Goal: Information Seeking & Learning: Learn about a topic

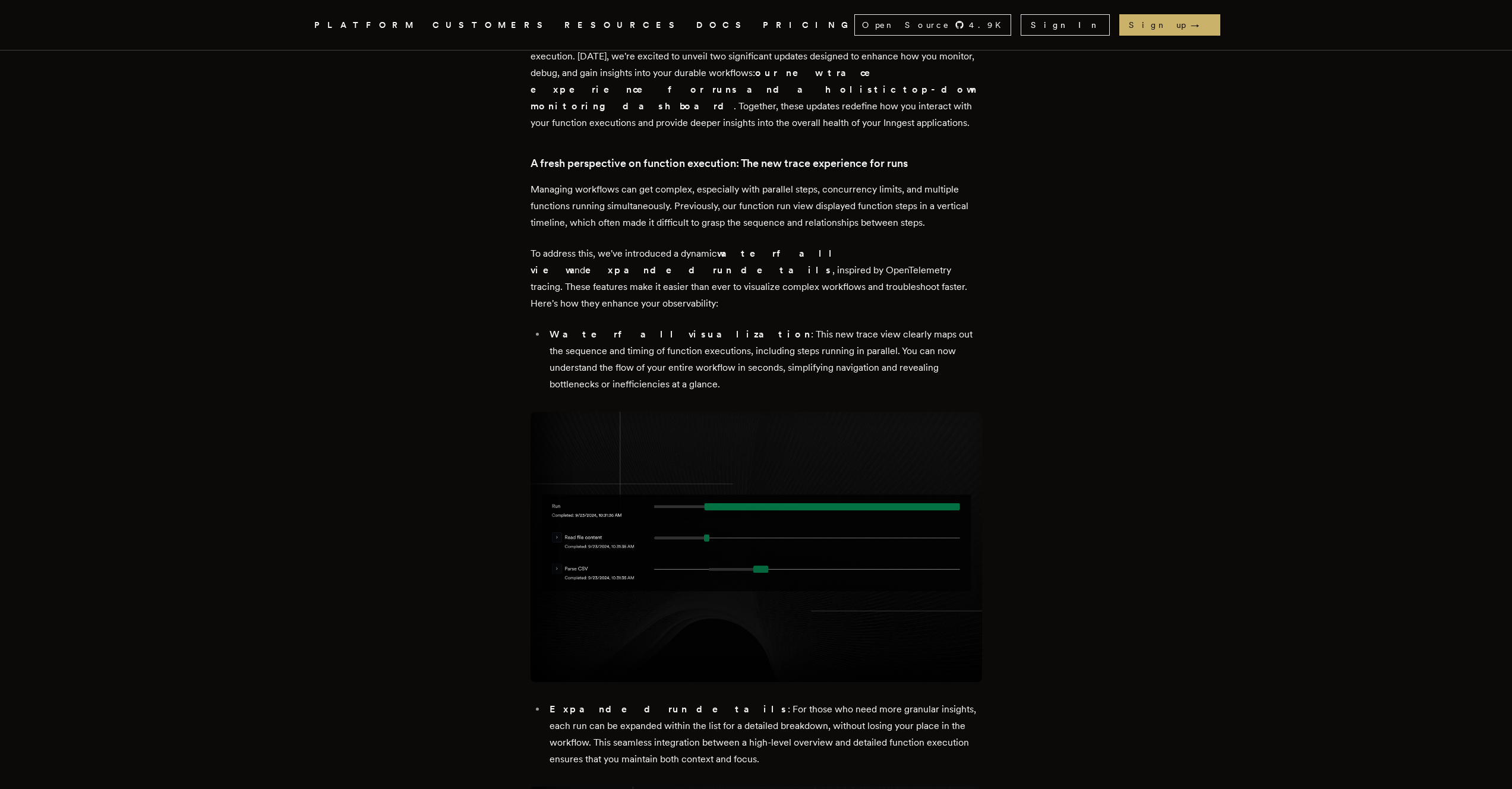
scroll to position [442, 0]
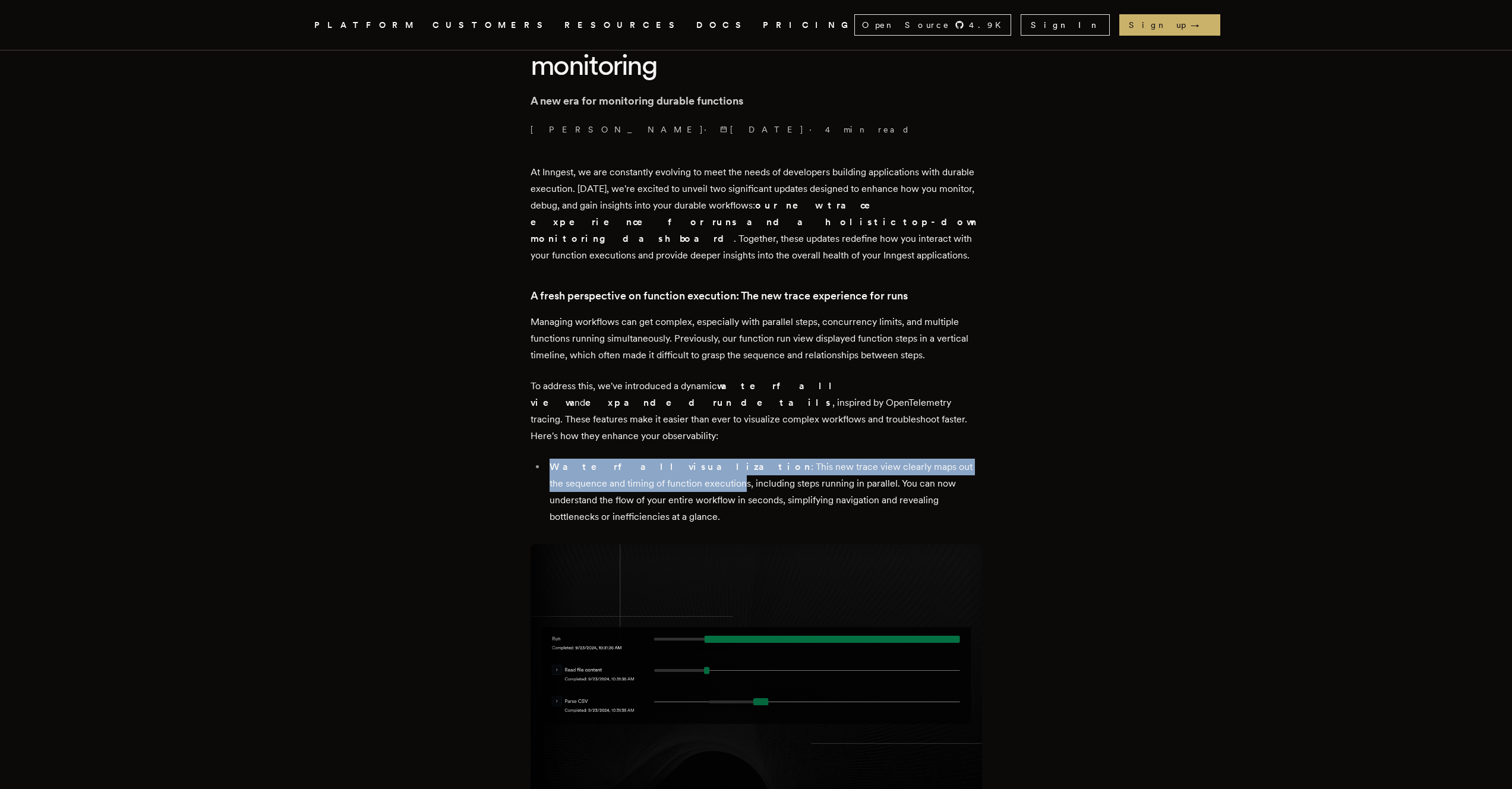
drag, startPoint x: 494, startPoint y: 429, endPoint x: 595, endPoint y: 449, distance: 103.0
click at [595, 459] on li "Waterfall visualization : This new trace view clearly maps out the sequence and…" at bounding box center [764, 492] width 436 height 66
drag, startPoint x: 595, startPoint y: 449, endPoint x: 542, endPoint y: 425, distance: 58.2
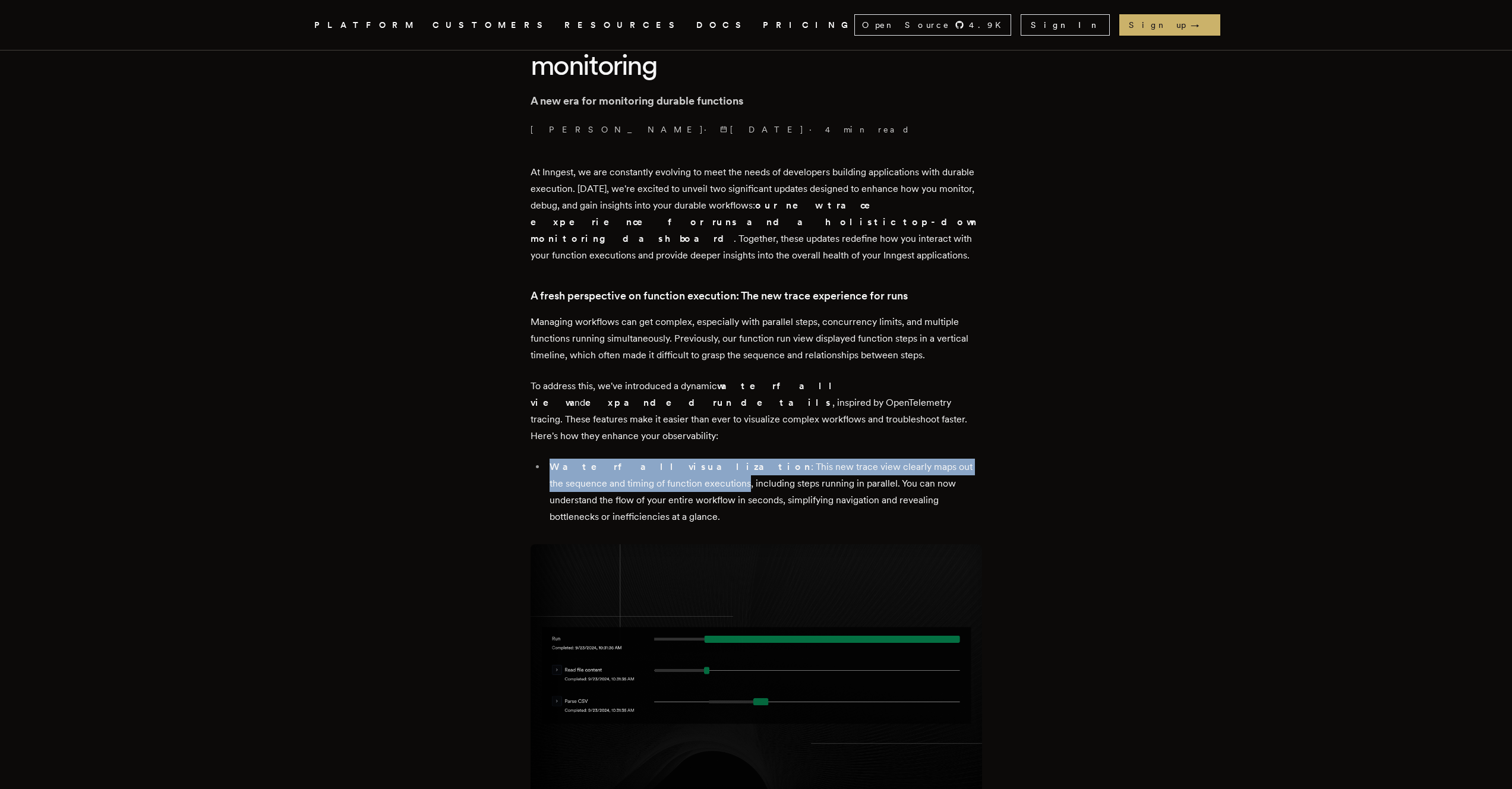
drag, startPoint x: 542, startPoint y: 425, endPoint x: 617, endPoint y: 459, distance: 82.3
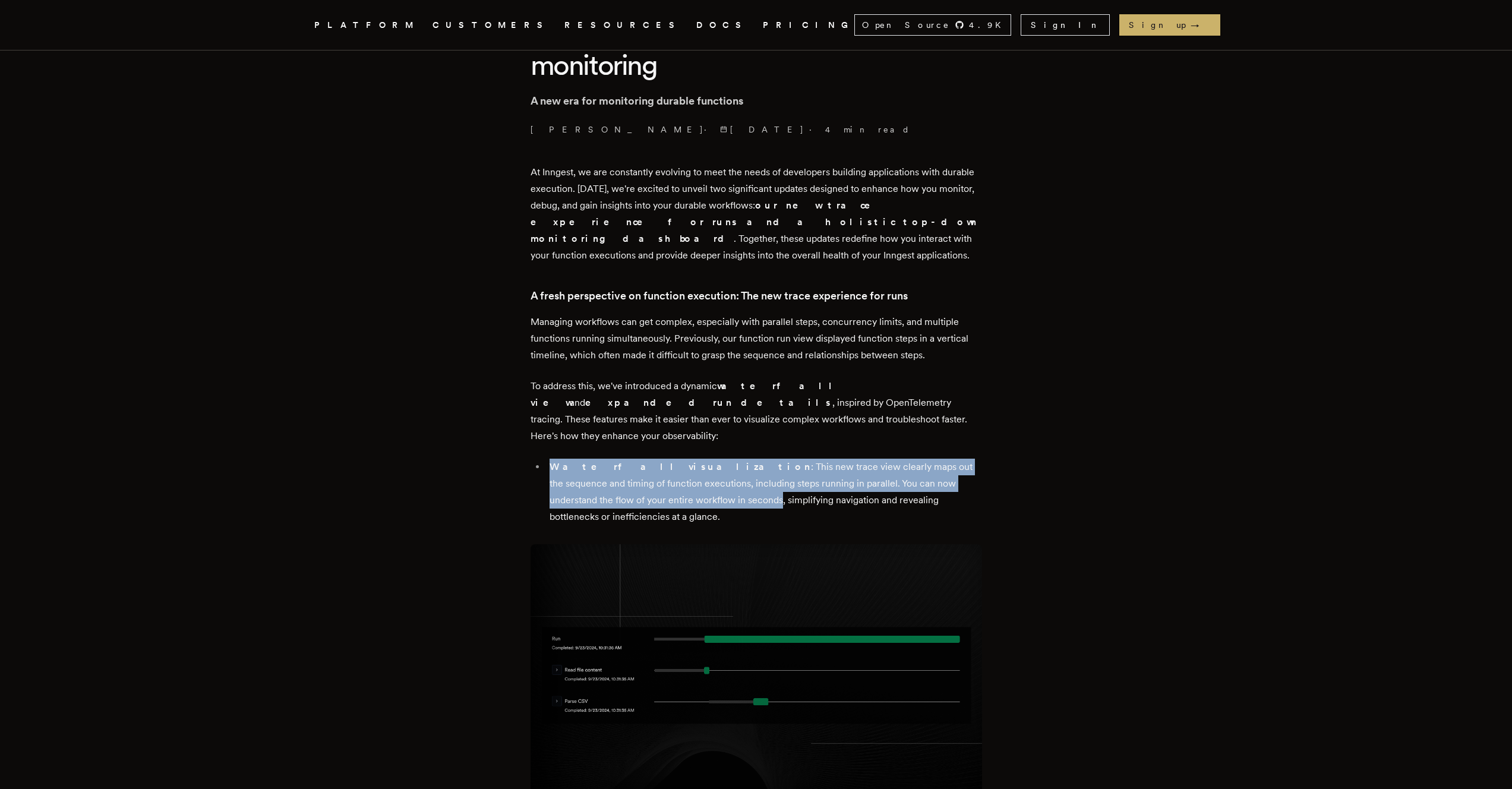
click at [617, 459] on li "Waterfall visualization : This new trace view clearly maps out the sequence and…" at bounding box center [764, 492] width 436 height 66
drag, startPoint x: 617, startPoint y: 459, endPoint x: 558, endPoint y: 435, distance: 63.7
click at [558, 459] on li "Waterfall visualization : This new trace view clearly maps out the sequence and…" at bounding box center [764, 492] width 436 height 66
click at [558, 461] on strong "Waterfall visualization" at bounding box center [680, 467] width 261 height 11
drag, startPoint x: 558, startPoint y: 435, endPoint x: 739, endPoint y: 463, distance: 183.2
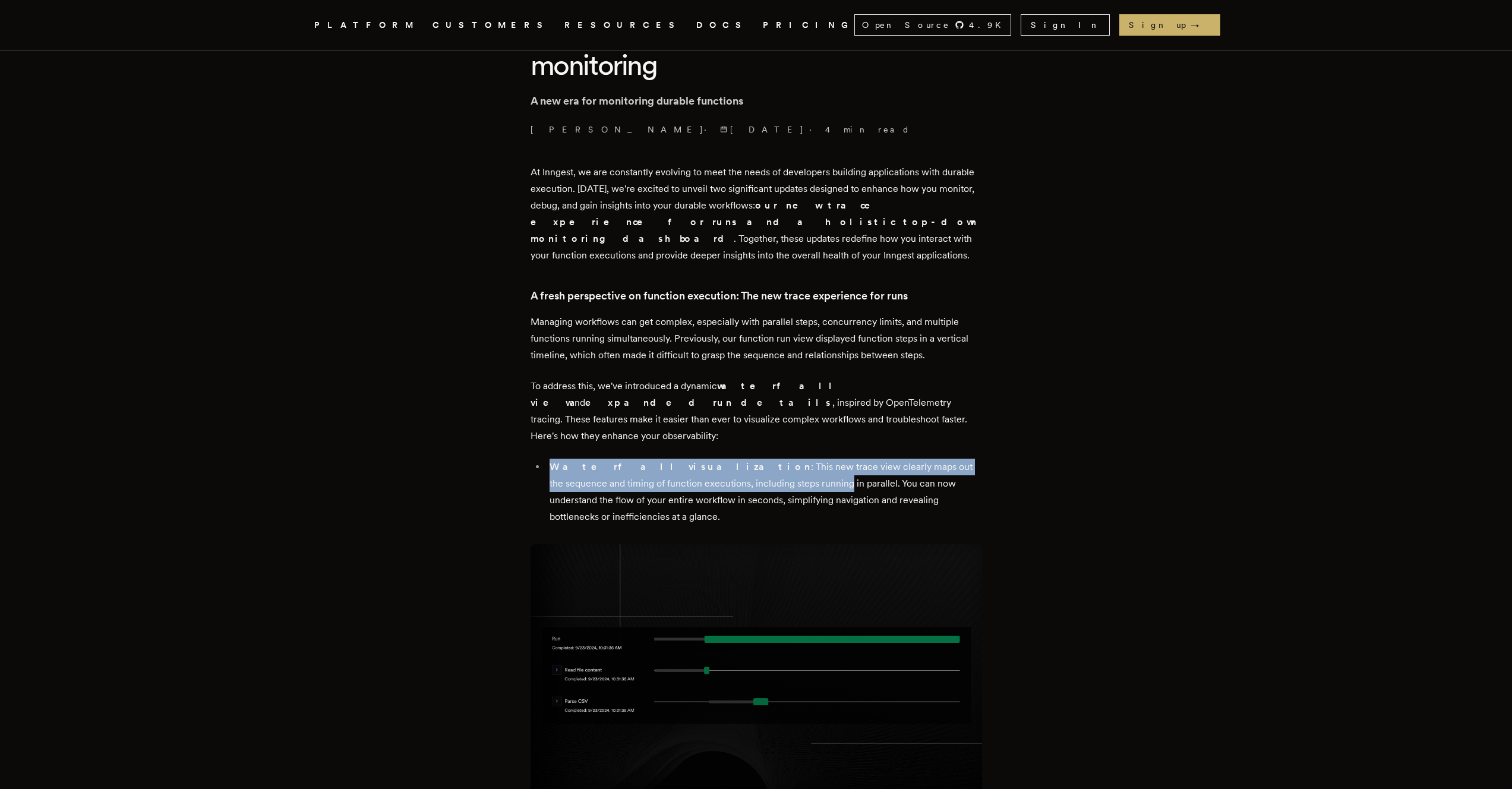
click at [739, 463] on li "Waterfall visualization : This new trace view clearly maps out the sequence and…" at bounding box center [764, 492] width 436 height 66
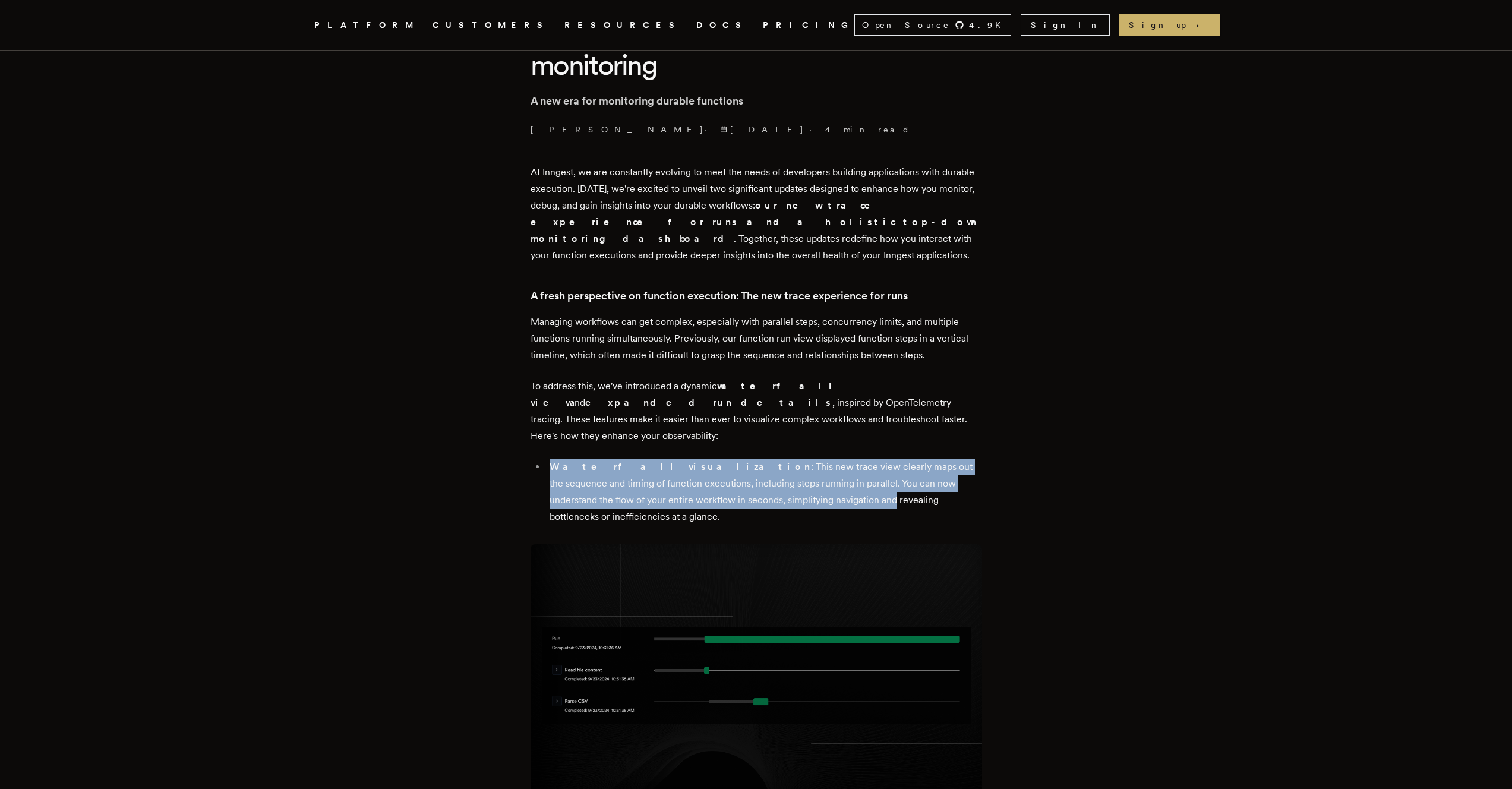
click at [739, 463] on li "Waterfall visualization : This new trace view clearly maps out the sequence and…" at bounding box center [764, 492] width 436 height 66
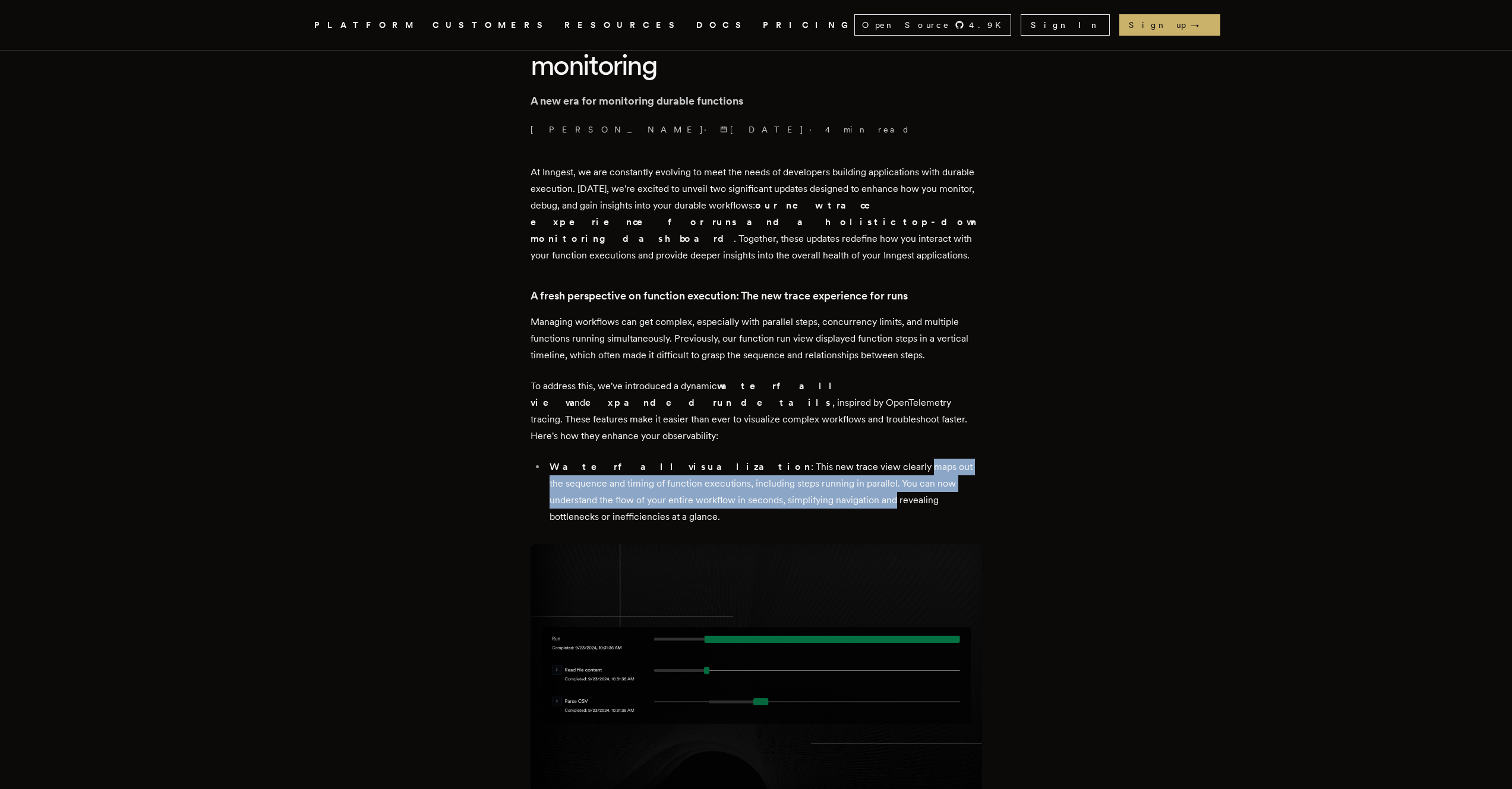
drag, startPoint x: 739, startPoint y: 463, endPoint x: 770, endPoint y: 429, distance: 46.0
click at [770, 459] on li "Waterfall visualization : This new trace view clearly maps out the sequence and…" at bounding box center [764, 492] width 436 height 66
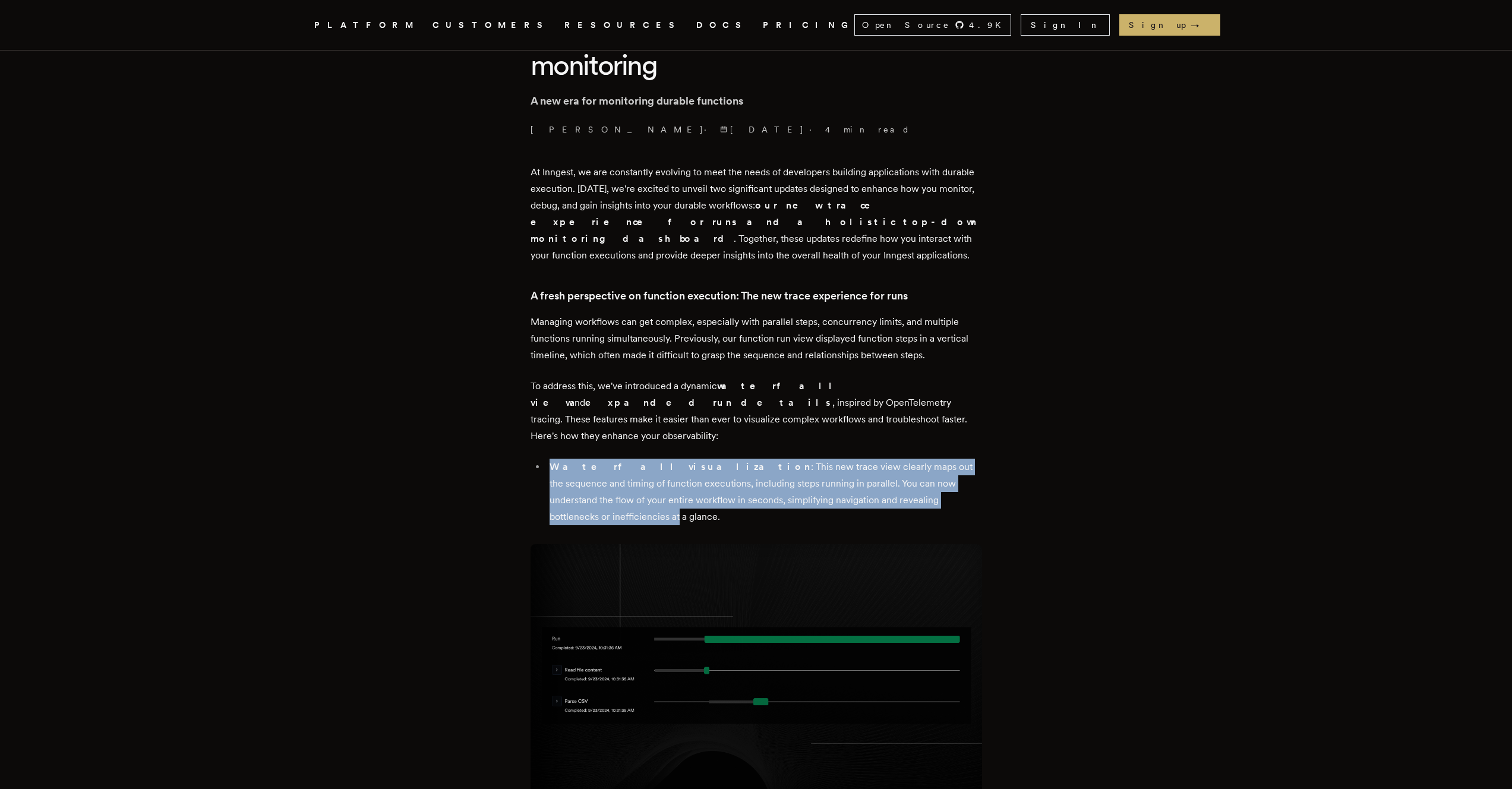
drag, startPoint x: 769, startPoint y: 420, endPoint x: 1025, endPoint y: 477, distance: 262.3
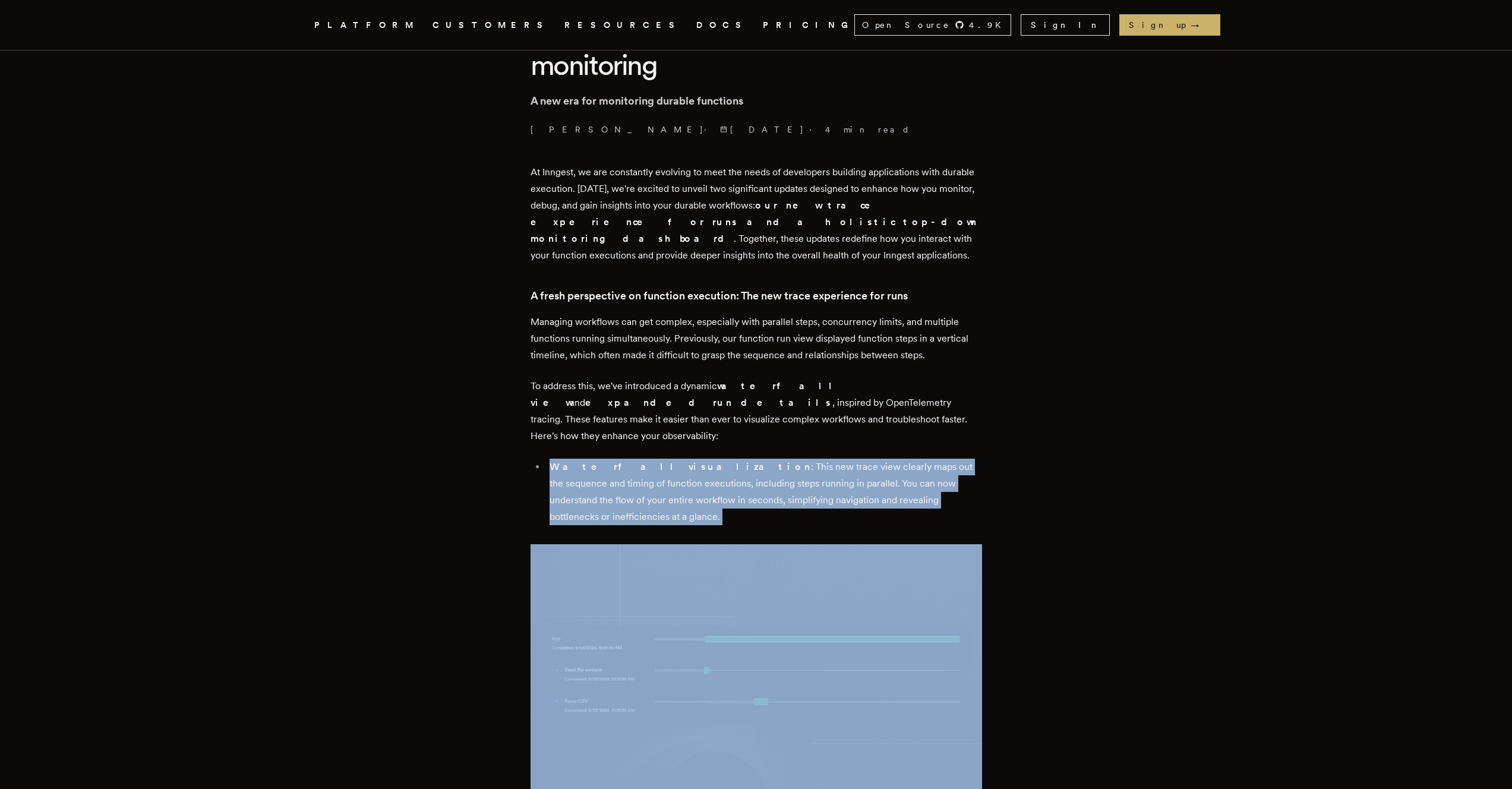
drag, startPoint x: 956, startPoint y: 434, endPoint x: 910, endPoint y: 408, distance: 52.8
click at [910, 408] on p "To address this, we've introduced a dynamic waterfall view and expanded run det…" at bounding box center [756, 411] width 451 height 66
drag, startPoint x: 910, startPoint y: 408, endPoint x: 1001, endPoint y: 462, distance: 105.8
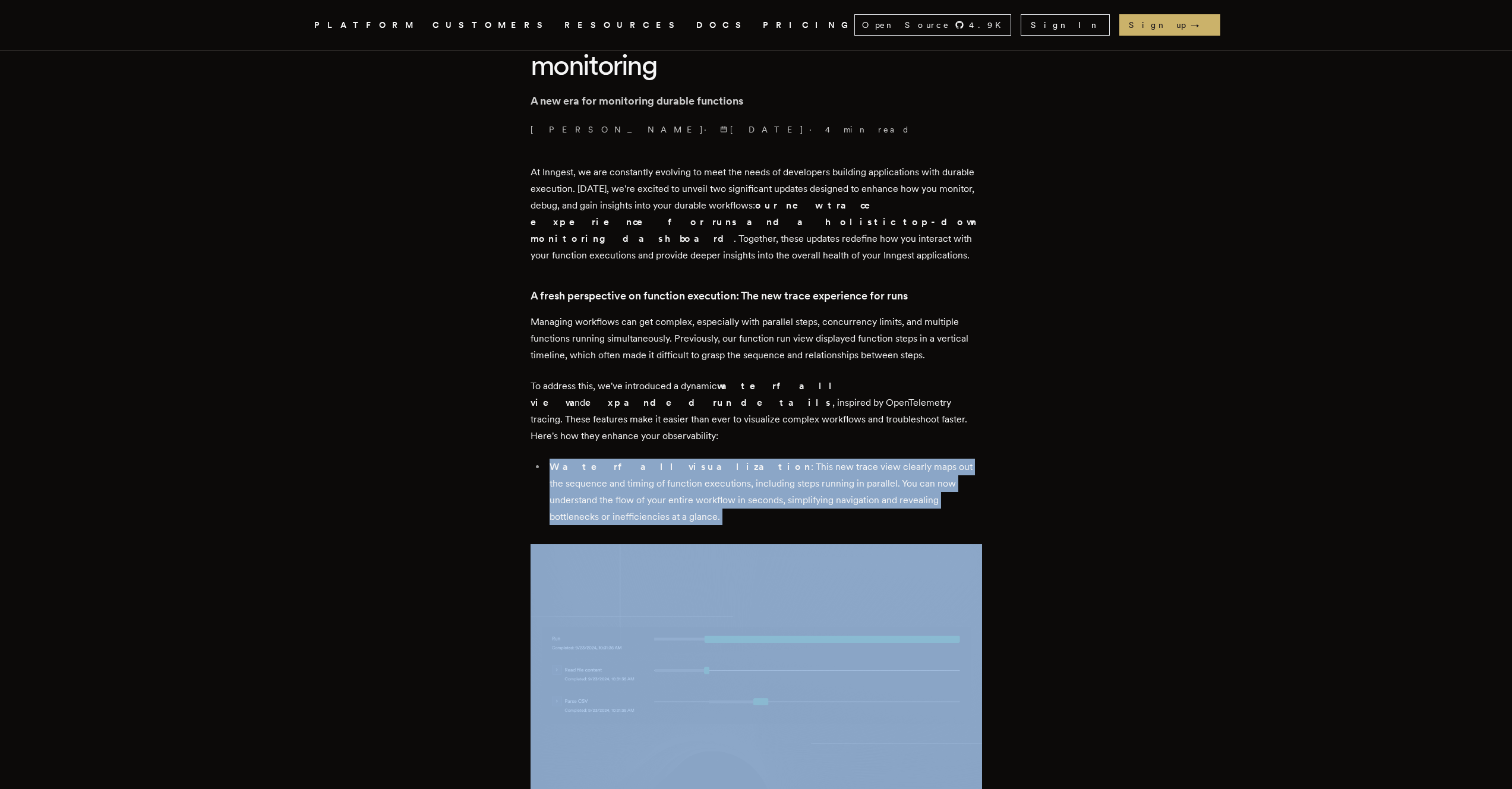
drag, startPoint x: 1001, startPoint y: 462, endPoint x: 977, endPoint y: 397, distance: 69.3
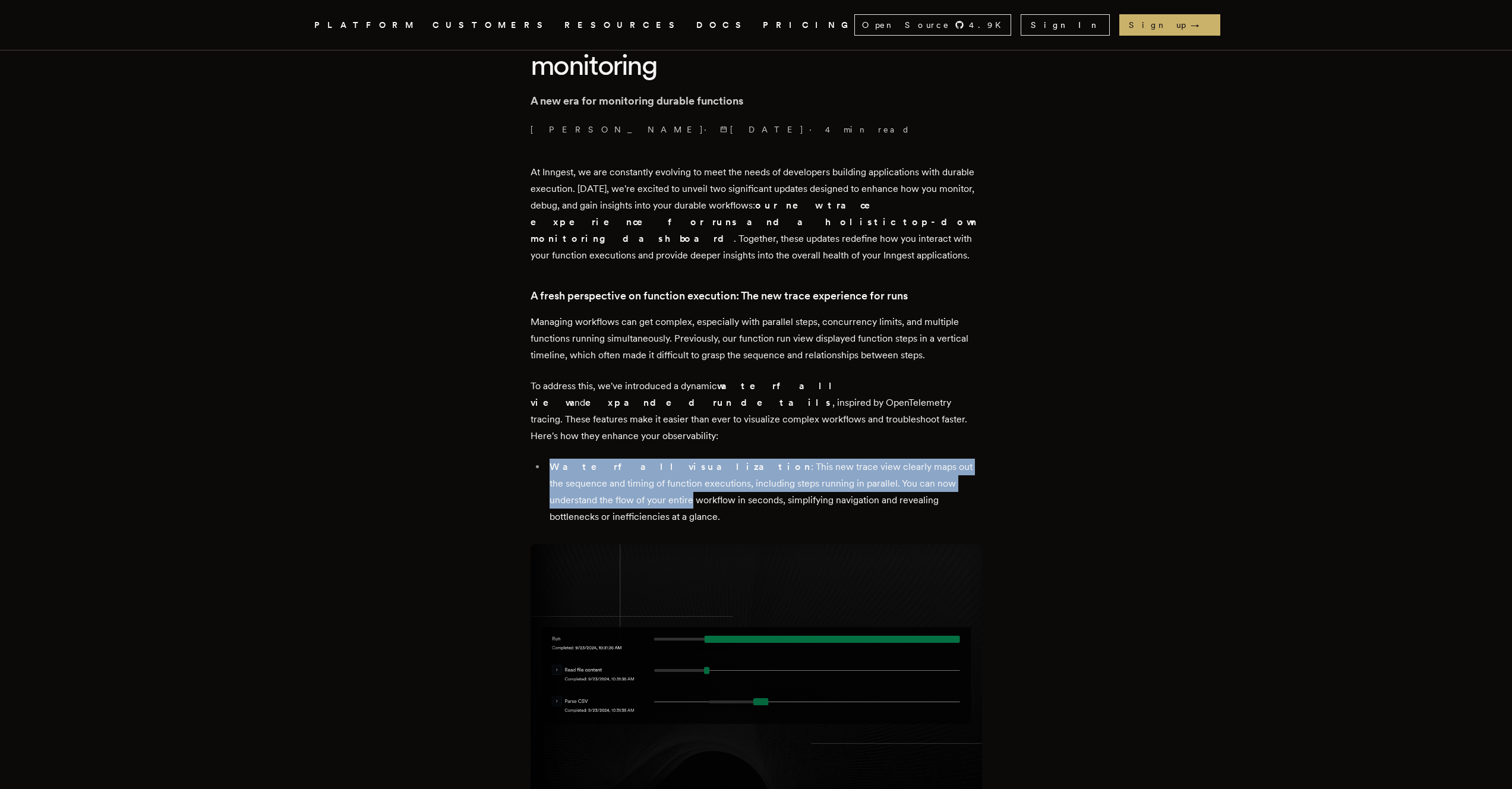
drag, startPoint x: 978, startPoint y: 397, endPoint x: 1009, endPoint y: 463, distance: 72.9
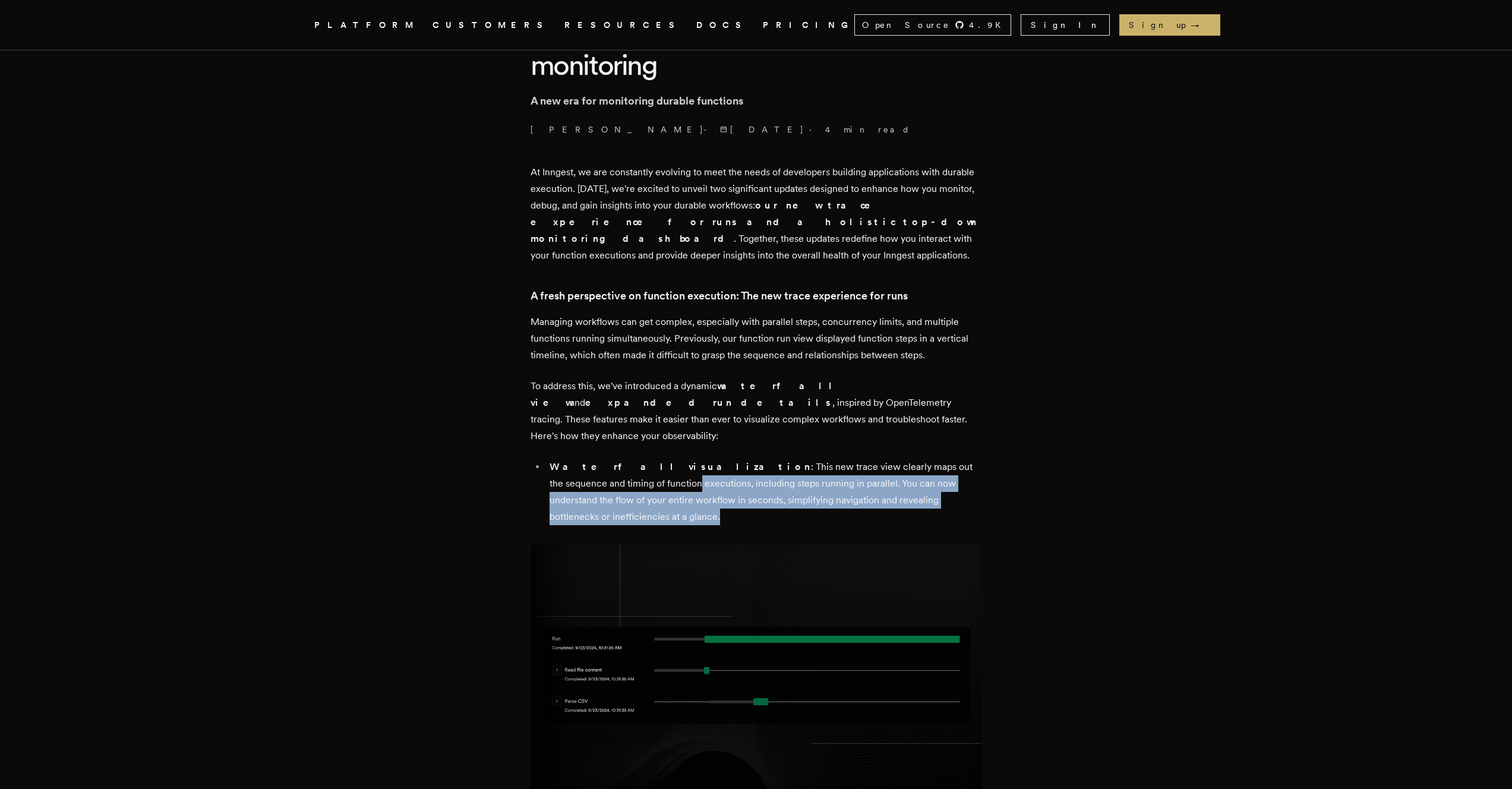
drag, startPoint x: 1001, startPoint y: 444, endPoint x: 996, endPoint y: 423, distance: 21.6
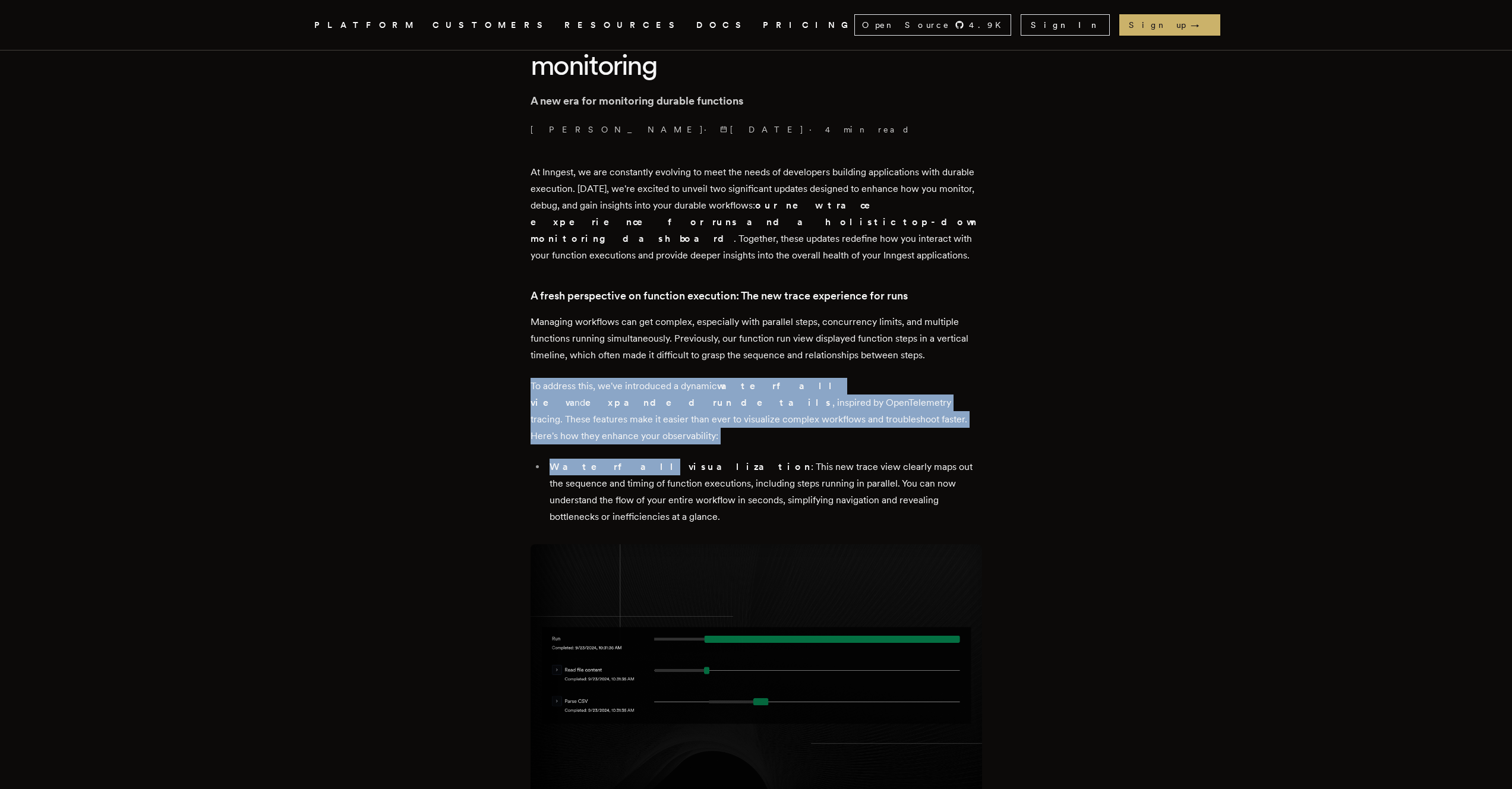
drag, startPoint x: 994, startPoint y: 420, endPoint x: 934, endPoint y: 350, distance: 92.2
drag, startPoint x: 934, startPoint y: 350, endPoint x: 912, endPoint y: 407, distance: 61.1
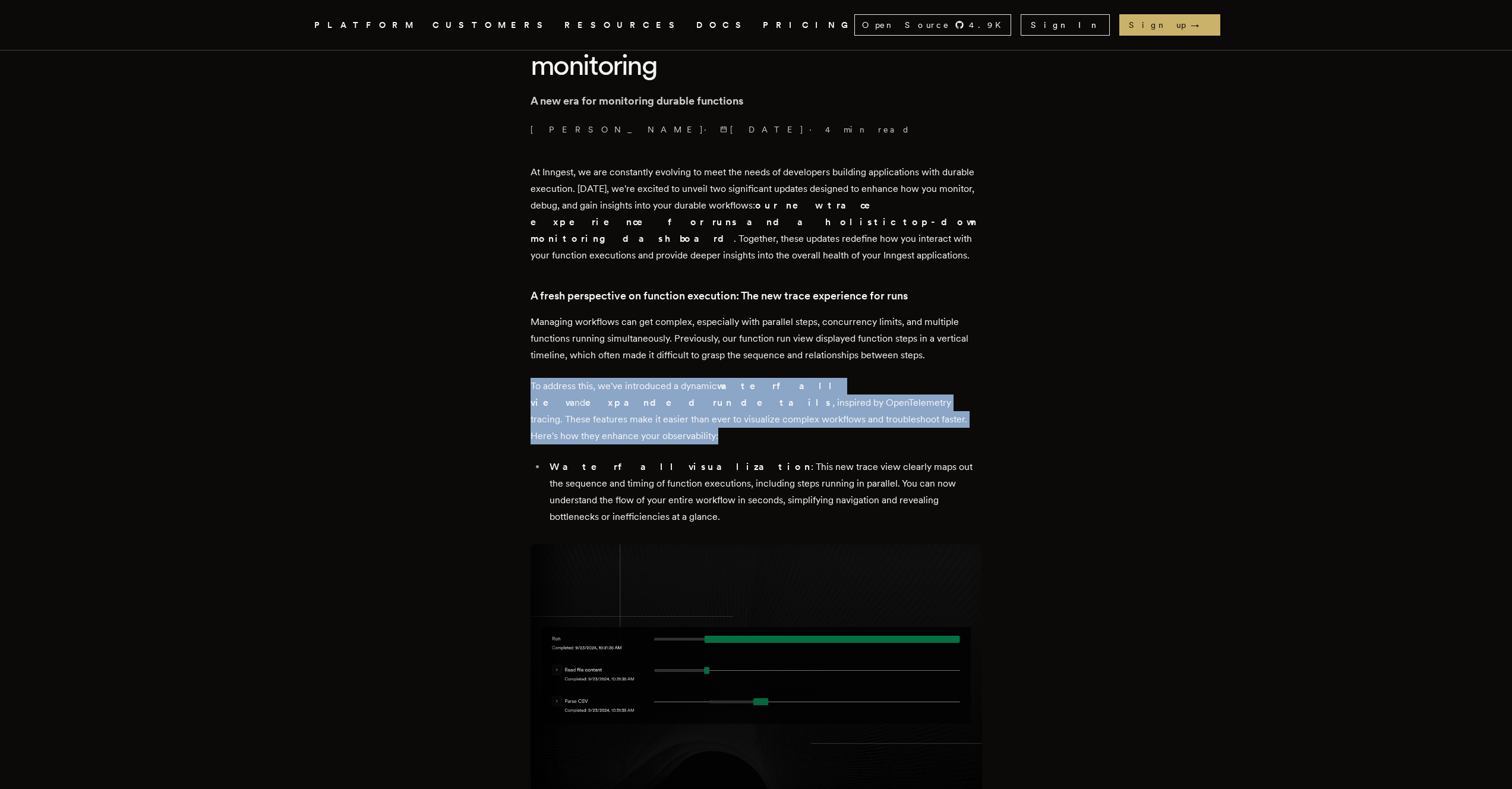
click at [912, 407] on p "To address this, we've introduced a dynamic waterfall view and expanded run det…" at bounding box center [756, 411] width 451 height 66
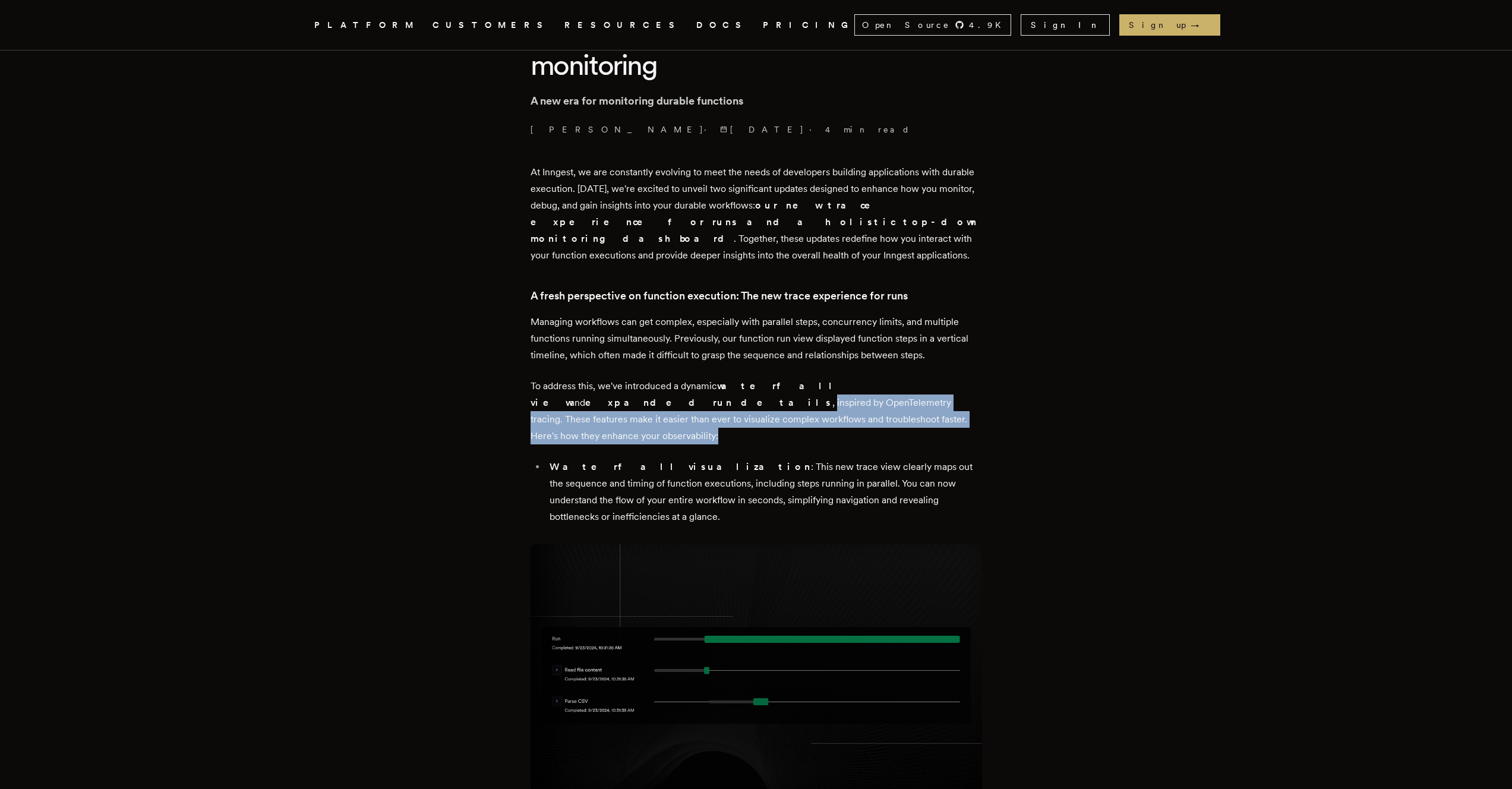
drag, startPoint x: 912, startPoint y: 407, endPoint x: 913, endPoint y: 360, distance: 47.0
click at [914, 378] on p "To address this, we've introduced a dynamic waterfall view and expanded run det…" at bounding box center [756, 411] width 451 height 66
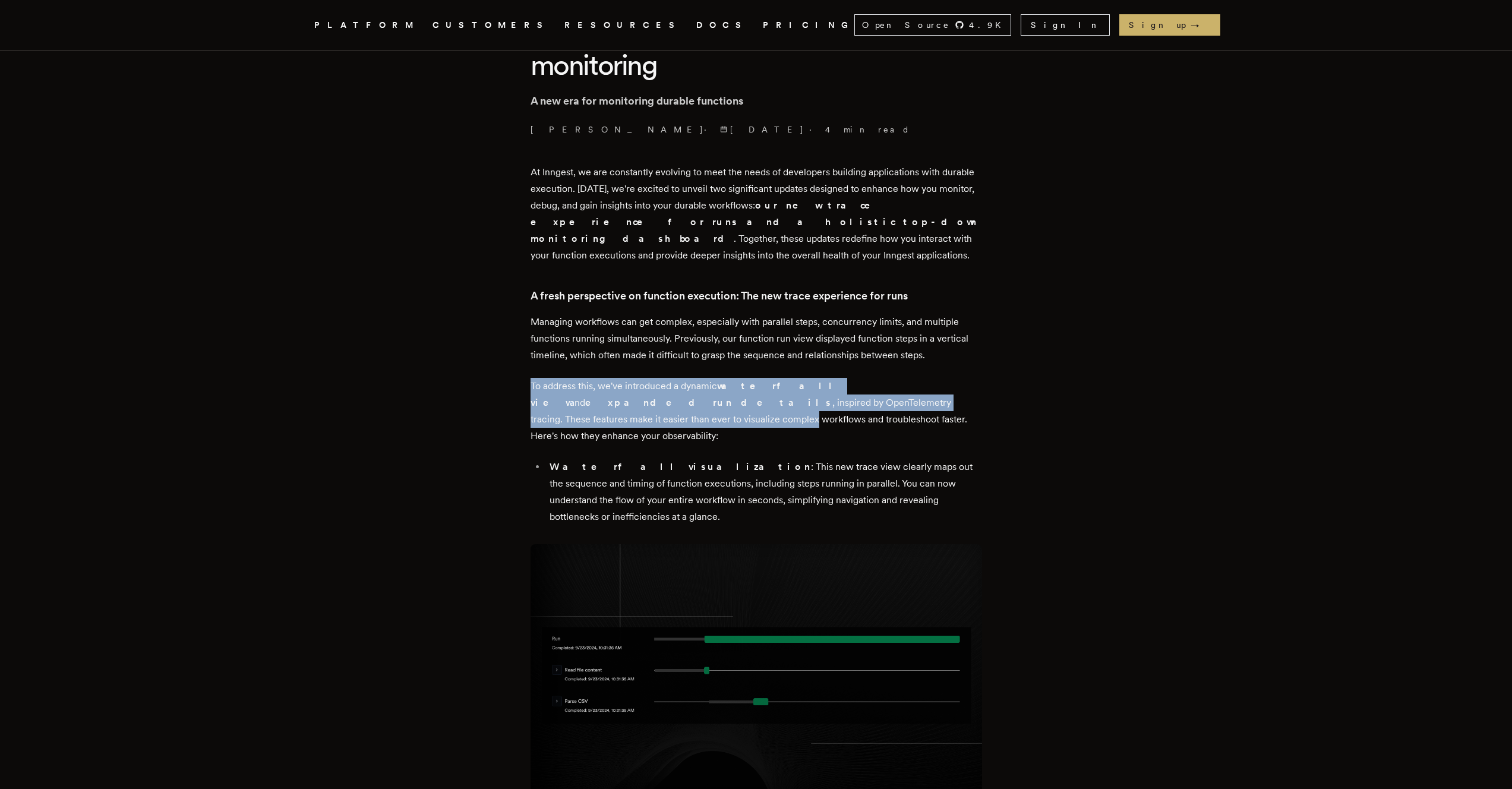
drag, startPoint x: 913, startPoint y: 360, endPoint x: 876, endPoint y: 395, distance: 50.9
click at [876, 395] on p "To address this, we've introduced a dynamic waterfall view and expanded run det…" at bounding box center [756, 411] width 451 height 66
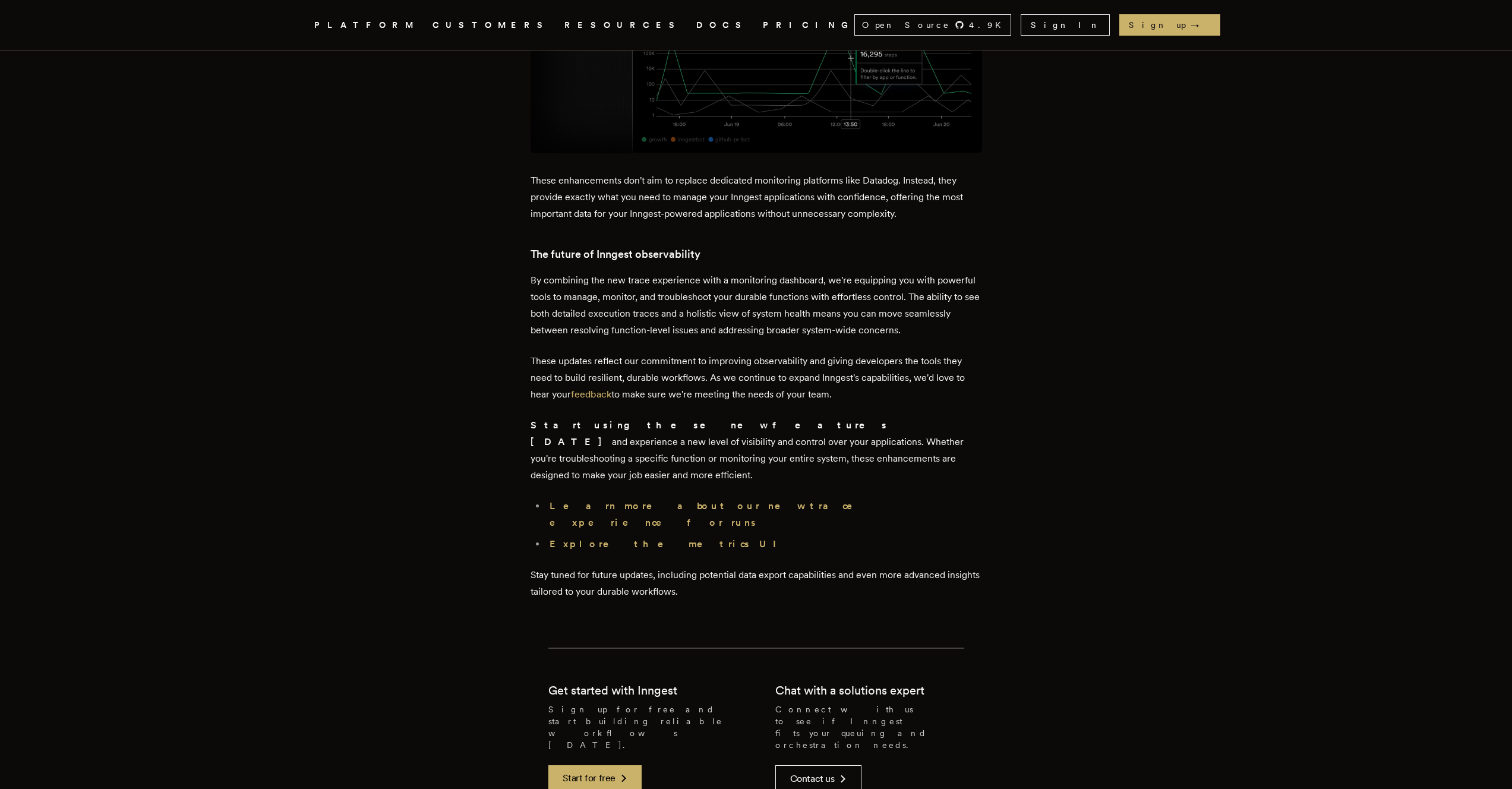
scroll to position [3090, 0]
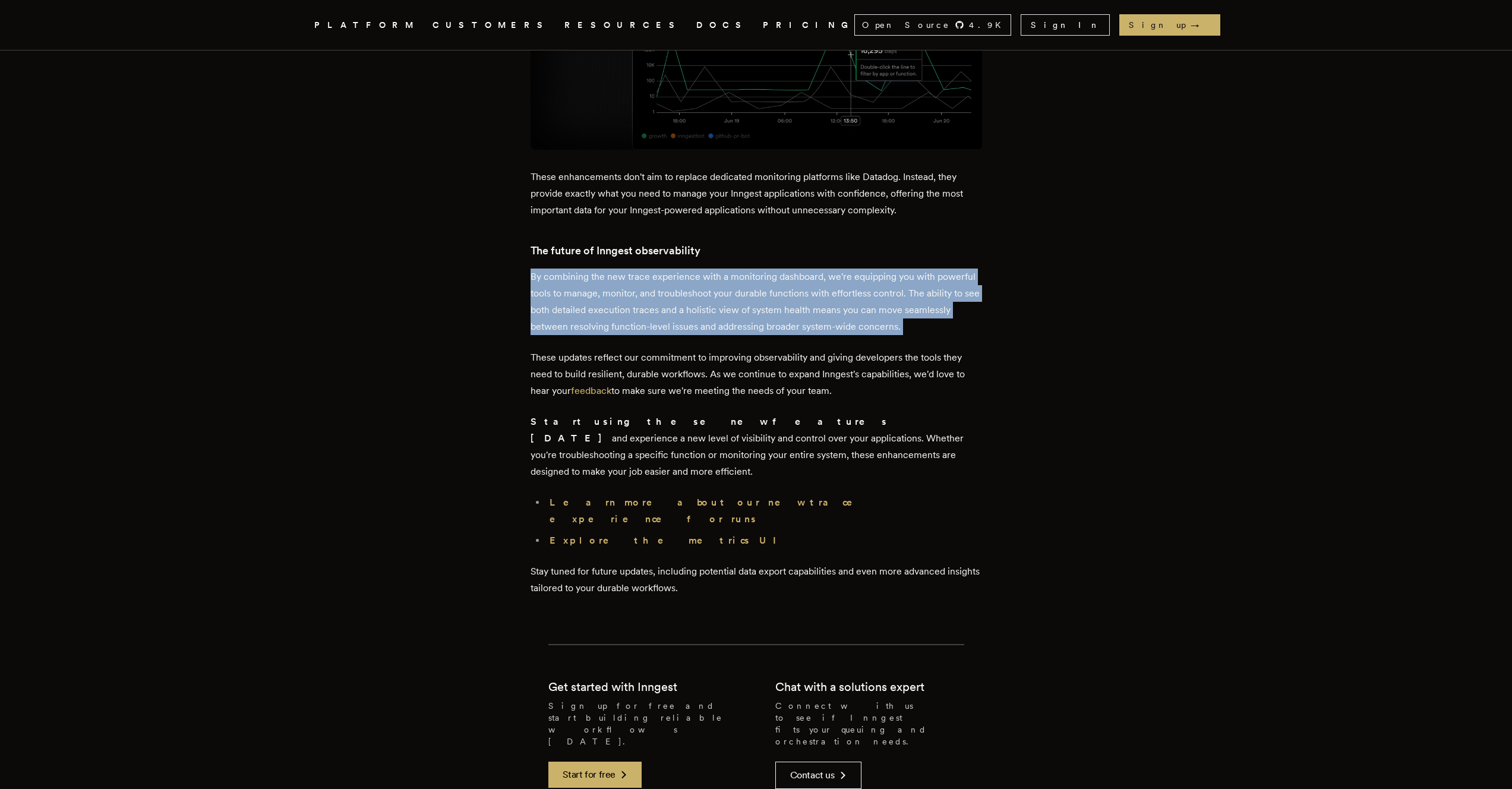
drag, startPoint x: 494, startPoint y: 174, endPoint x: 598, endPoint y: 240, distance: 123.2
drag, startPoint x: 598, startPoint y: 240, endPoint x: 504, endPoint y: 179, distance: 112.1
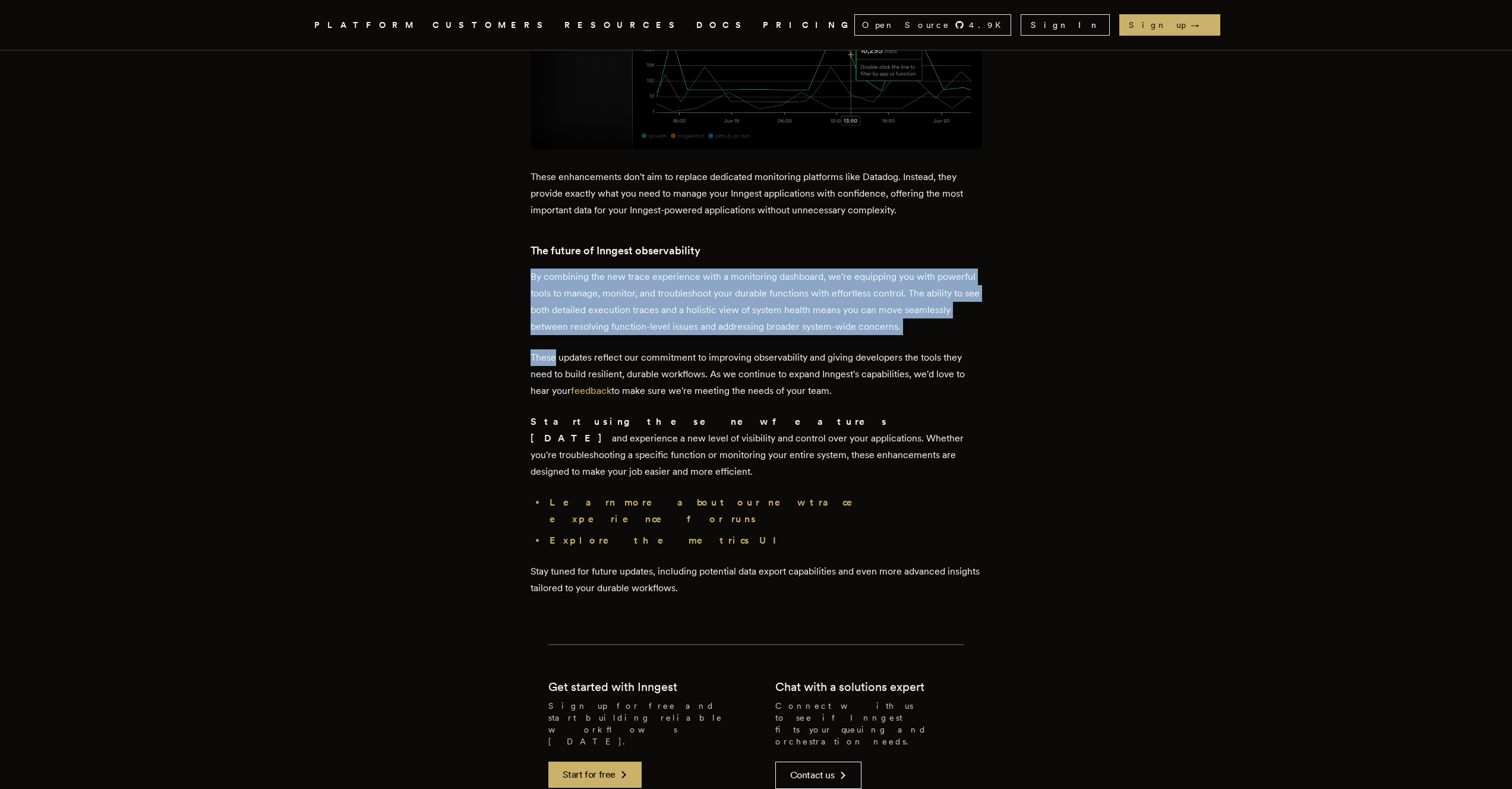
drag, startPoint x: 504, startPoint y: 179, endPoint x: 963, endPoint y: 238, distance: 462.8
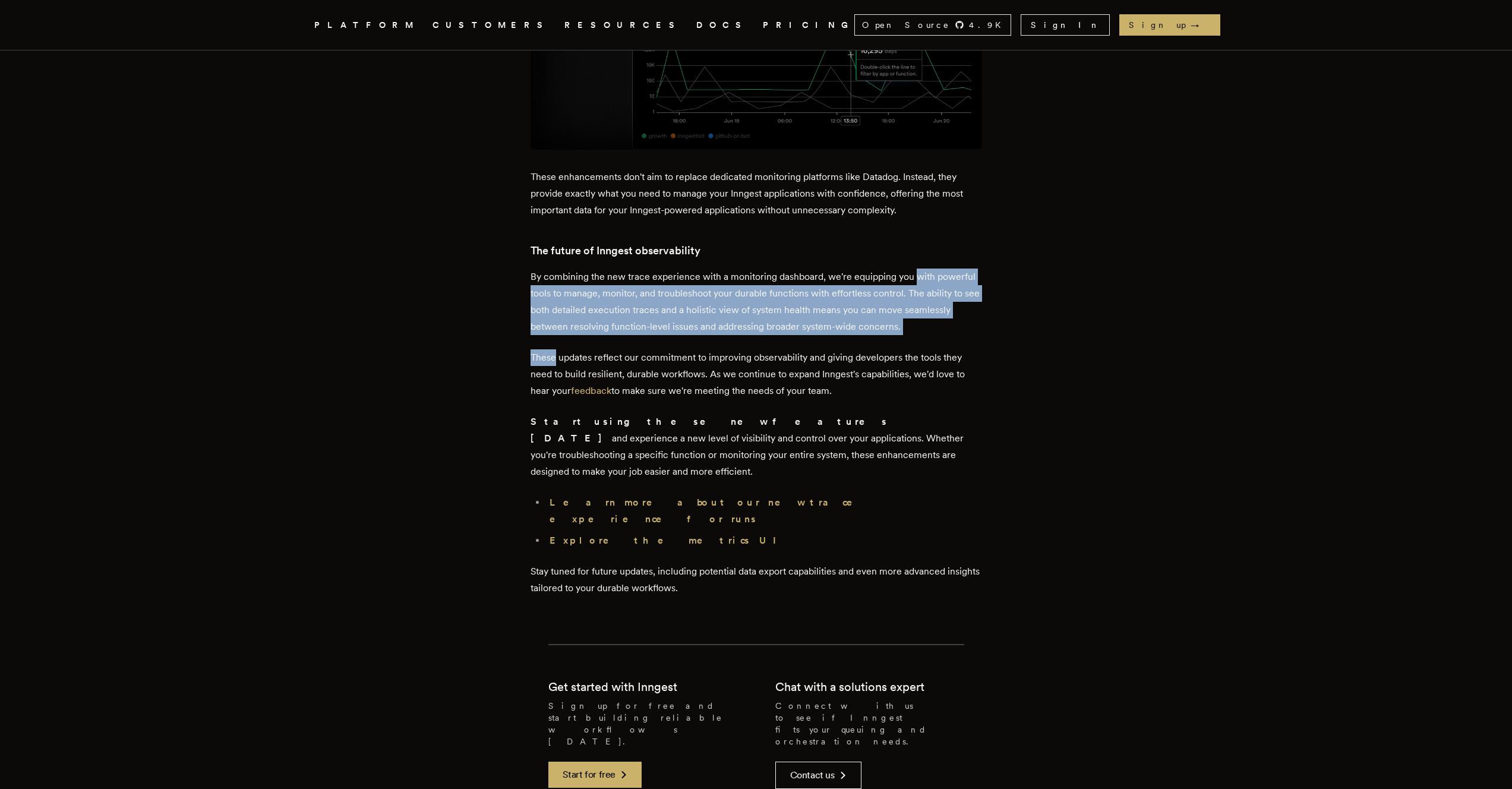
drag, startPoint x: 963, startPoint y: 238, endPoint x: 905, endPoint y: 167, distance: 91.7
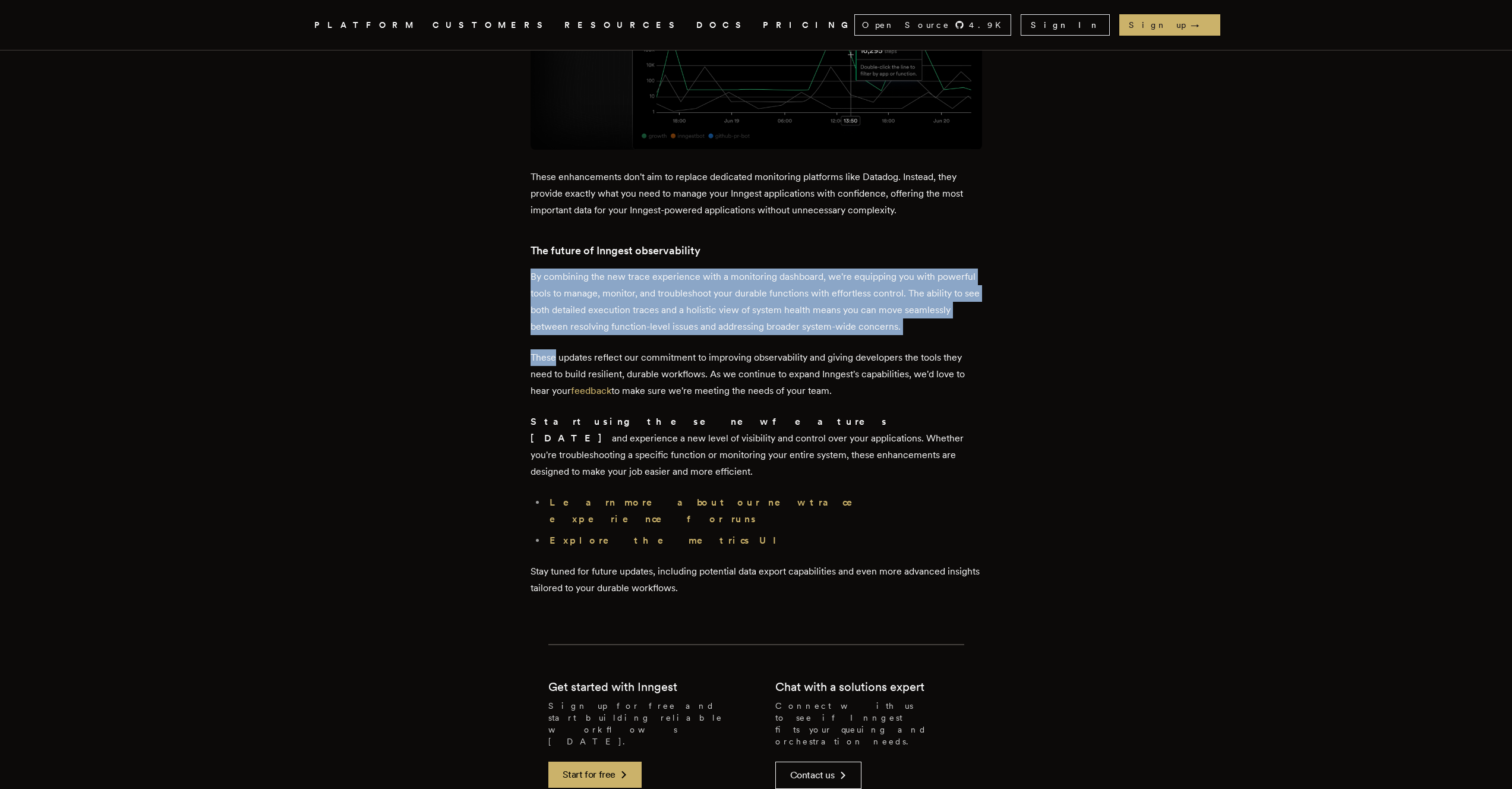
click at [905, 268] on p "By combining the new trace experience with a monitoring dashboard, we're equipp…" at bounding box center [756, 302] width 451 height 66
drag, startPoint x: 905, startPoint y: 167, endPoint x: 937, endPoint y: 253, distance: 91.8
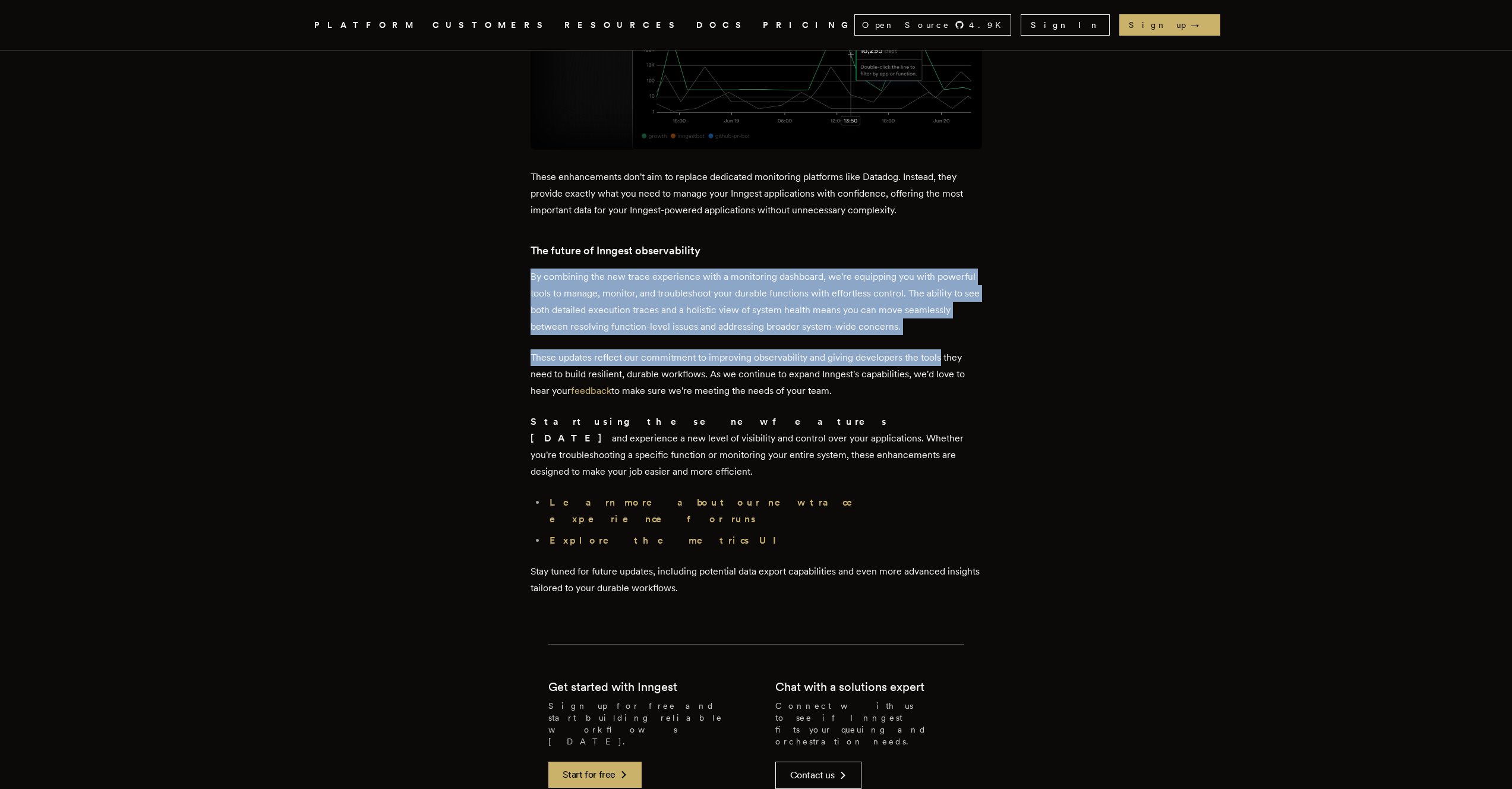
click at [937, 350] on p "These updates reflect our commitment to improving observability and giving deve…" at bounding box center [756, 374] width 451 height 50
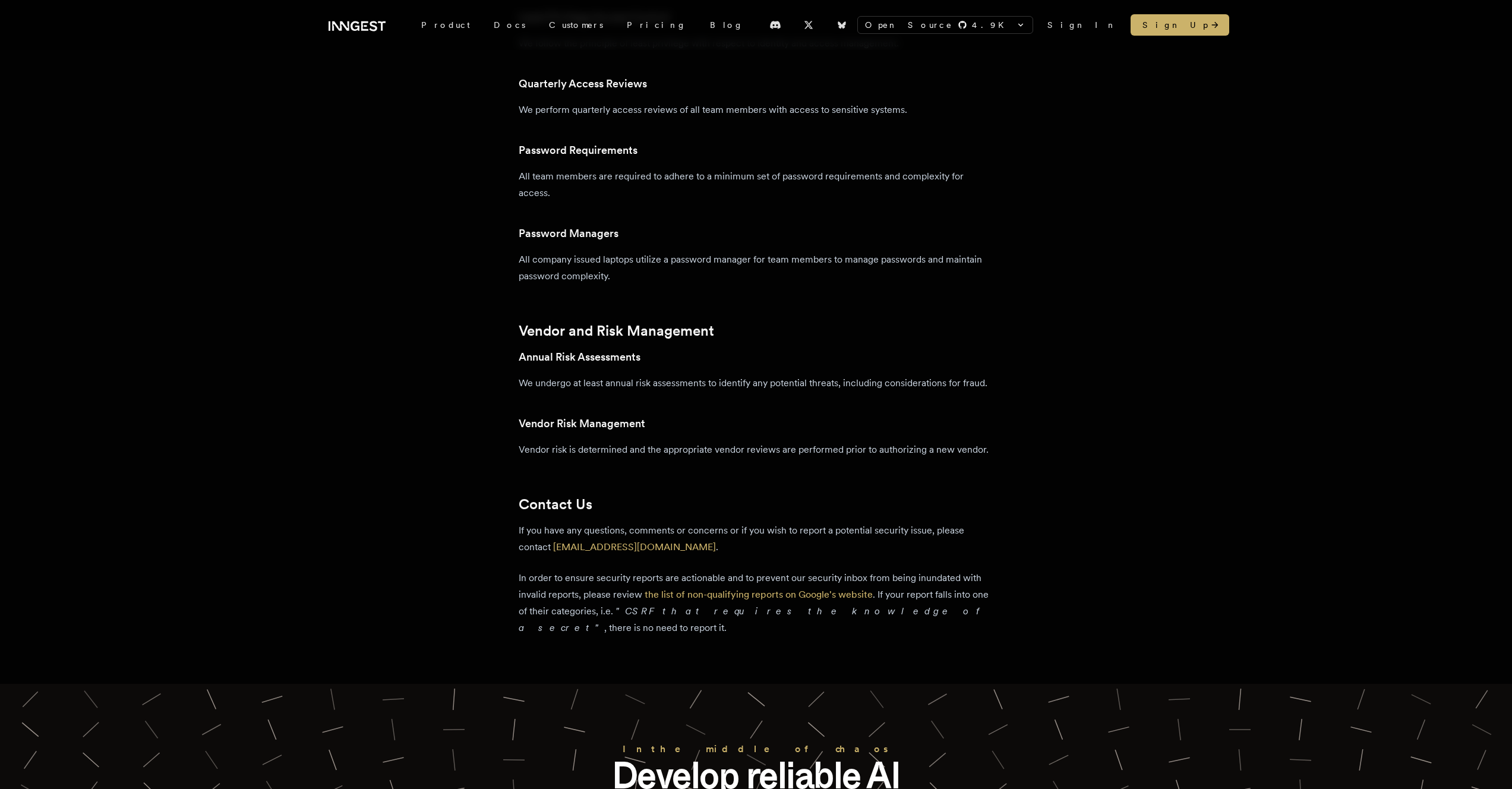
scroll to position [1882, 0]
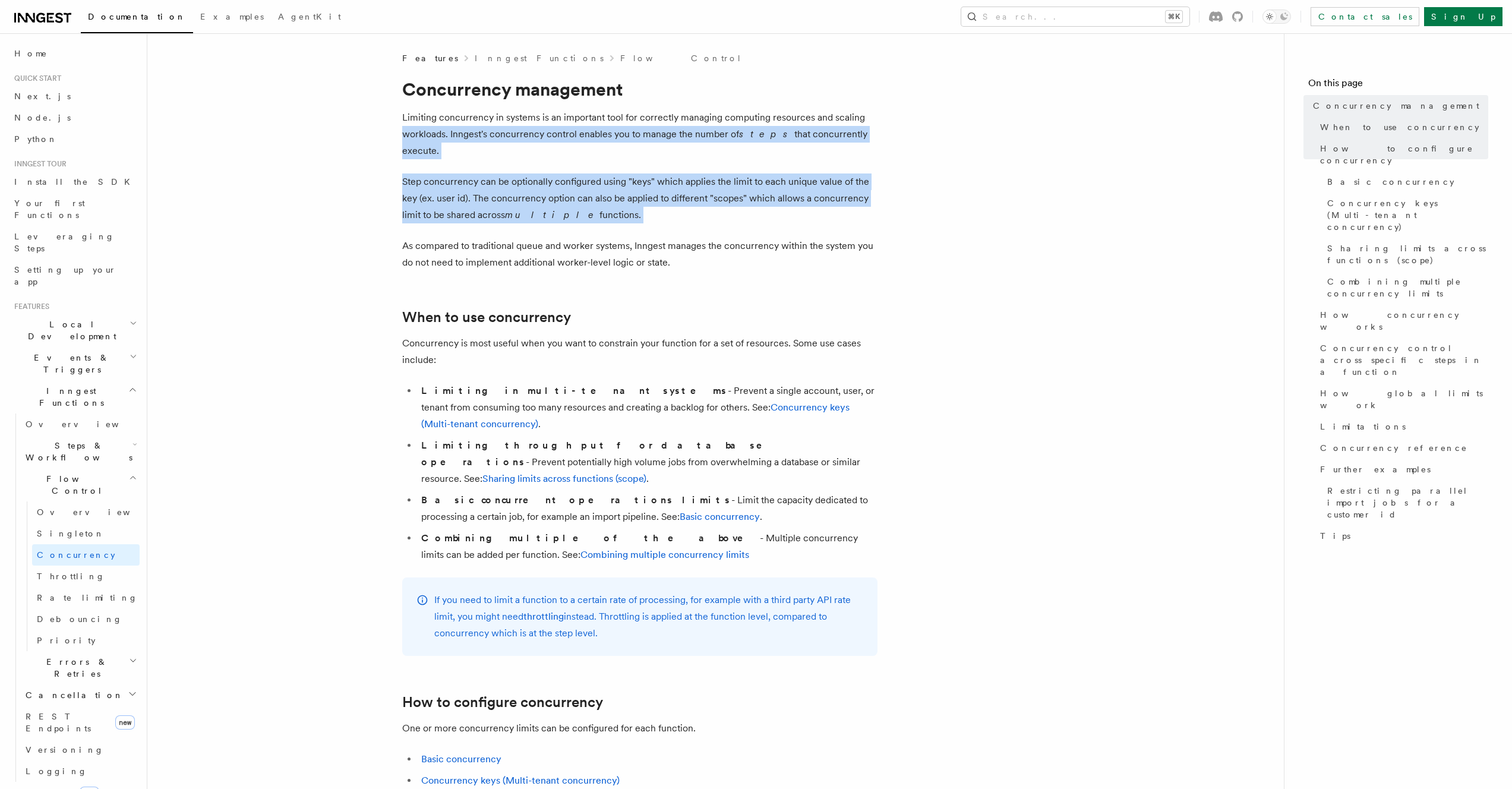
drag, startPoint x: 368, startPoint y: 141, endPoint x: 627, endPoint y: 209, distance: 267.8
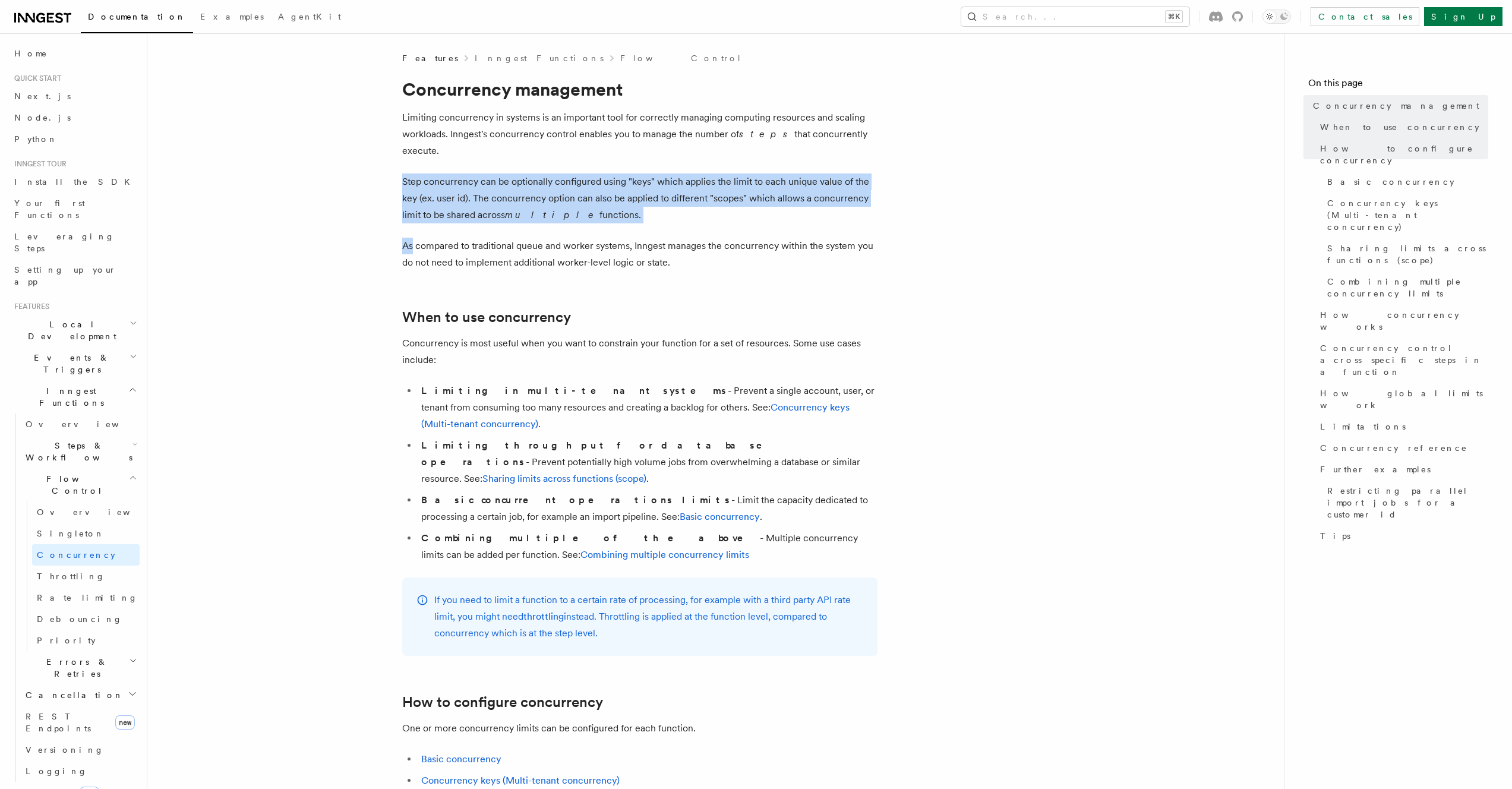
drag, startPoint x: 627, startPoint y: 209, endPoint x: 579, endPoint y: 156, distance: 71.5
drag, startPoint x: 579, startPoint y: 156, endPoint x: 619, endPoint y: 193, distance: 54.5
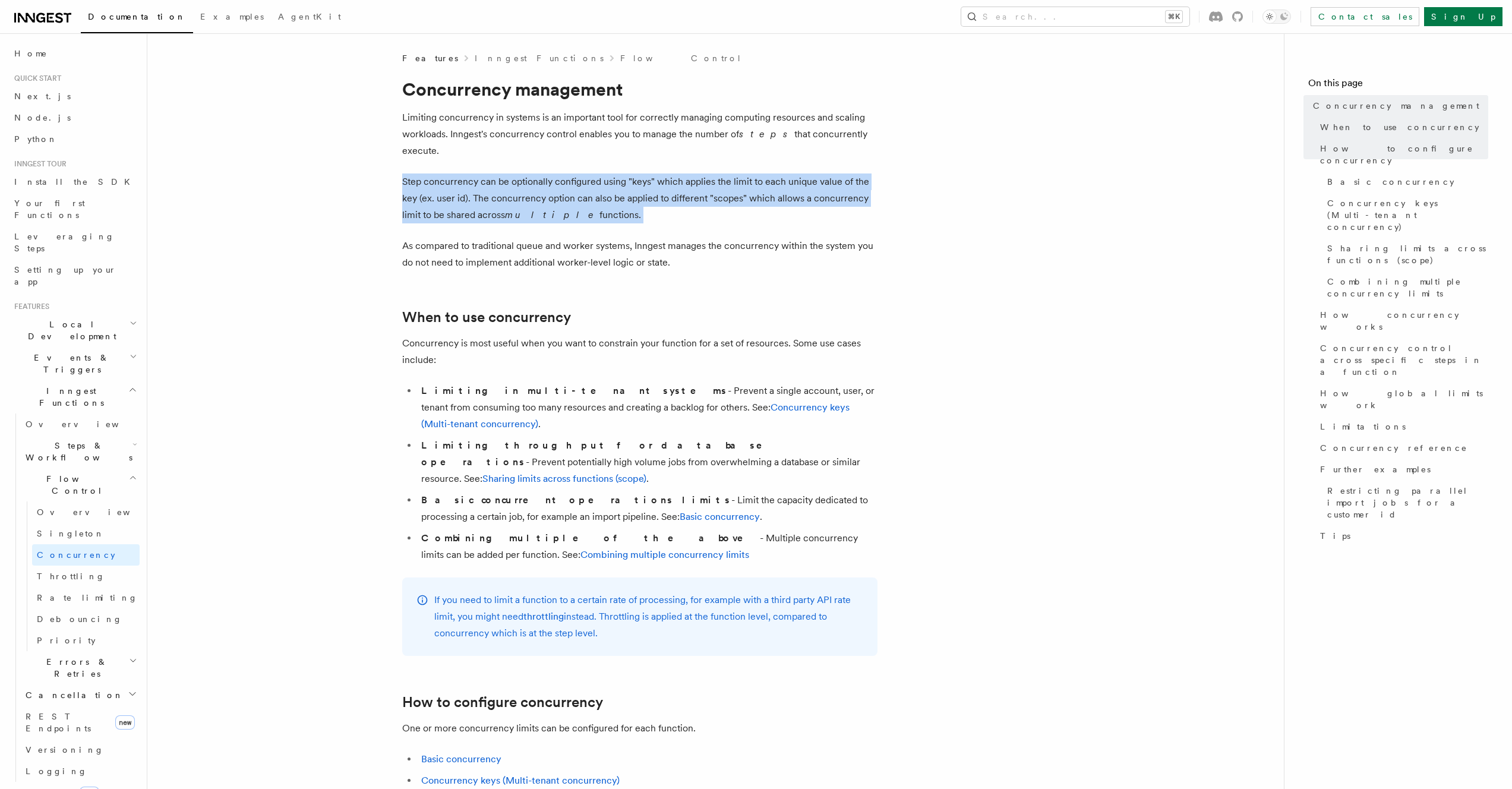
click at [619, 193] on p "Step concurrency can be optionally configured using "keys" which applies the li…" at bounding box center [640, 198] width 475 height 50
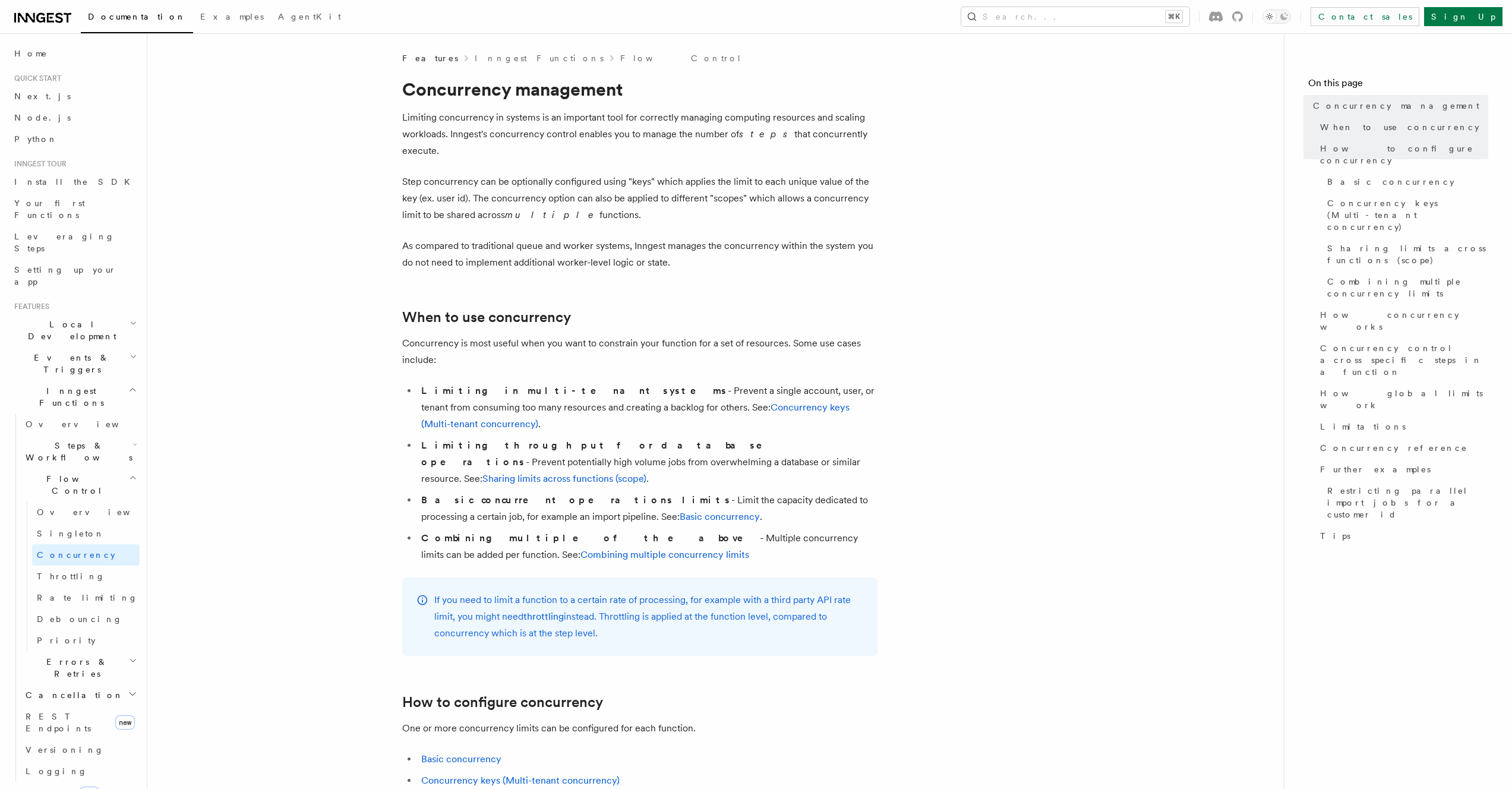
click at [129, 385] on icon "button" at bounding box center [133, 389] width 9 height 9
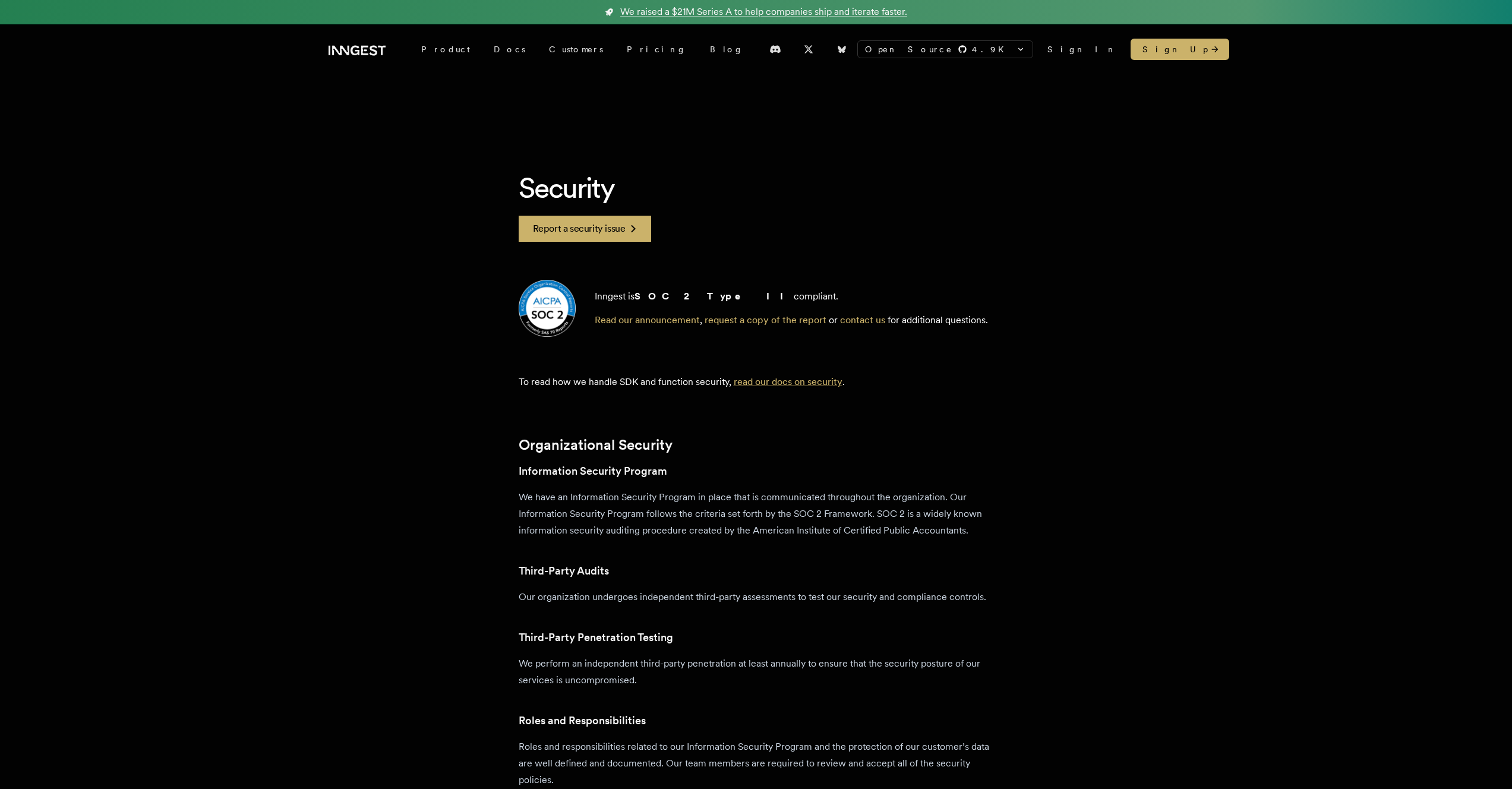
click at [811, 384] on link "read our docs on security" at bounding box center [788, 382] width 109 height 11
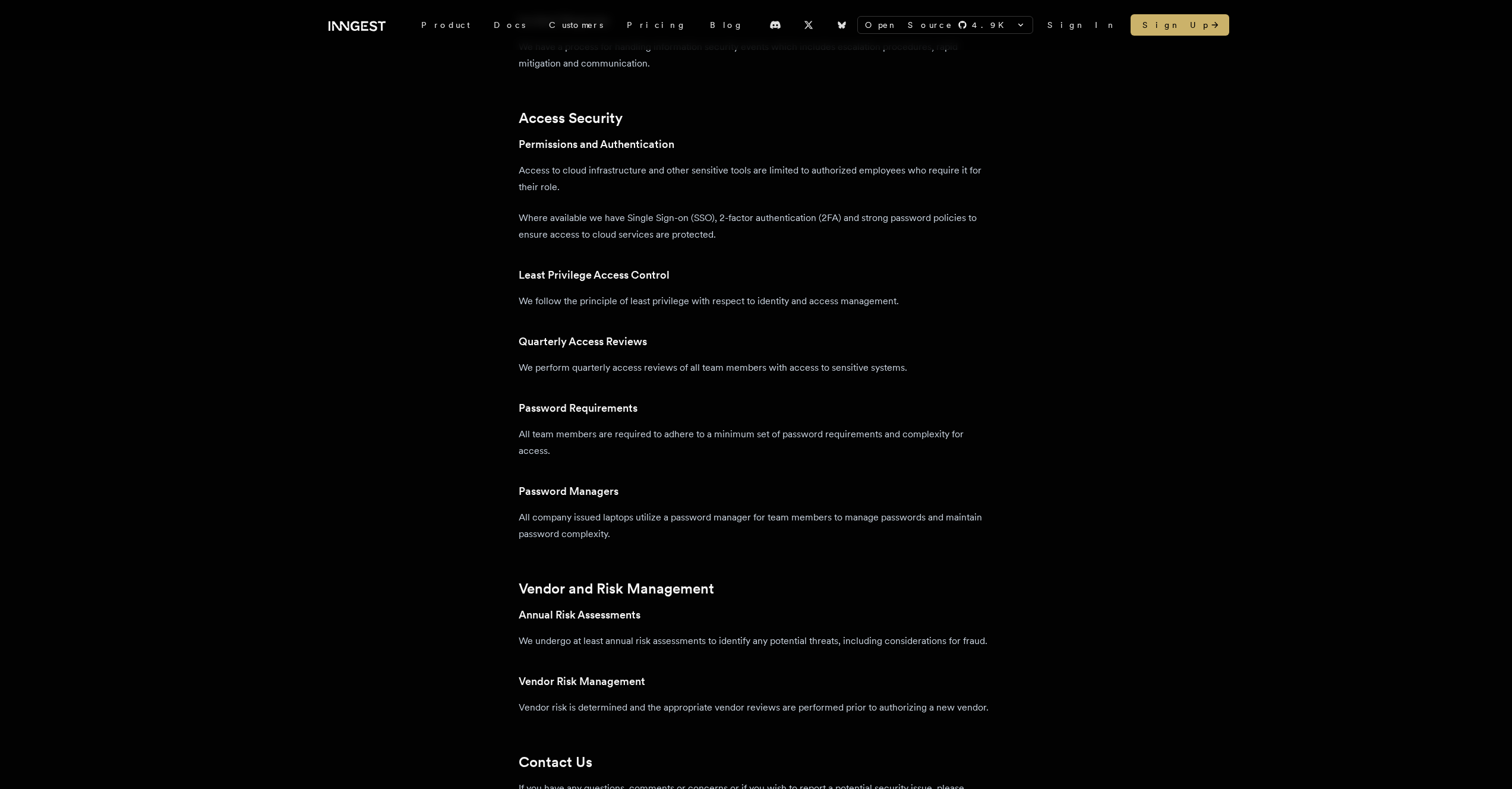
scroll to position [1849, 0]
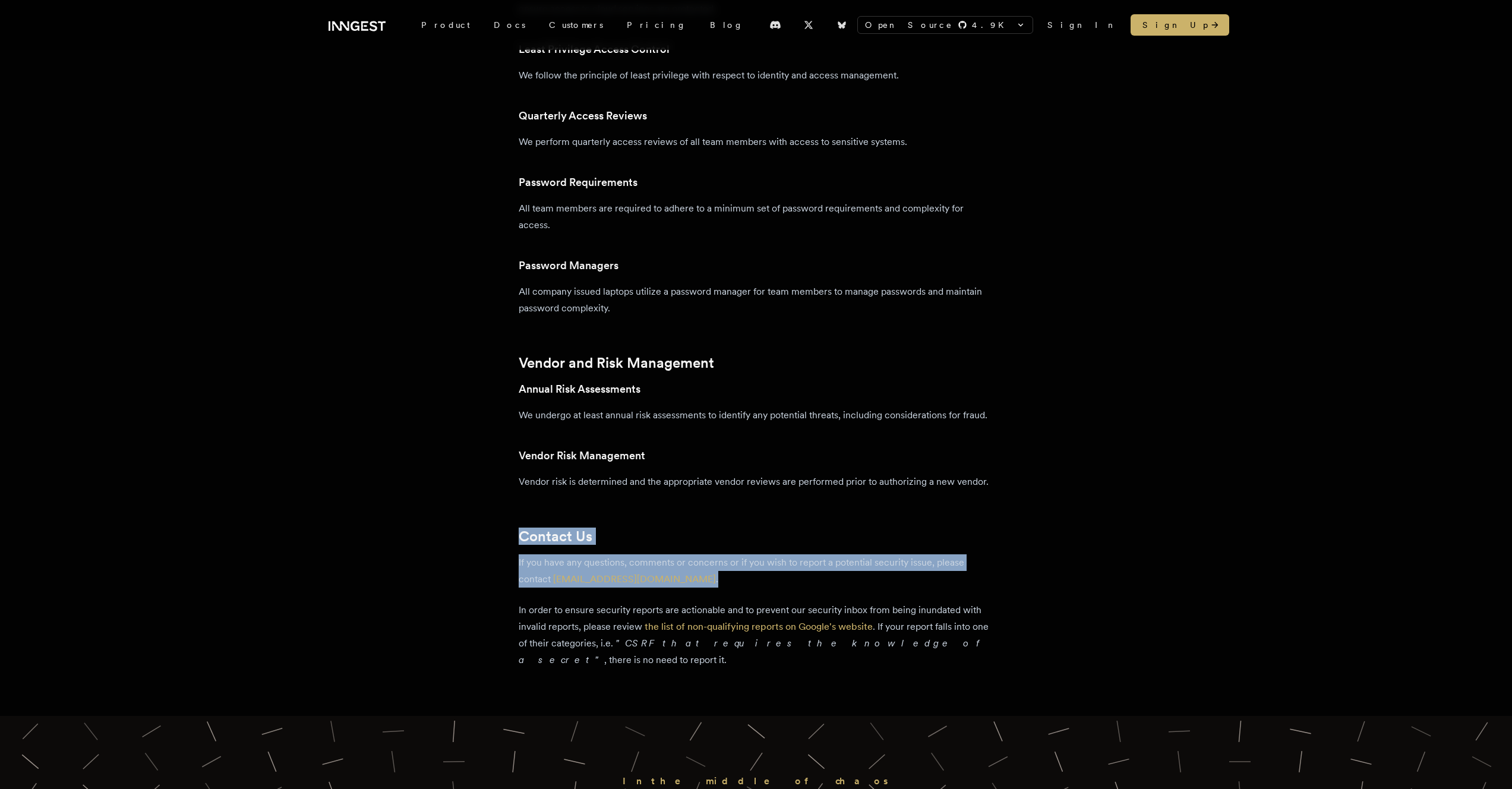
drag, startPoint x: 684, startPoint y: 519, endPoint x: 689, endPoint y: 583, distance: 64.2
click at [689, 583] on p "If you have any questions, comments or concerns or if you wish to report a pote…" at bounding box center [756, 571] width 475 height 33
drag, startPoint x: 695, startPoint y: 581, endPoint x: 706, endPoint y: 547, distance: 35.7
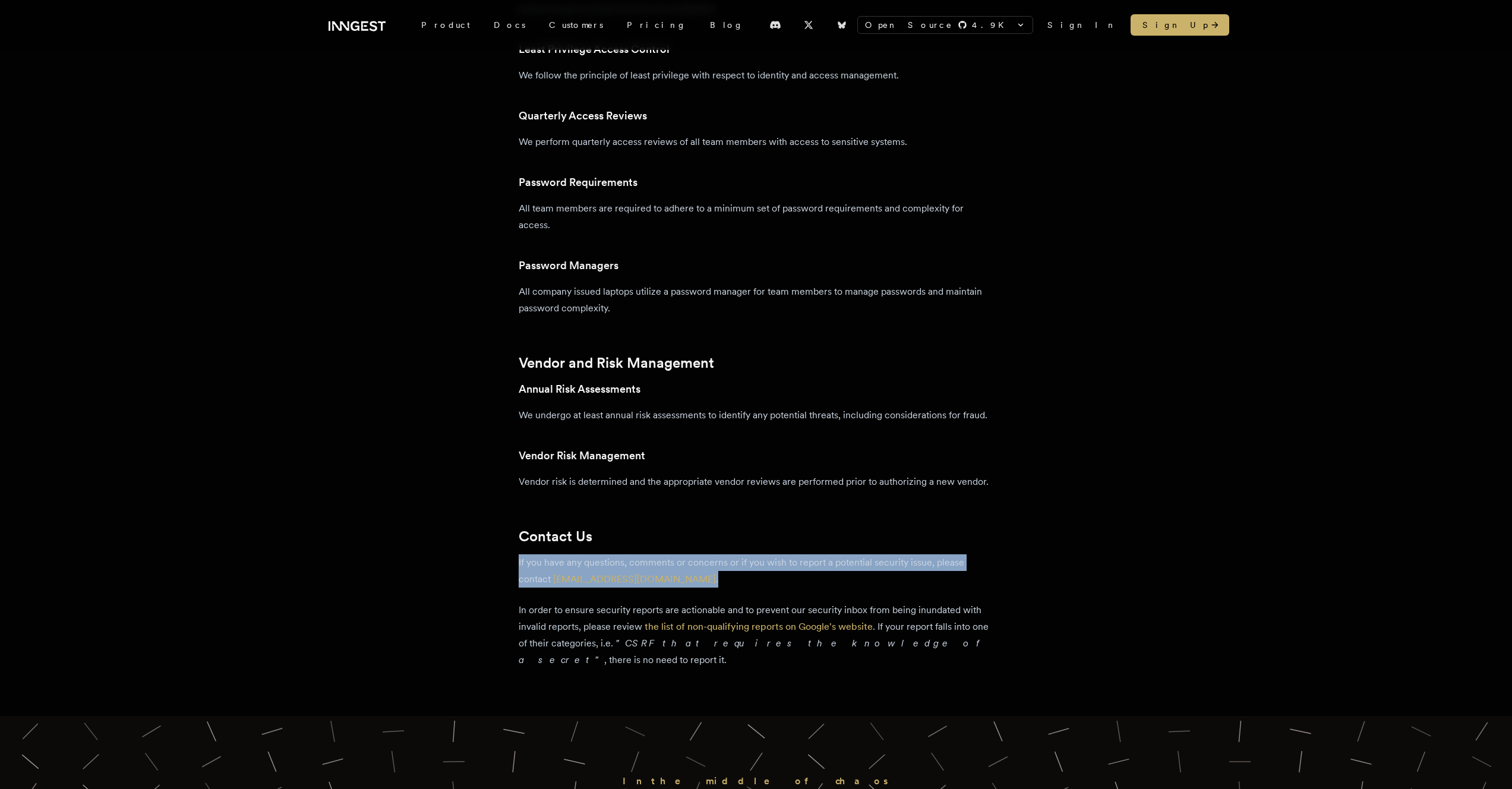
drag, startPoint x: 714, startPoint y: 562, endPoint x: 732, endPoint y: 576, distance: 22.8
click at [732, 576] on p "If you have any questions, comments or concerns or if you wish to report a pote…" at bounding box center [756, 571] width 475 height 33
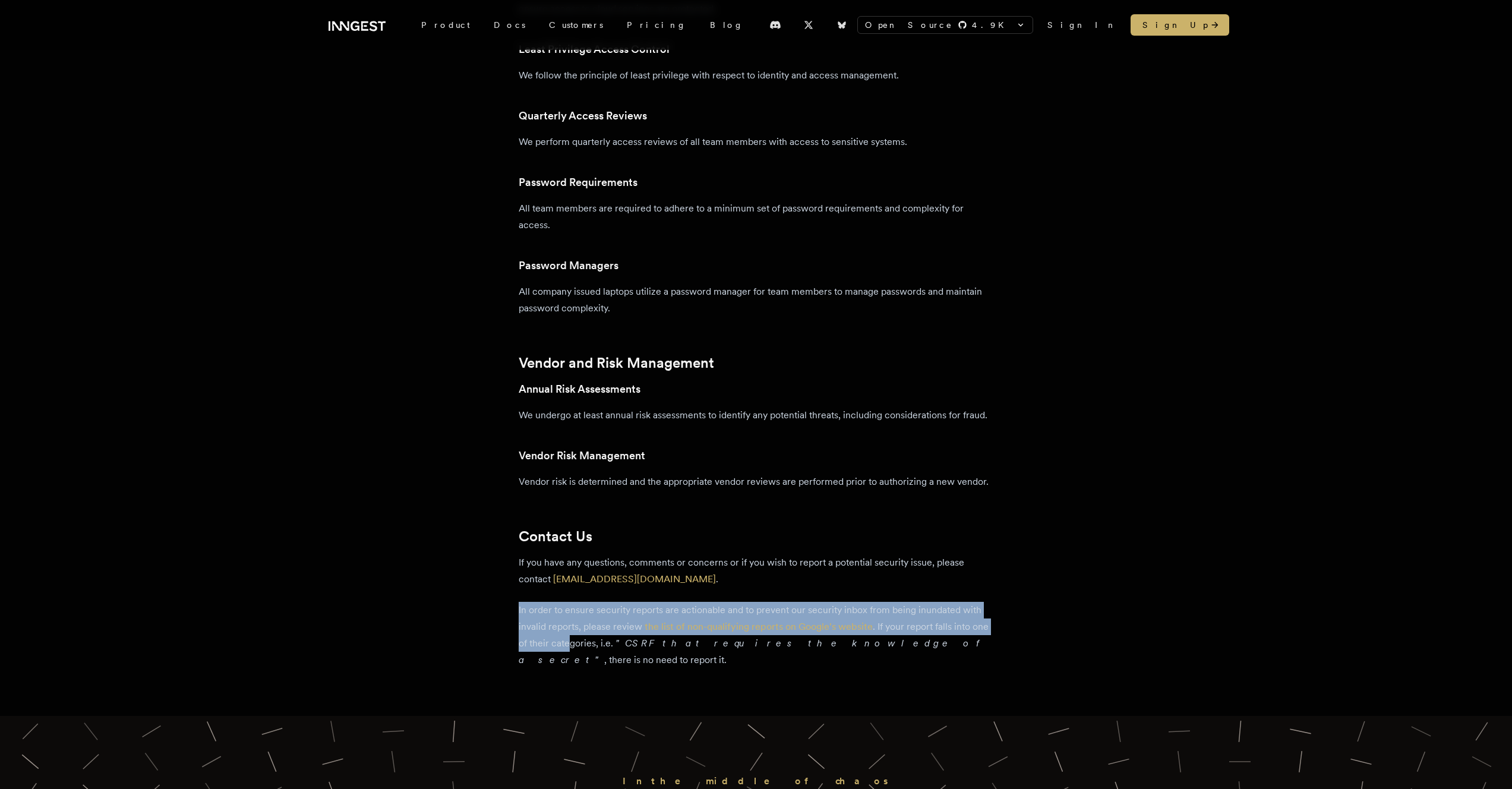
drag, startPoint x: 670, startPoint y: 607, endPoint x: 590, endPoint y: 646, distance: 89.0
click at [590, 648] on p "In order to ensure security reports are actionable and to prevent our security …" at bounding box center [756, 635] width 475 height 66
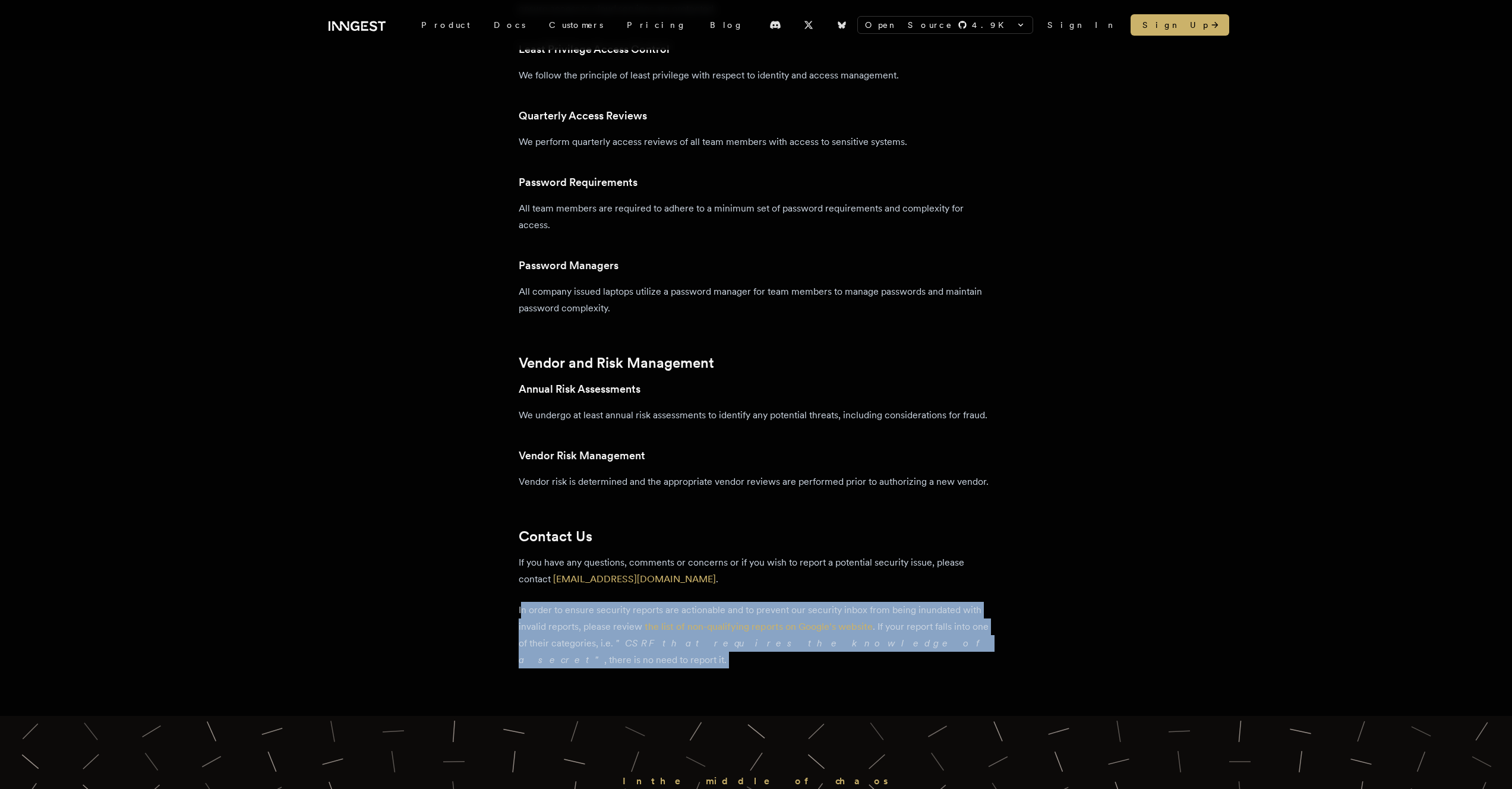
drag, startPoint x: 593, startPoint y: 654, endPoint x: 512, endPoint y: 606, distance: 94.2
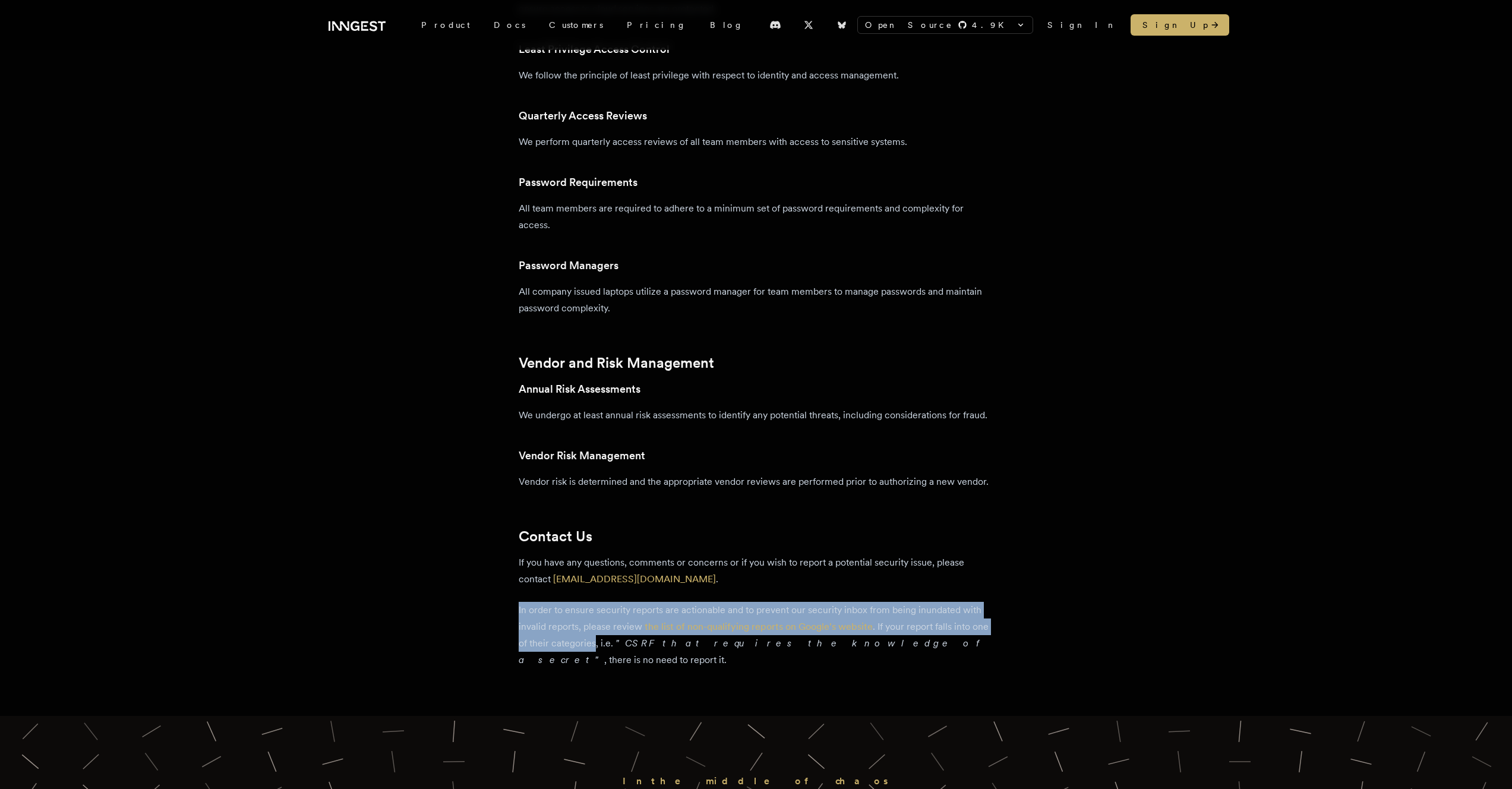
drag, startPoint x: 512, startPoint y: 606, endPoint x: 575, endPoint y: 646, distance: 74.6
click at [575, 646] on p "In order to ensure security reports are actionable and to prevent our security …" at bounding box center [756, 635] width 475 height 66
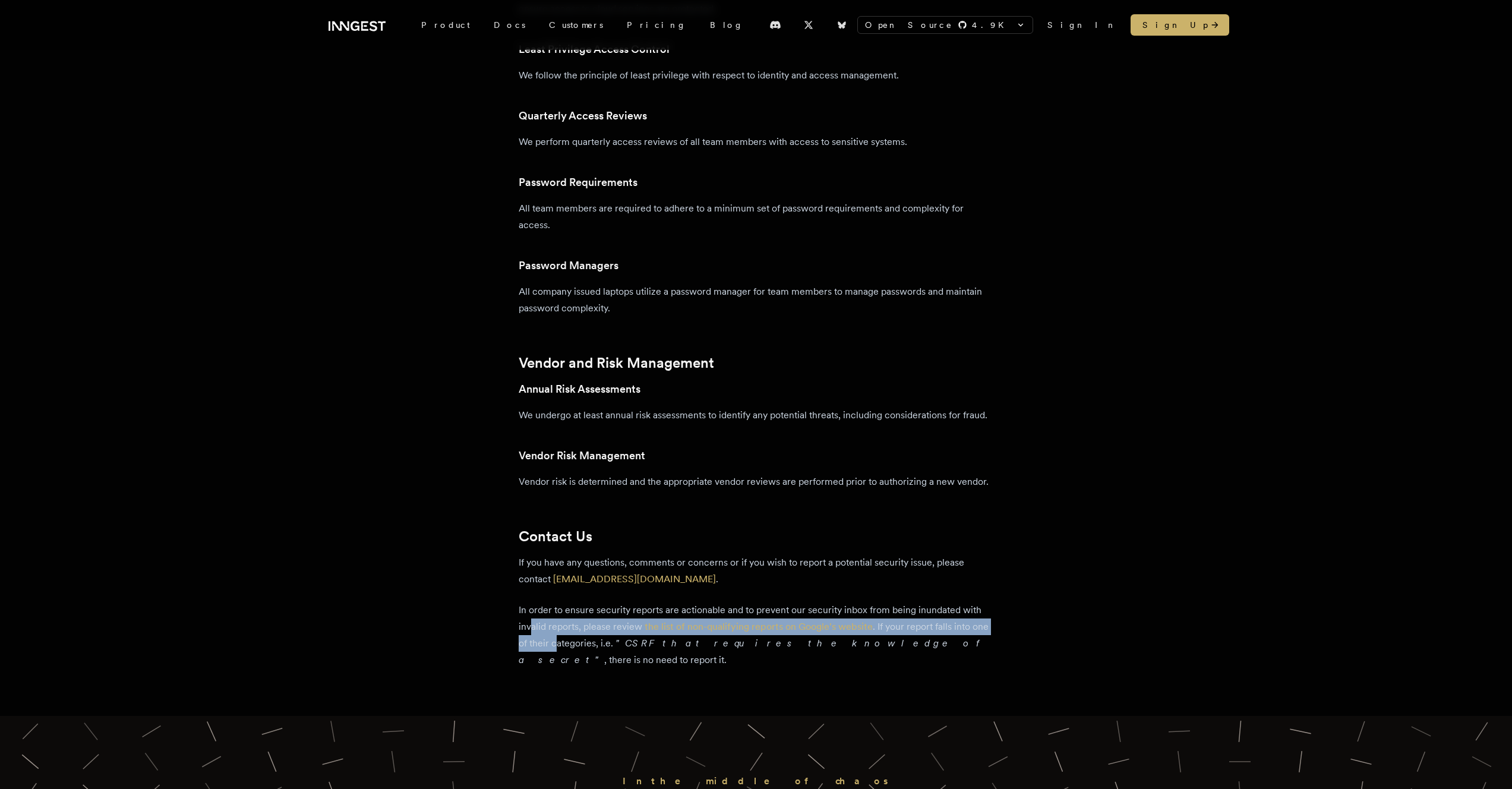
drag, startPoint x: 577, startPoint y: 651, endPoint x: 492, endPoint y: 605, distance: 96.6
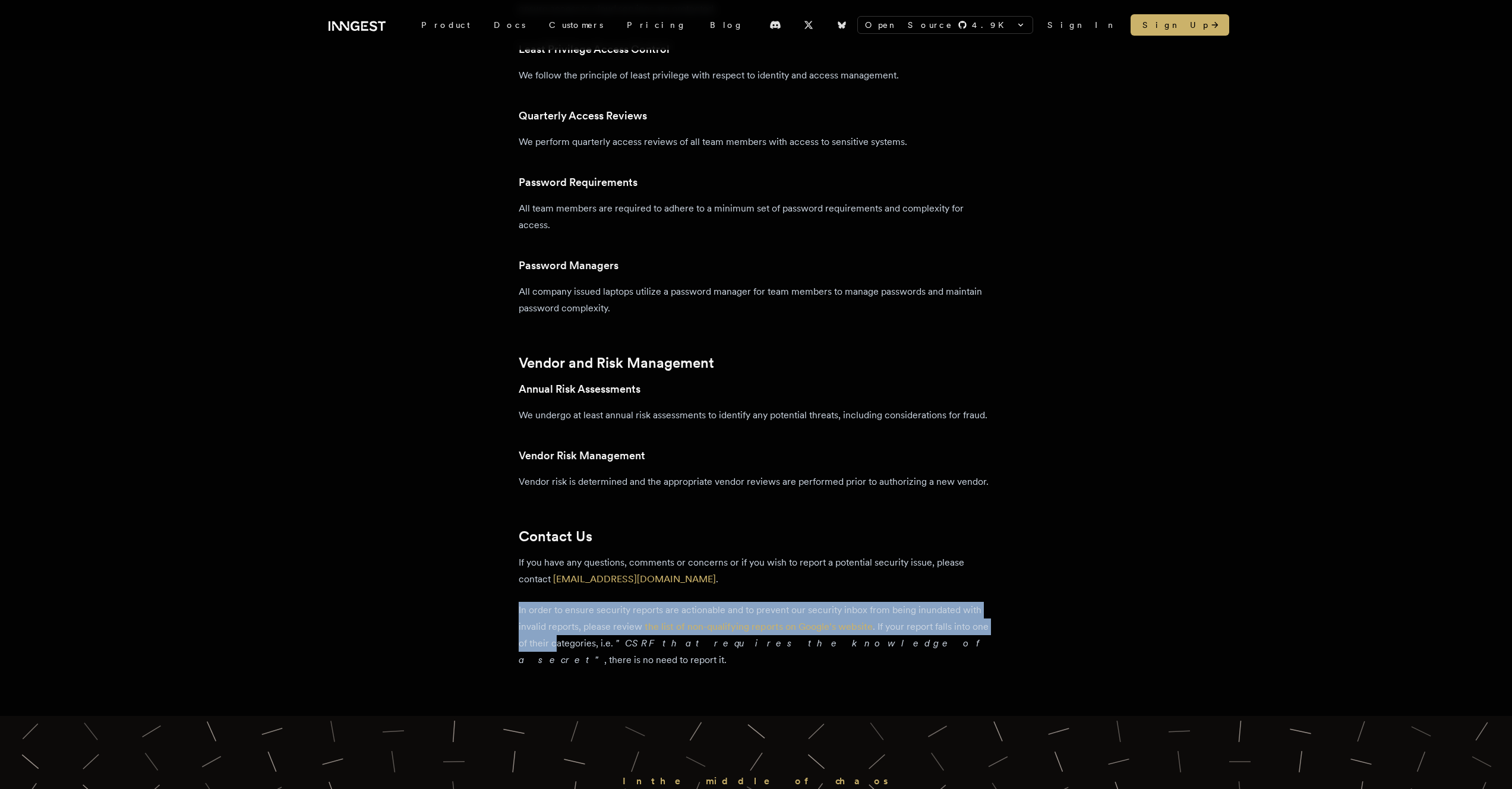
drag, startPoint x: 575, startPoint y: 641, endPoint x: 629, endPoint y: 656, distance: 56.0
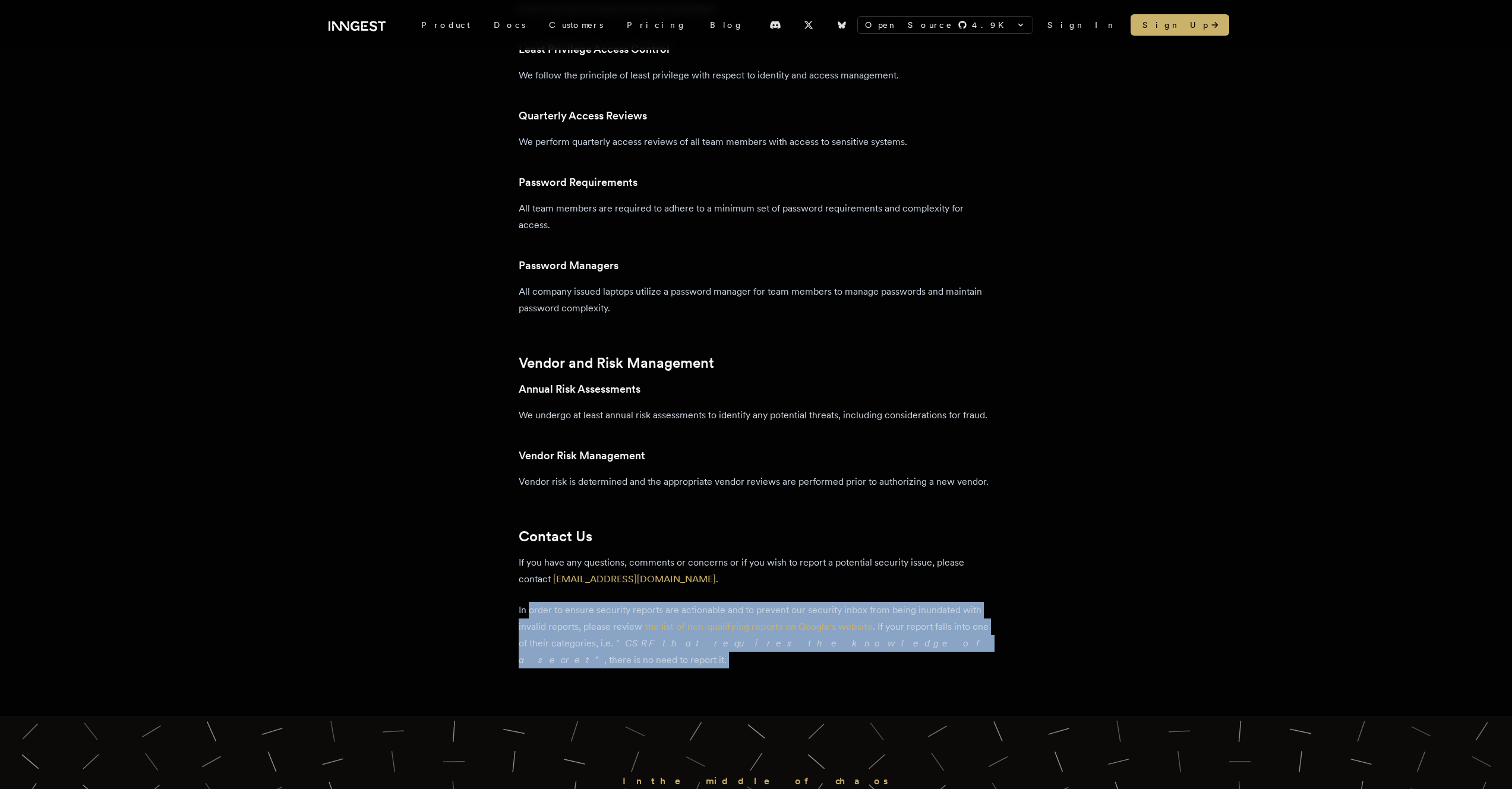
drag, startPoint x: 644, startPoint y: 668, endPoint x: 534, endPoint y: 615, distance: 122.1
drag, startPoint x: 492, startPoint y: 605, endPoint x: 591, endPoint y: 670, distance: 118.4
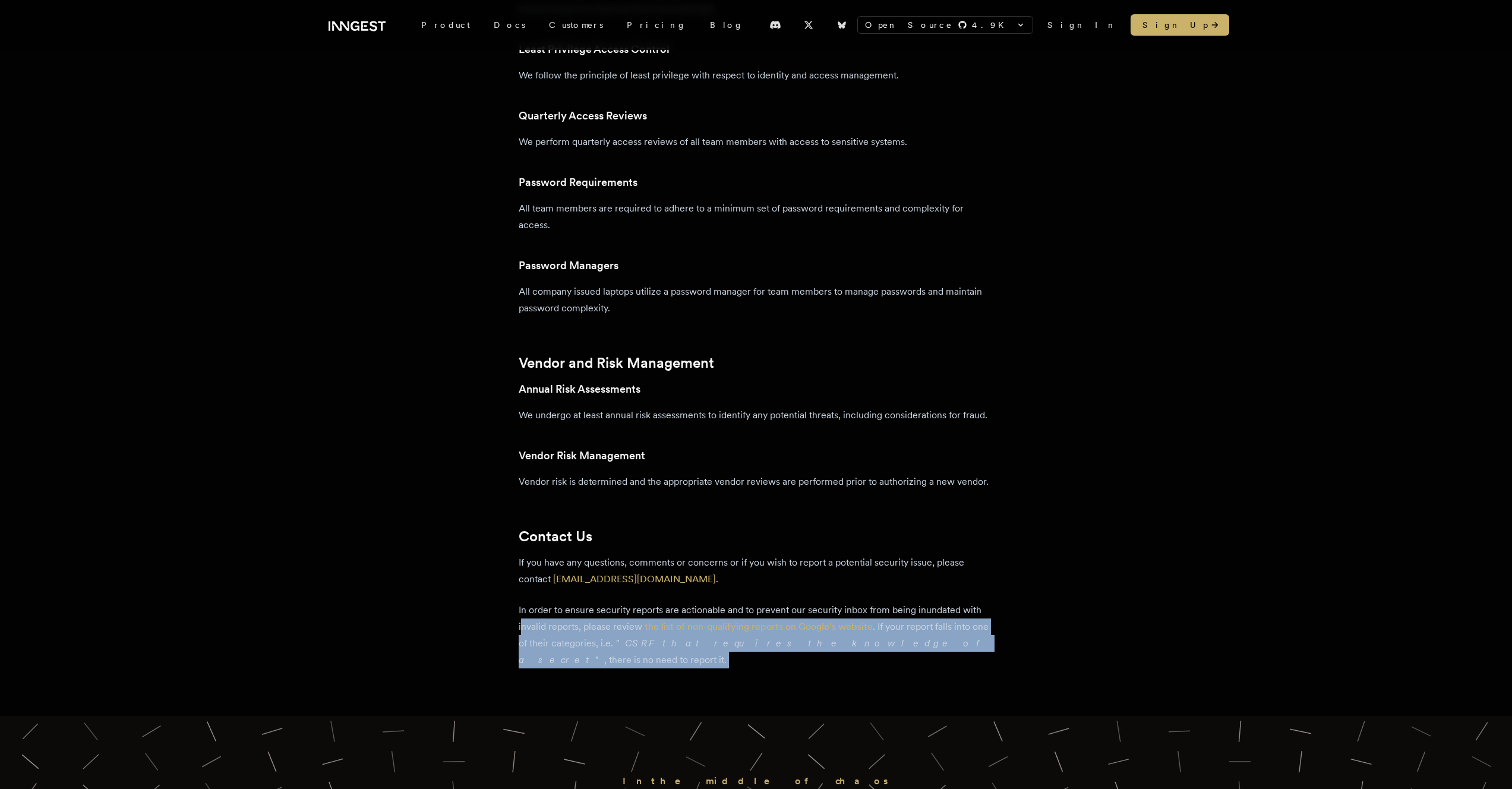
drag, startPoint x: 591, startPoint y: 668, endPoint x: 511, endPoint y: 607, distance: 100.6
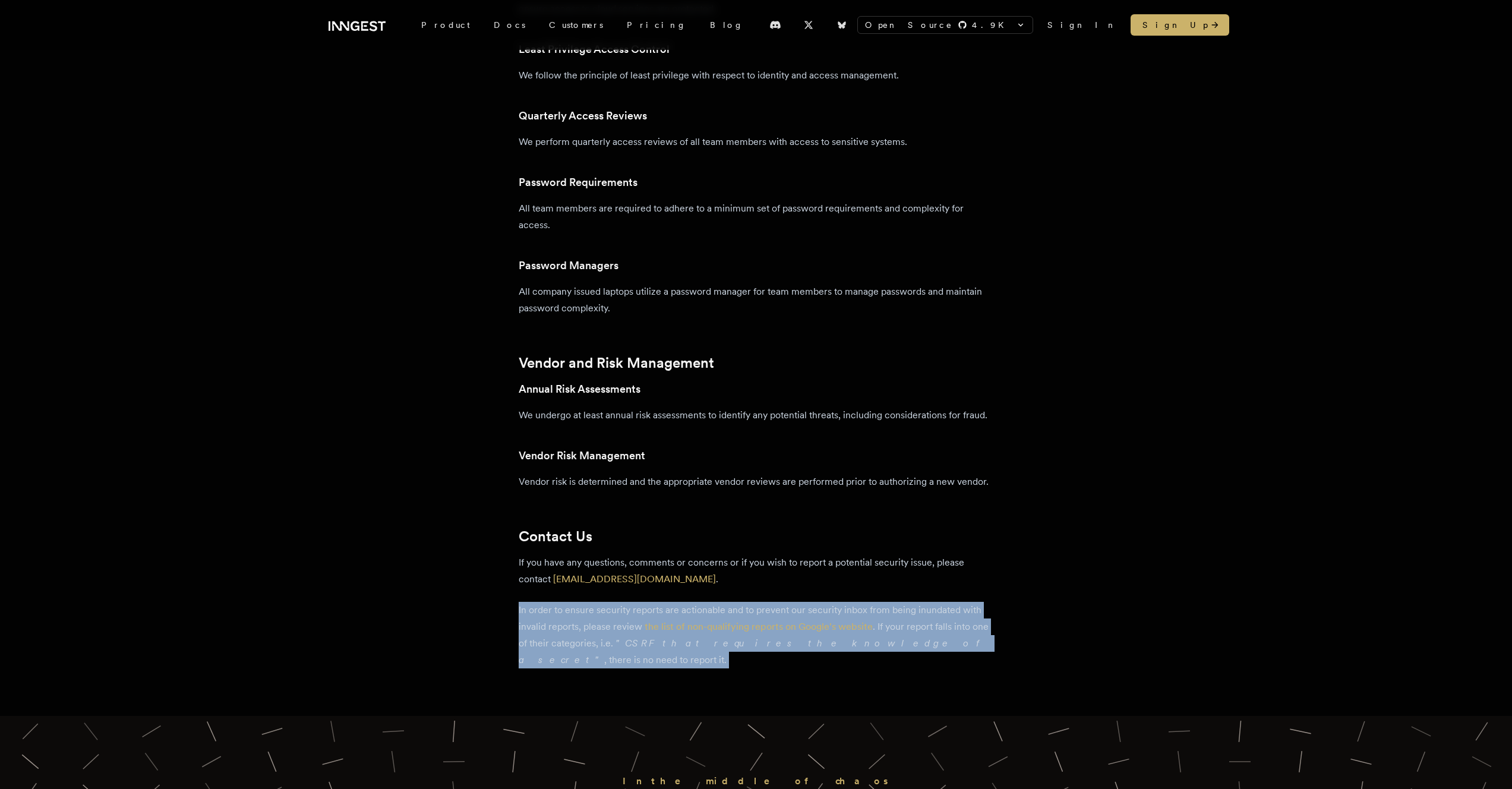
drag, startPoint x: 511, startPoint y: 607, endPoint x: 577, endPoint y: 665, distance: 87.9
drag, startPoint x: 516, startPoint y: 626, endPoint x: 463, endPoint y: 595, distance: 61.4
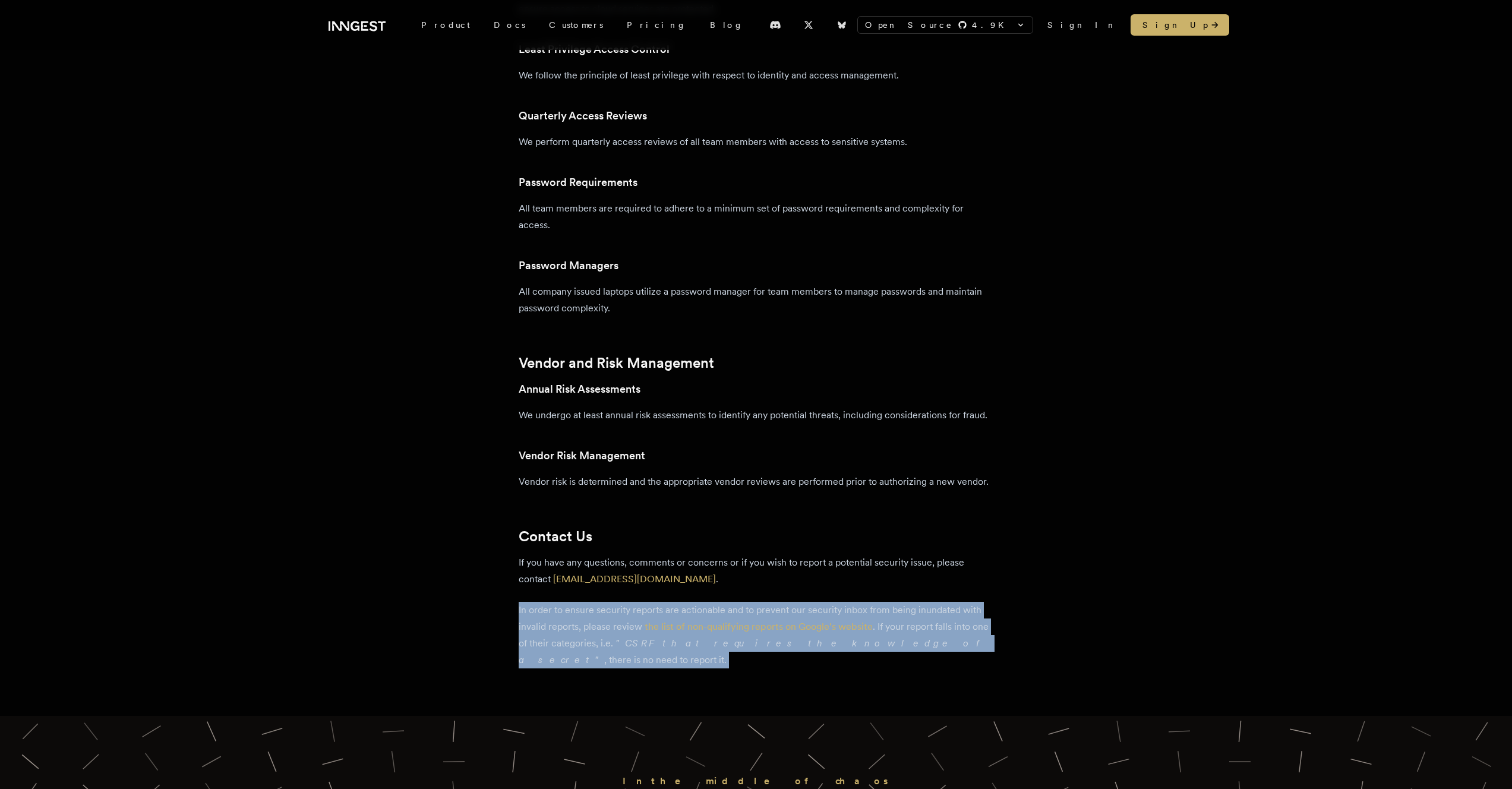
drag, startPoint x: 463, startPoint y: 595, endPoint x: 578, endPoint y: 668, distance: 136.2
drag, startPoint x: 494, startPoint y: 631, endPoint x: 464, endPoint y: 611, distance: 36.1
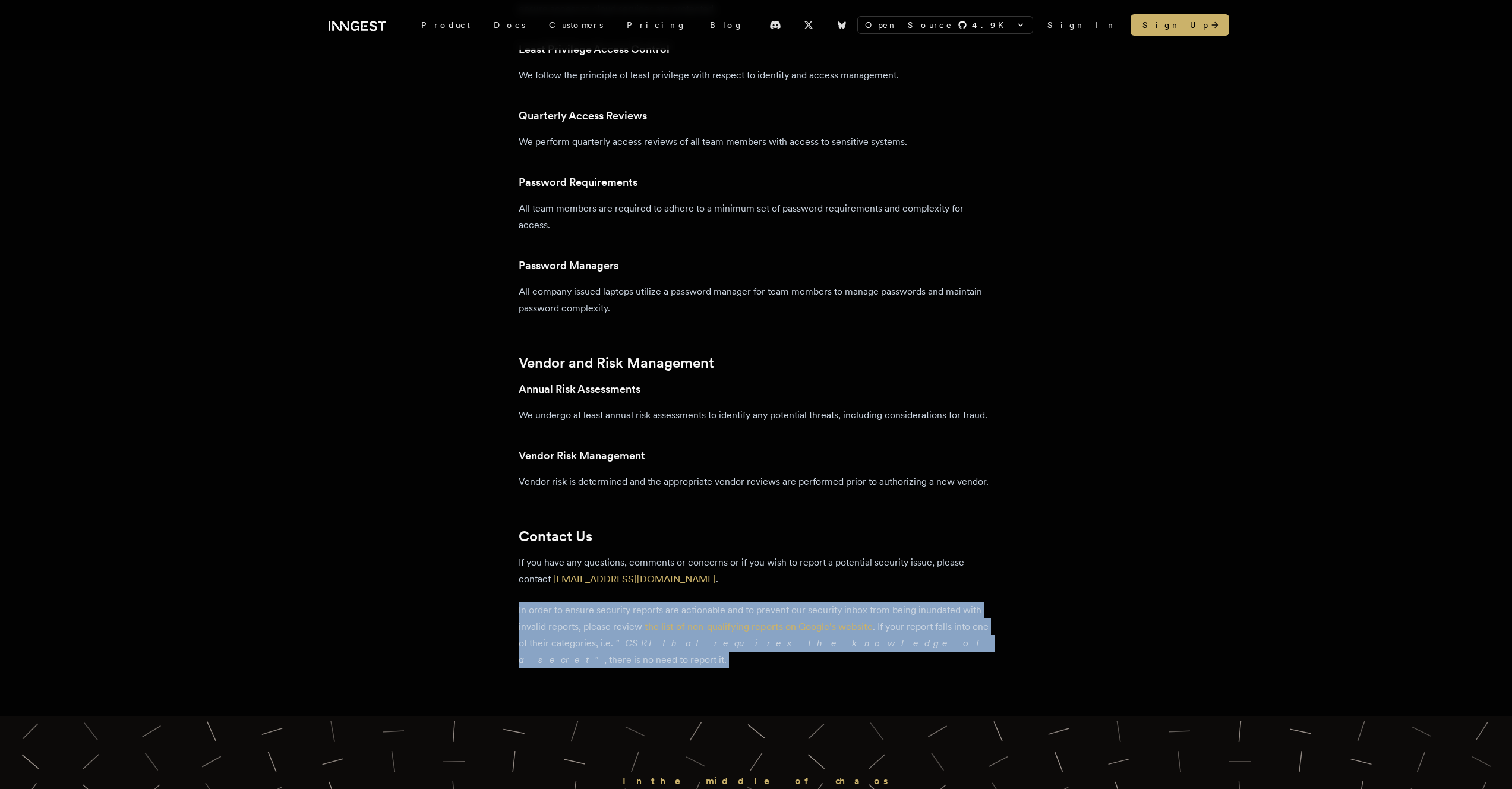
drag, startPoint x: 464, startPoint y: 611, endPoint x: 568, endPoint y: 663, distance: 116.3
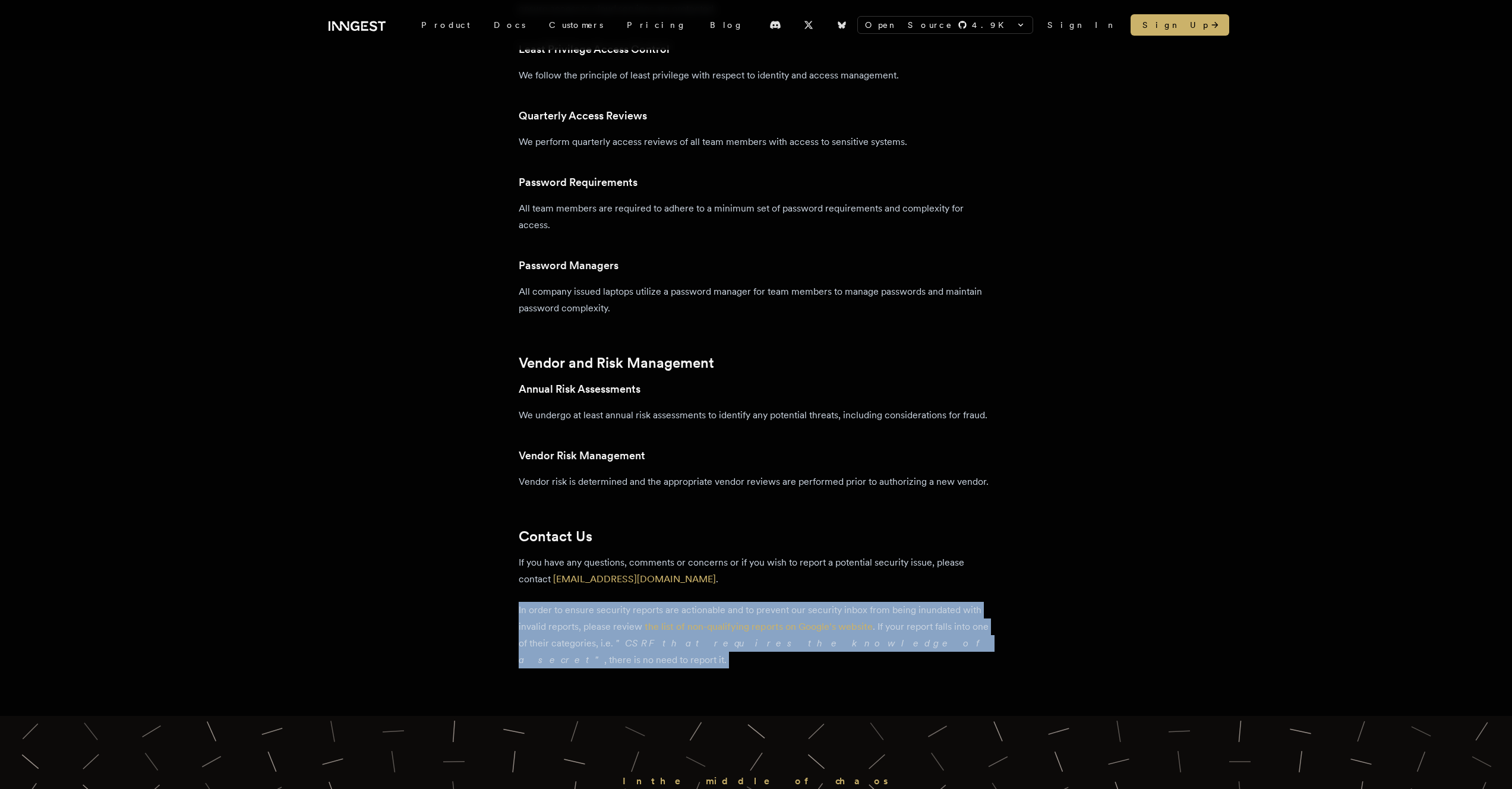
drag, startPoint x: 546, startPoint y: 661, endPoint x: 496, endPoint y: 612, distance: 70.0
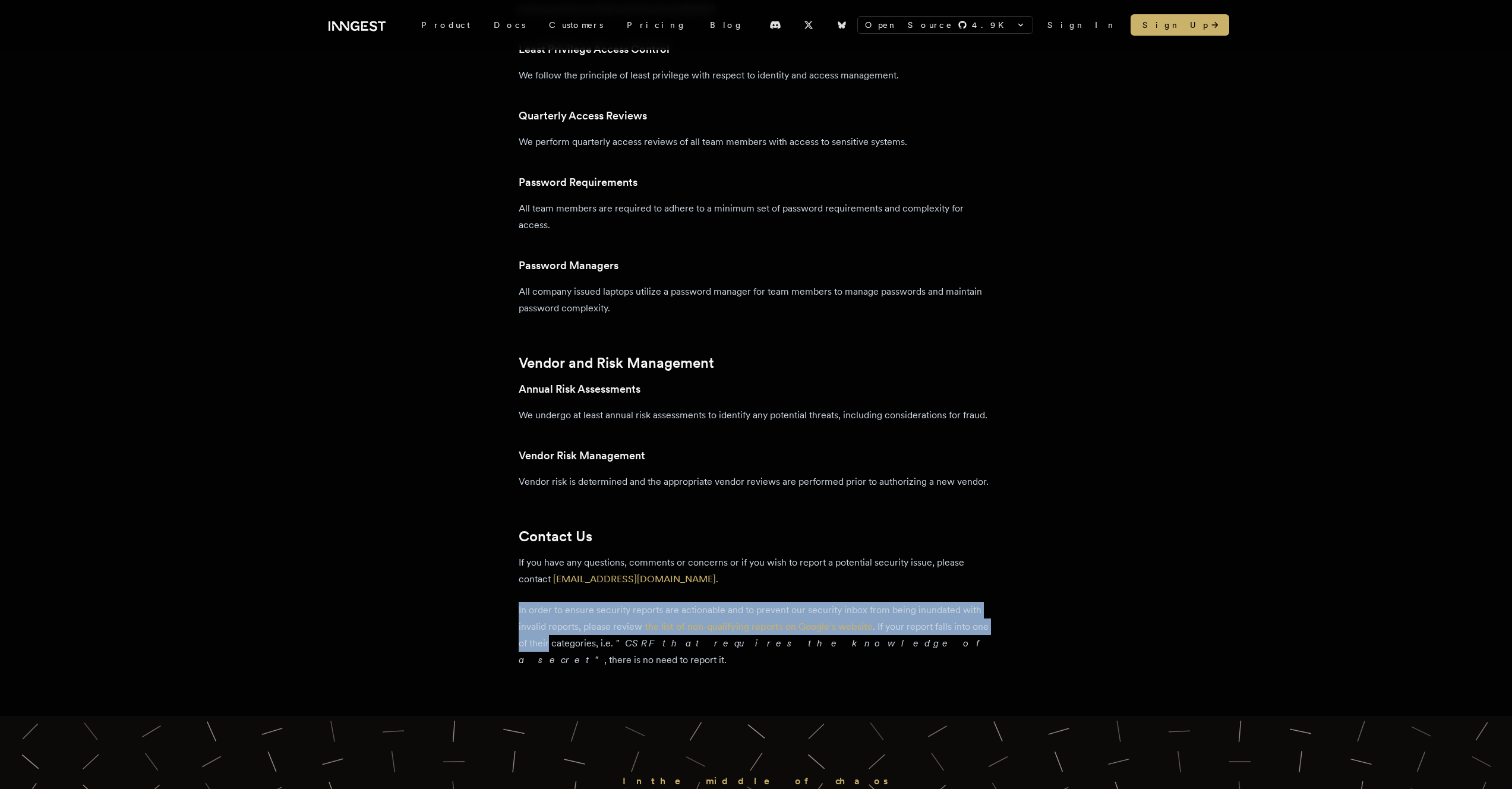
drag, startPoint x: 496, startPoint y: 612, endPoint x: 563, endPoint y: 646, distance: 75.1
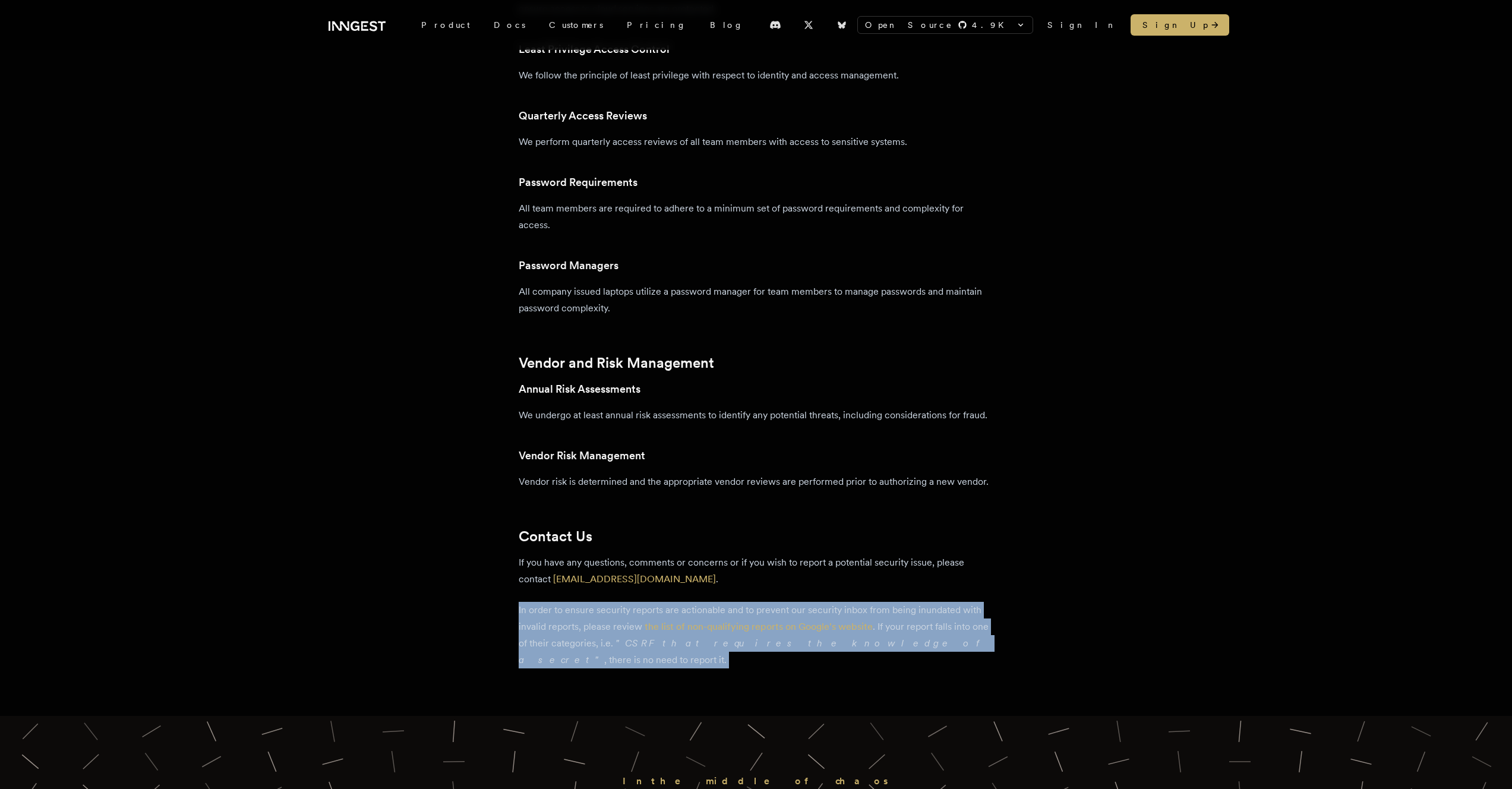
drag, startPoint x: 560, startPoint y: 669, endPoint x: 518, endPoint y: 610, distance: 72.4
drag, startPoint x: 518, startPoint y: 610, endPoint x: 560, endPoint y: 655, distance: 61.6
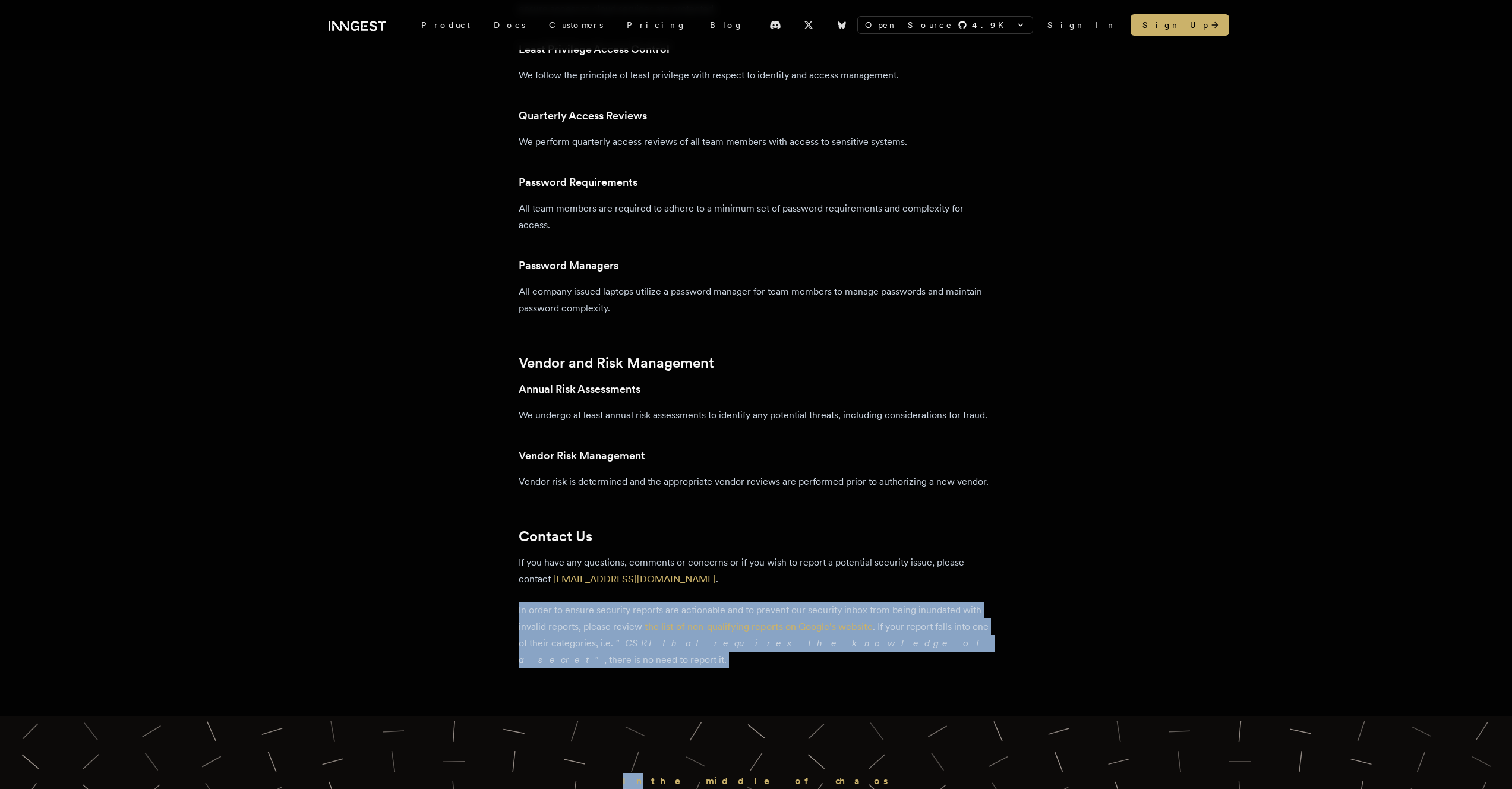
drag, startPoint x: 560, startPoint y: 655, endPoint x: 507, endPoint y: 600, distance: 76.4
drag, startPoint x: 507, startPoint y: 600, endPoint x: 968, endPoint y: 639, distance: 462.6
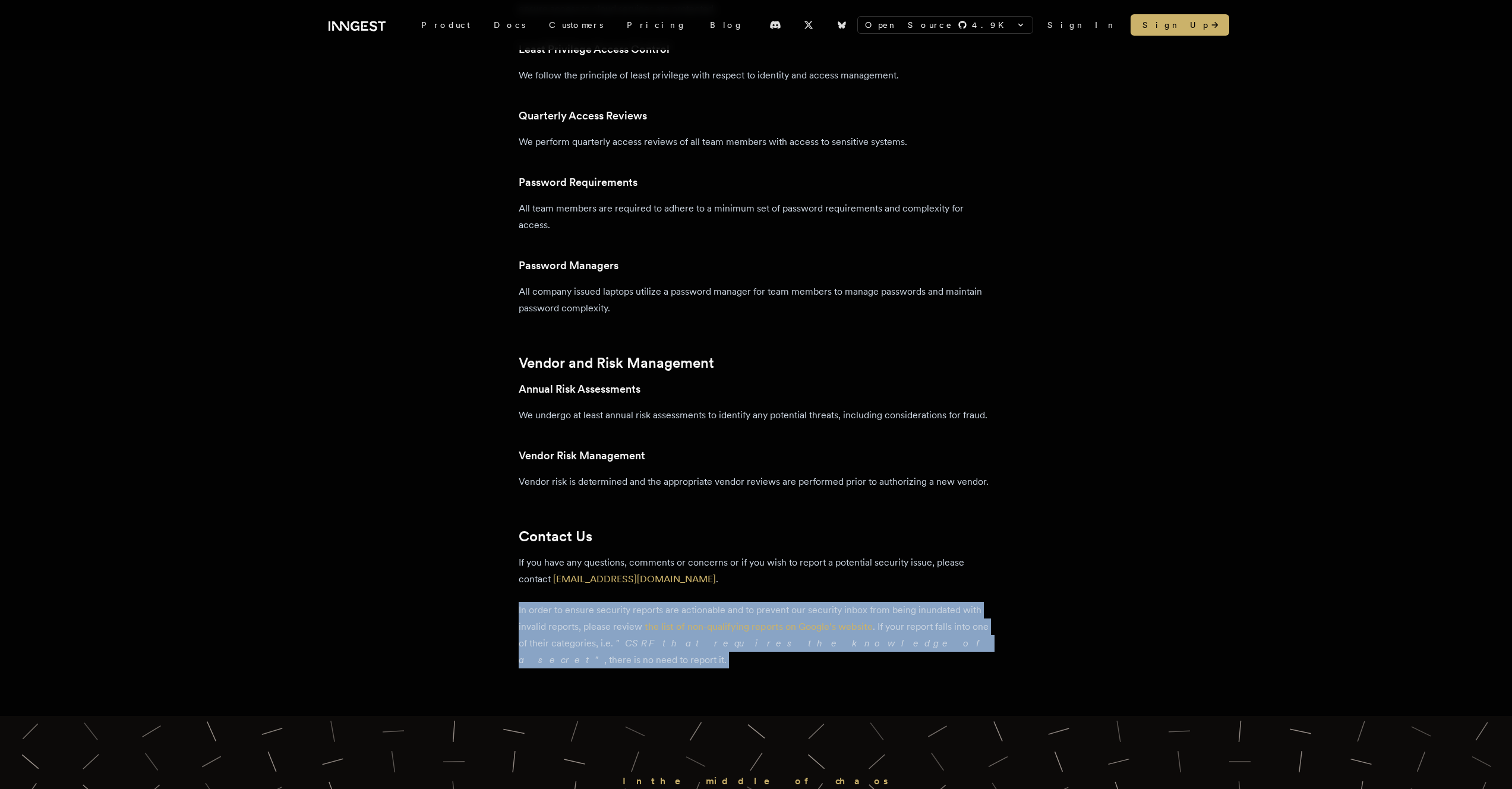
click at [968, 639] on p "In order to ensure security reports are actionable and to prevent our security …" at bounding box center [756, 635] width 475 height 66
drag, startPoint x: 968, startPoint y: 639, endPoint x: 954, endPoint y: 590, distance: 51.0
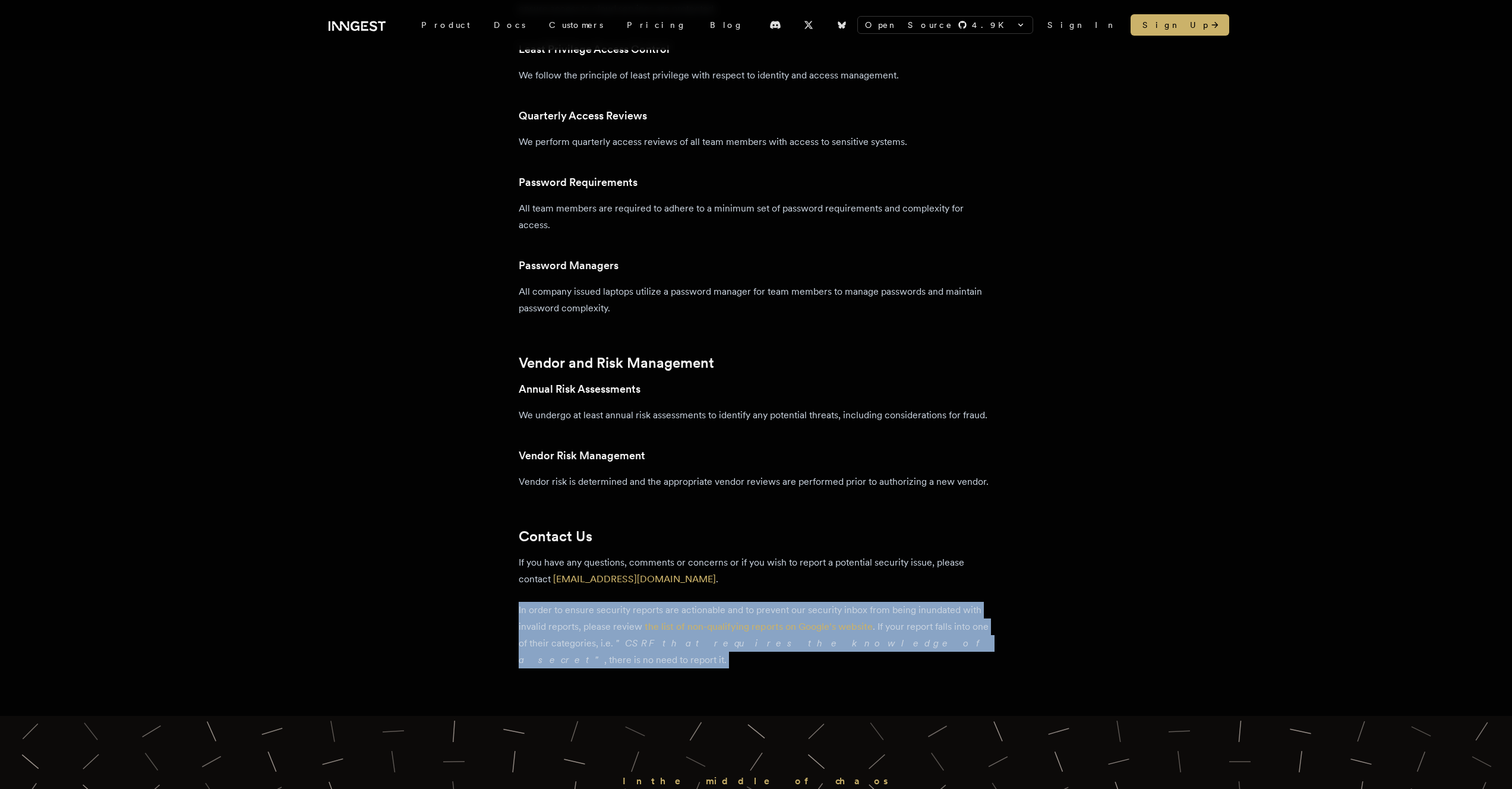
drag, startPoint x: 763, startPoint y: 661, endPoint x: 765, endPoint y: 598, distance: 63.0
drag, startPoint x: 765, startPoint y: 598, endPoint x: 986, endPoint y: 643, distance: 225.5
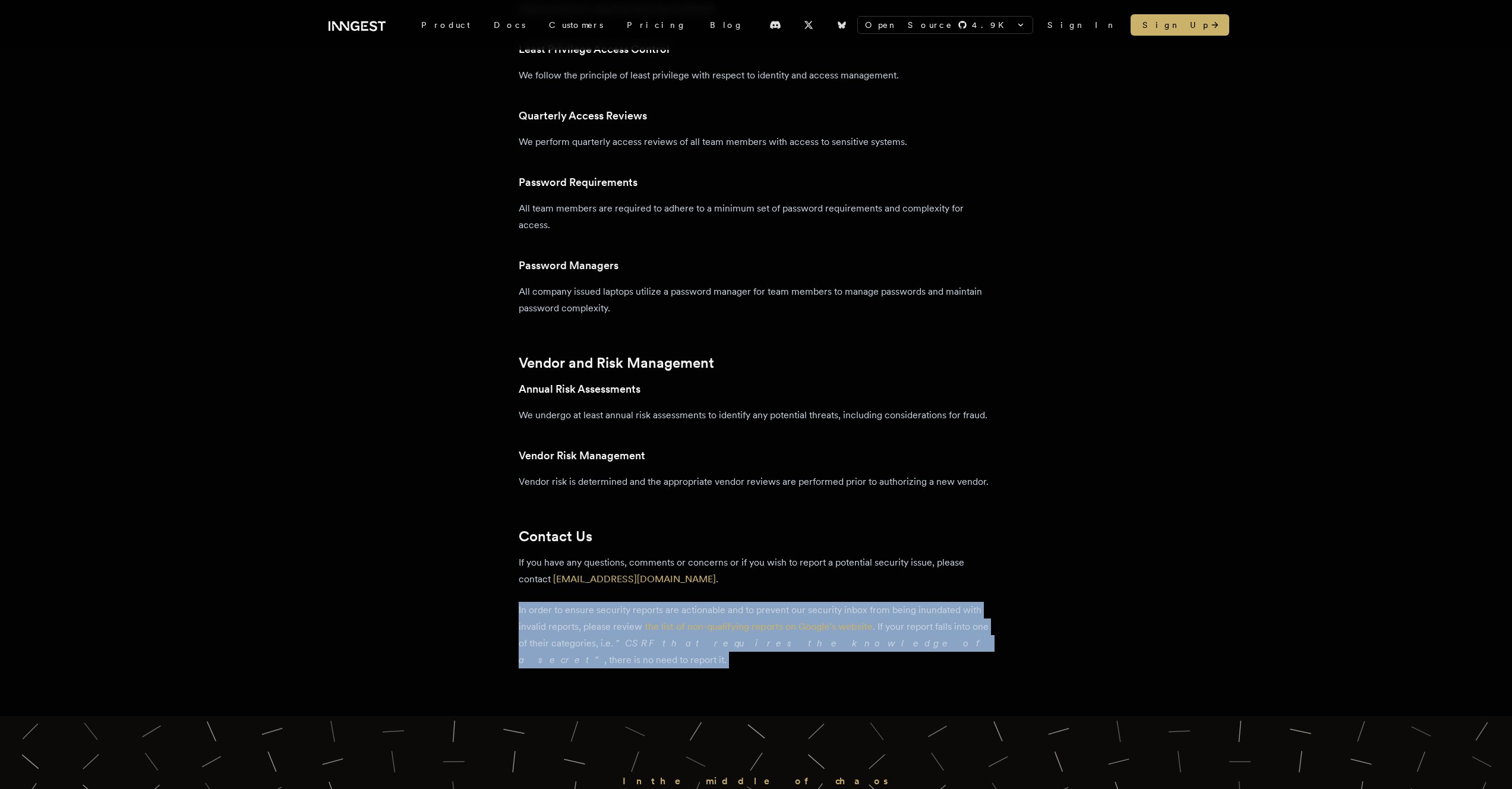
click at [986, 643] on p "In order to ensure security reports are actionable and to prevent our security …" at bounding box center [756, 635] width 475 height 66
drag, startPoint x: 986, startPoint y: 643, endPoint x: 952, endPoint y: 598, distance: 56.4
drag, startPoint x: 952, startPoint y: 598, endPoint x: 975, endPoint y: 646, distance: 53.2
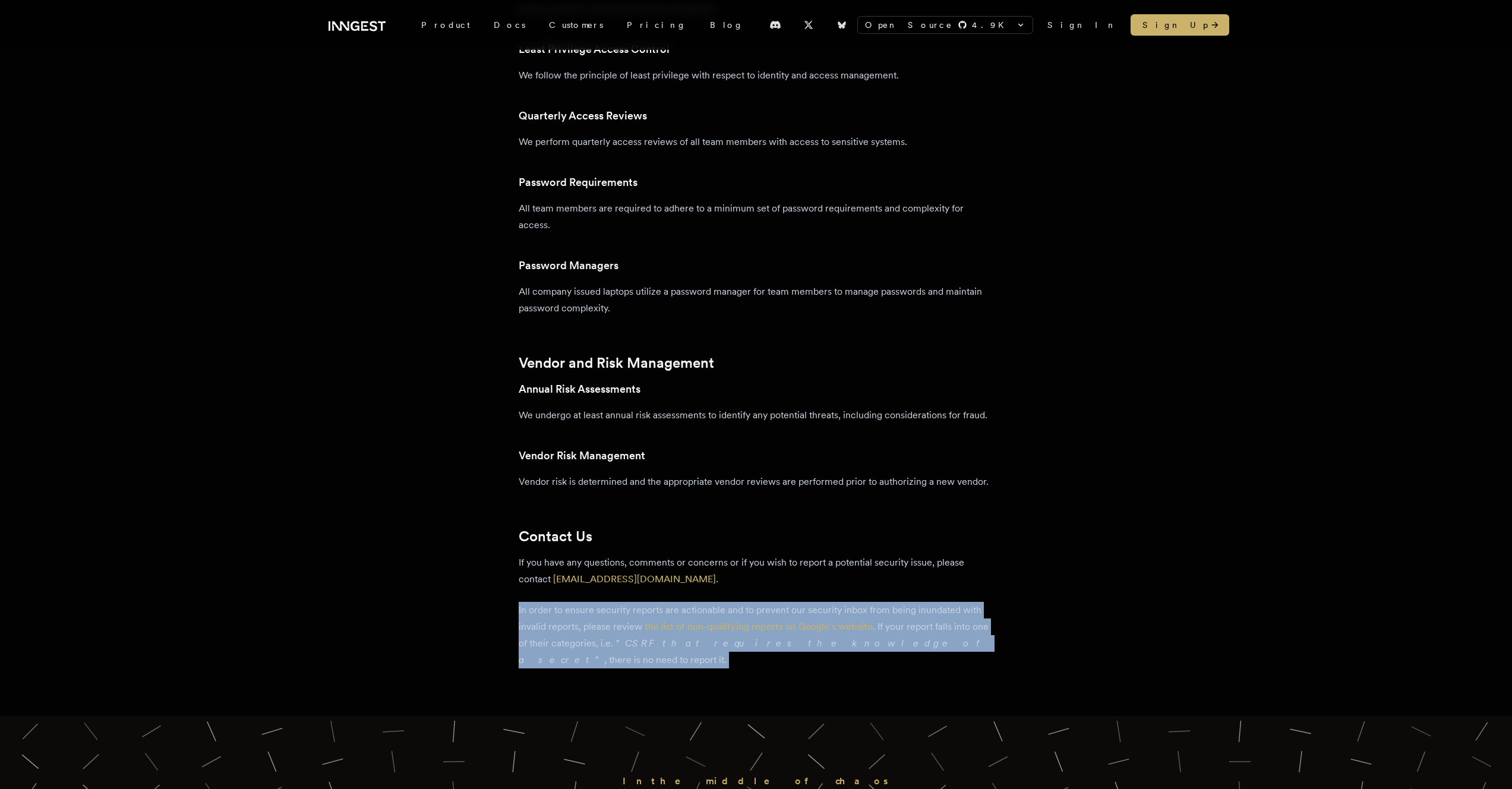
click at [975, 646] on p "In order to ensure security reports are actionable and to prevent our security …" at bounding box center [756, 635] width 475 height 66
drag, startPoint x: 975, startPoint y: 646, endPoint x: 967, endPoint y: 583, distance: 63.5
click at [967, 583] on p "If you have any questions, comments or concerns or if you wish to report a pote…" at bounding box center [756, 571] width 475 height 33
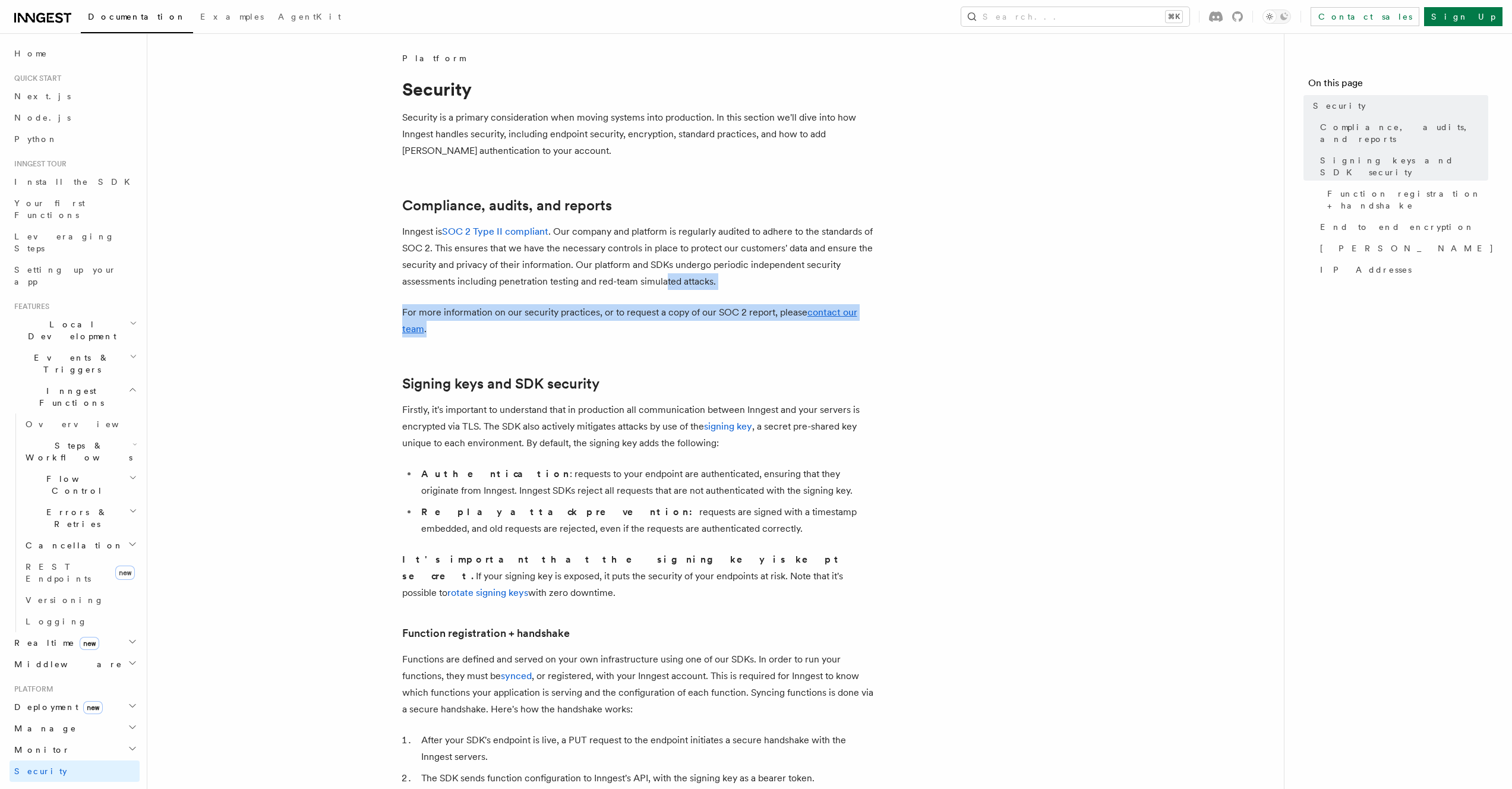
drag, startPoint x: 664, startPoint y: 289, endPoint x: 653, endPoint y: 334, distance: 46.3
click at [653, 334] on p "For more information on our security practices, or to request a copy of our SOC…" at bounding box center [640, 321] width 475 height 33
drag, startPoint x: 653, startPoint y: 333, endPoint x: 645, endPoint y: 295, distance: 38.8
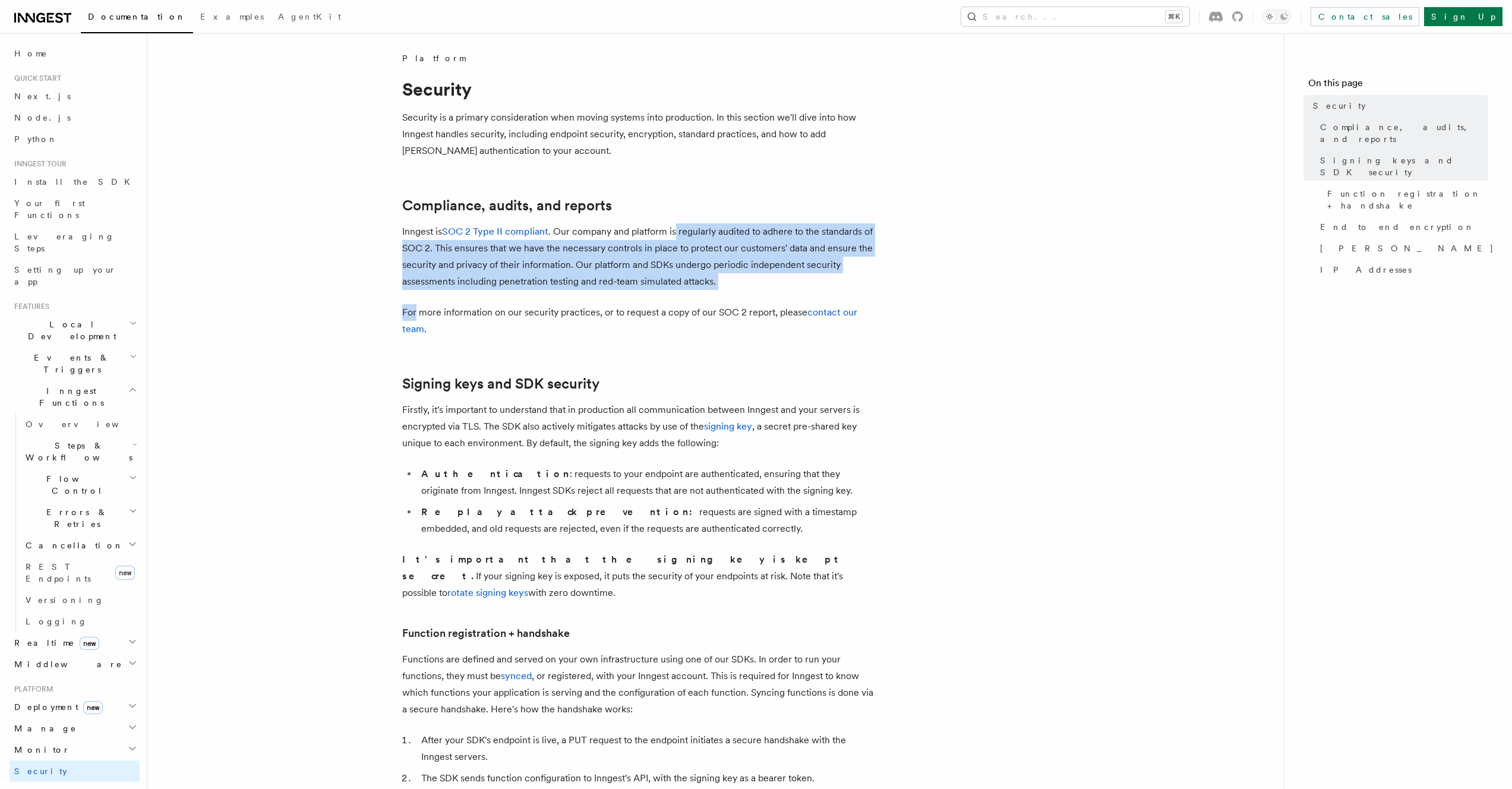
drag, startPoint x: 645, startPoint y: 295, endPoint x: 677, endPoint y: 233, distance: 69.8
click at [677, 233] on p "Inngest is SOC 2 Type II compliant . Our company and platform is regularly audi…" at bounding box center [640, 256] width 475 height 66
drag, startPoint x: 681, startPoint y: 223, endPoint x: 732, endPoint y: 280, distance: 76.5
click at [732, 279] on p "Inngest is SOC 2 Type II compliant . Our company and platform is regularly audi…" at bounding box center [640, 256] width 475 height 66
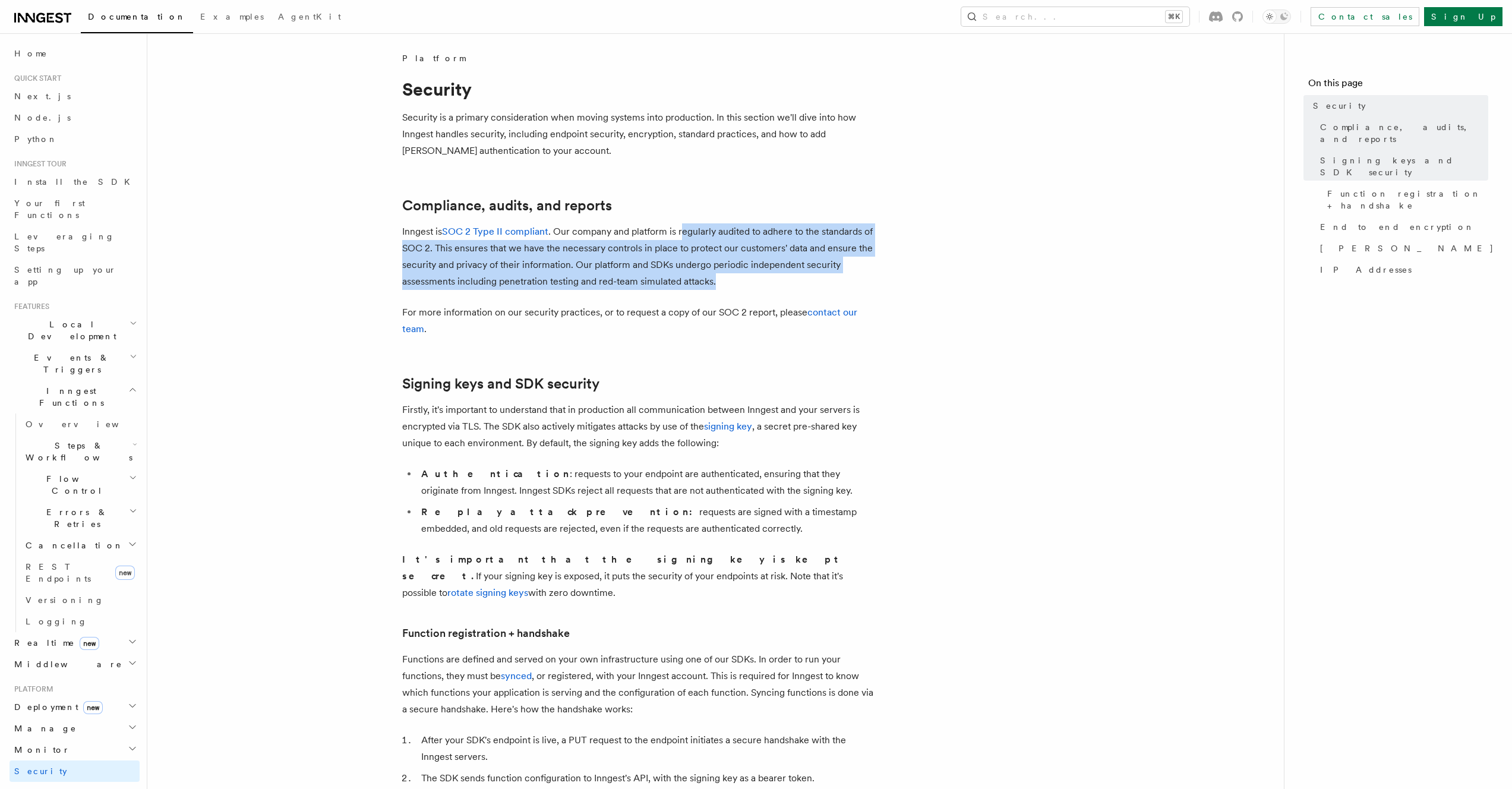
click at [732, 280] on p "Inngest is SOC 2 Type II compliant . Our company and platform is regularly audi…" at bounding box center [640, 256] width 475 height 66
drag, startPoint x: 732, startPoint y: 280, endPoint x: 744, endPoint y: 191, distance: 89.8
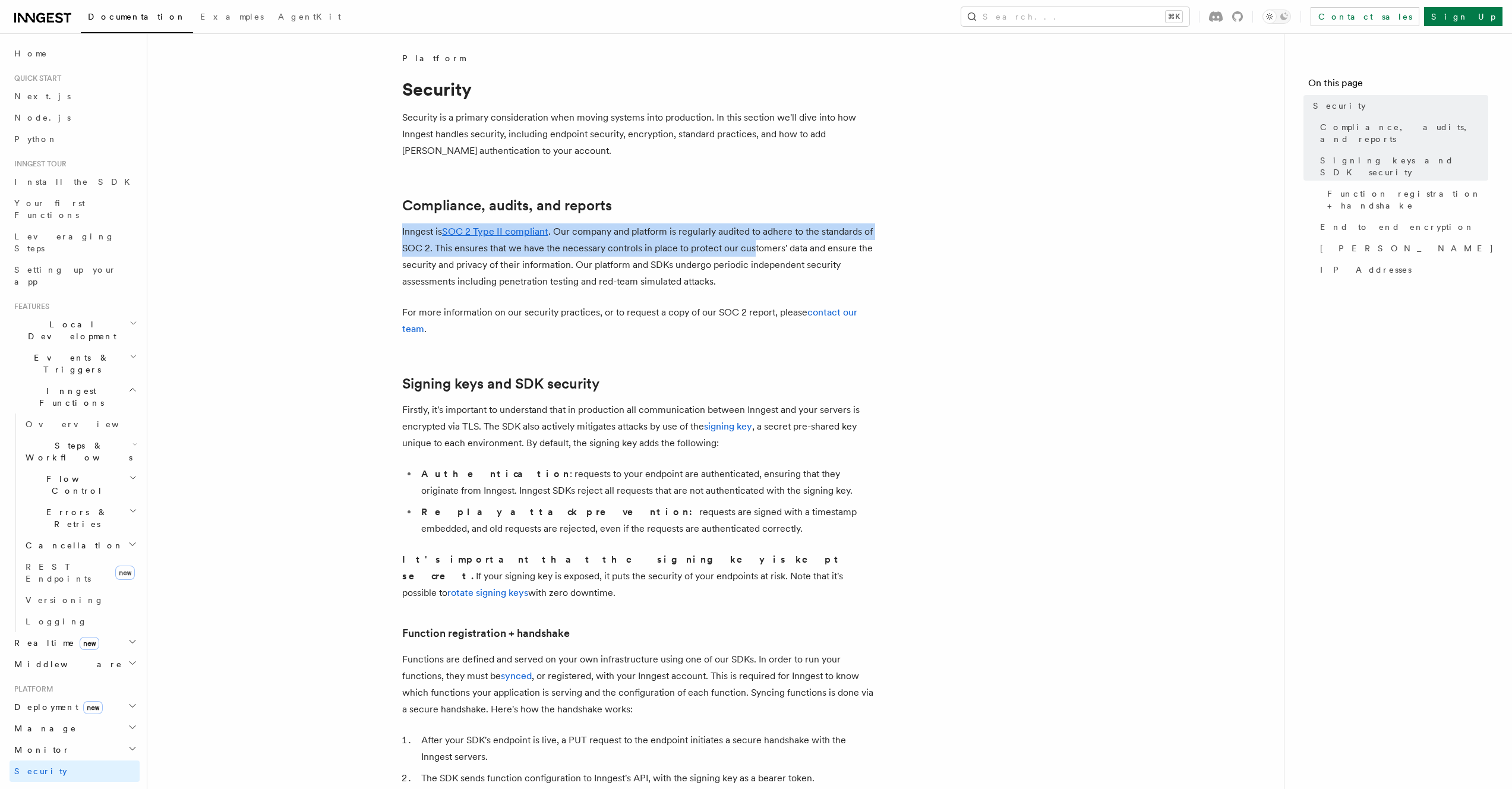
drag, startPoint x: 742, startPoint y: 218, endPoint x: 751, endPoint y: 261, distance: 43.9
click at [751, 263] on p "Inngest is SOC 2 Type II compliant . Our company and platform is regularly audi…" at bounding box center [640, 256] width 475 height 66
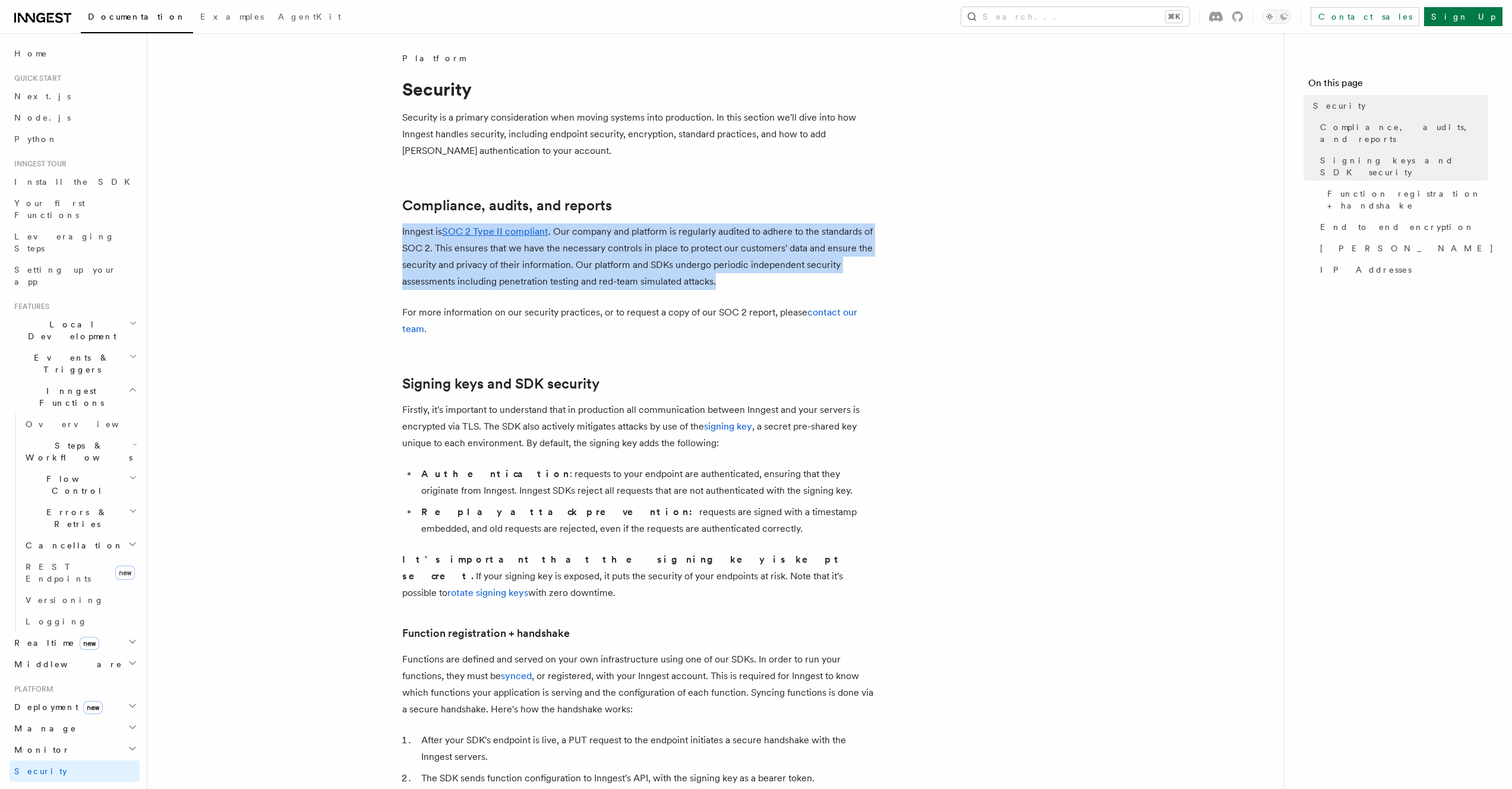
click at [736, 208] on h2 "Compliance, audits, and reports" at bounding box center [640, 206] width 475 height 17
drag, startPoint x: 736, startPoint y: 208, endPoint x: 744, endPoint y: 266, distance: 58.5
click at [744, 266] on p "Inngest is SOC 2 Type II compliant . Our company and platform is regularly audi…" at bounding box center [640, 256] width 475 height 66
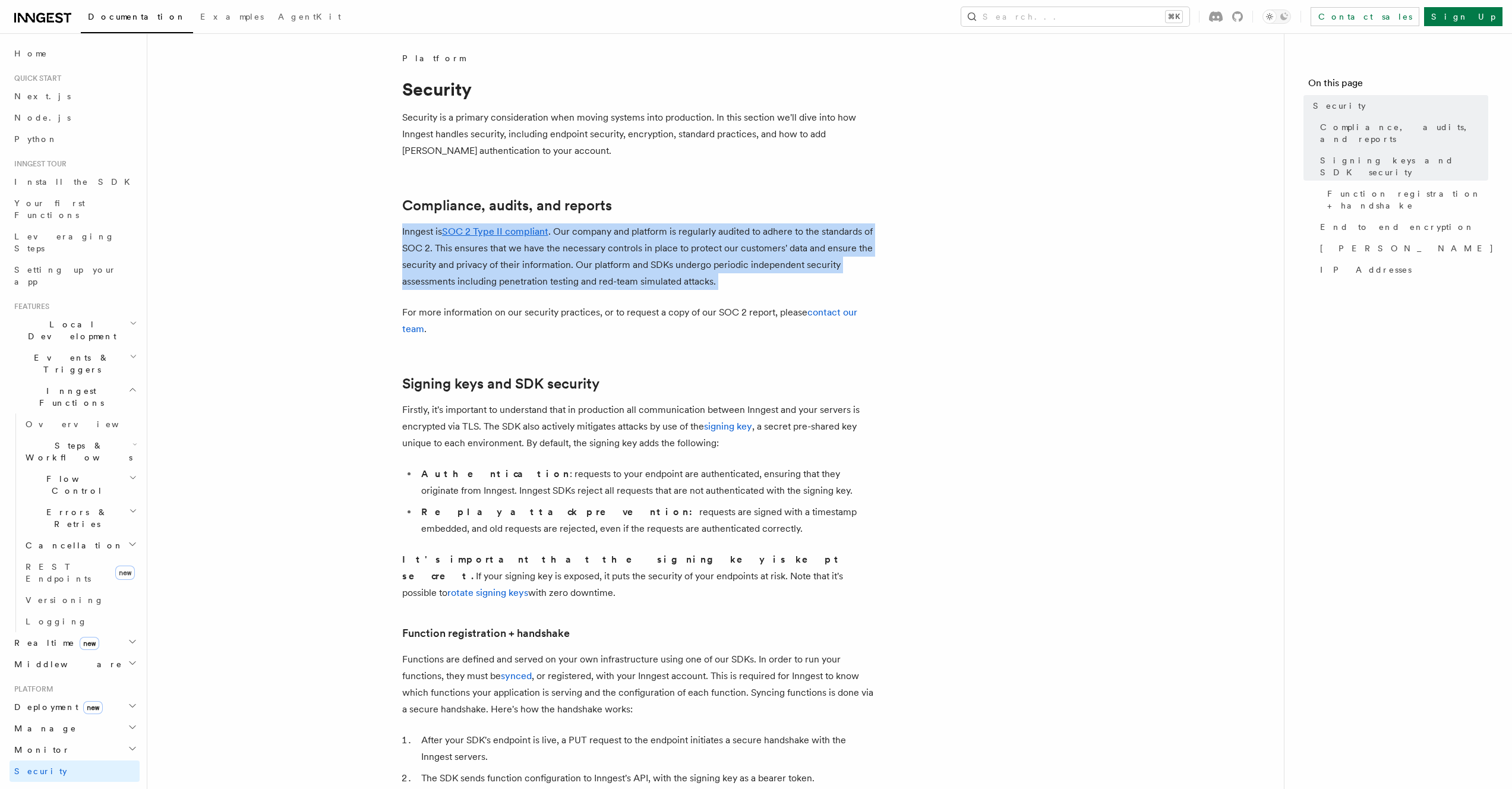
drag, startPoint x: 732, startPoint y: 279, endPoint x: 732, endPoint y: 203, distance: 76.0
click at [732, 203] on h2 "Compliance, audits, and reports" at bounding box center [640, 206] width 475 height 17
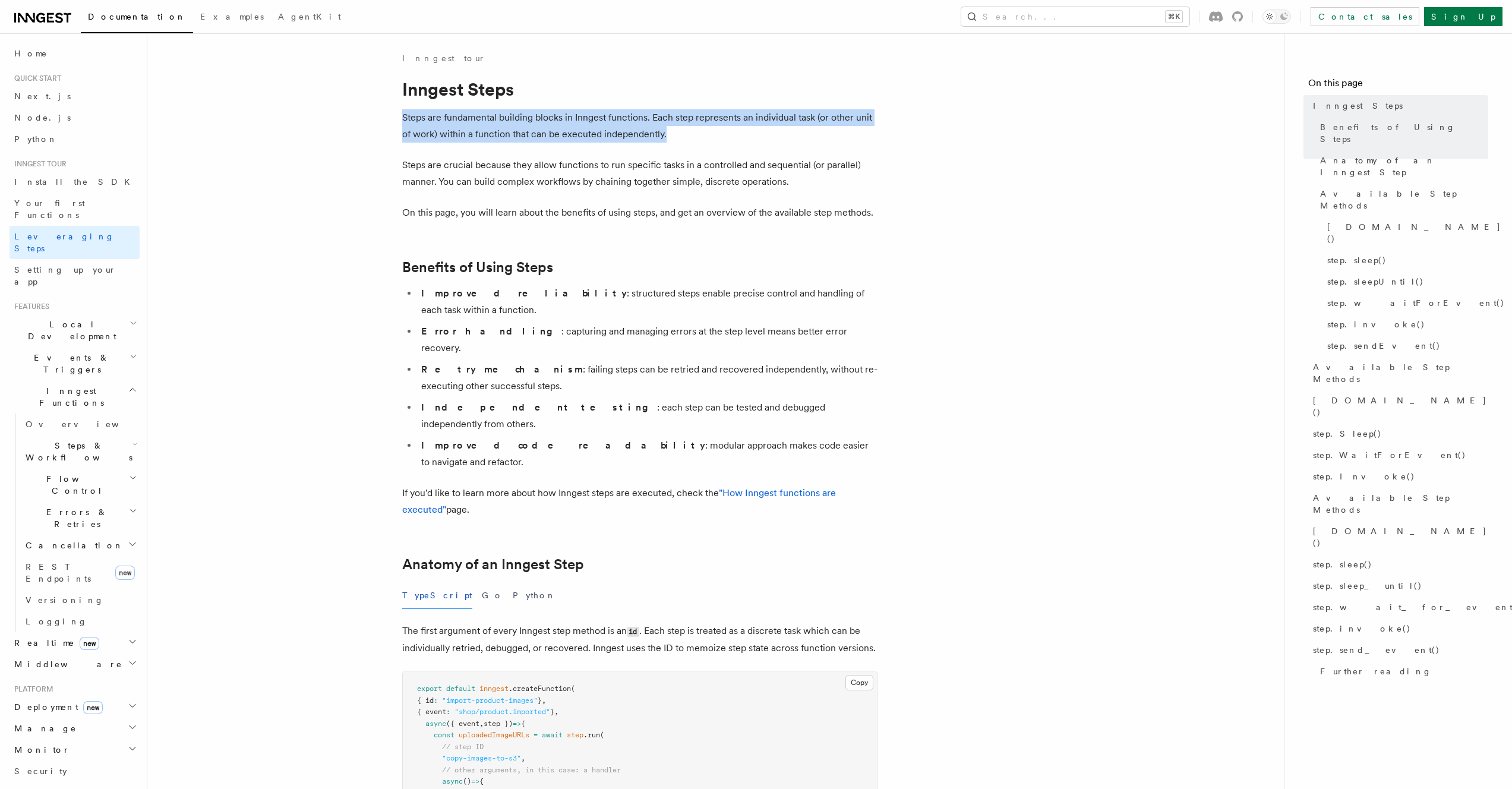
drag, startPoint x: 696, startPoint y: 103, endPoint x: 713, endPoint y: 129, distance: 31.1
click at [713, 129] on p "Steps are fundamental building blocks in Inngest functions. Each step represent…" at bounding box center [640, 126] width 475 height 33
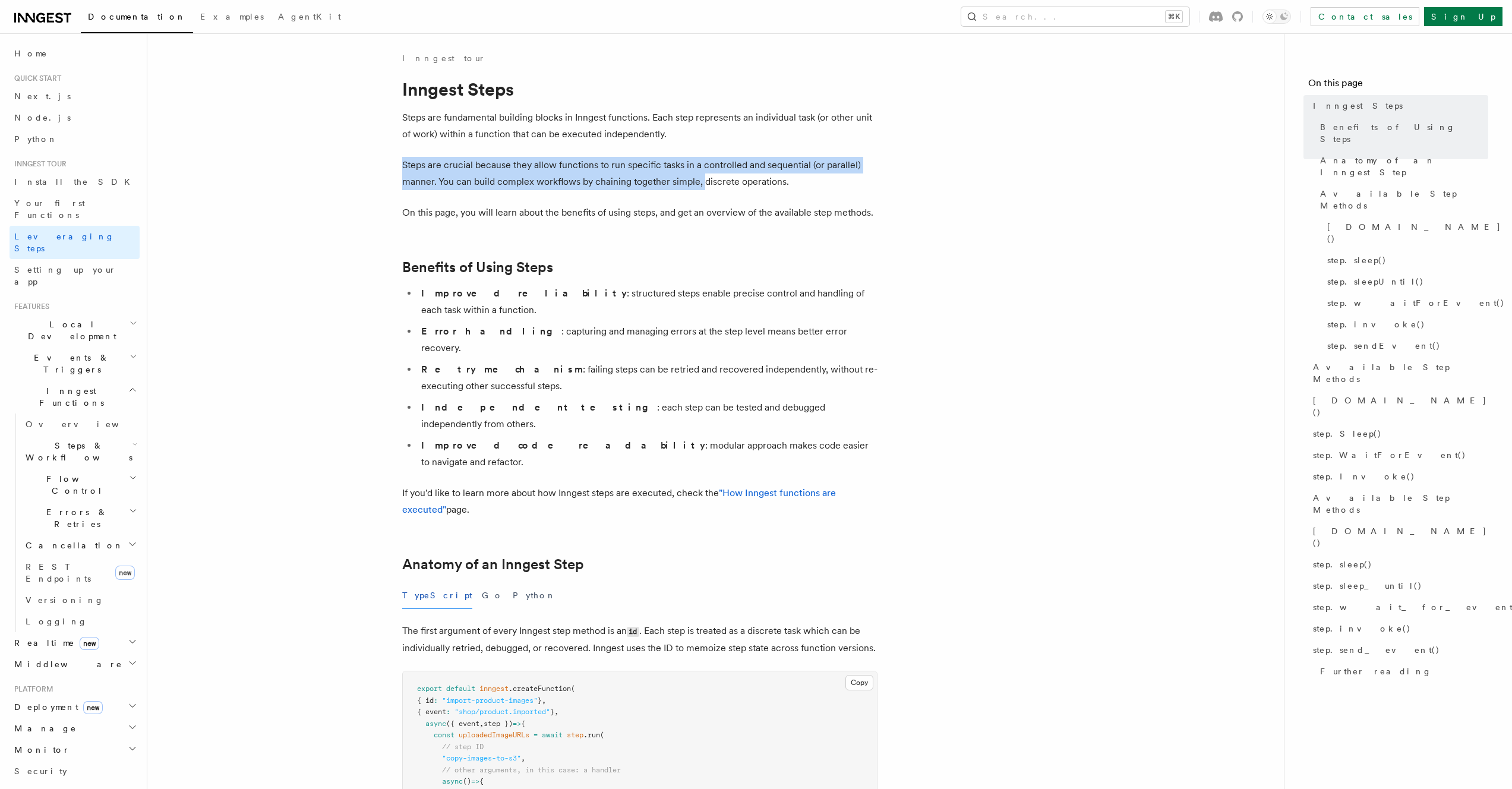
drag, startPoint x: 709, startPoint y: 134, endPoint x: 704, endPoint y: 187, distance: 53.2
drag, startPoint x: 706, startPoint y: 196, endPoint x: 746, endPoint y: 139, distance: 69.6
click at [746, 139] on p "Steps are fundamental building blocks in Inngest functions. Each step represent…" at bounding box center [640, 126] width 475 height 33
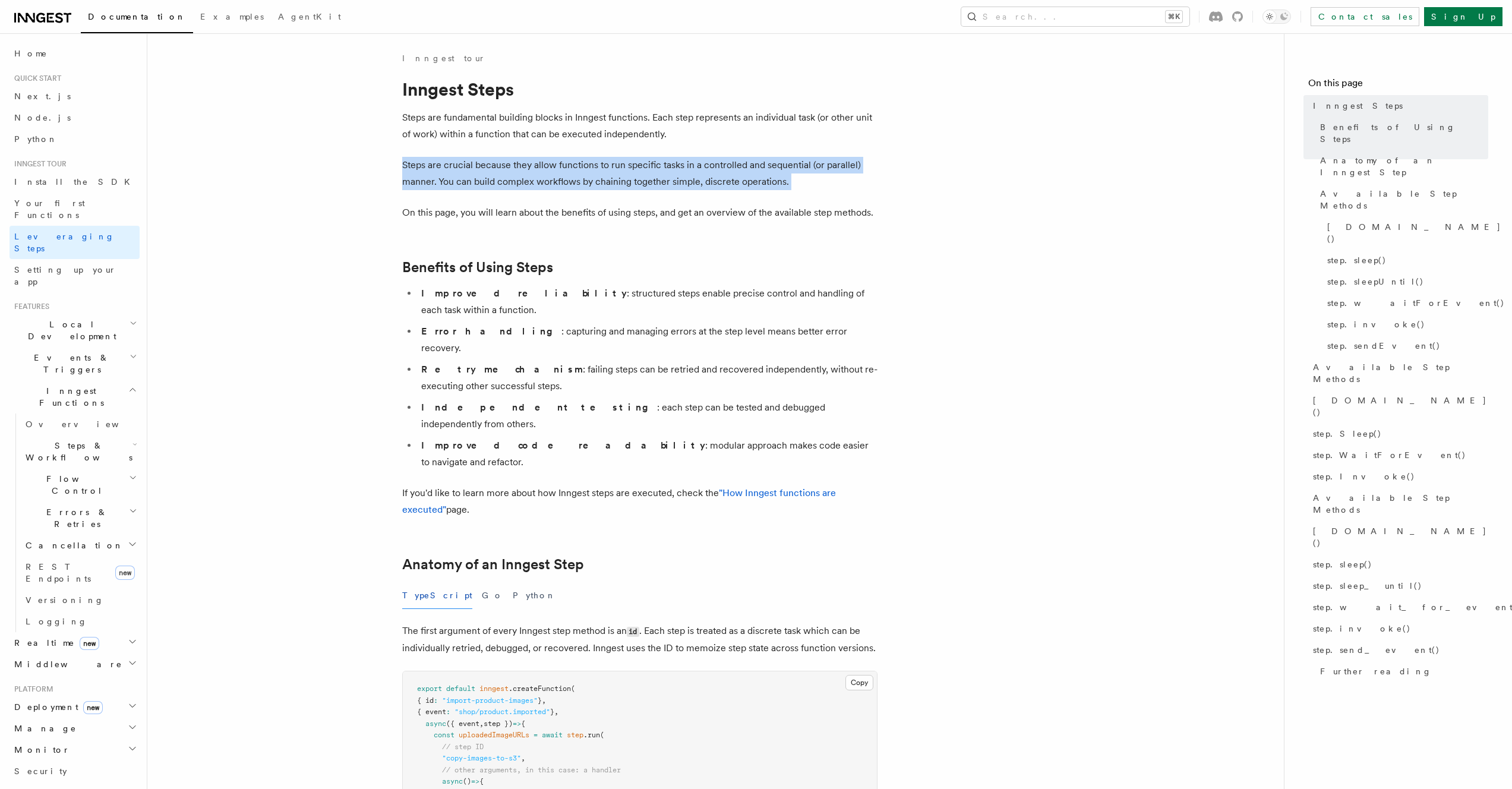
drag, startPoint x: 773, startPoint y: 162, endPoint x: 857, endPoint y: 210, distance: 96.7
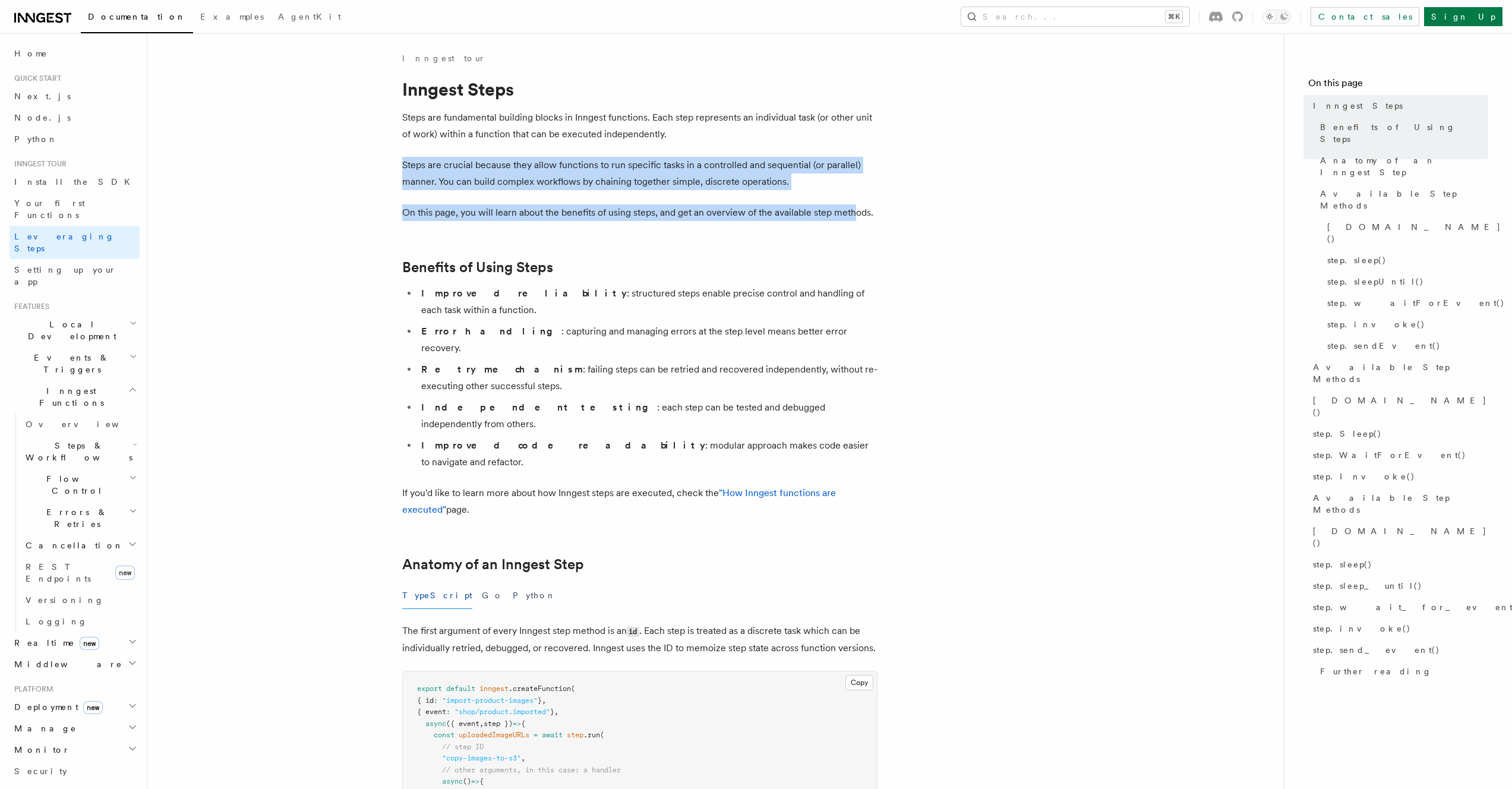
click at [857, 210] on p "On this page, you will learn about the benefits of using steps, and get an over…" at bounding box center [640, 213] width 475 height 17
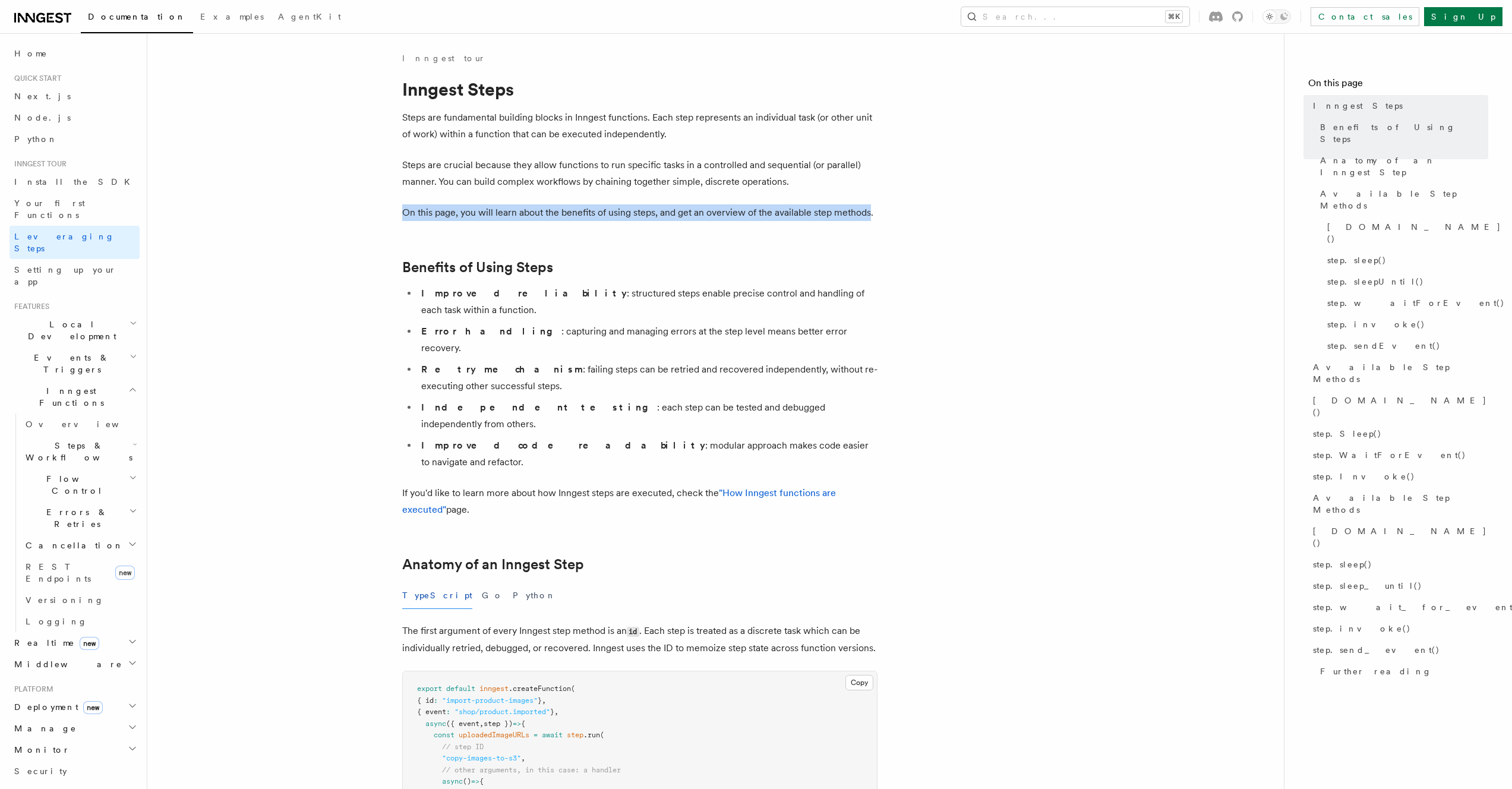
drag, startPoint x: 857, startPoint y: 210, endPoint x: 852, endPoint y: 188, distance: 22.6
click at [852, 188] on p "Steps are crucial because they allow functions to run specific tasks in a contr…" at bounding box center [640, 173] width 475 height 33
drag, startPoint x: 852, startPoint y: 188, endPoint x: 877, endPoint y: 227, distance: 46.3
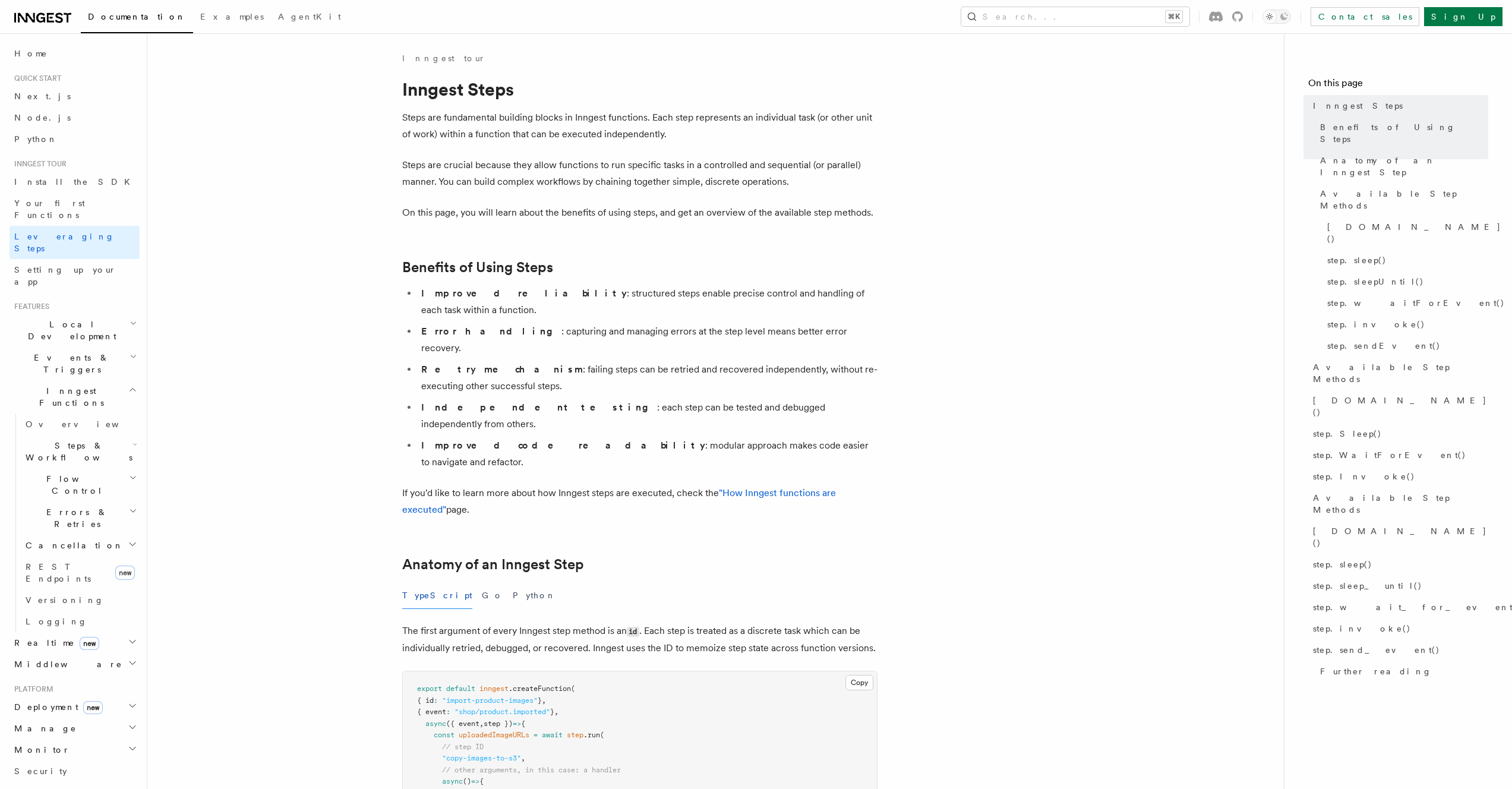
scroll to position [255, 0]
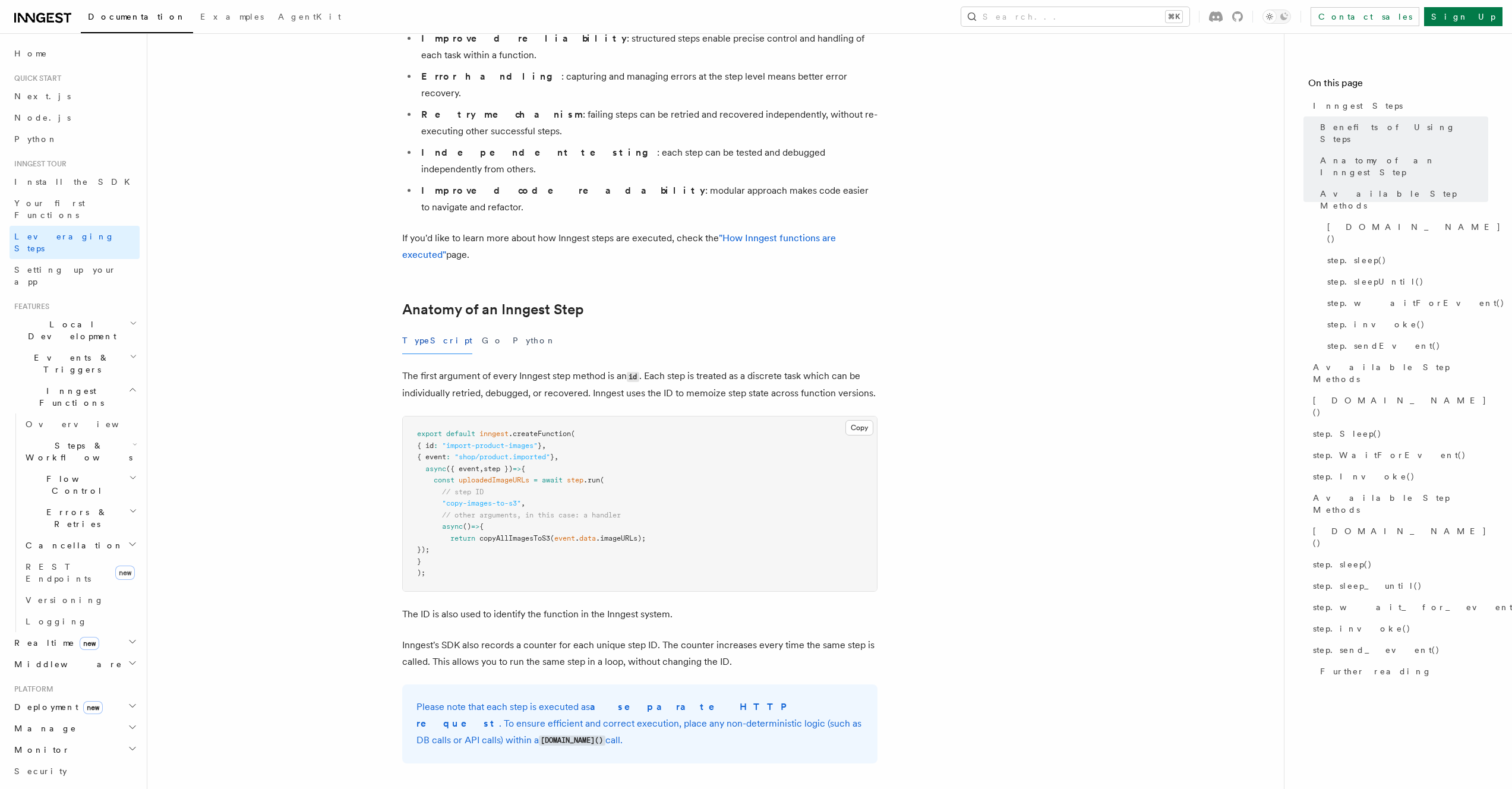
drag, startPoint x: 525, startPoint y: 195, endPoint x: 533, endPoint y: 152, distance: 43.7
drag, startPoint x: 533, startPoint y: 152, endPoint x: 557, endPoint y: 189, distance: 44.1
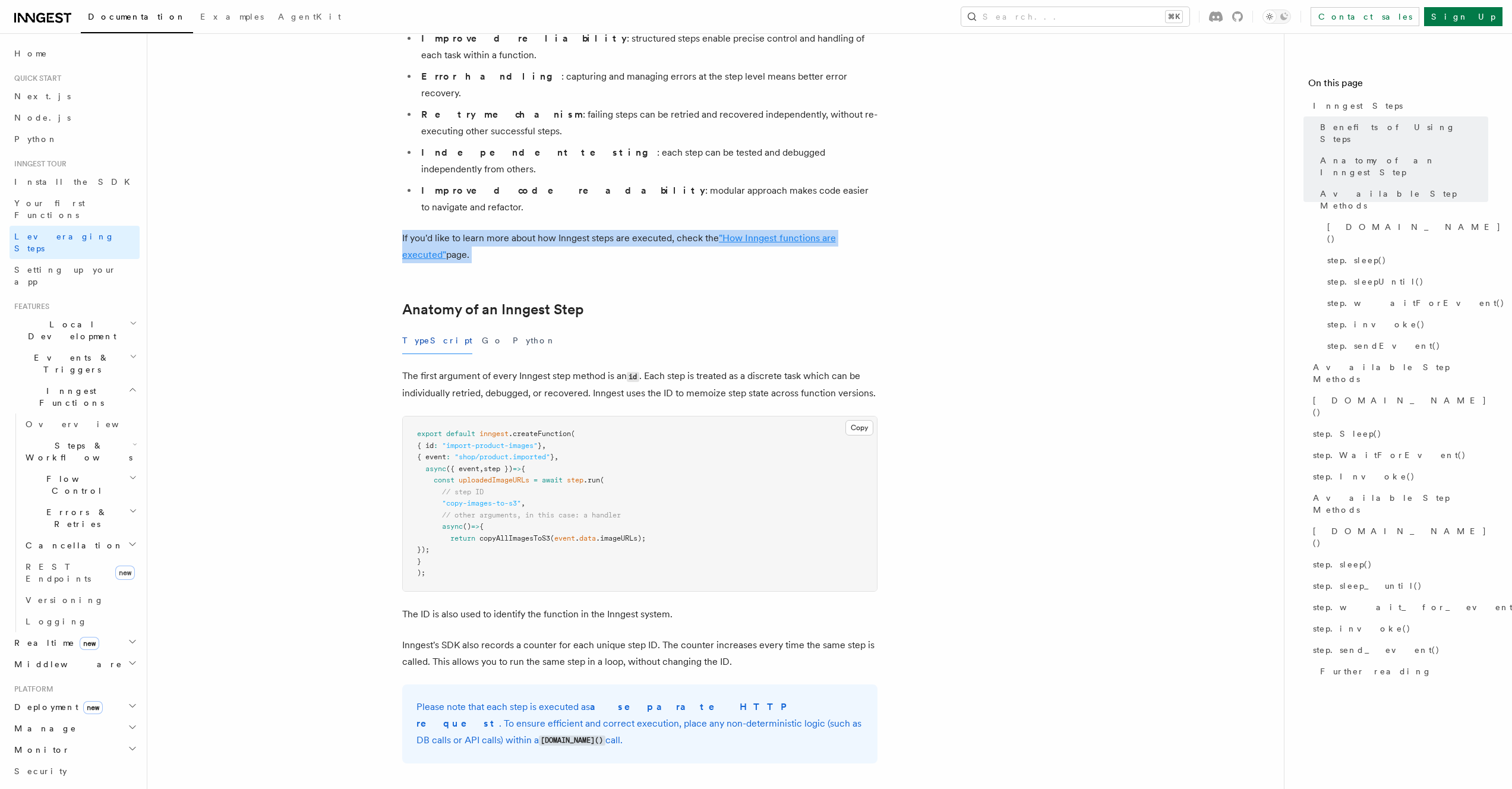
click at [425, 232] on link ""How Inngest functions are executed"" at bounding box center [619, 247] width 434 height 28
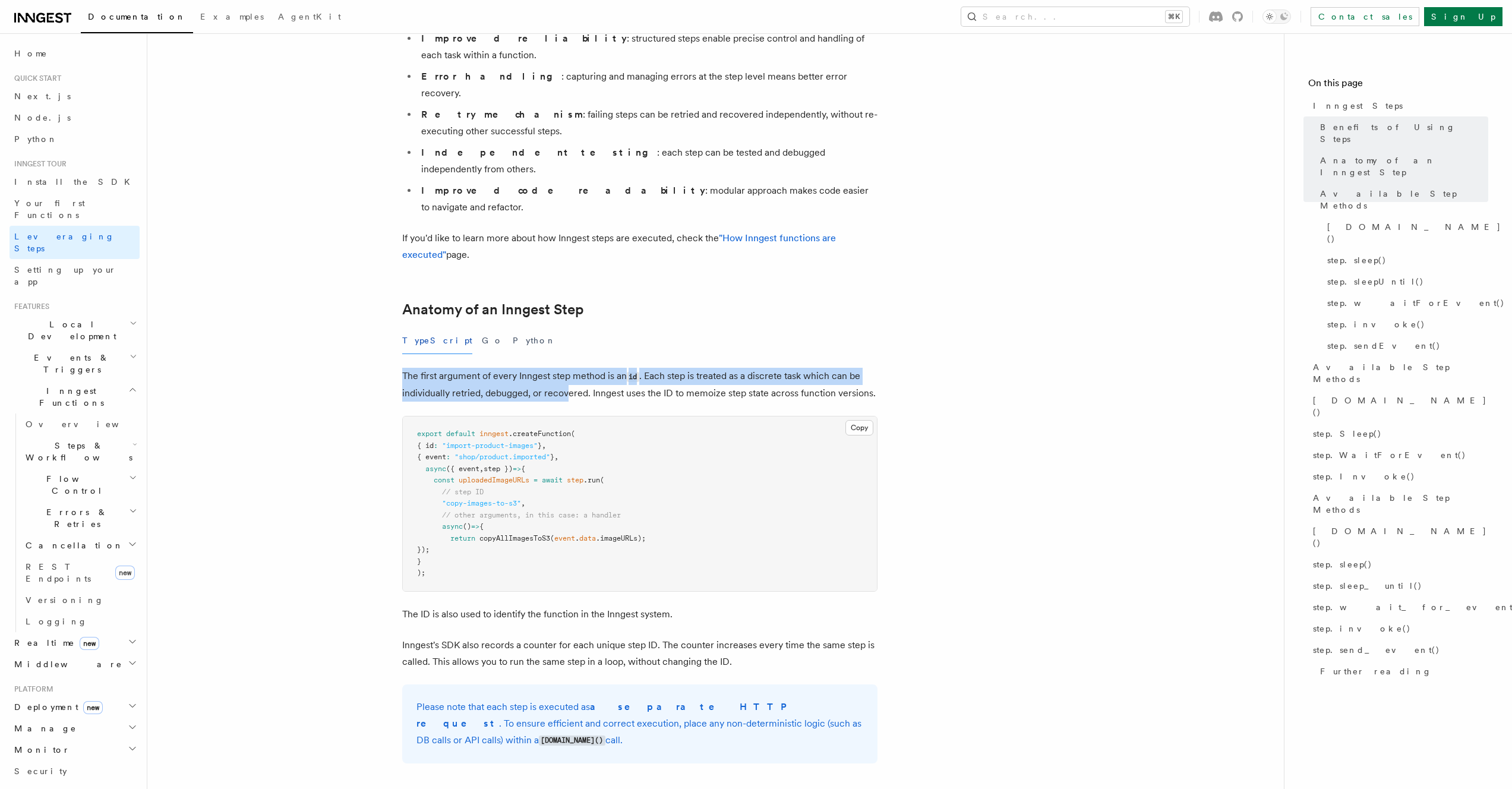
drag, startPoint x: 522, startPoint y: 290, endPoint x: 564, endPoint y: 333, distance: 60.1
click at [564, 368] on p "The first argument of every Inngest step method is an id . Each step is treated…" at bounding box center [640, 385] width 475 height 34
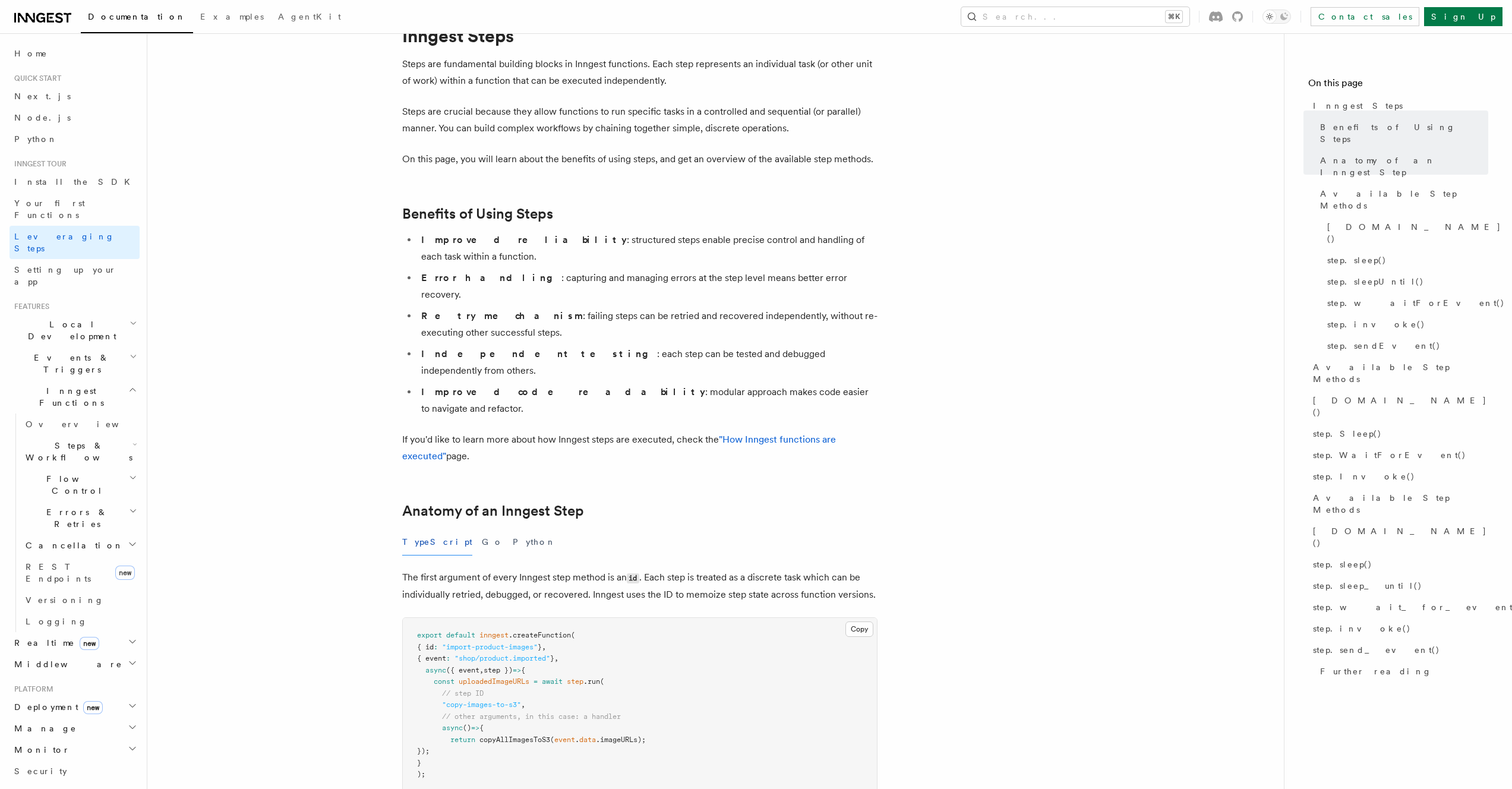
scroll to position [0, 0]
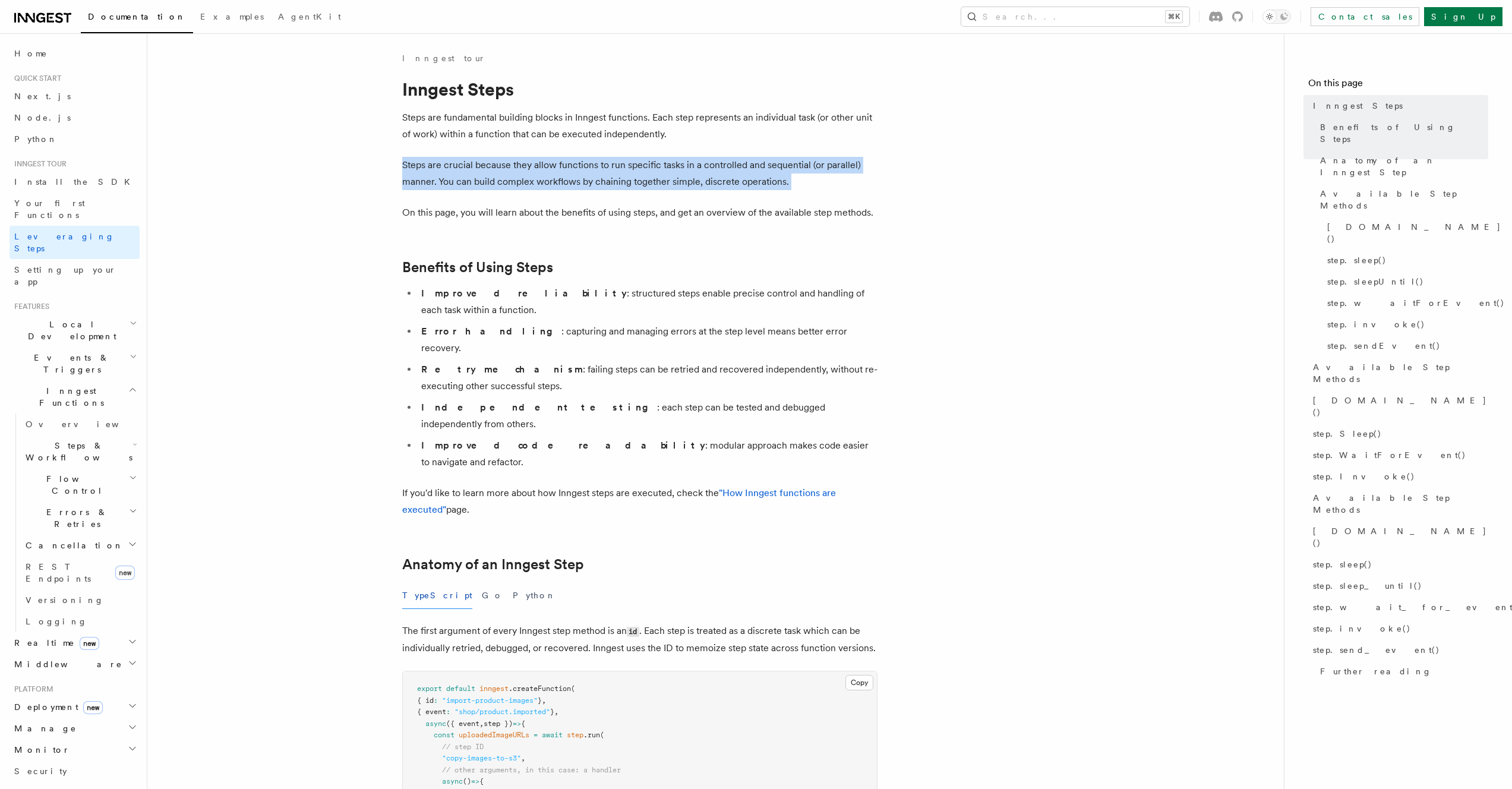
drag, startPoint x: 379, startPoint y: 148, endPoint x: 463, endPoint y: 201, distance: 99.3
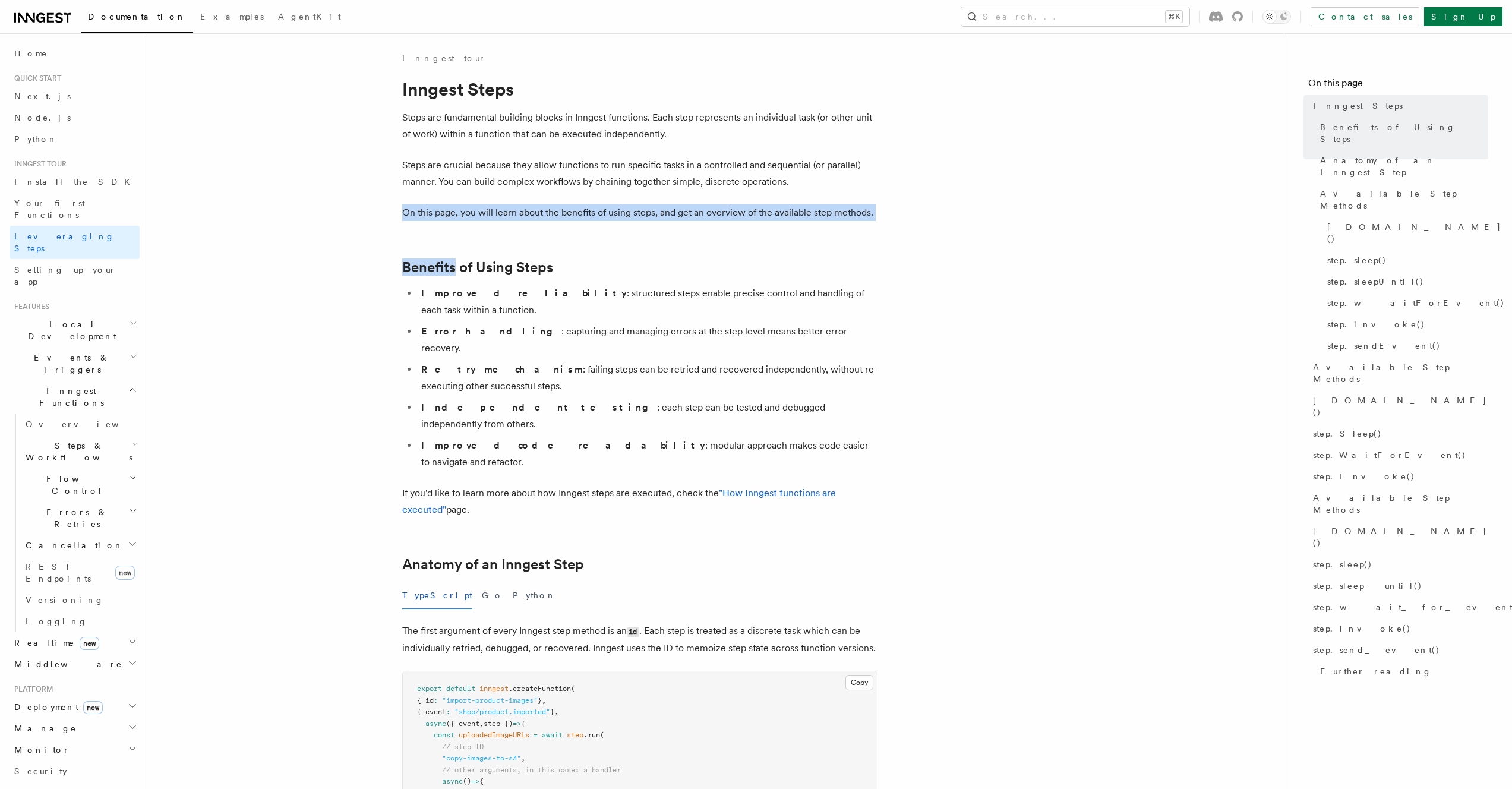
drag, startPoint x: 463, startPoint y: 201, endPoint x: 470, endPoint y: 242, distance: 41.6
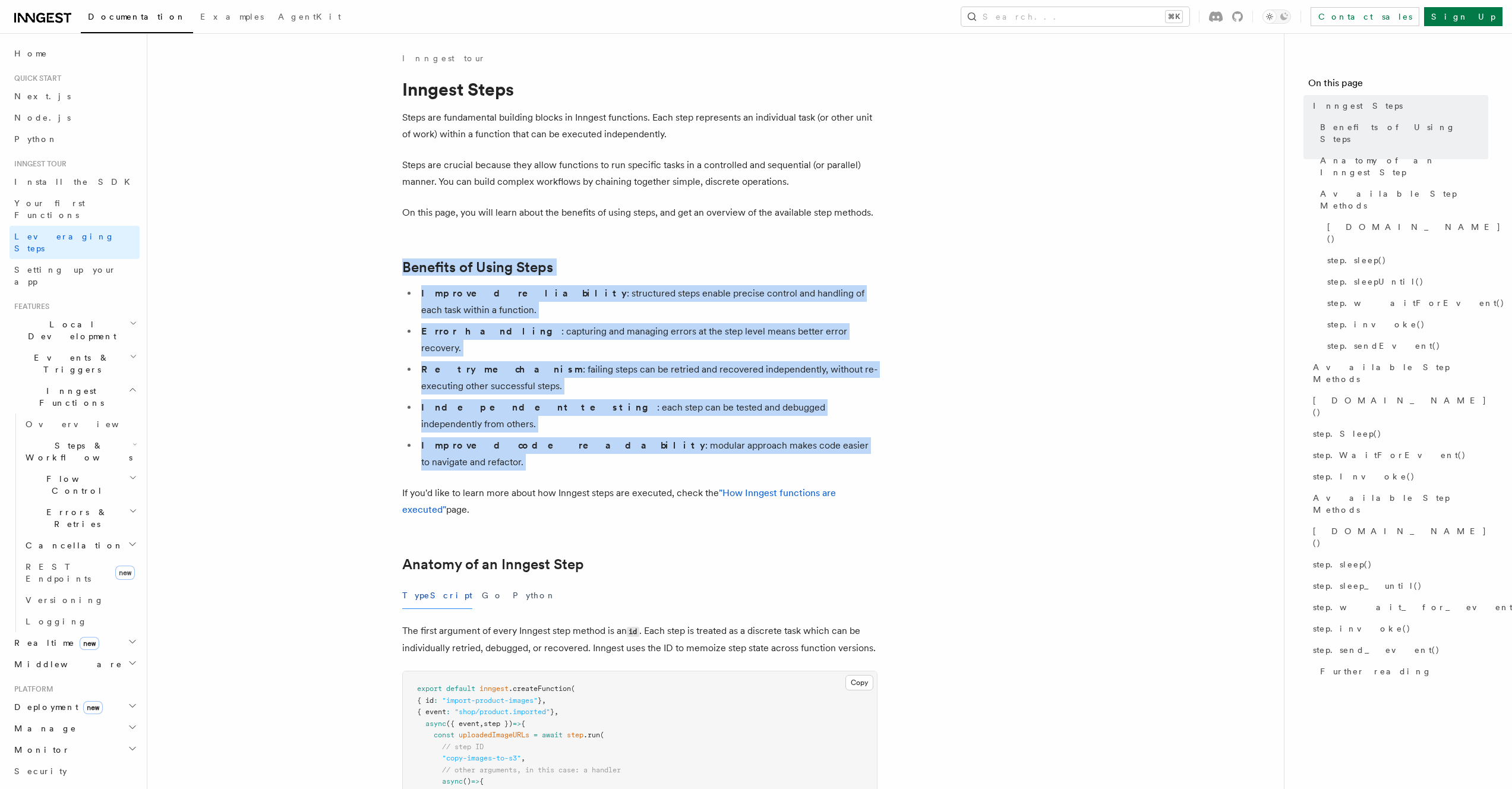
drag, startPoint x: 455, startPoint y: 227, endPoint x: 657, endPoint y: 407, distance: 270.6
drag, startPoint x: 657, startPoint y: 407, endPoint x: 643, endPoint y: 411, distance: 14.6
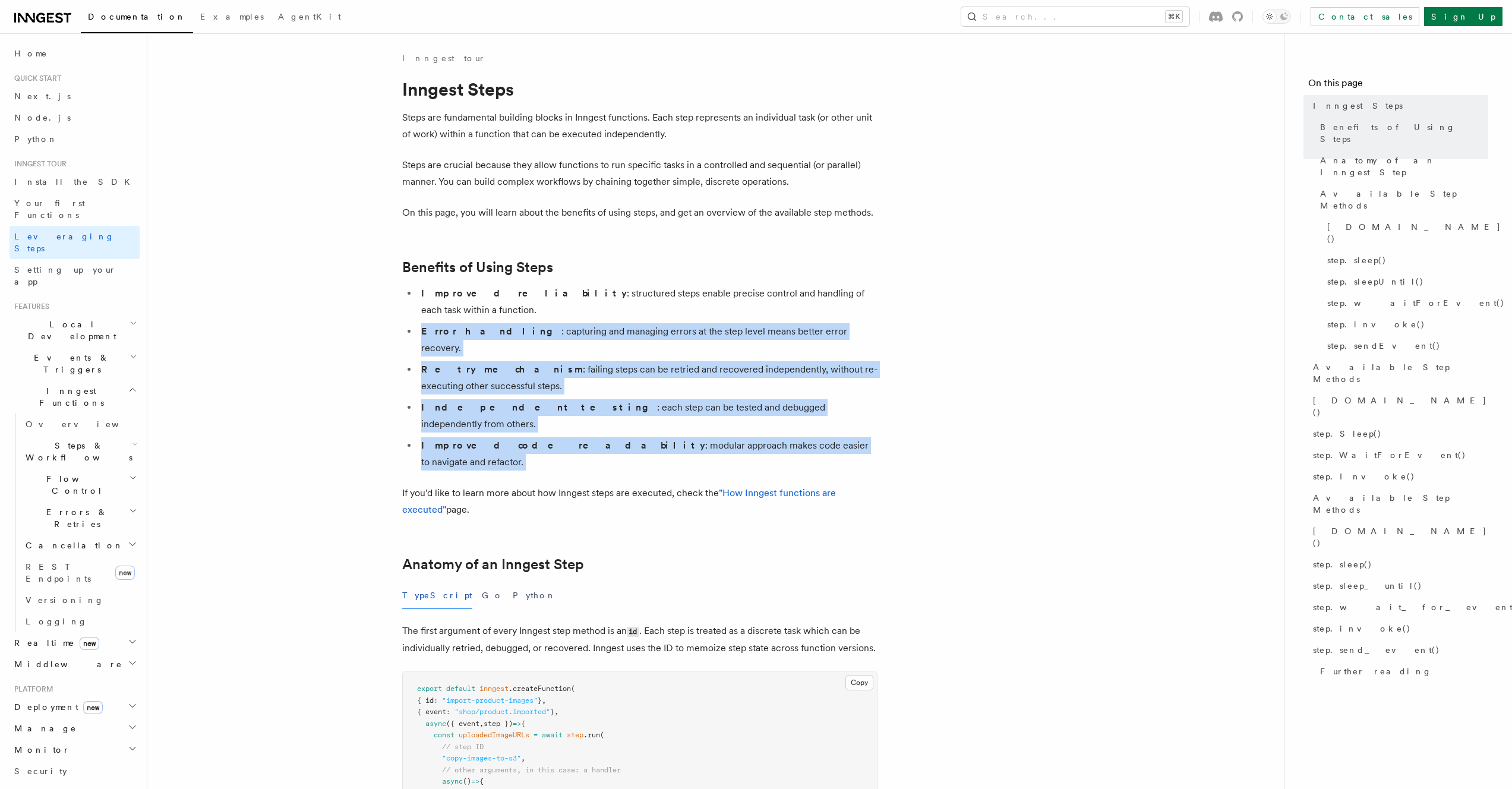
drag, startPoint x: 636, startPoint y: 386, endPoint x: 648, endPoint y: 297, distance: 89.8
click at [648, 297] on li "Improved reliability : structured steps enable precise control and handling of …" at bounding box center [647, 302] width 460 height 33
drag, startPoint x: 602, startPoint y: 274, endPoint x: 837, endPoint y: 399, distance: 266.2
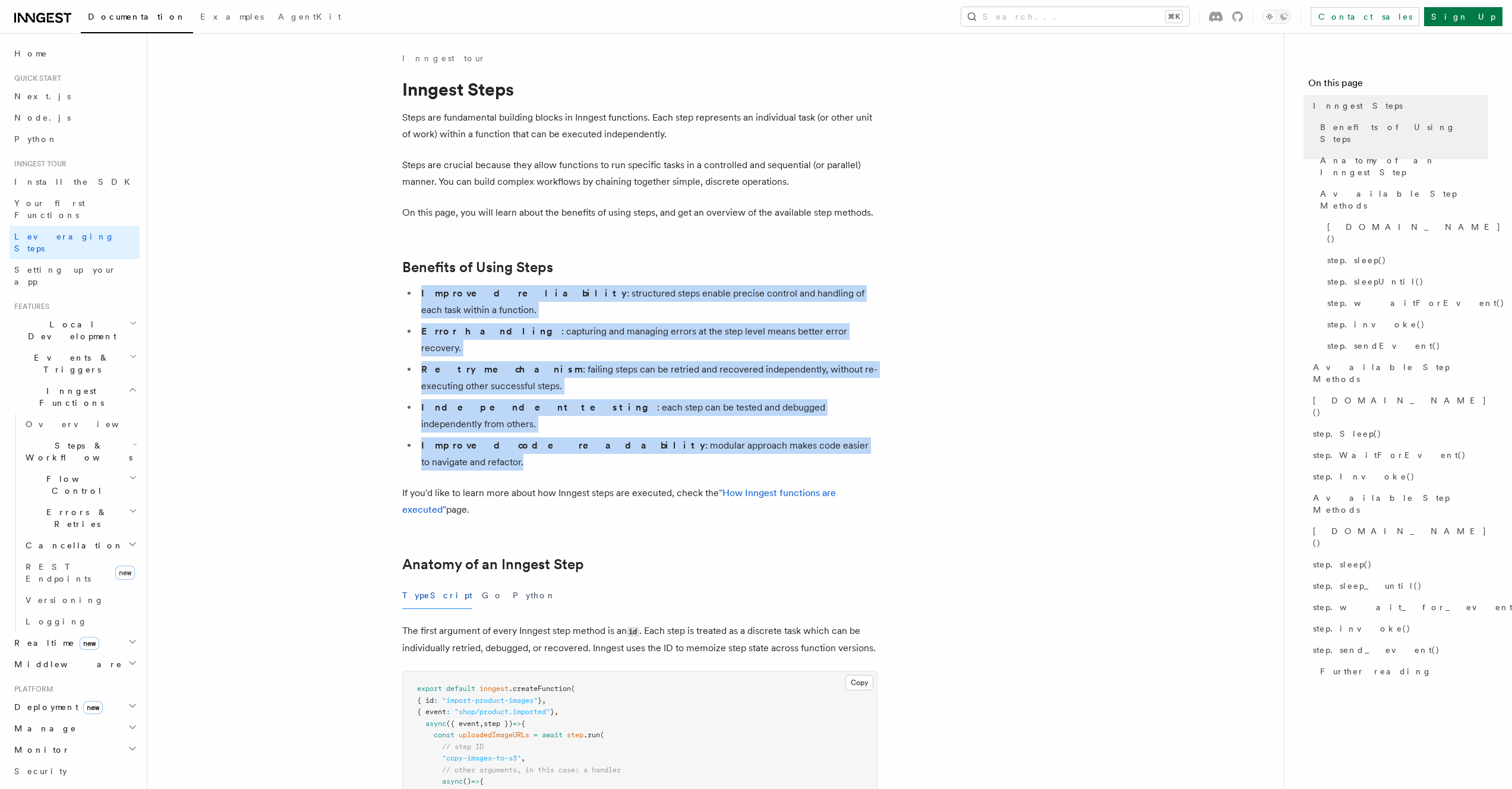
click at [837, 437] on li "Improved code readability : modular approach makes code easier to navigate and …" at bounding box center [647, 453] width 460 height 33
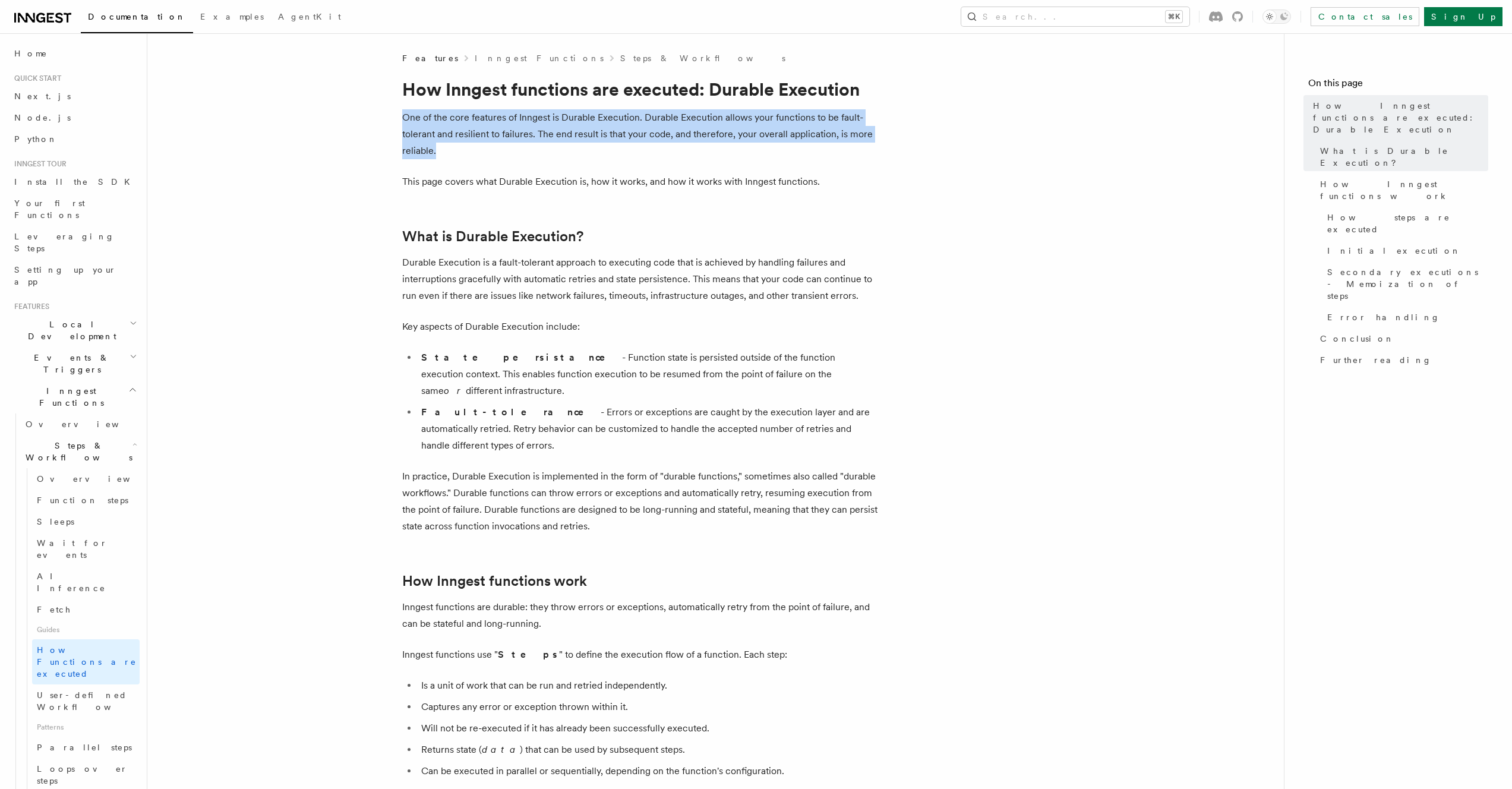
click at [494, 153] on p "One of the core features of Inngest is Durable Execution. Durable Execution all…" at bounding box center [640, 134] width 475 height 50
drag, startPoint x: 494, startPoint y: 153, endPoint x: 426, endPoint y: 126, distance: 73.2
click at [426, 126] on p "One of the core features of Inngest is Durable Execution. Durable Execution all…" at bounding box center [640, 134] width 475 height 50
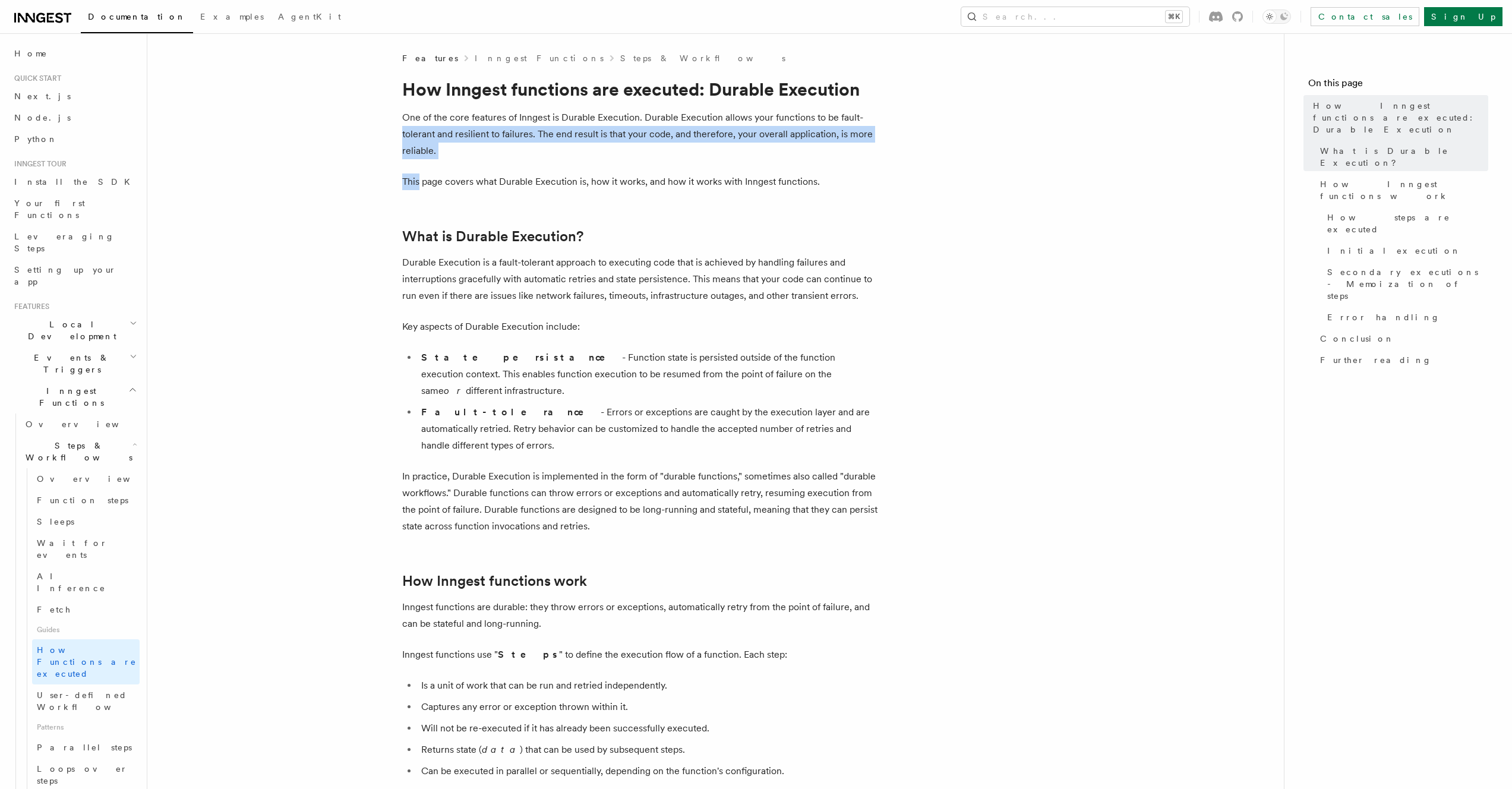
drag, startPoint x: 426, startPoint y: 126, endPoint x: 494, endPoint y: 164, distance: 77.9
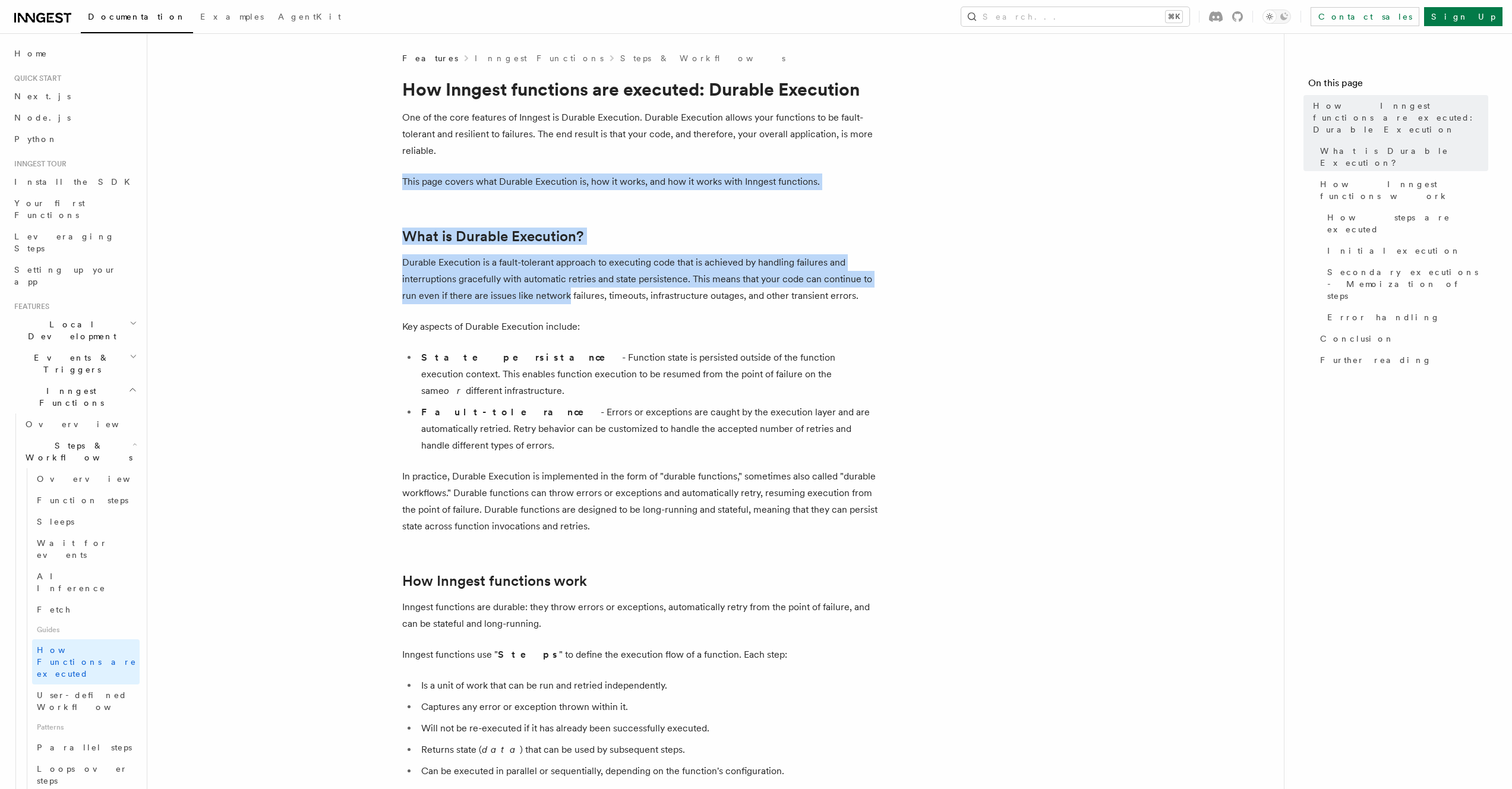
drag, startPoint x: 495, startPoint y: 167, endPoint x: 534, endPoint y: 294, distance: 132.9
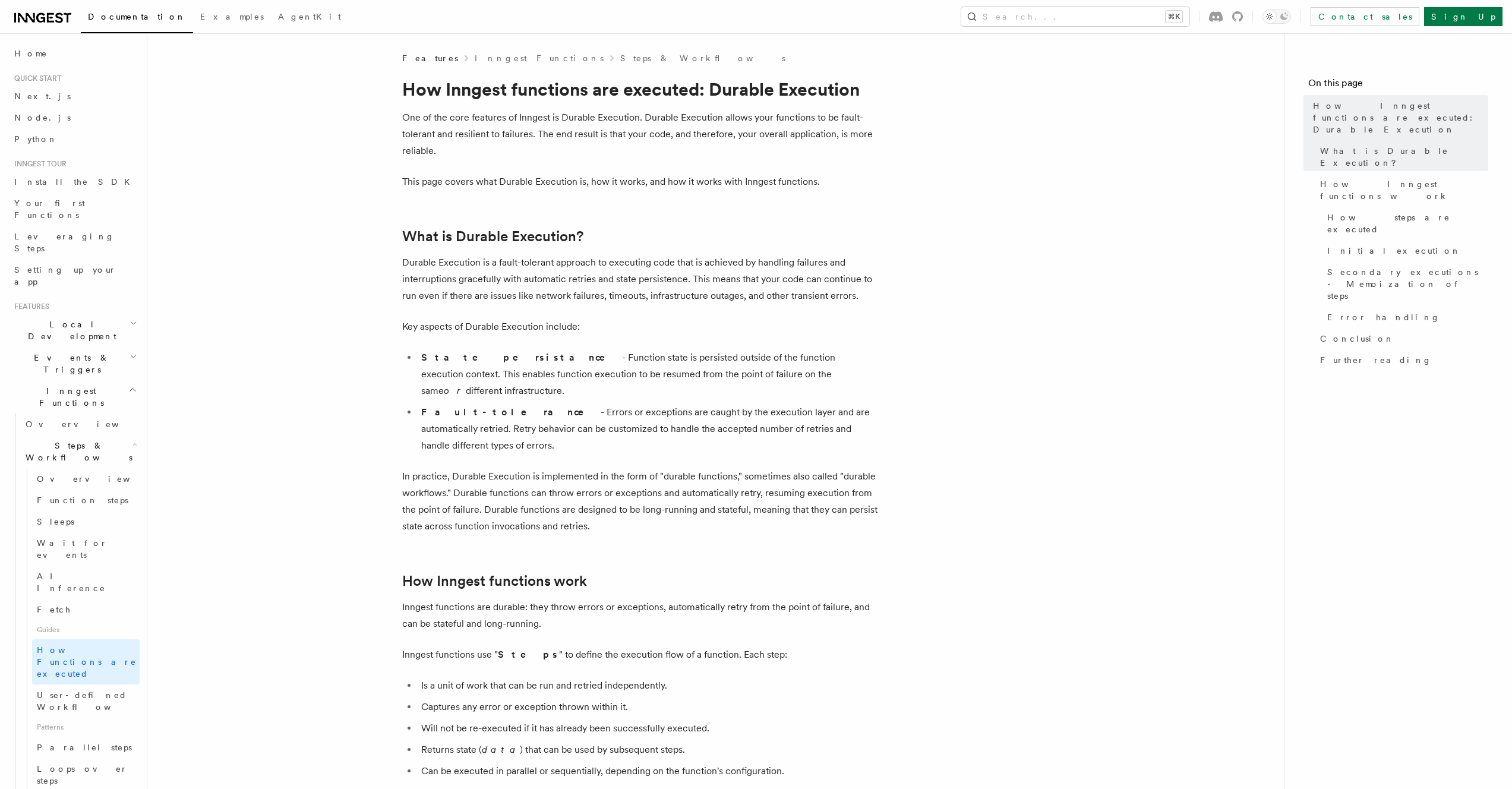
click at [534, 294] on p "Durable Execution is a fault-tolerant approach to executing code that is achiev…" at bounding box center [640, 279] width 475 height 50
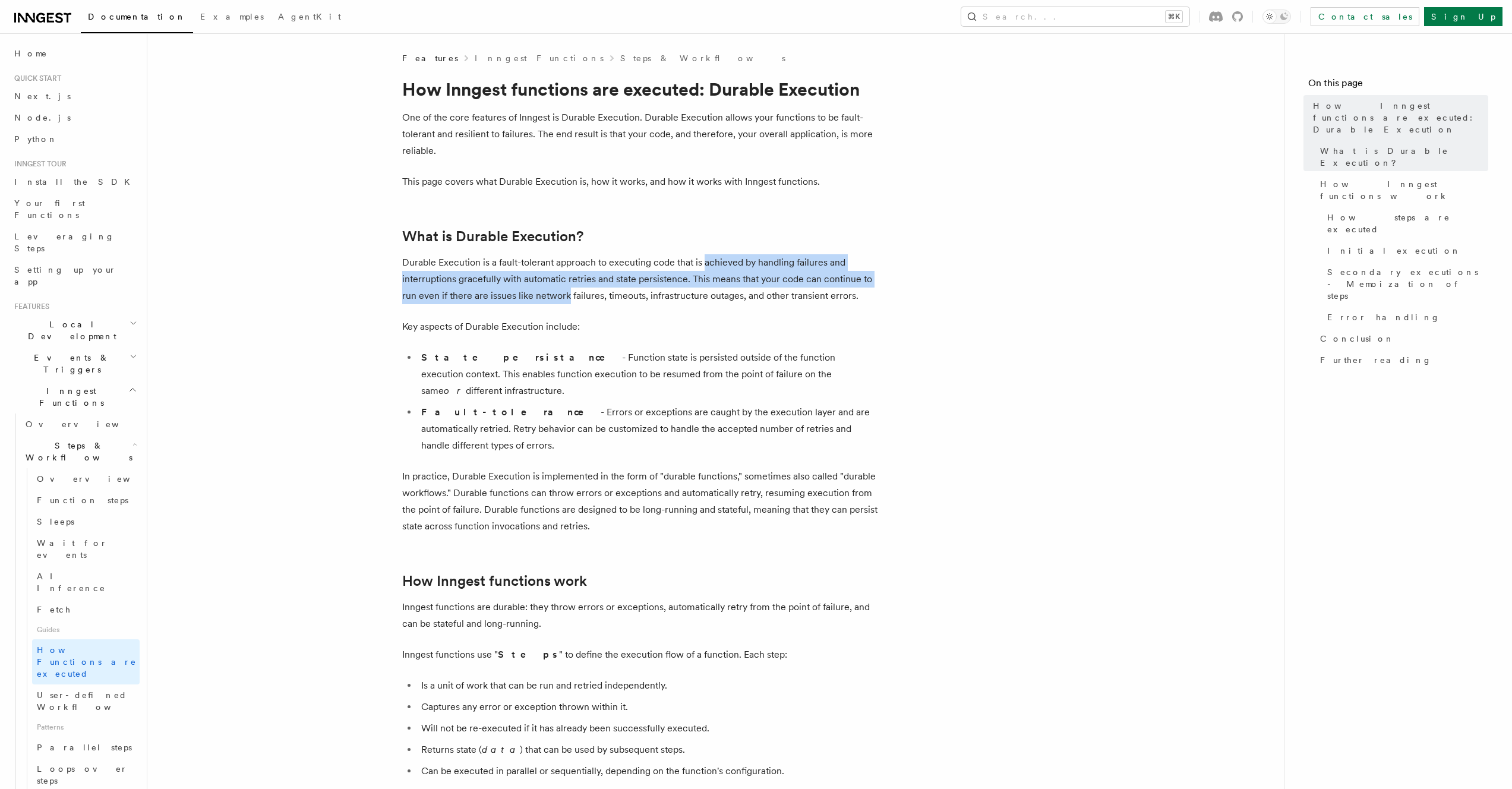
drag, startPoint x: 534, startPoint y: 294, endPoint x: 708, endPoint y: 269, distance: 175.8
click at [708, 269] on p "Durable Execution is a fault-tolerant approach to executing code that is achiev…" at bounding box center [640, 279] width 475 height 50
drag, startPoint x: 731, startPoint y: 303, endPoint x: 744, endPoint y: 312, distance: 15.8
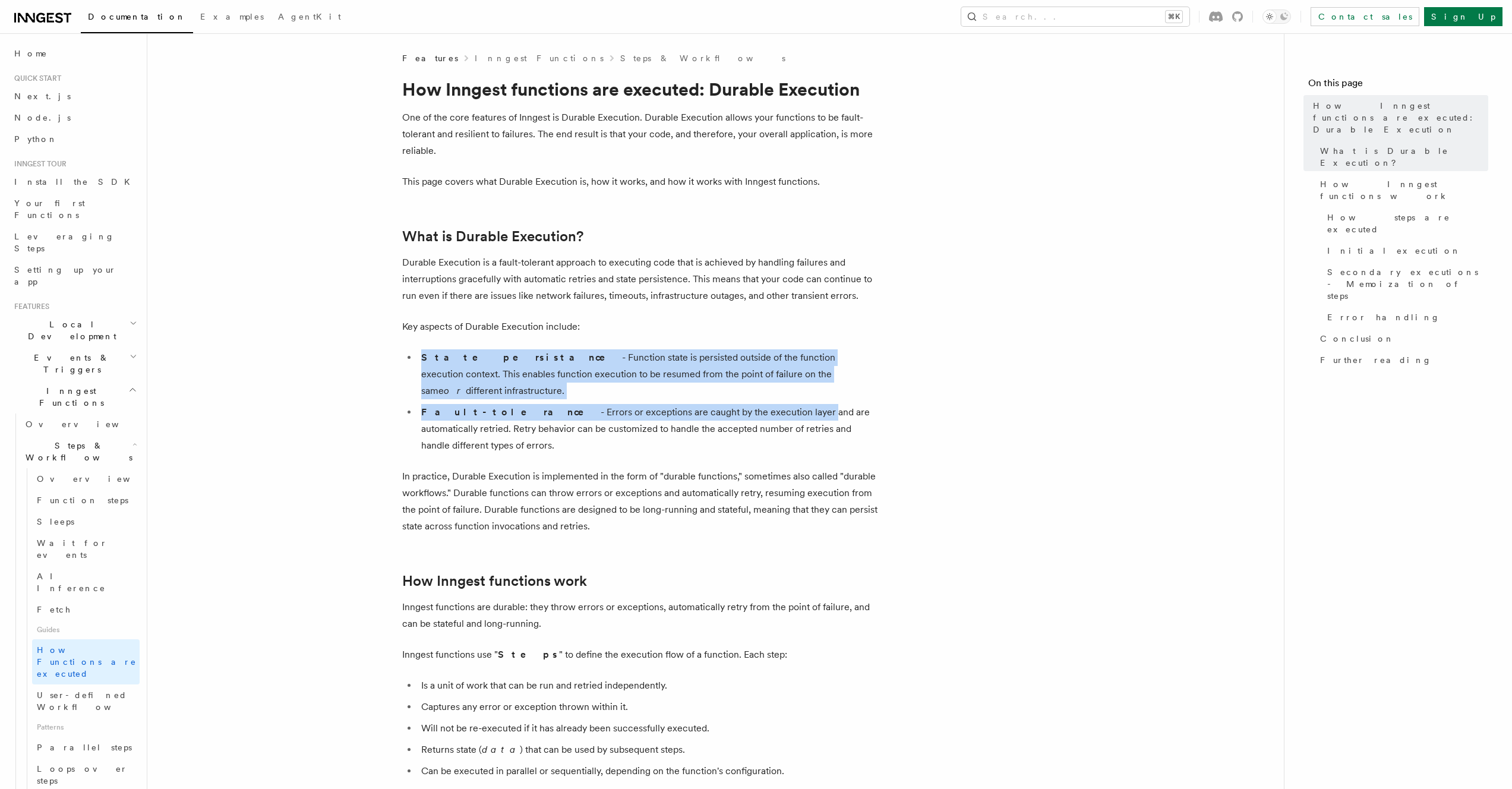
drag, startPoint x: 749, startPoint y: 333, endPoint x: 721, endPoint y: 397, distance: 69.9
click at [721, 404] on li "Fault-tolerance - Errors or exceptions are caught by the execution layer and ar…" at bounding box center [647, 429] width 460 height 50
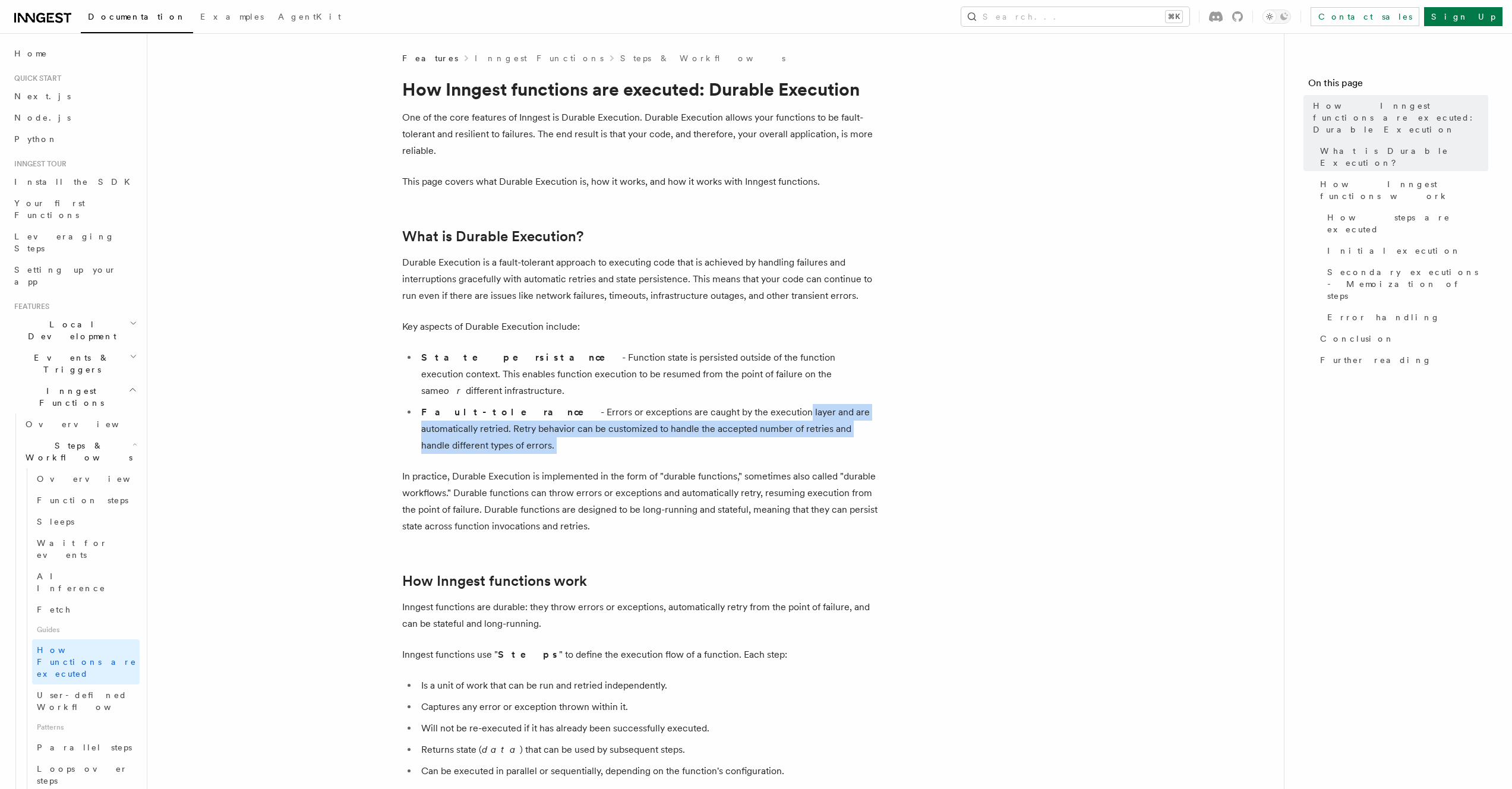
drag, startPoint x: 693, startPoint y: 391, endPoint x: 669, endPoint y: 432, distance: 47.5
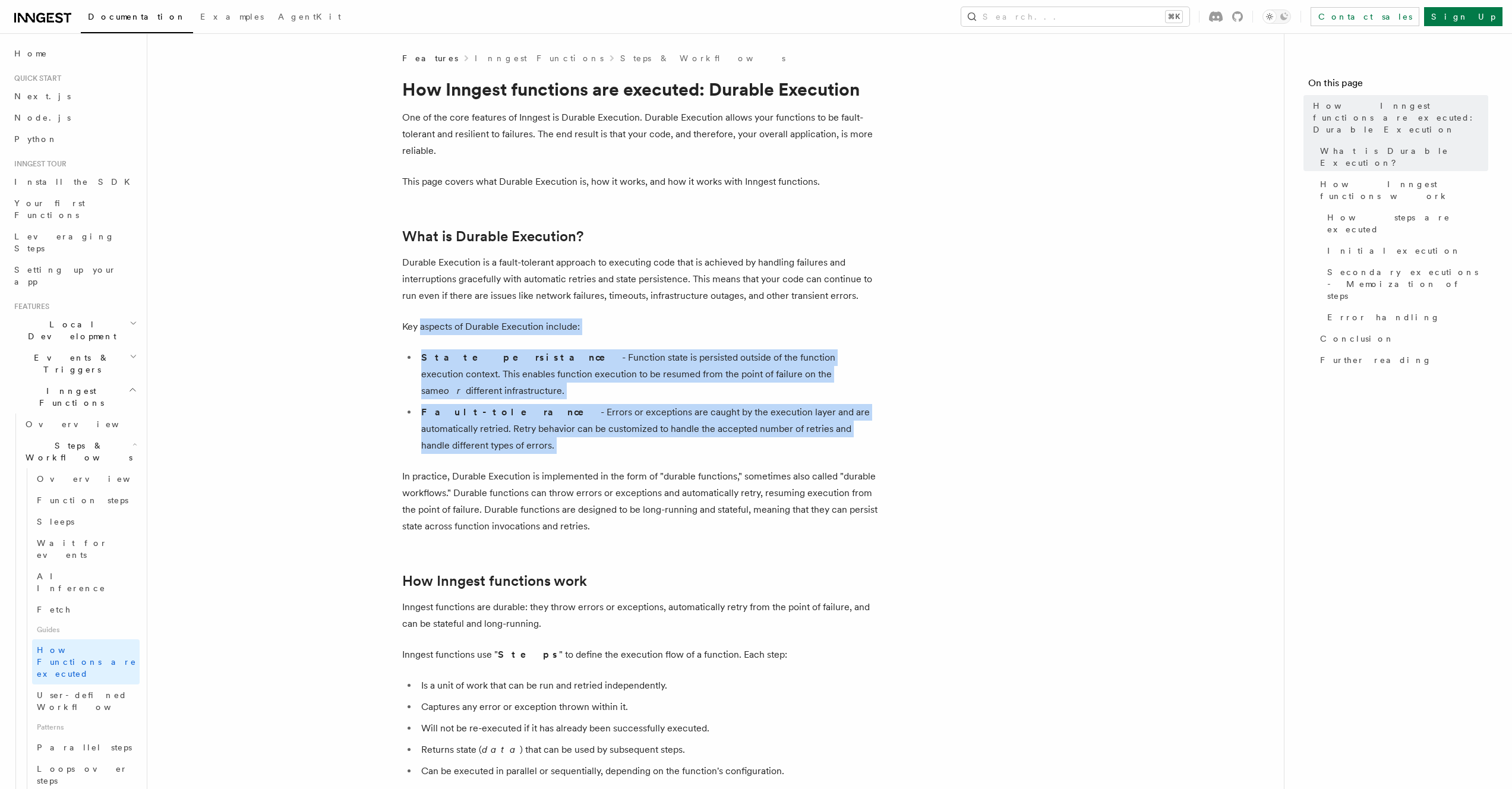
drag, startPoint x: 475, startPoint y: 374, endPoint x: 420, endPoint y: 331, distance: 69.8
click at [420, 331] on p "Key aspects of Durable Execution include:" at bounding box center [640, 327] width 475 height 17
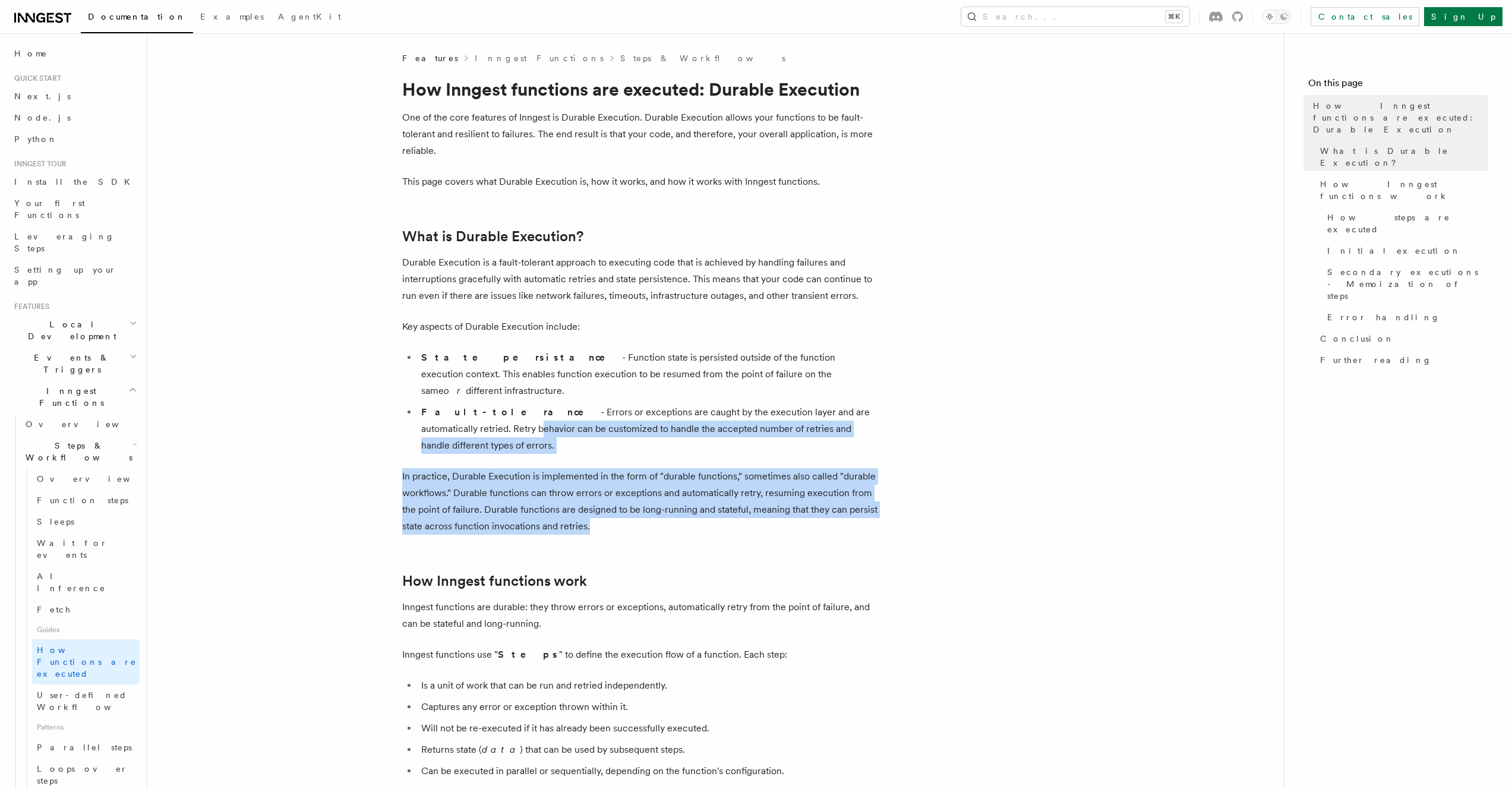
drag, startPoint x: 425, startPoint y: 429, endPoint x: 605, endPoint y: 492, distance: 190.7
click at [605, 492] on p "In practice, Durable Execution is implemented in the form of "durable functions…" at bounding box center [640, 502] width 475 height 66
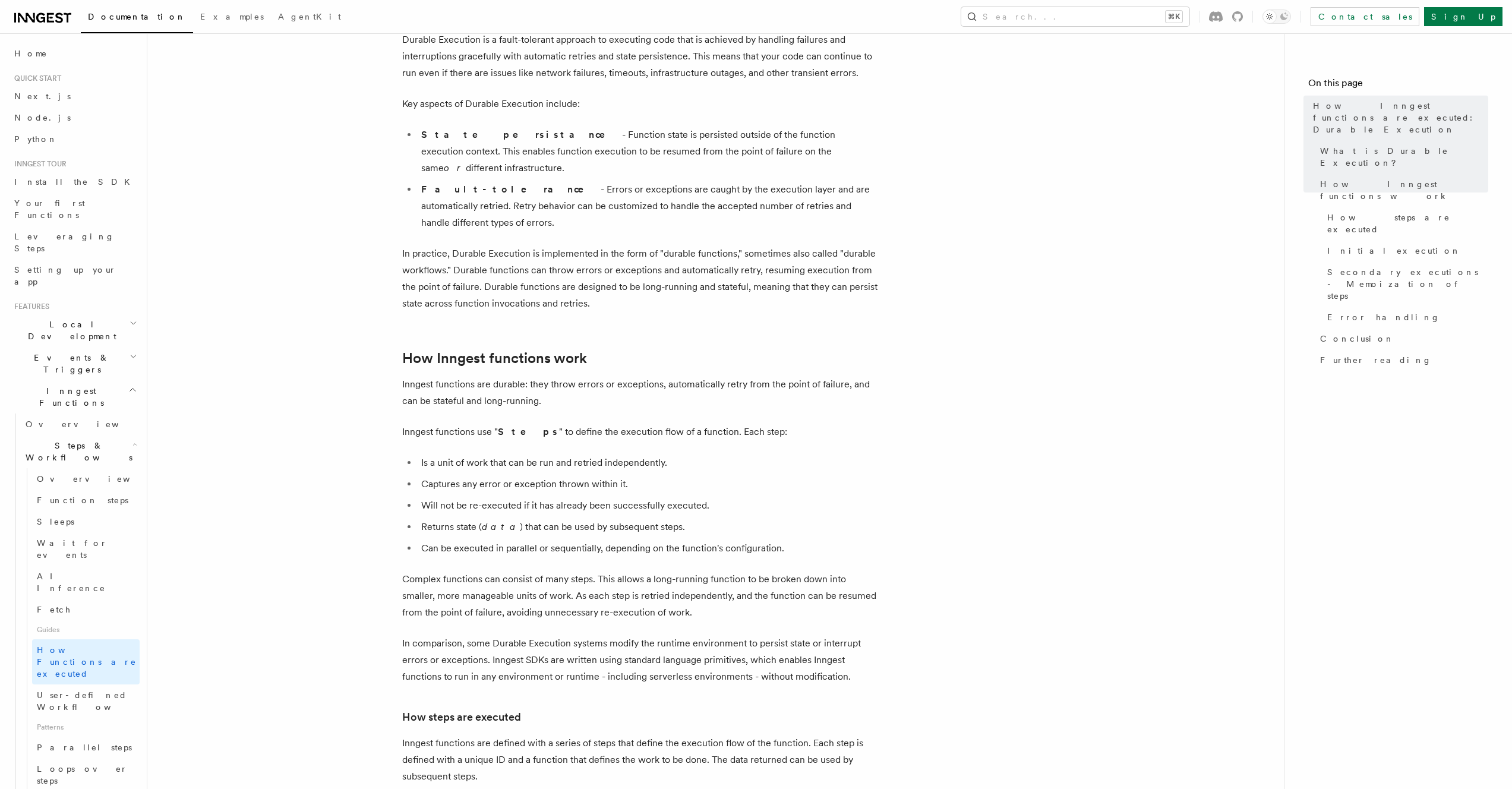
scroll to position [232, 0]
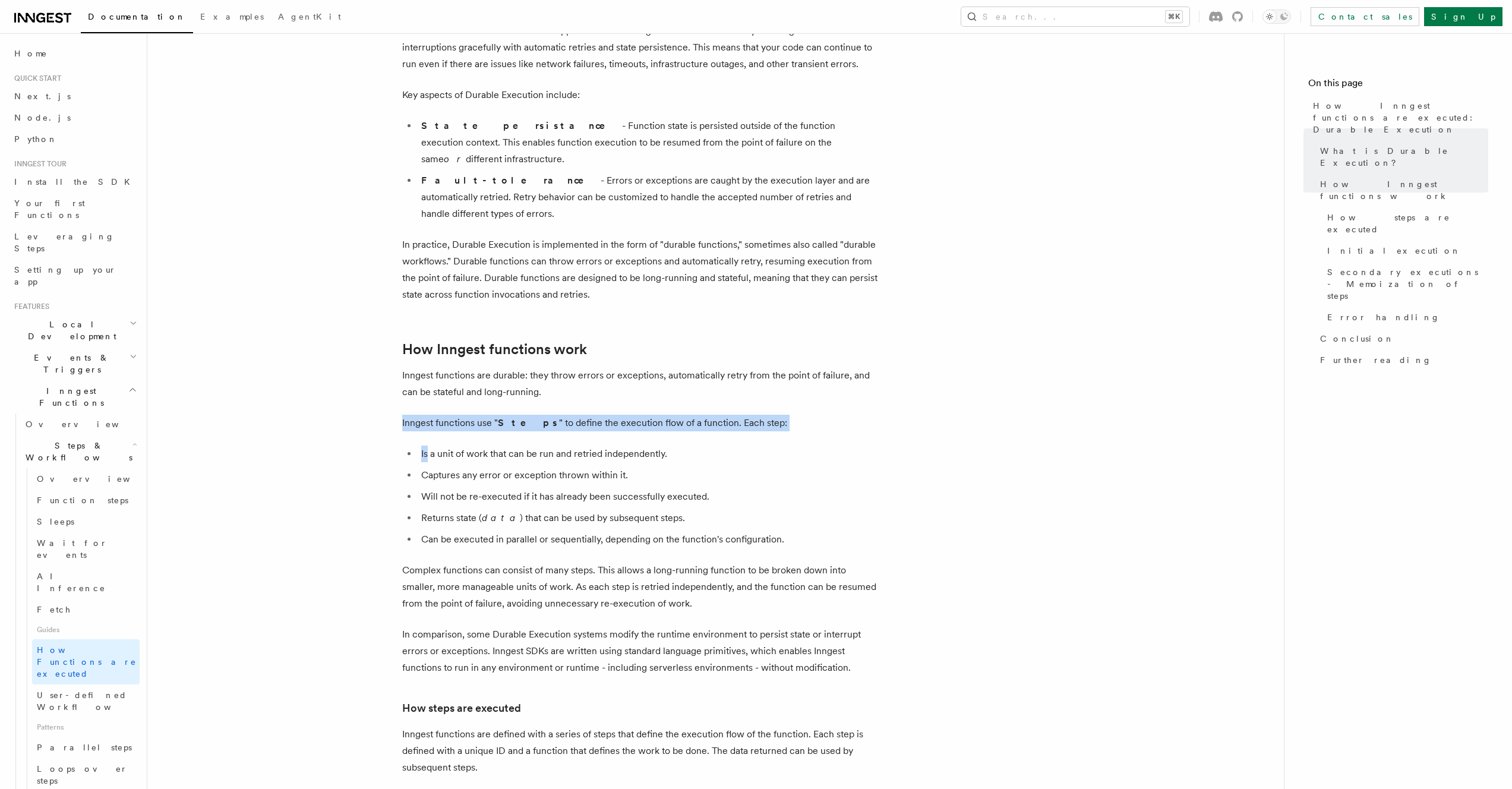
drag, startPoint x: 389, startPoint y: 384, endPoint x: 428, endPoint y: 417, distance: 51.1
click at [428, 446] on li "Is a unit of work that can be run and retried independently." at bounding box center [647, 454] width 460 height 17
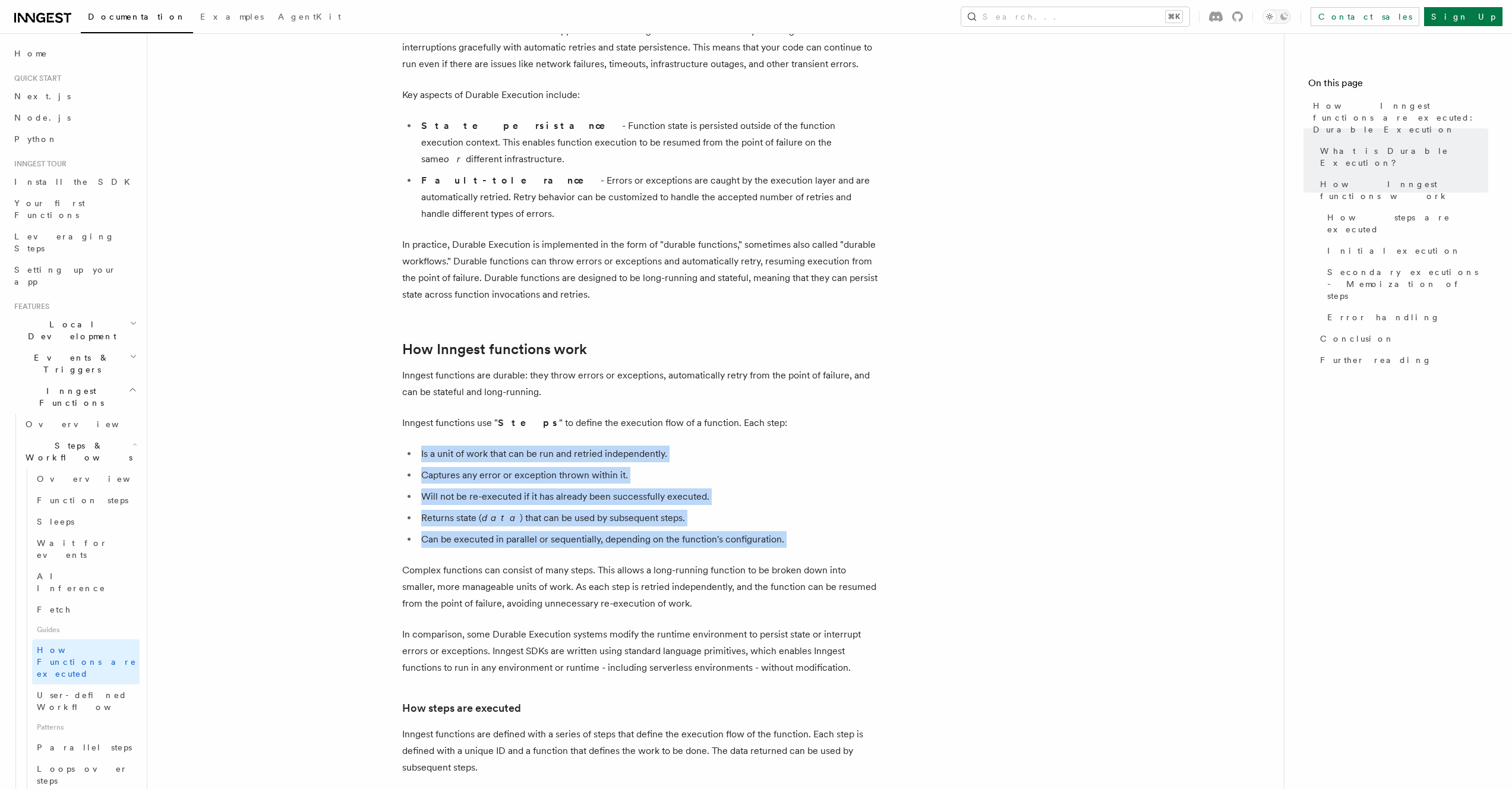
drag, startPoint x: 393, startPoint y: 406, endPoint x: 526, endPoint y: 526, distance: 179.1
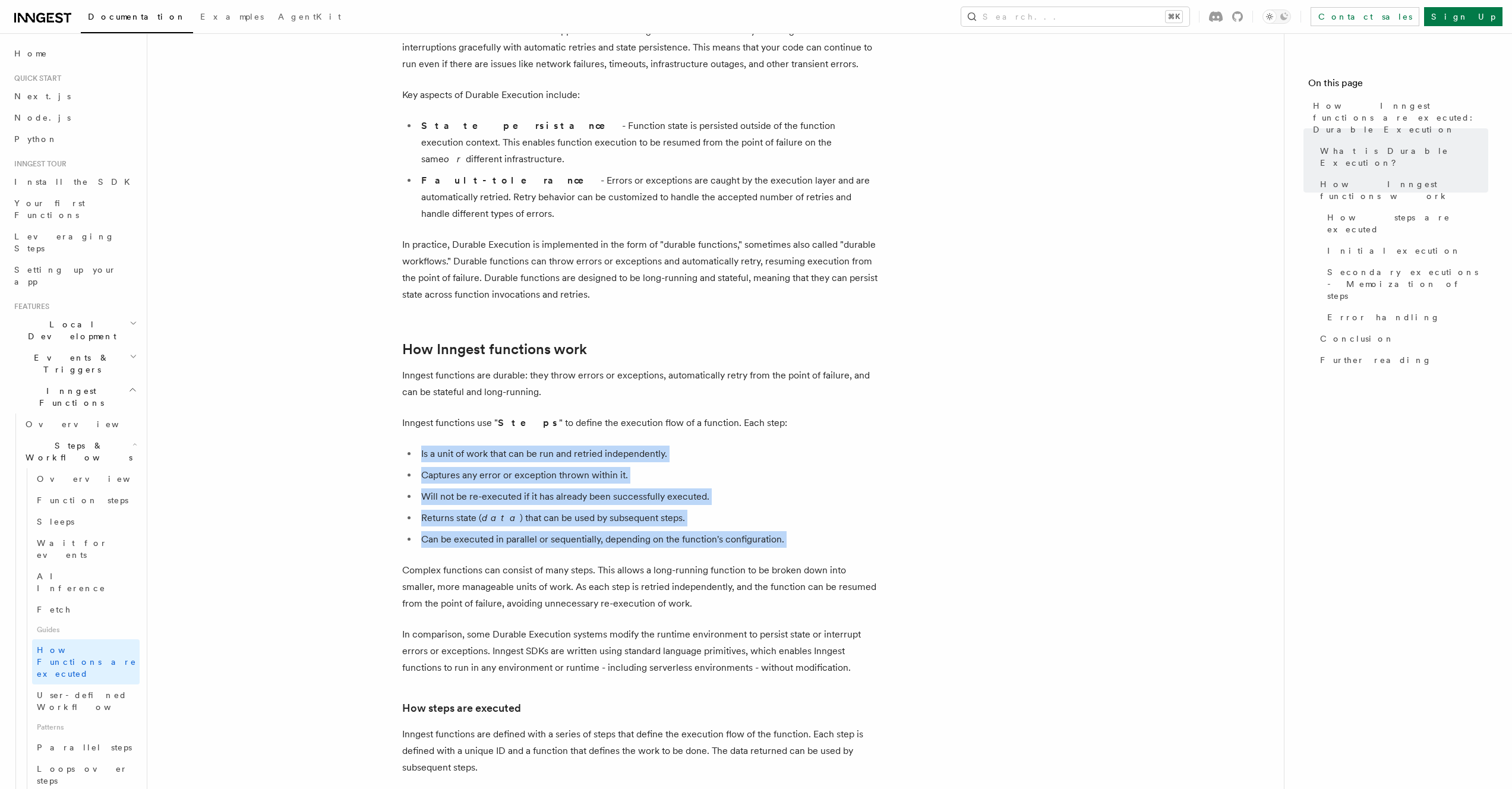
drag, startPoint x: 500, startPoint y: 521, endPoint x: 387, endPoint y: 428, distance: 146.3
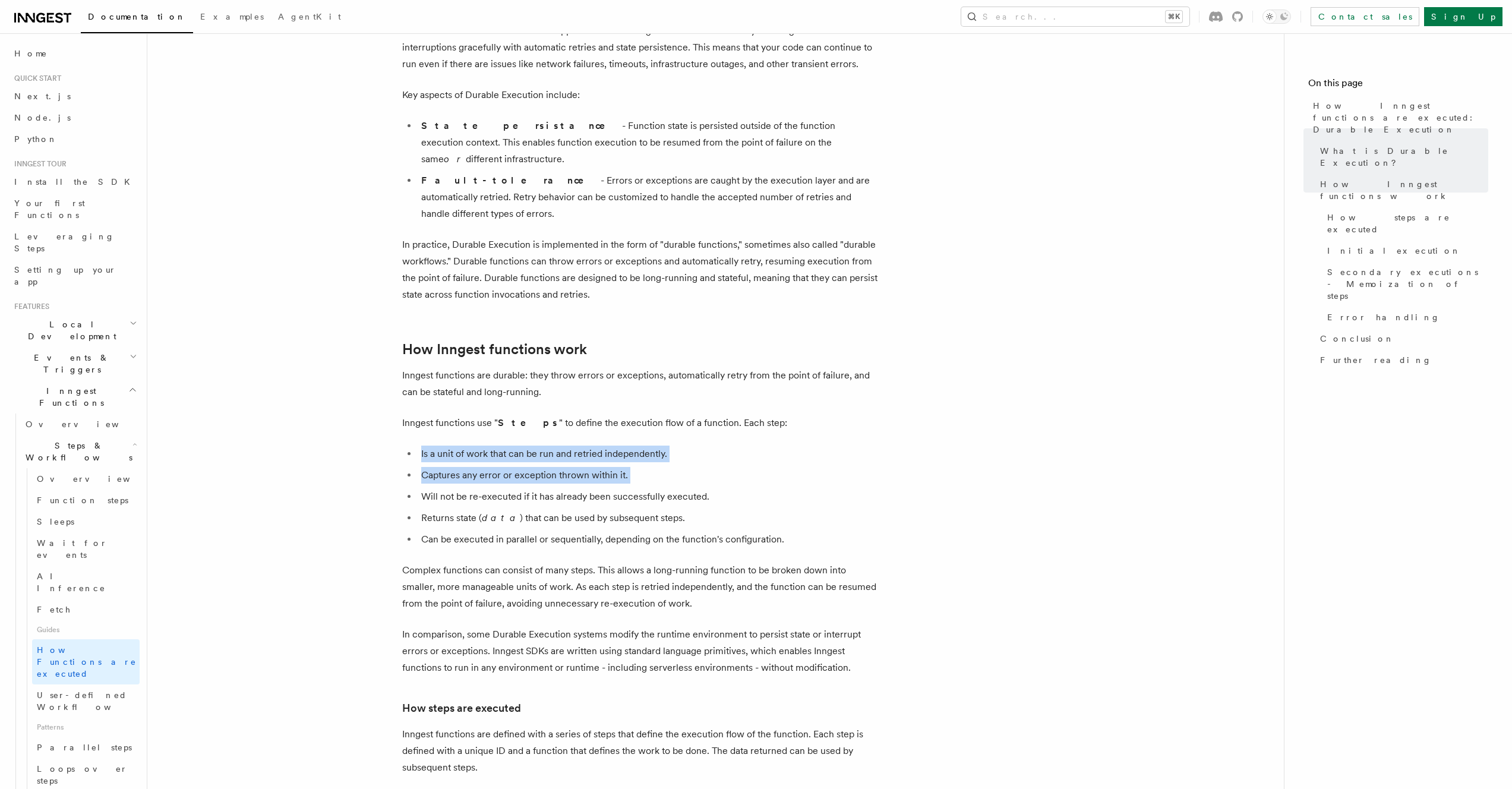
drag, startPoint x: 387, startPoint y: 428, endPoint x: 713, endPoint y: 444, distance: 326.4
click at [713, 467] on li "Captures any error or exception thrown within it." at bounding box center [647, 475] width 460 height 17
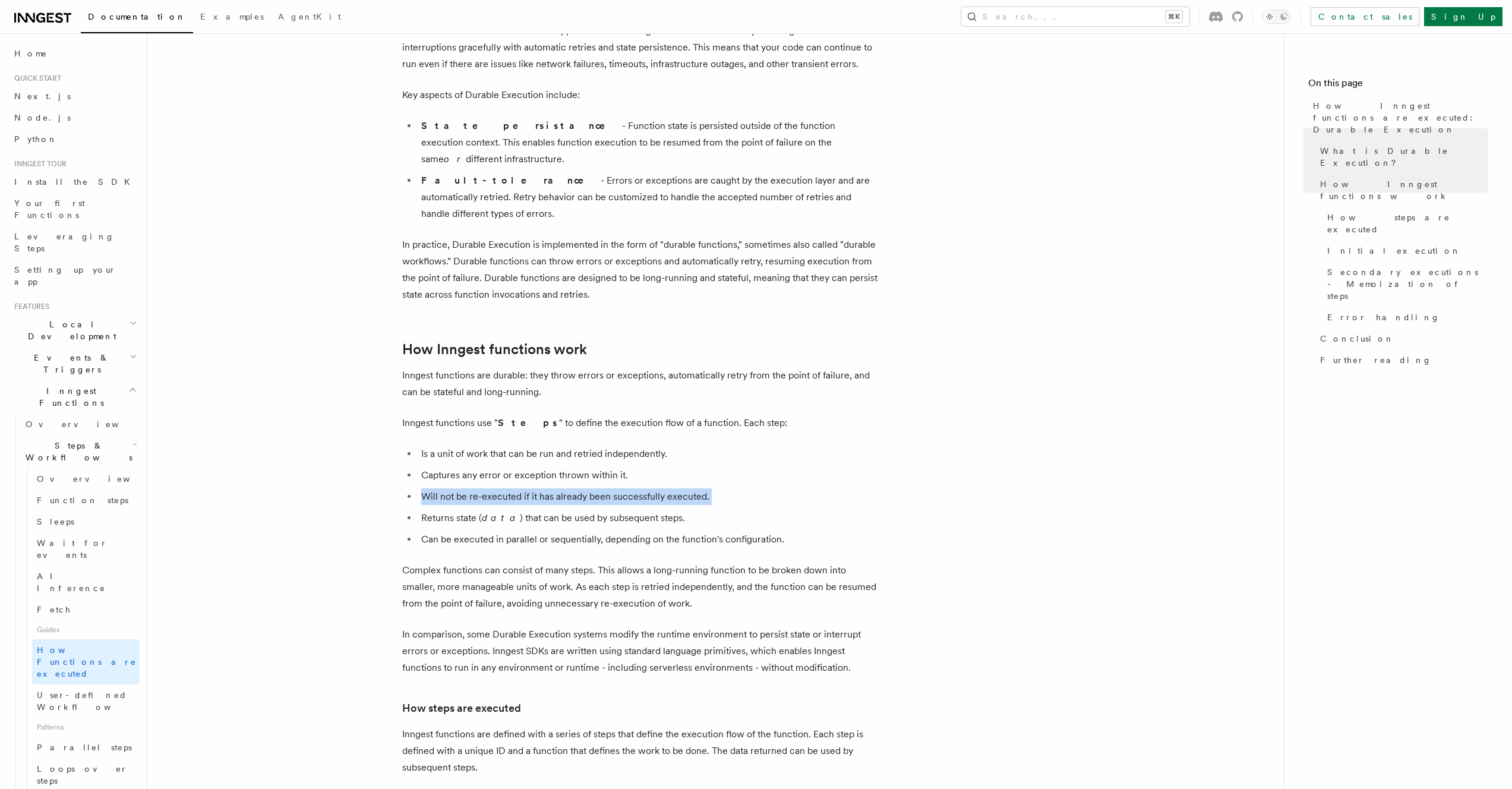
drag, startPoint x: 713, startPoint y: 444, endPoint x: 727, endPoint y: 466, distance: 26.1
click at [727, 466] on ul "Is a unit of work that can be run and retried independently. Captures any error…" at bounding box center [640, 497] width 475 height 102
click at [727, 489] on li "Will not be re-executed if it has already been successfully executed." at bounding box center [647, 497] width 460 height 17
drag, startPoint x: 727, startPoint y: 466, endPoint x: 725, endPoint y: 442, distance: 24.1
click at [725, 446] on ul "Is a unit of work that can be run and retried independently. Captures any error…" at bounding box center [640, 497] width 475 height 102
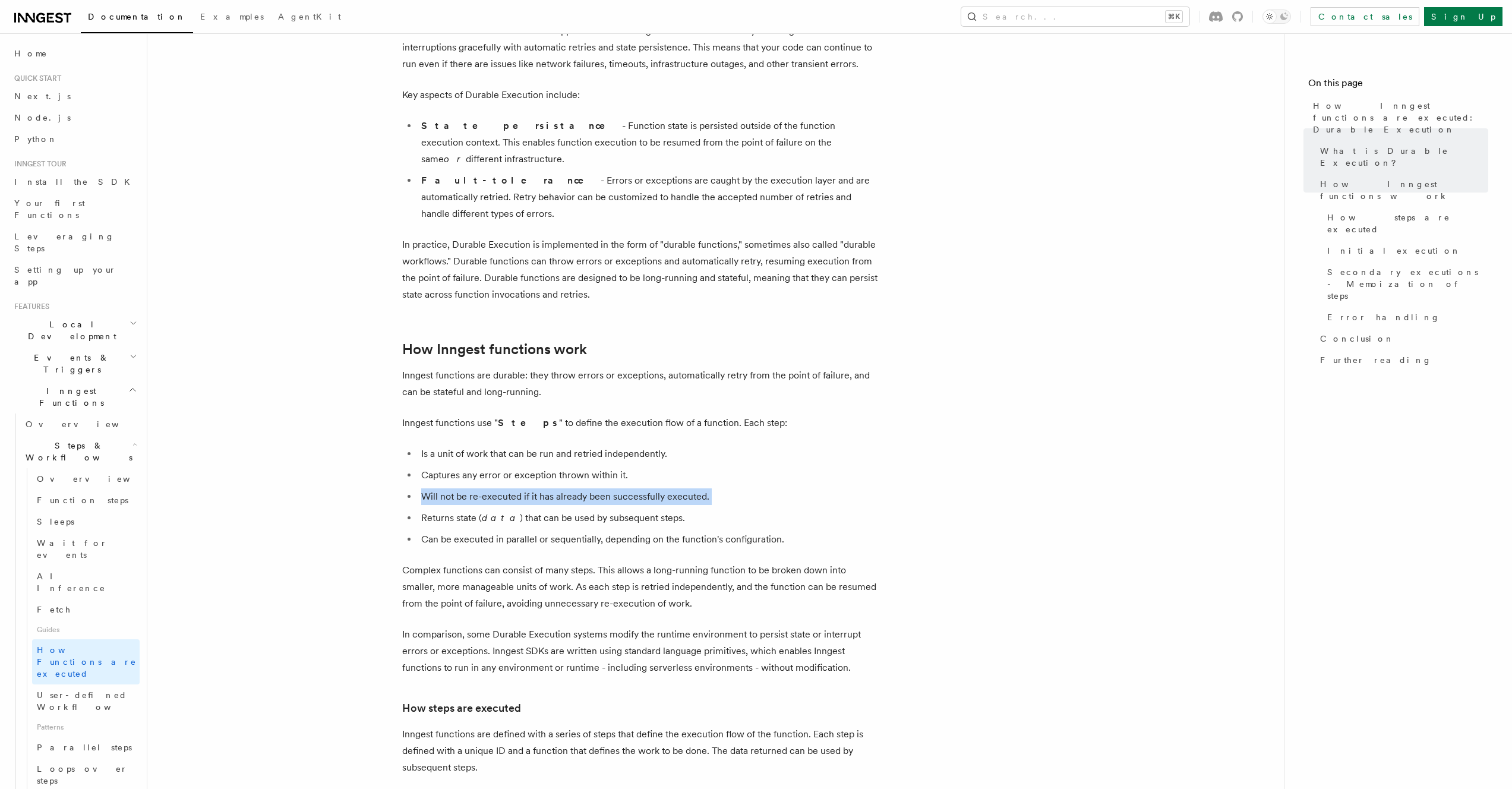
click at [725, 467] on li "Captures any error or exception thrown within it." at bounding box center [647, 475] width 460 height 17
drag, startPoint x: 727, startPoint y: 452, endPoint x: 732, endPoint y: 468, distance: 16.8
click at [732, 468] on ul "Is a unit of work that can be run and retried independently. Captures any error…" at bounding box center [640, 497] width 475 height 102
click at [732, 489] on li "Will not be re-executed if it has already been successfully executed." at bounding box center [647, 497] width 460 height 17
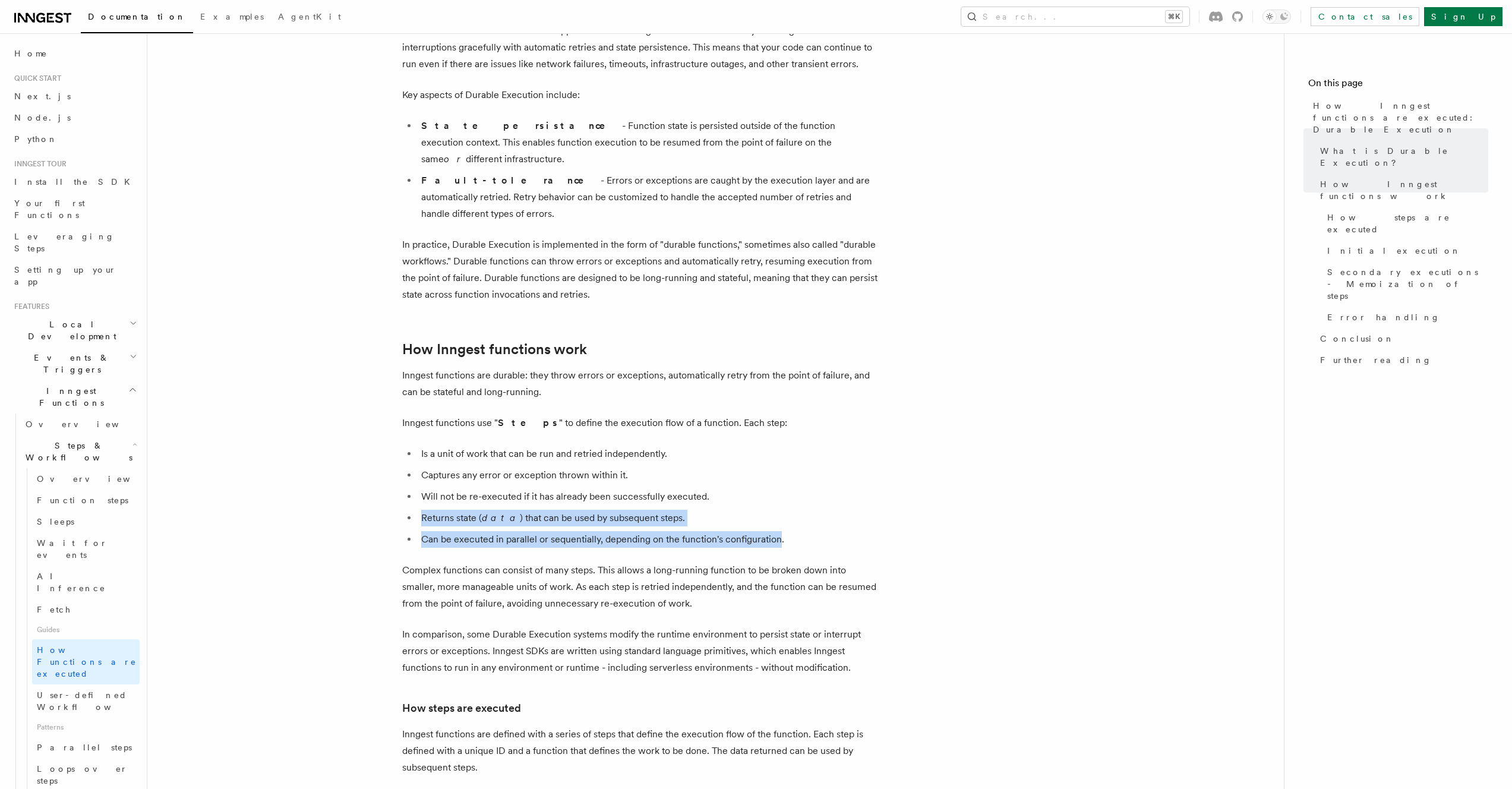
drag, startPoint x: 732, startPoint y: 468, endPoint x: 731, endPoint y: 499, distance: 31.0
click at [731, 499] on ul "Is a unit of work that can be run and retried independently. Captures any error…" at bounding box center [640, 497] width 475 height 102
click at [731, 531] on li "Can be executed in parallel or sequentially, depending on the function's config…" at bounding box center [647, 540] width 460 height 17
drag, startPoint x: 838, startPoint y: 514, endPoint x: 786, endPoint y: 478, distance: 63.2
click at [786, 478] on ul "Is a unit of work that can be run and retried independently. Captures any error…" at bounding box center [640, 497] width 475 height 102
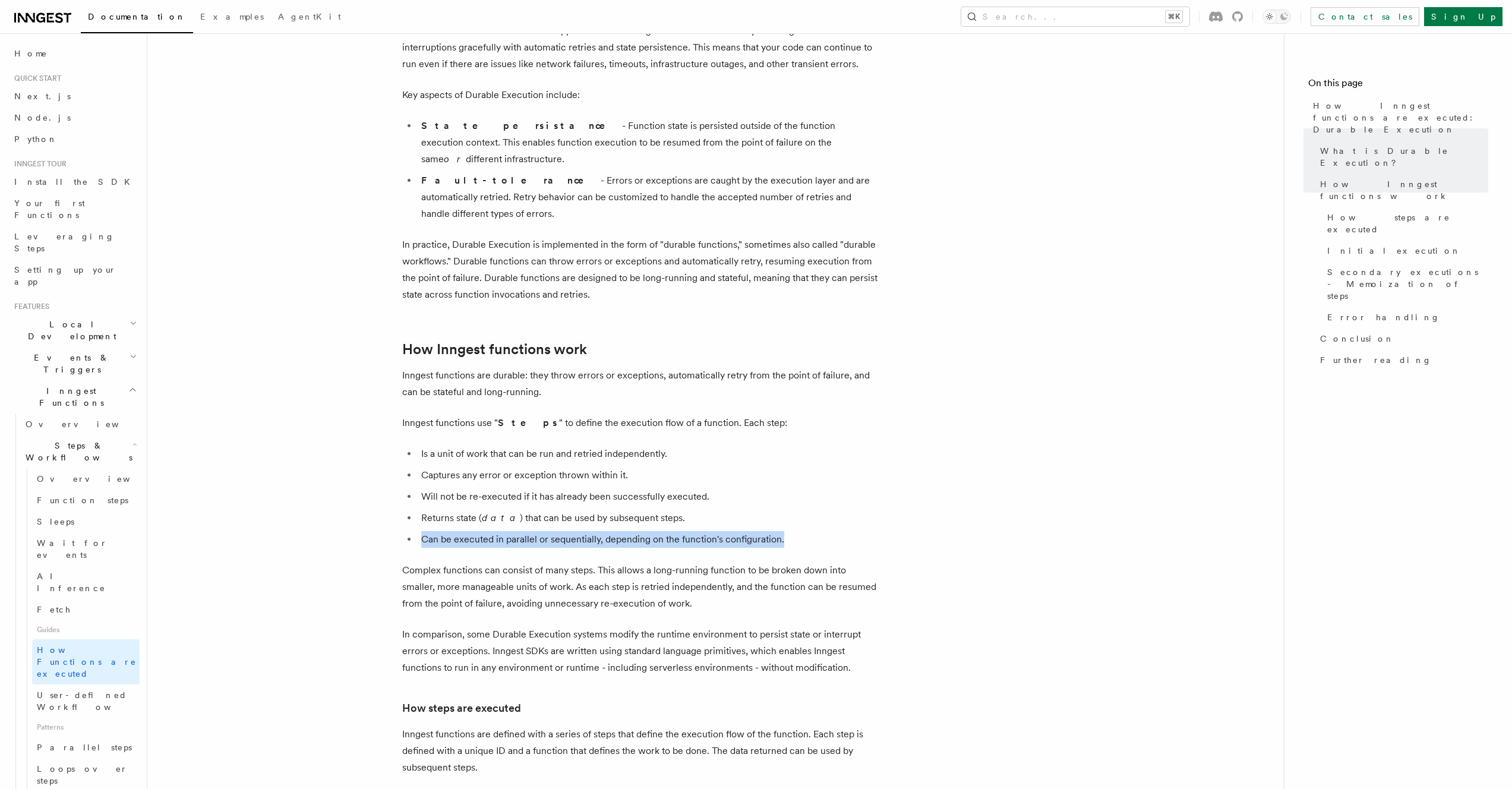
click at [786, 510] on li "Returns state ( data ) that can be used by subsequent steps." at bounding box center [647, 518] width 460 height 17
drag, startPoint x: 786, startPoint y: 478, endPoint x: 792, endPoint y: 511, distance: 33.5
click at [792, 511] on ul "Is a unit of work that can be run and retried independently. Captures any error…" at bounding box center [640, 497] width 475 height 102
click at [792, 531] on li "Can be executed in parallel or sequentially, depending on the function's config…" at bounding box center [647, 540] width 460 height 17
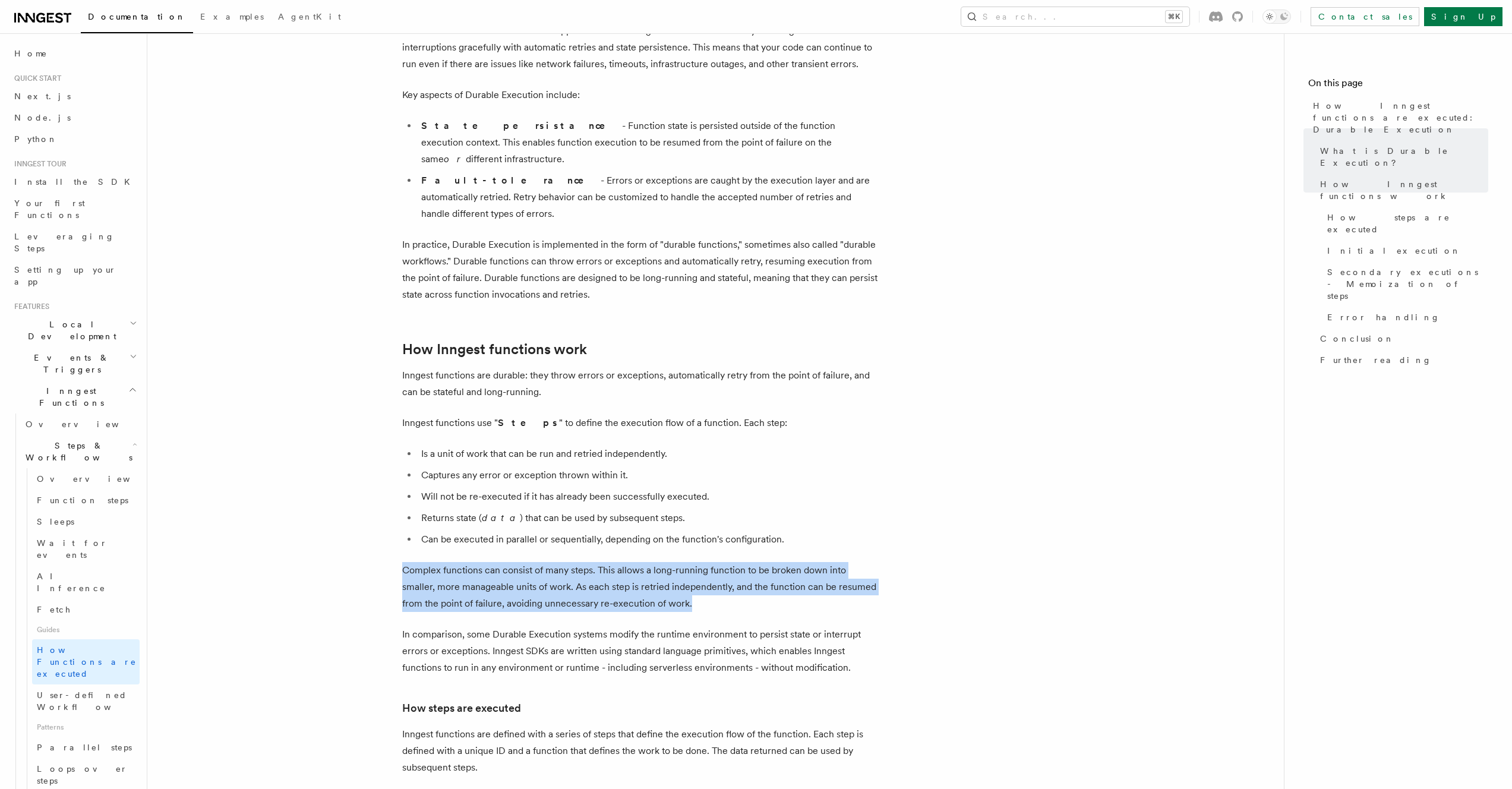
click at [754, 569] on p "Complex functions can consist of many steps. This allows a long-running functio…" at bounding box center [640, 587] width 475 height 50
drag, startPoint x: 754, startPoint y: 569, endPoint x: 821, endPoint y: 519, distance: 83.6
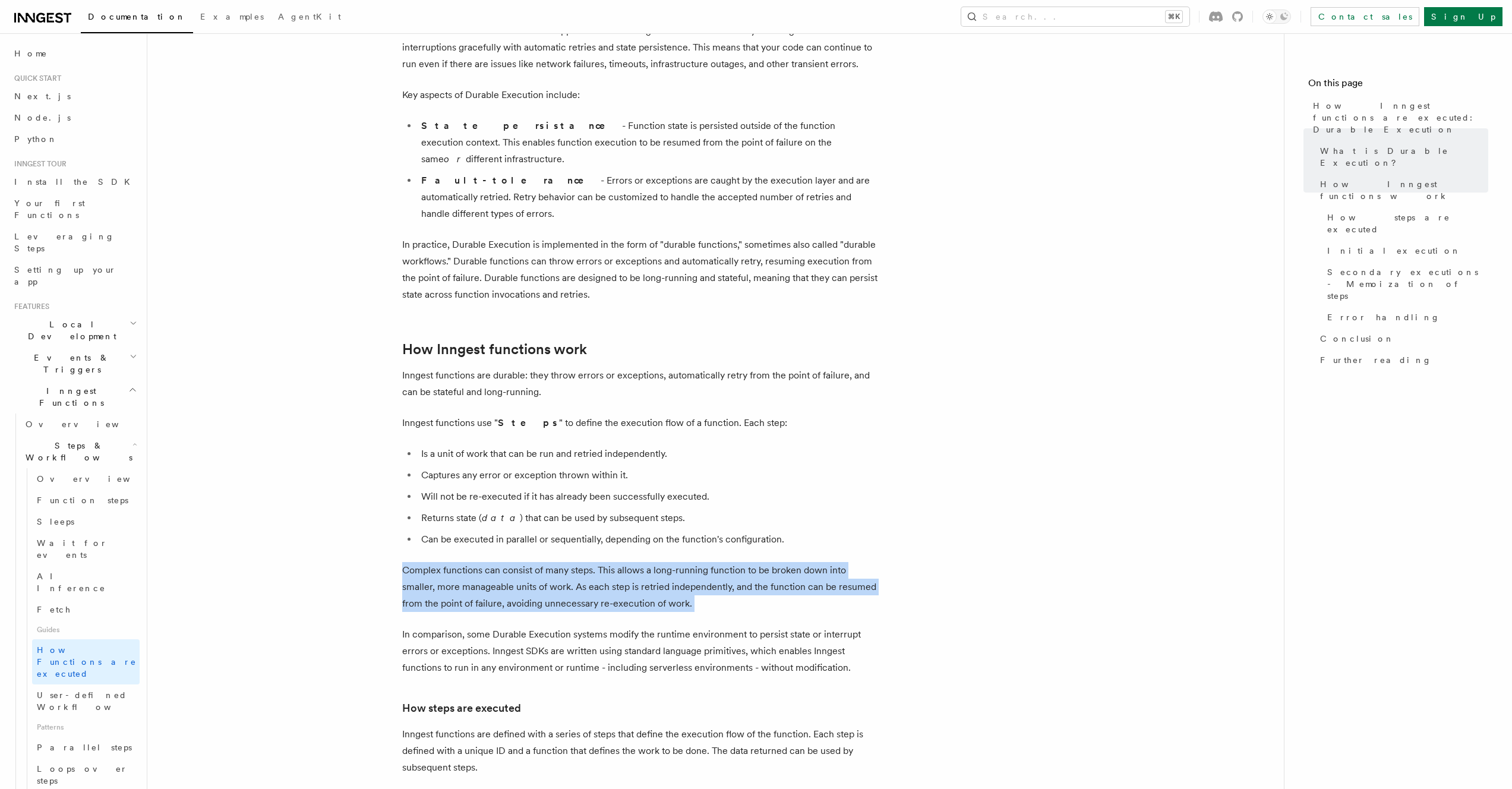
drag, startPoint x: 821, startPoint y: 519, endPoint x: 751, endPoint y: 576, distance: 90.3
click at [751, 576] on p "Complex functions can consist of many steps. This allows a long-running functio…" at bounding box center [640, 587] width 475 height 50
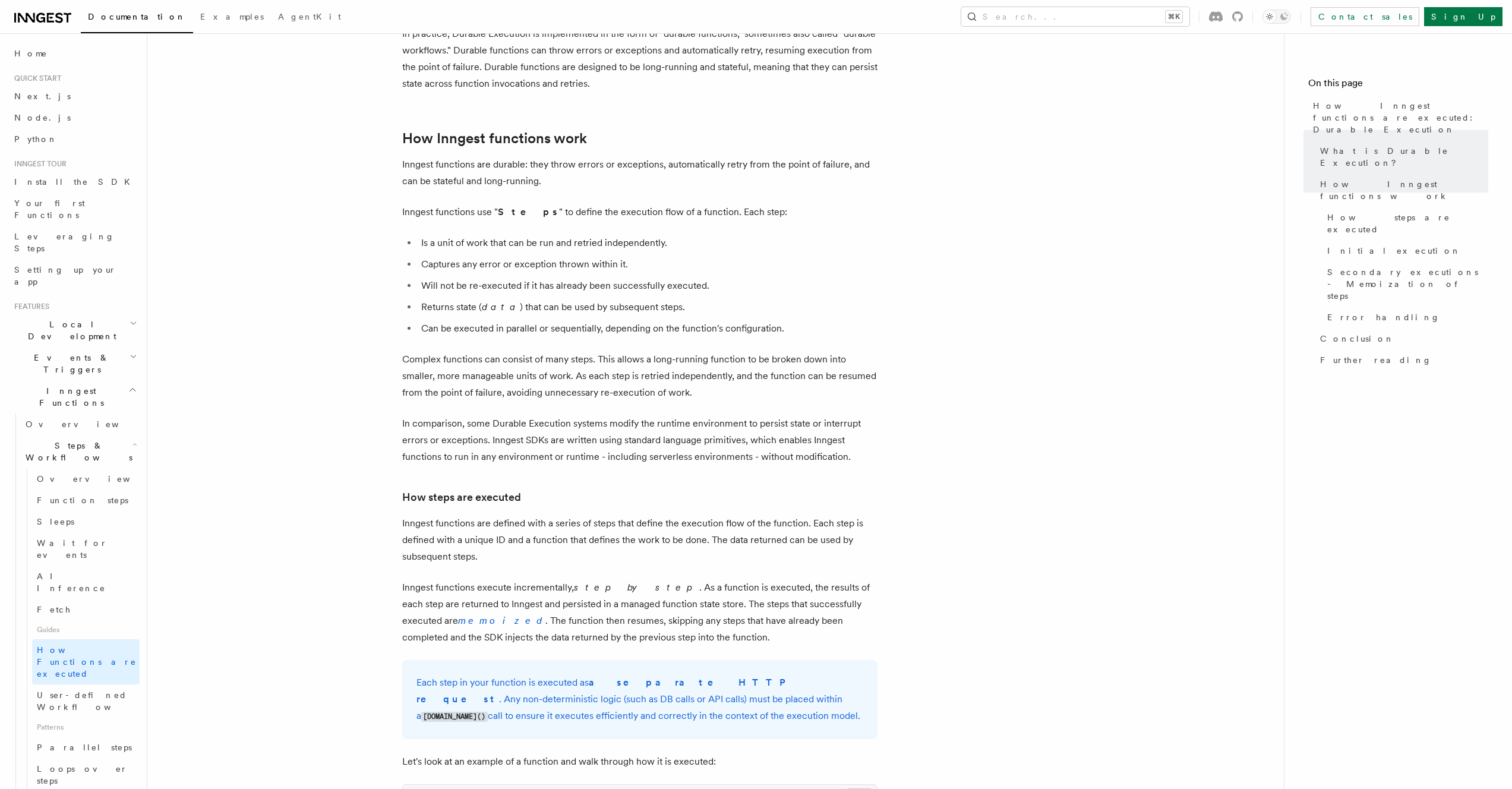
scroll to position [645, 0]
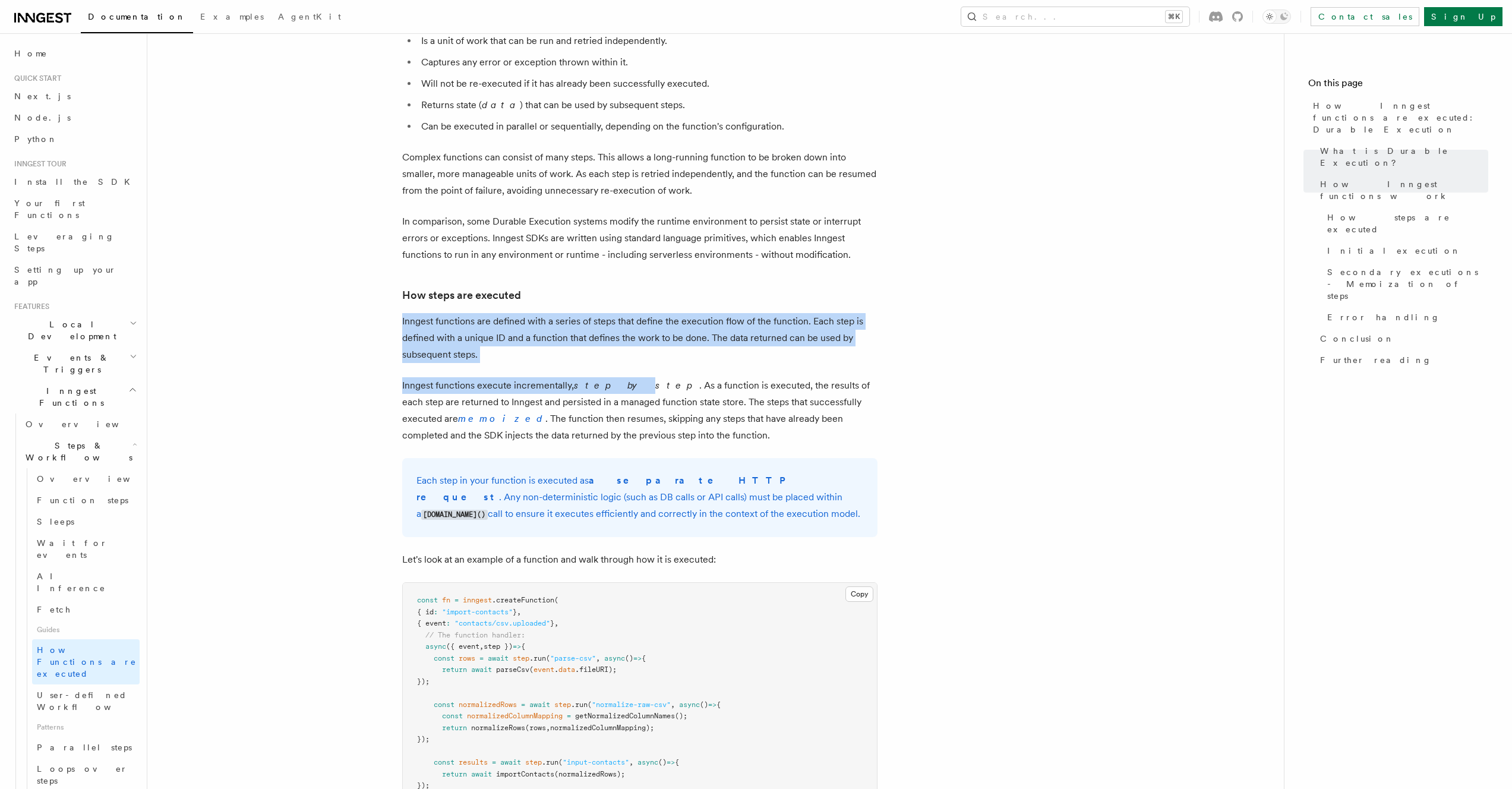
drag, startPoint x: 605, startPoint y: 345, endPoint x: 650, endPoint y: 273, distance: 84.9
drag, startPoint x: 650, startPoint y: 273, endPoint x: 679, endPoint y: 316, distance: 51.9
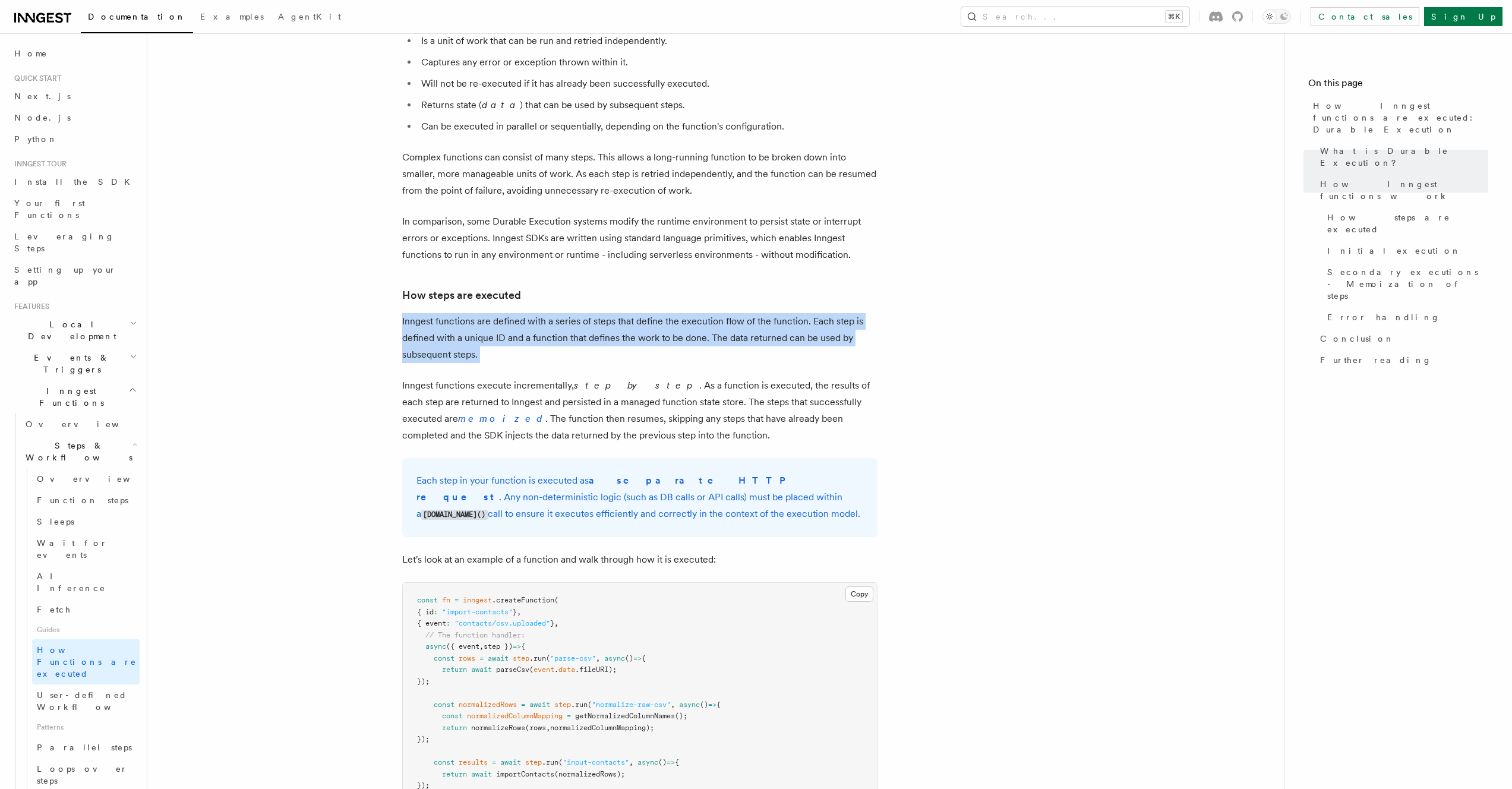
click at [679, 316] on p "Inngest functions are defined with a series of steps that define the execution …" at bounding box center [640, 338] width 475 height 50
drag, startPoint x: 679, startPoint y: 316, endPoint x: 701, endPoint y: 285, distance: 38.0
click at [701, 313] on p "Inngest functions are defined with a series of steps that define the execution …" at bounding box center [640, 338] width 475 height 50
drag, startPoint x: 705, startPoint y: 272, endPoint x: 684, endPoint y: 333, distance: 64.5
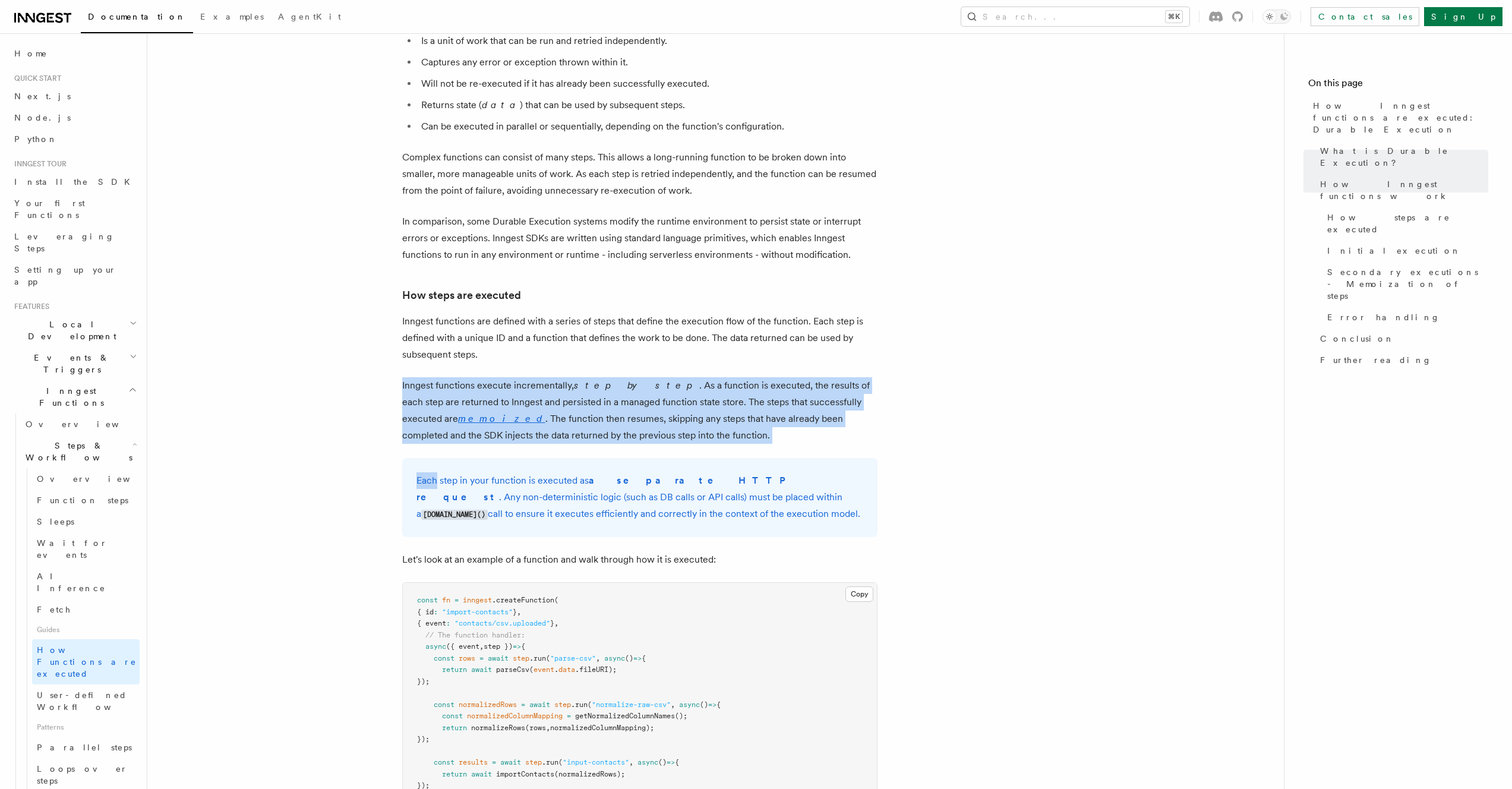
drag, startPoint x: 684, startPoint y: 333, endPoint x: 667, endPoint y: 417, distance: 85.7
drag, startPoint x: 662, startPoint y: 417, endPoint x: 687, endPoint y: 339, distance: 81.9
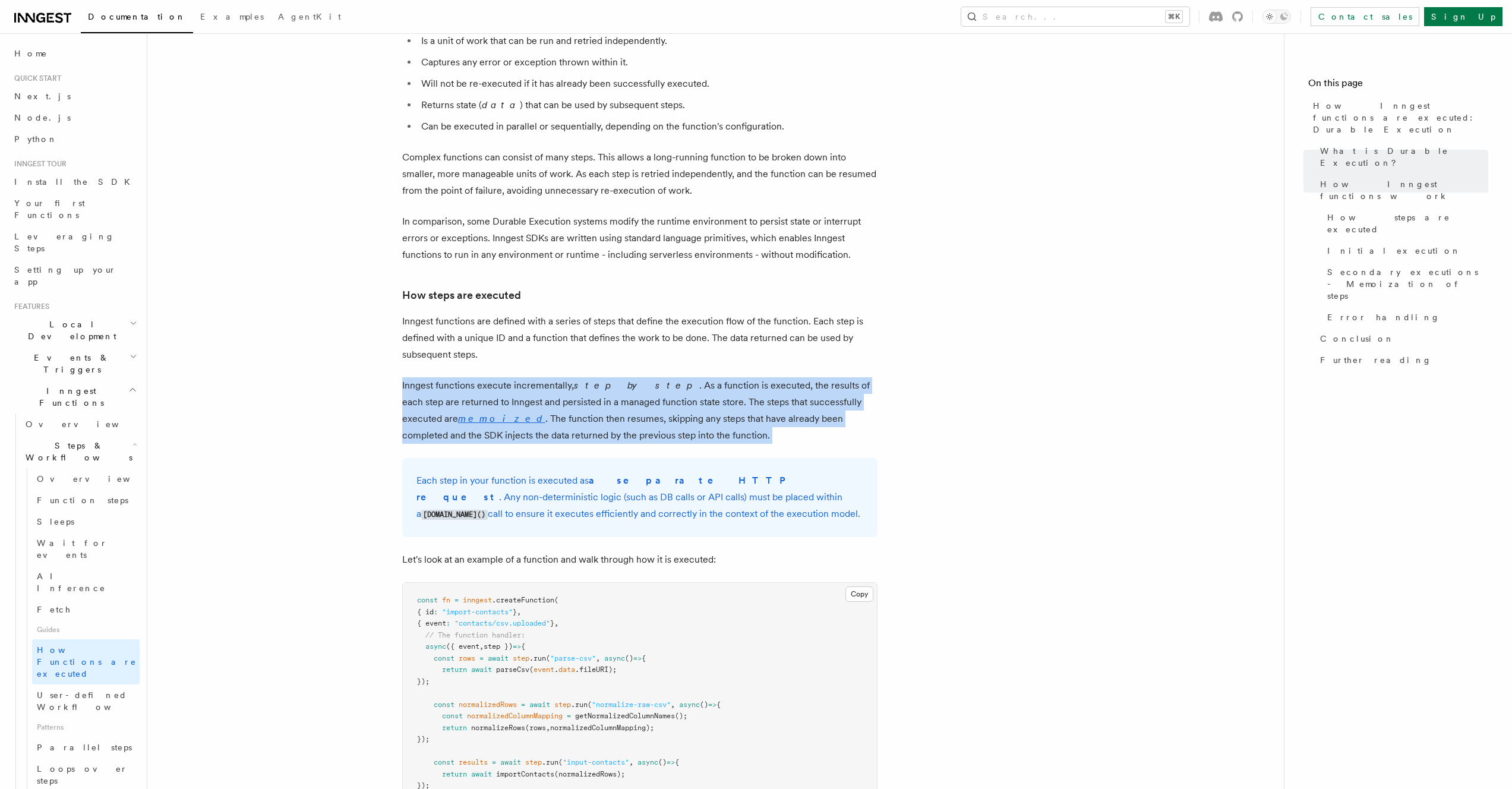
drag, startPoint x: 687, startPoint y: 339, endPoint x: 703, endPoint y: 396, distance: 59.2
click at [703, 396] on p "Inngest functions execute incrementally, step by step . As a function is execut…" at bounding box center [640, 410] width 475 height 66
drag, startPoint x: 703, startPoint y: 396, endPoint x: 695, endPoint y: 340, distance: 56.6
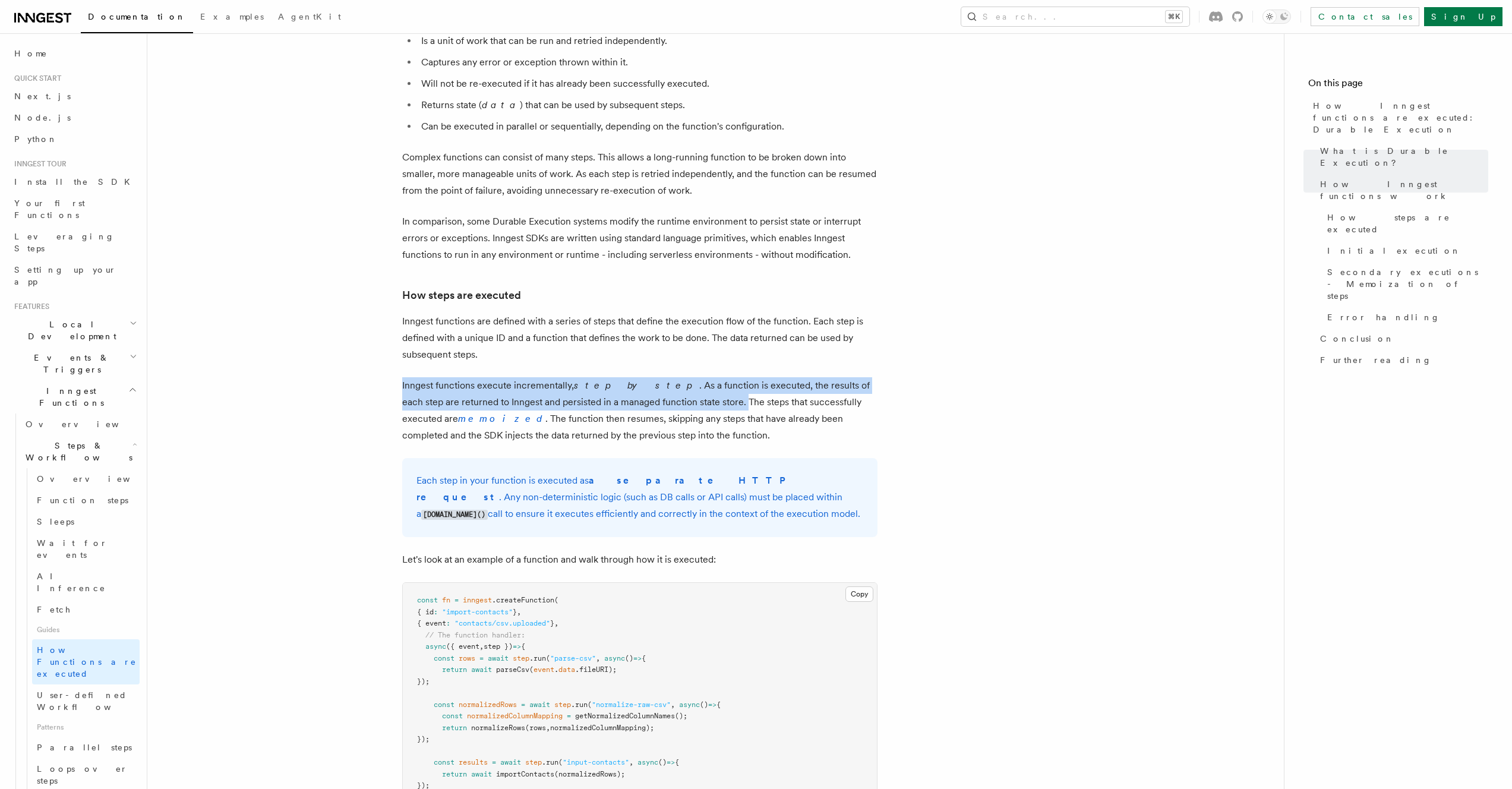
drag, startPoint x: 694, startPoint y: 338, endPoint x: 679, endPoint y: 408, distance: 71.6
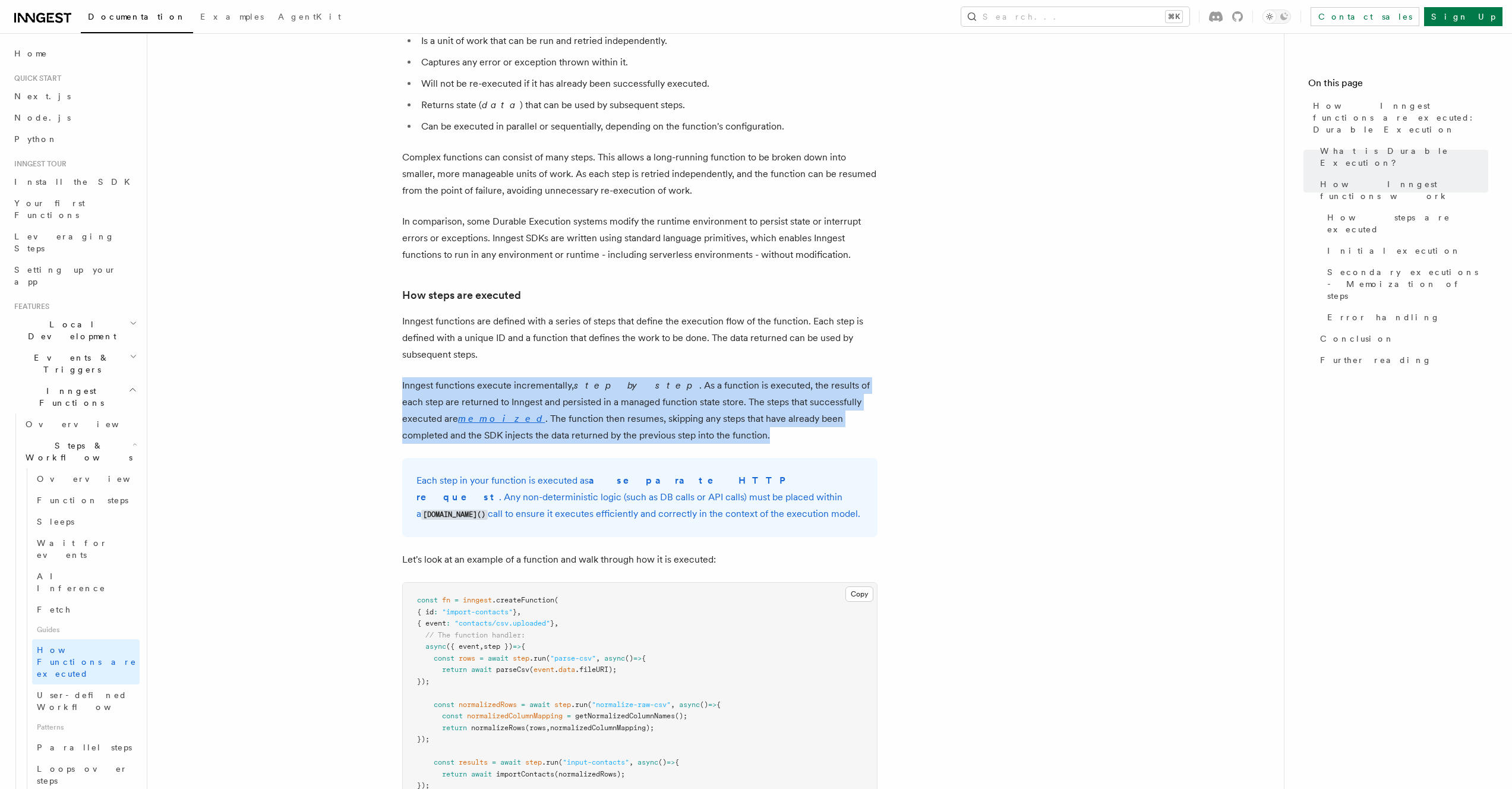
click at [679, 408] on p "Inngest functions execute incrementally, step by step . As a function is execut…" at bounding box center [640, 410] width 475 height 66
drag
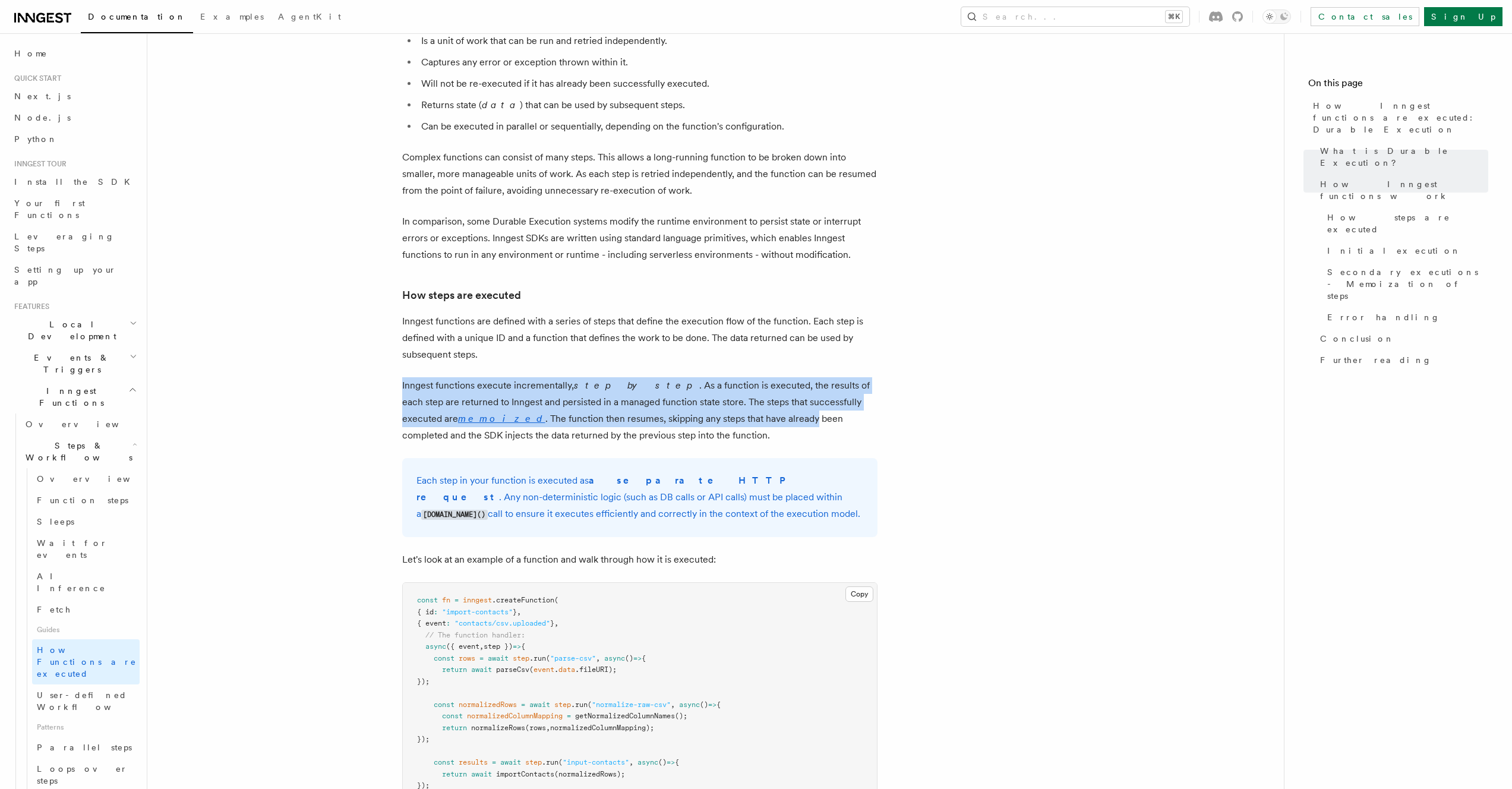
click at [698, 392] on p "Inngest functions execute incrementally, step by step . As a function is execut…" at bounding box center [640, 410] width 475 height 66
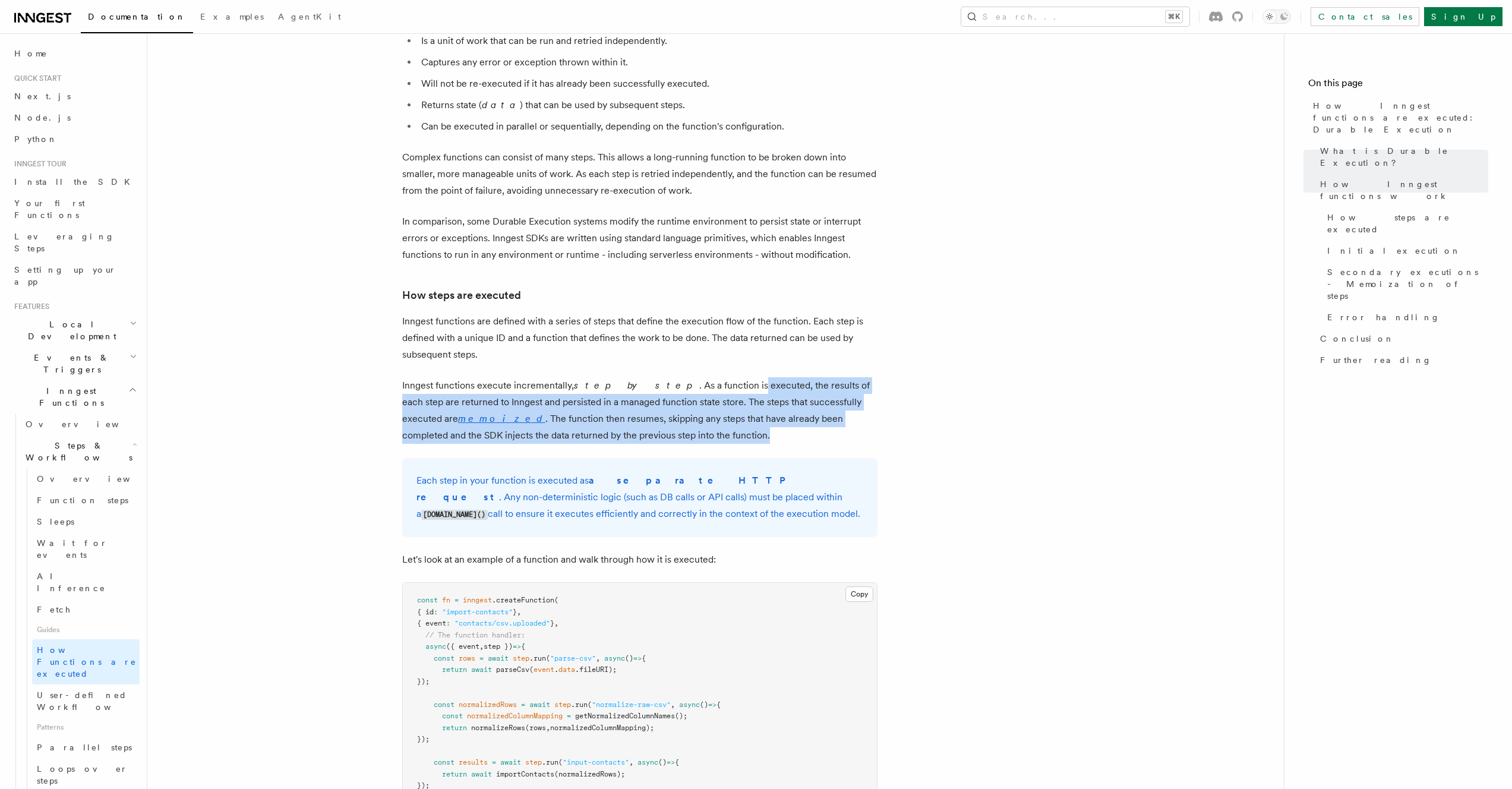
click at [681, 403] on p "Inngest functions execute incrementally, step by step . As a function is execut…" at bounding box center [640, 410] width 475 height 66
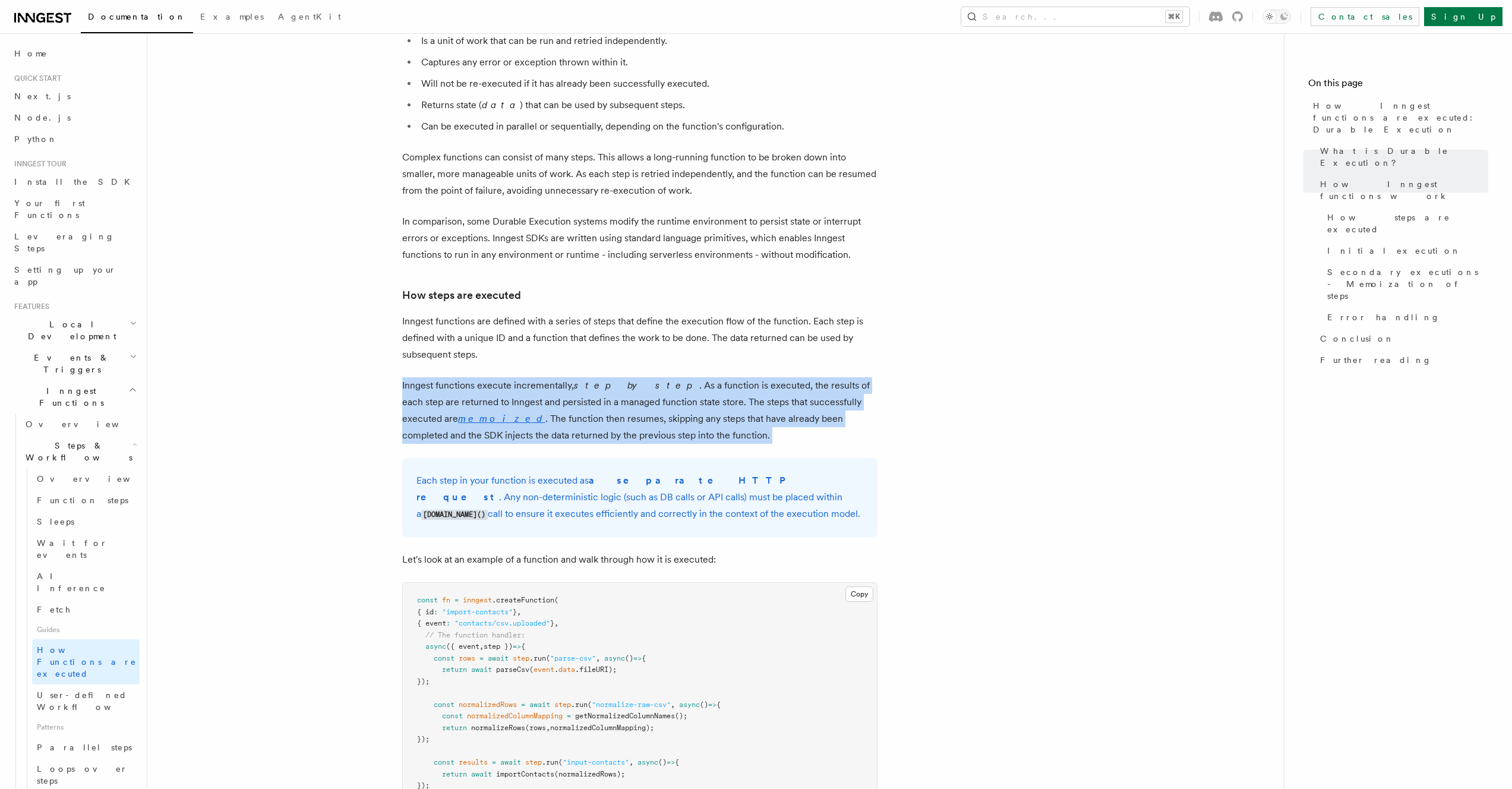
click at [689, 395] on p "Inngest functions execute incrementally, step by step . As a function is execut…" at bounding box center [640, 410] width 475 height 66
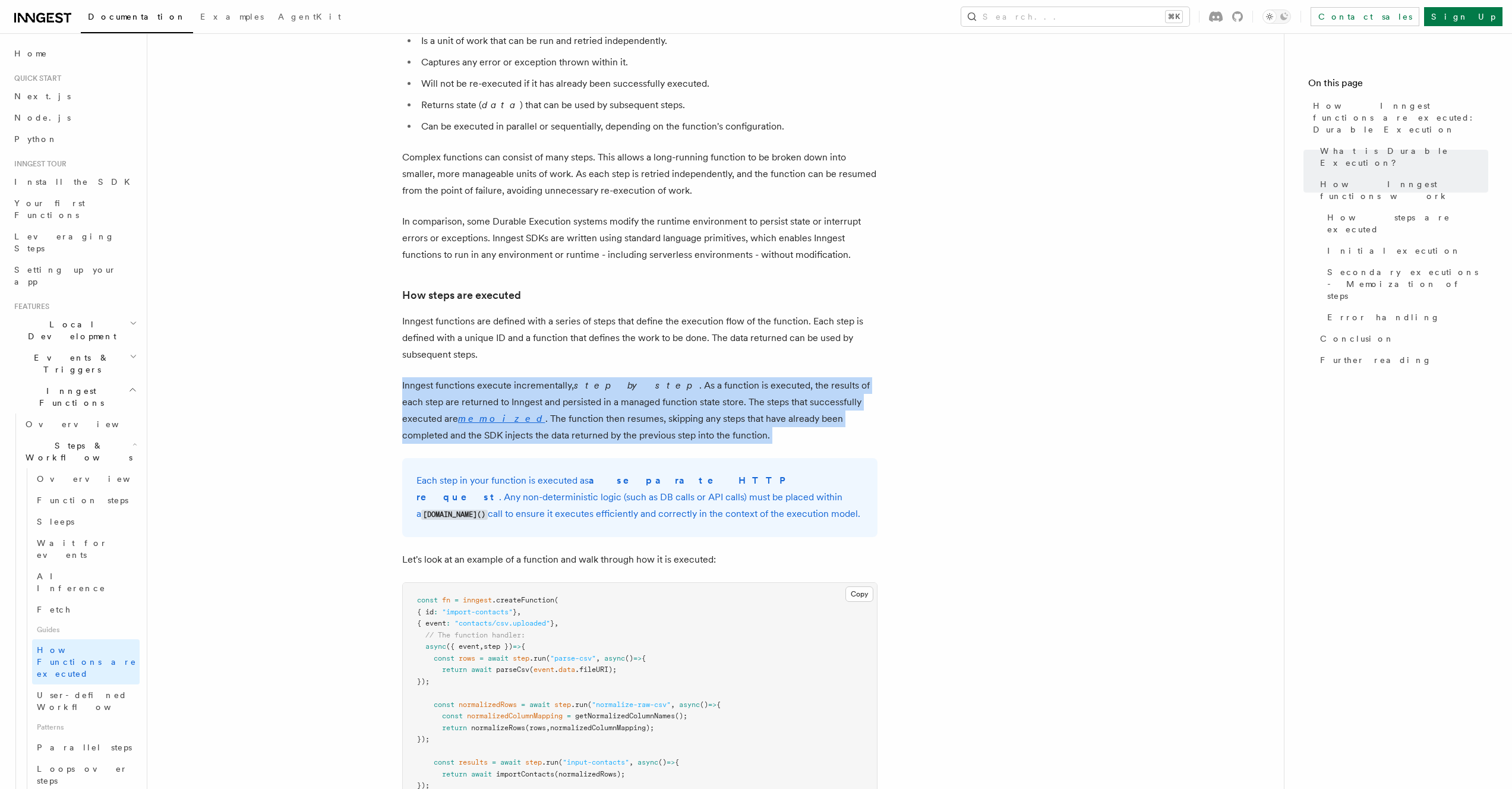
click at [684, 395] on p "Inngest functions execute incrementally, step by step . As a function is execut…" at bounding box center [640, 410] width 475 height 66
click at [680, 377] on p "Inngest functions execute incrementally, step by step . As a function is execut…" at bounding box center [640, 410] width 475 height 66
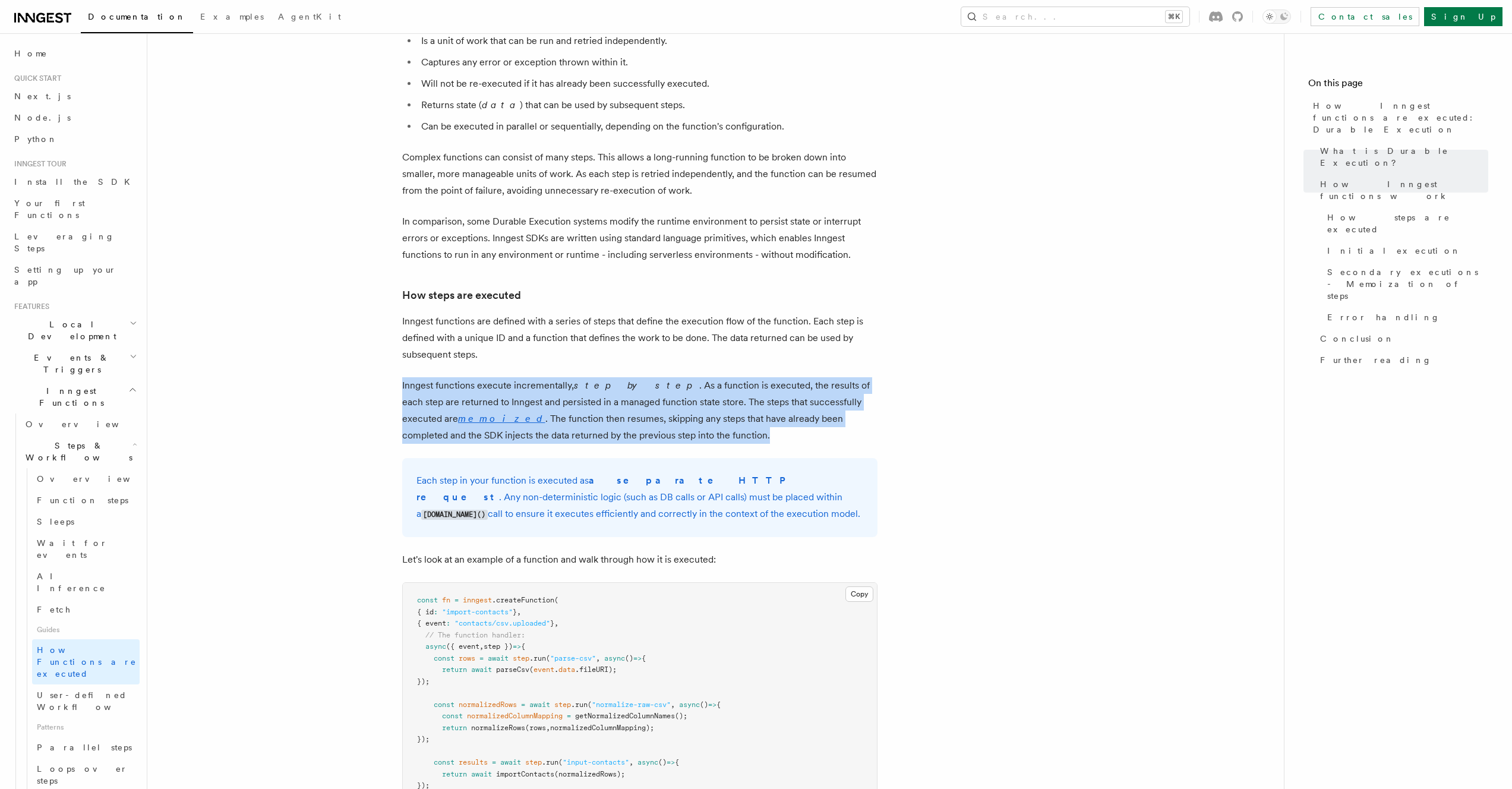
click at [684, 328] on p "Inngest functions are defined with a series of steps that define the execution …" at bounding box center [640, 338] width 475 height 50
click at [694, 410] on p "Inngest functions execute incrementally, step by step . As a function is execut…" at bounding box center [640, 410] width 475 height 66
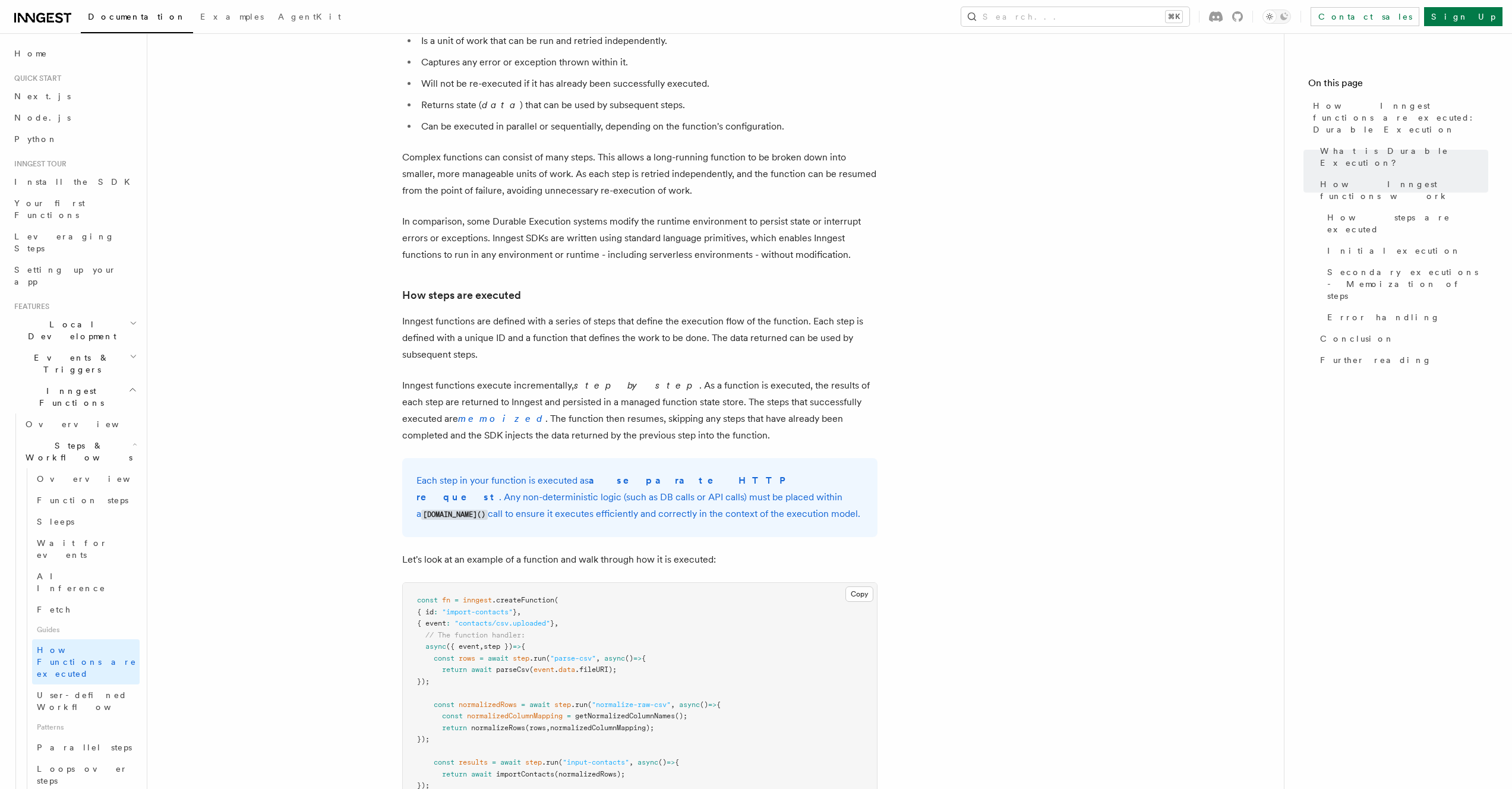
scroll to position [895, 0]
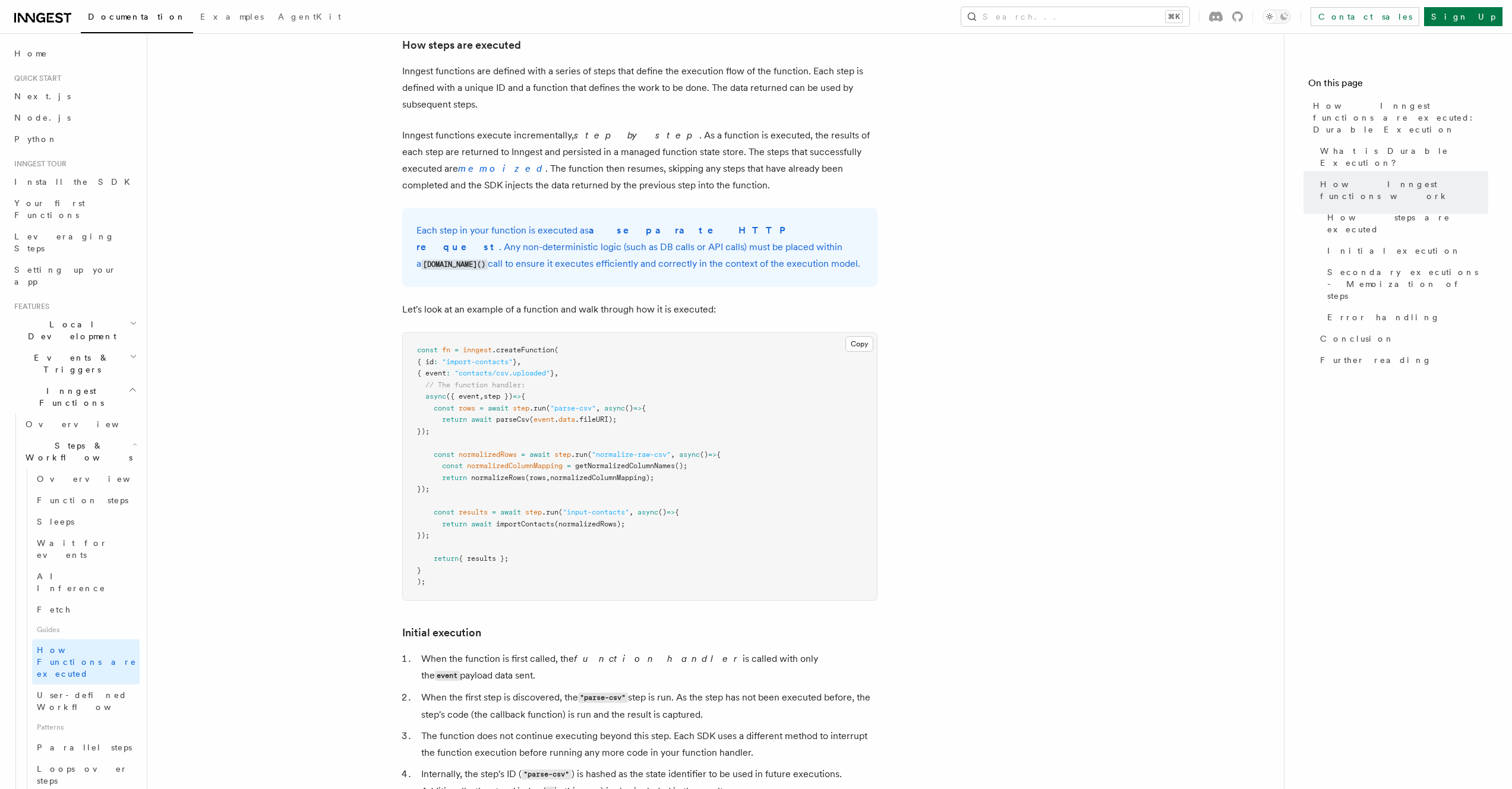
click at [394, 376] on article "Features Inngest Functions Steps & Workflows How Inngest functions are executed…" at bounding box center [716, 563] width 1099 height 2812
click at [459, 395] on article "Features Inngest Functions Steps & Workflows How Inngest functions are executed…" at bounding box center [716, 563] width 1099 height 2812
click at [459, 395] on pre "const fn = inngest .createFunction ( { id : "import-contacts" } , { event : "co…" at bounding box center [639, 466] width 474 height 268
click at [369, 372] on article "Features Inngest Functions Steps & Workflows How Inngest functions are executed…" at bounding box center [716, 563] width 1099 height 2812
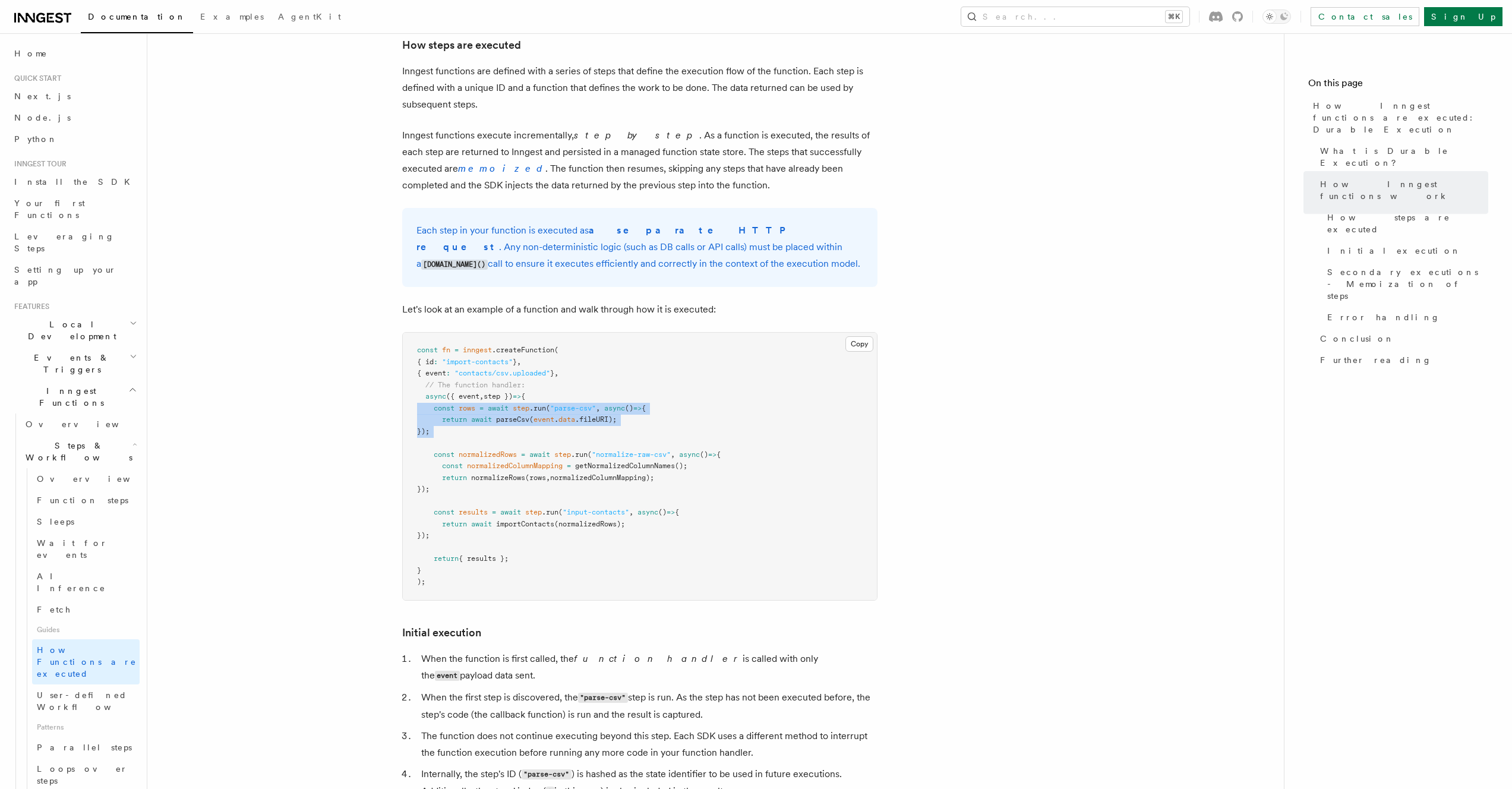
click at [369, 372] on article "Features Inngest Functions Steps & Workflows How Inngest functions are executed…" at bounding box center [716, 563] width 1099 height 2812
click at [472, 398] on article "Features Inngest Functions Steps & Workflows How Inngest functions are executed…" at bounding box center [716, 563] width 1099 height 2812
click at [472, 398] on pre "const fn = inngest .createFunction ( { id : "import-contacts" } , { event : "co…" at bounding box center [639, 466] width 474 height 268
click at [368, 369] on article "Features Inngest Functions Steps & Workflows How Inngest functions are executed…" at bounding box center [716, 563] width 1099 height 2812
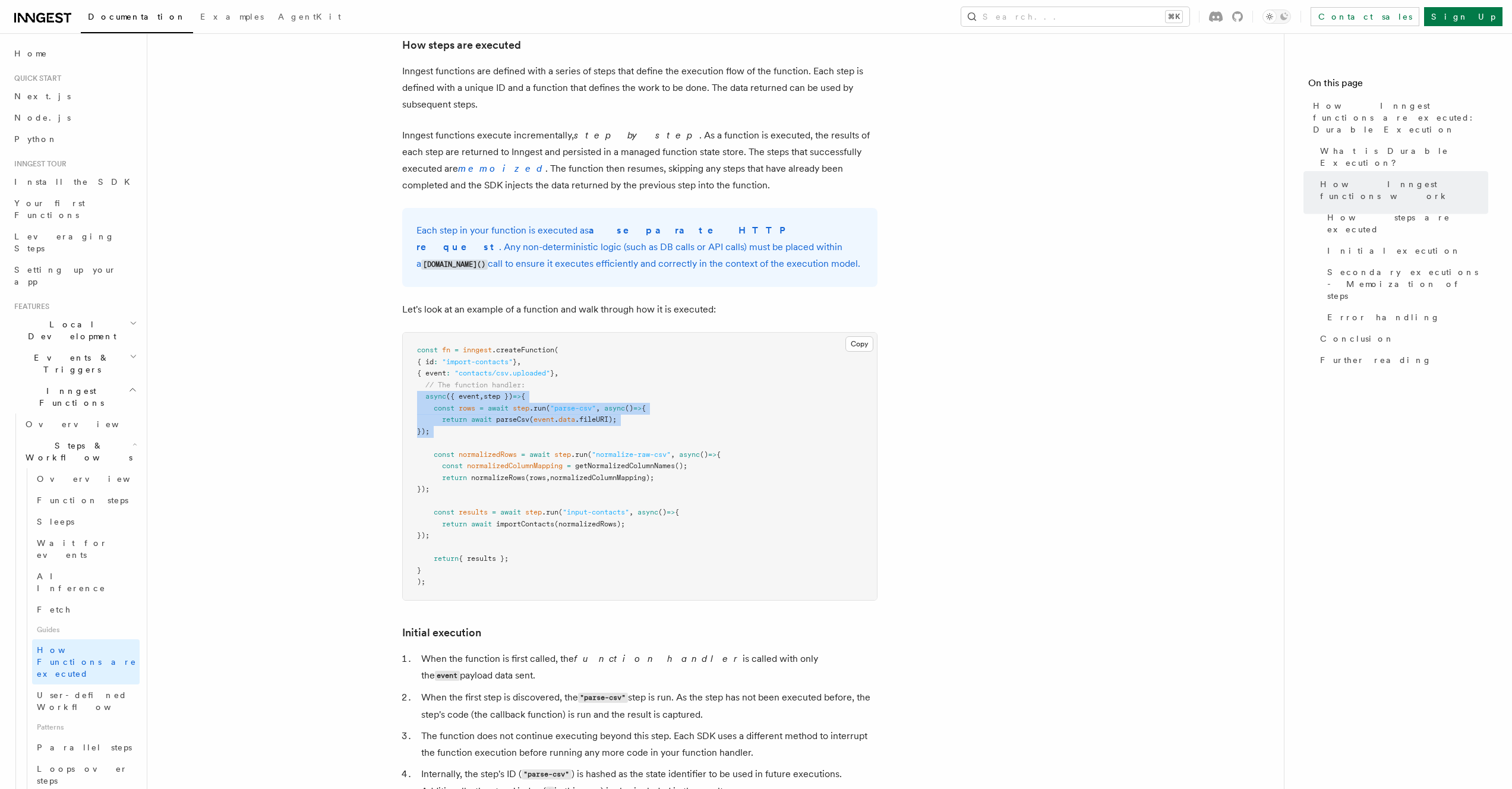
click at [465, 399] on article "Features Inngest Functions Steps & Workflows How Inngest functions are executed…" at bounding box center [716, 563] width 1099 height 2812
click at [465, 399] on pre "const fn = inngest .createFunction ( { id : "import-contacts" } , { event : "co…" at bounding box center [639, 466] width 474 height 268
click at [403, 379] on pre "const fn = inngest .createFunction ( { id : "import-contacts" } , { event : "co…" at bounding box center [639, 466] width 474 height 268
click at [452, 398] on pre "const fn = inngest .createFunction ( { id : "import-contacts" } , { event : "co…" at bounding box center [639, 466] width 474 height 268
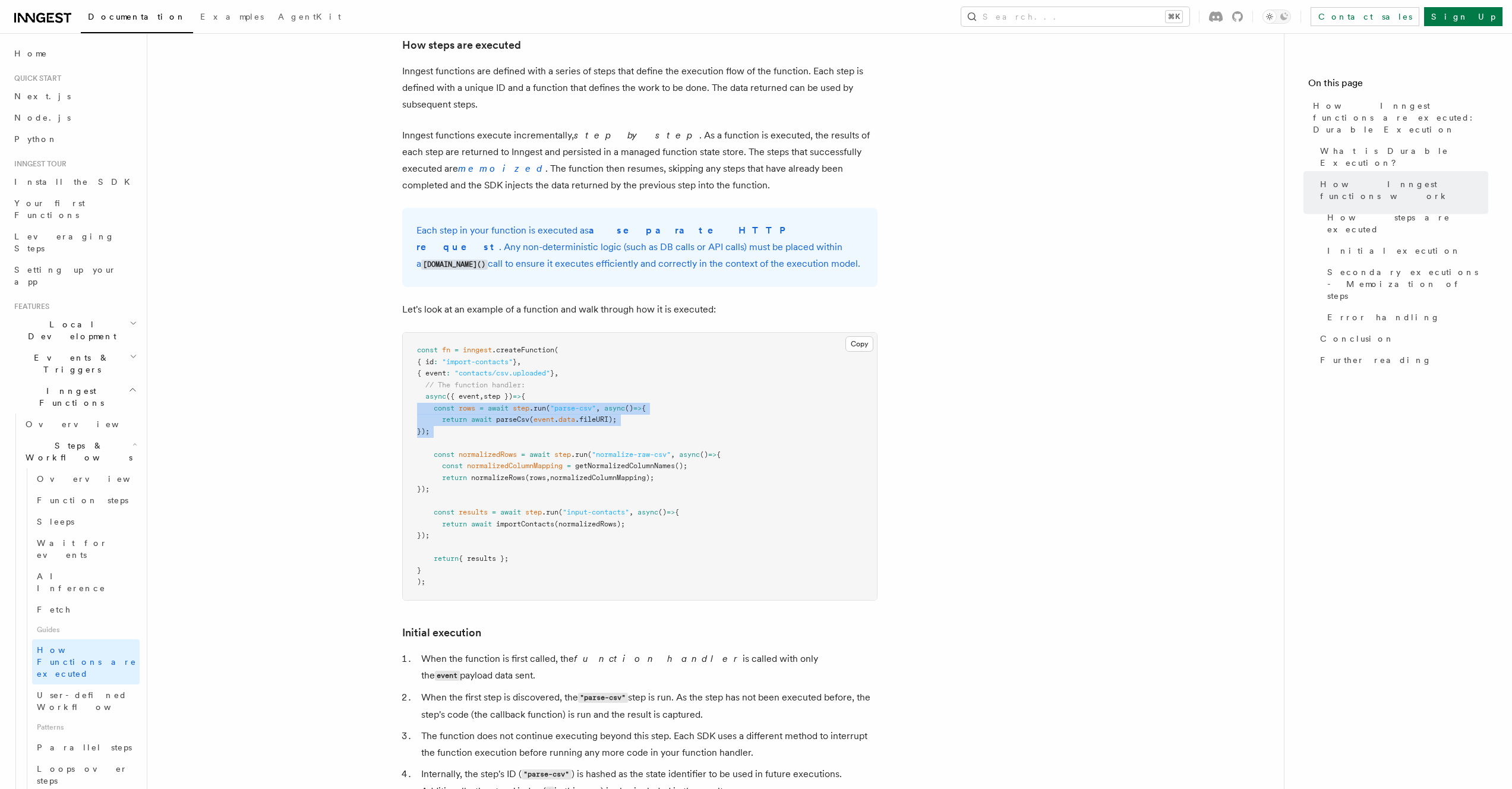
click at [452, 398] on pre "const fn = inngest .createFunction ( { id : "import-contacts" } , { event : "co…" at bounding box center [639, 466] width 474 height 268
click at [404, 380] on pre "const fn = inngest .createFunction ( { id : "import-contacts" } , { event : "co…" at bounding box center [639, 466] width 474 height 268
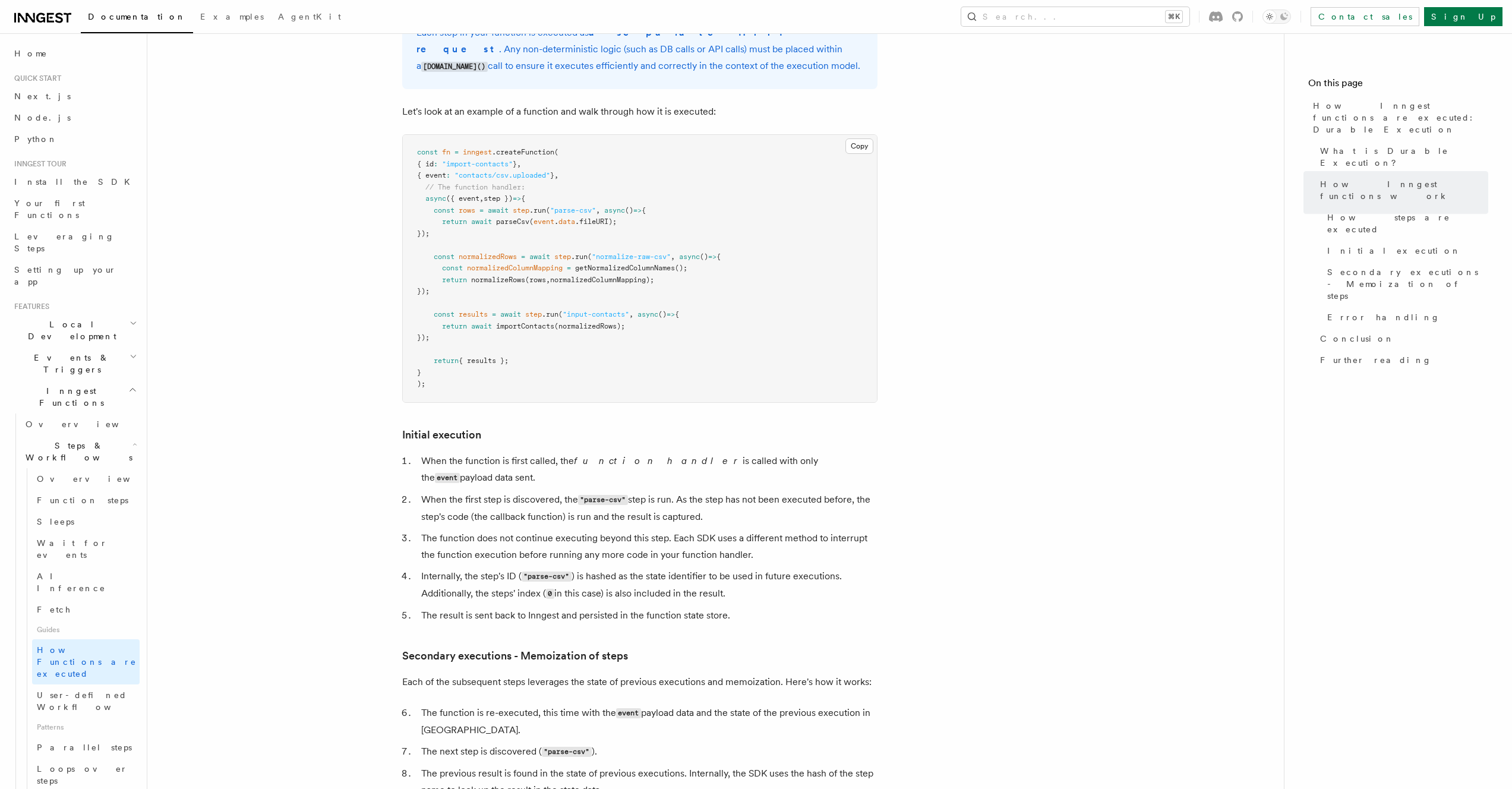
scroll to position [1133, 0]
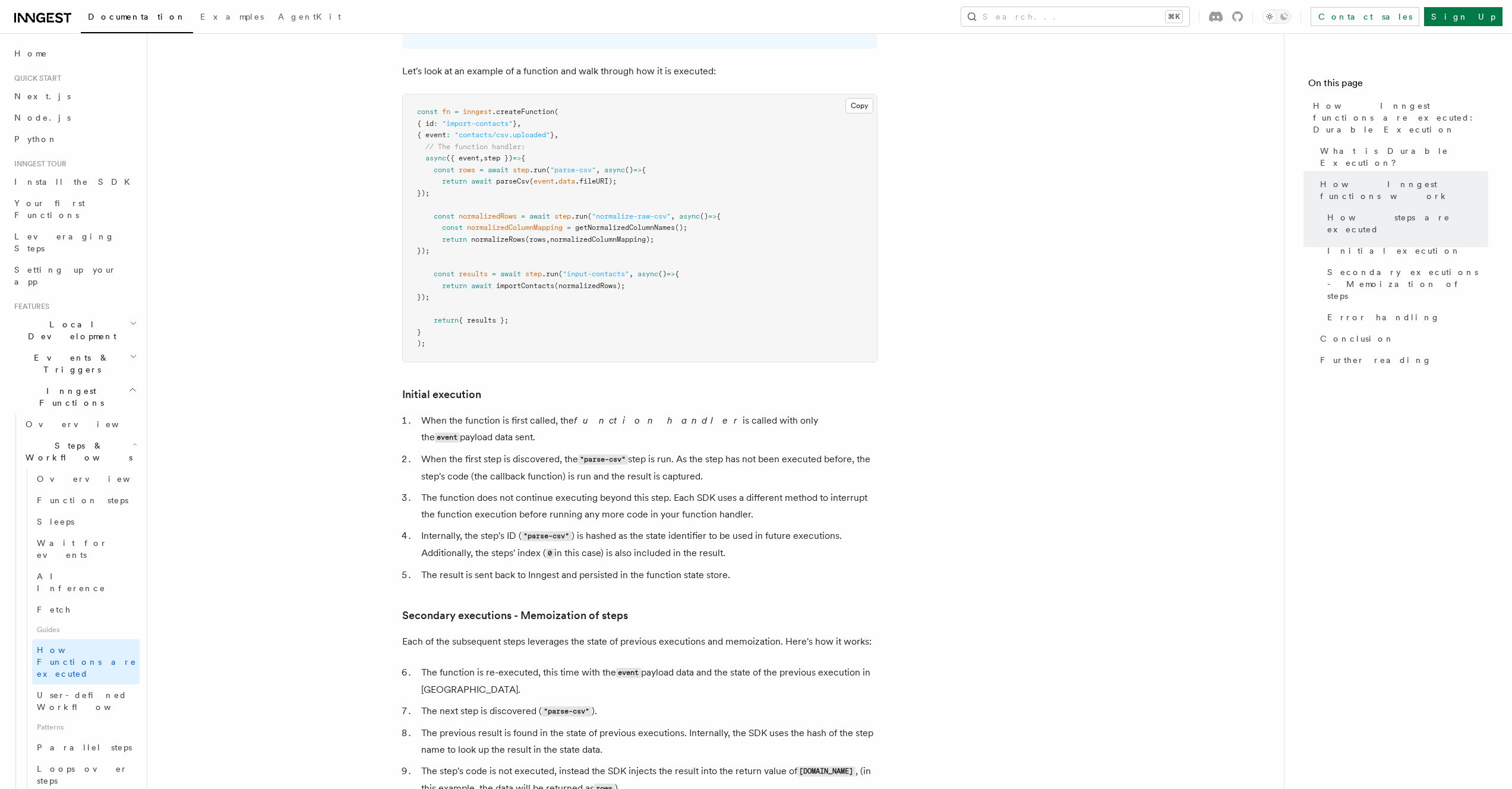
click at [857, 389] on article "Features Inngest Functions Steps & Workflows How Inngest functions are executed…" at bounding box center [716, 325] width 1099 height 2812
click at [857, 413] on li "When the function is first called, the function handler is called with only the…" at bounding box center [647, 429] width 460 height 34
click at [857, 365] on article "Features Inngest Functions Steps & Workflows How Inngest functions are executed…" at bounding box center [716, 325] width 1099 height 2812
click at [857, 386] on h3 "Initial execution" at bounding box center [640, 395] width 475 height 17
click at [863, 376] on article "Features Inngest Functions Steps & Workflows How Inngest functions are executed…" at bounding box center [716, 325] width 1099 height 2812
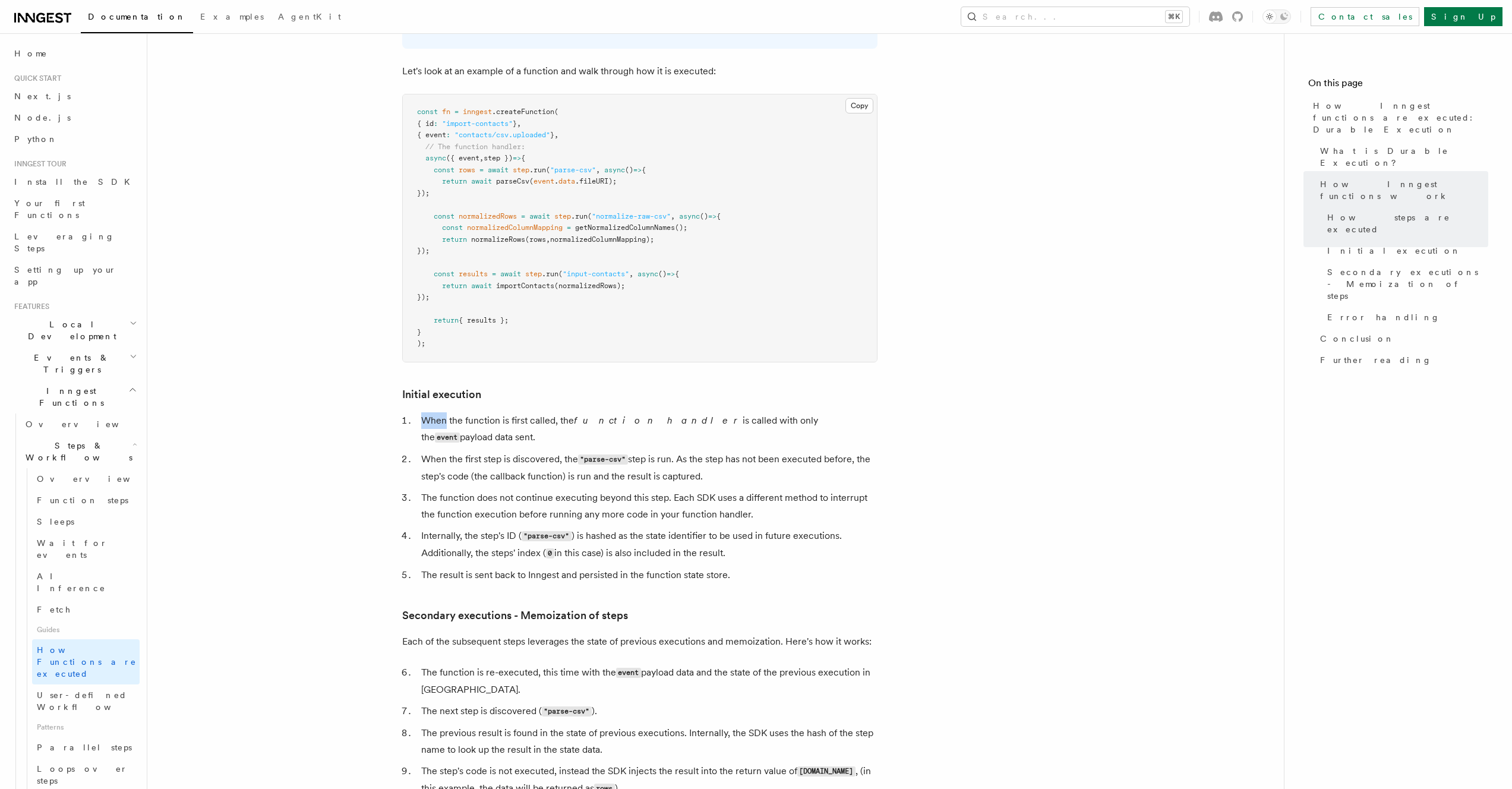
click at [863, 376] on article "Features Inngest Functions Steps & Workflows How Inngest functions are executed…" at bounding box center [716, 325] width 1099 height 2812
click at [862, 385] on article "Features Inngest Functions Steps & Workflows How Inngest functions are executed…" at bounding box center [716, 325] width 1099 height 2812
click at [862, 413] on li "When the function is first called, the function handler is called with only the…" at bounding box center [647, 429] width 460 height 34
click at [861, 368] on article "Features Inngest Functions Steps & Workflows How Inngest functions are executed…" at bounding box center [716, 325] width 1099 height 2812
click at [861, 386] on h3 "Initial execution" at bounding box center [640, 395] width 475 height 17
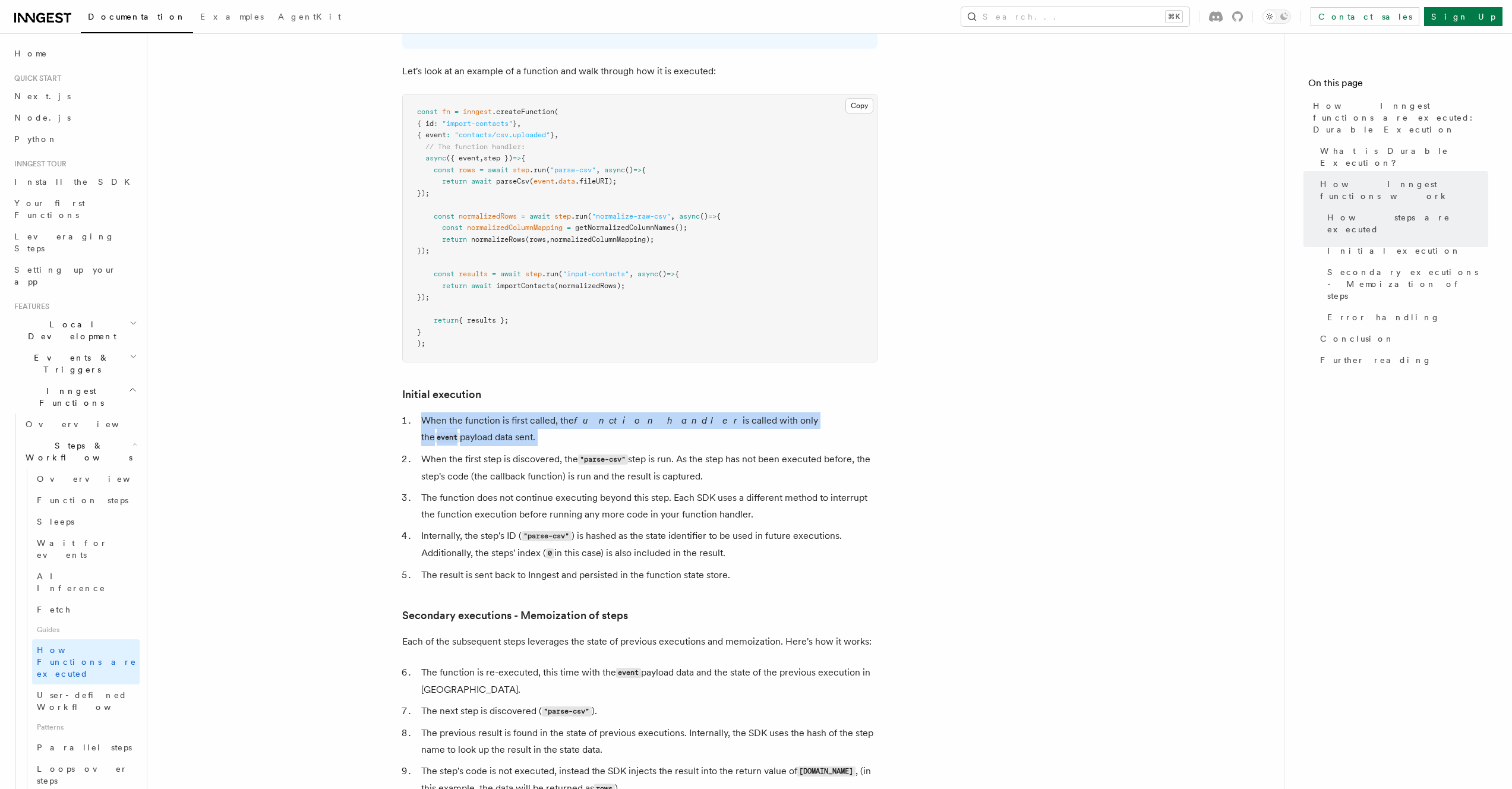
click at [867, 381] on article "Features Inngest Functions Steps & Workflows How Inngest functions are executed…" at bounding box center [716, 325] width 1099 height 2812
click at [867, 413] on li "When the function is first called, the function handler is called with only the…" at bounding box center [647, 429] width 460 height 34
click at [839, 422] on ol "When the function is first called, the function handler is called with only the…" at bounding box center [640, 498] width 475 height 171
click at [839, 451] on li "When the first step is discovered, the "parse-csv" step is run. As the step has…" at bounding box center [647, 468] width 460 height 34
click at [857, 413] on ol "When the function is first called, the function handler is called with only the…" at bounding box center [640, 498] width 475 height 171
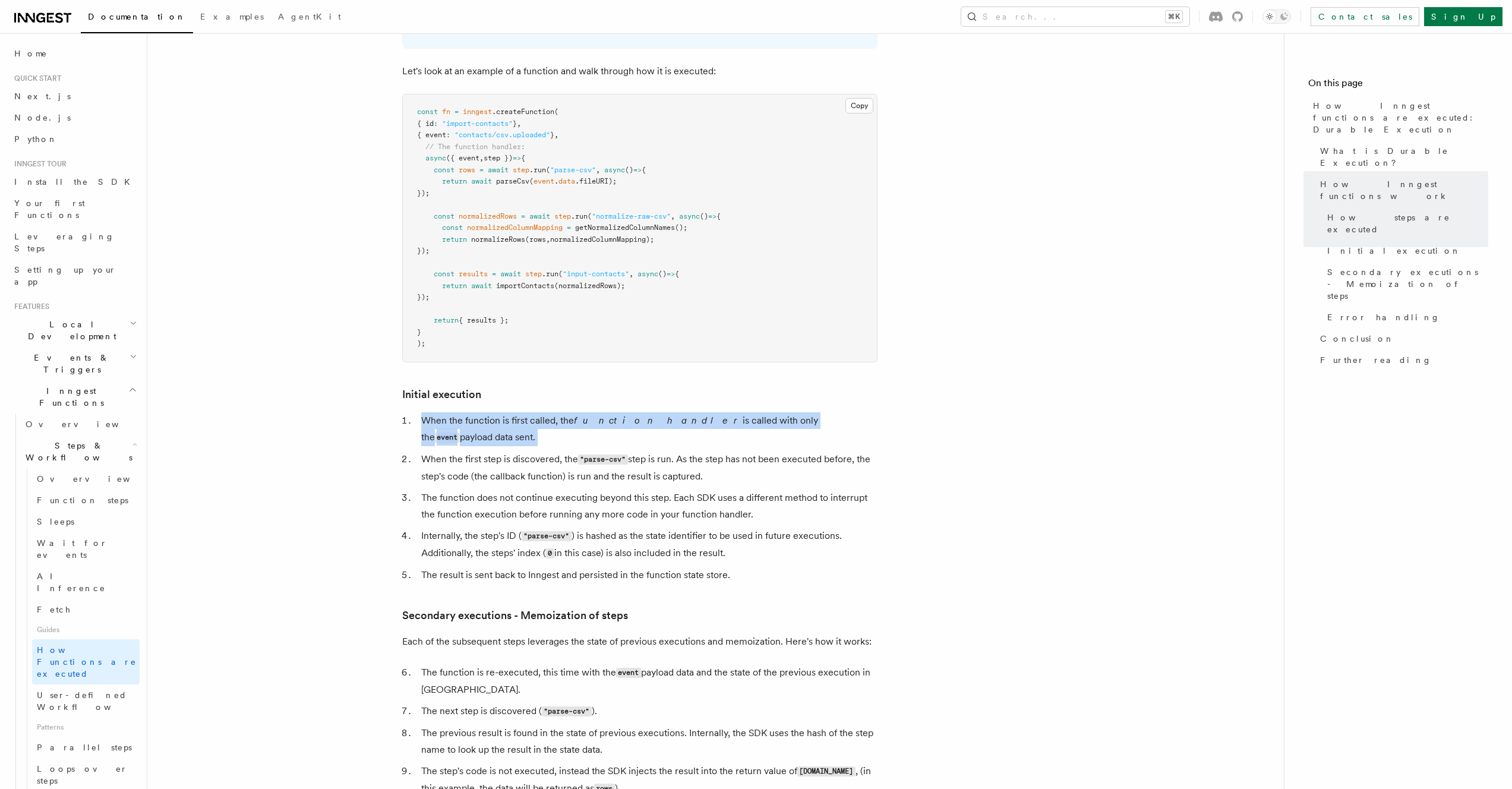
click at [857, 413] on li "When the function is first called, the function handler is called with only the…" at bounding box center [647, 429] width 460 height 34
click at [840, 422] on ol "When the function is first called, the function handler is called with only the…" at bounding box center [640, 498] width 475 height 171
click at [840, 451] on li "When the first step is discovered, the "parse-csv" step is run. As the step has…" at bounding box center [647, 468] width 460 height 34
click at [865, 413] on ol "When the function is first called, the function handler is called with only the…" at bounding box center [640, 498] width 475 height 171
click at [865, 413] on li "When the function is first called, the function handler is called with only the…" at bounding box center [647, 429] width 460 height 34
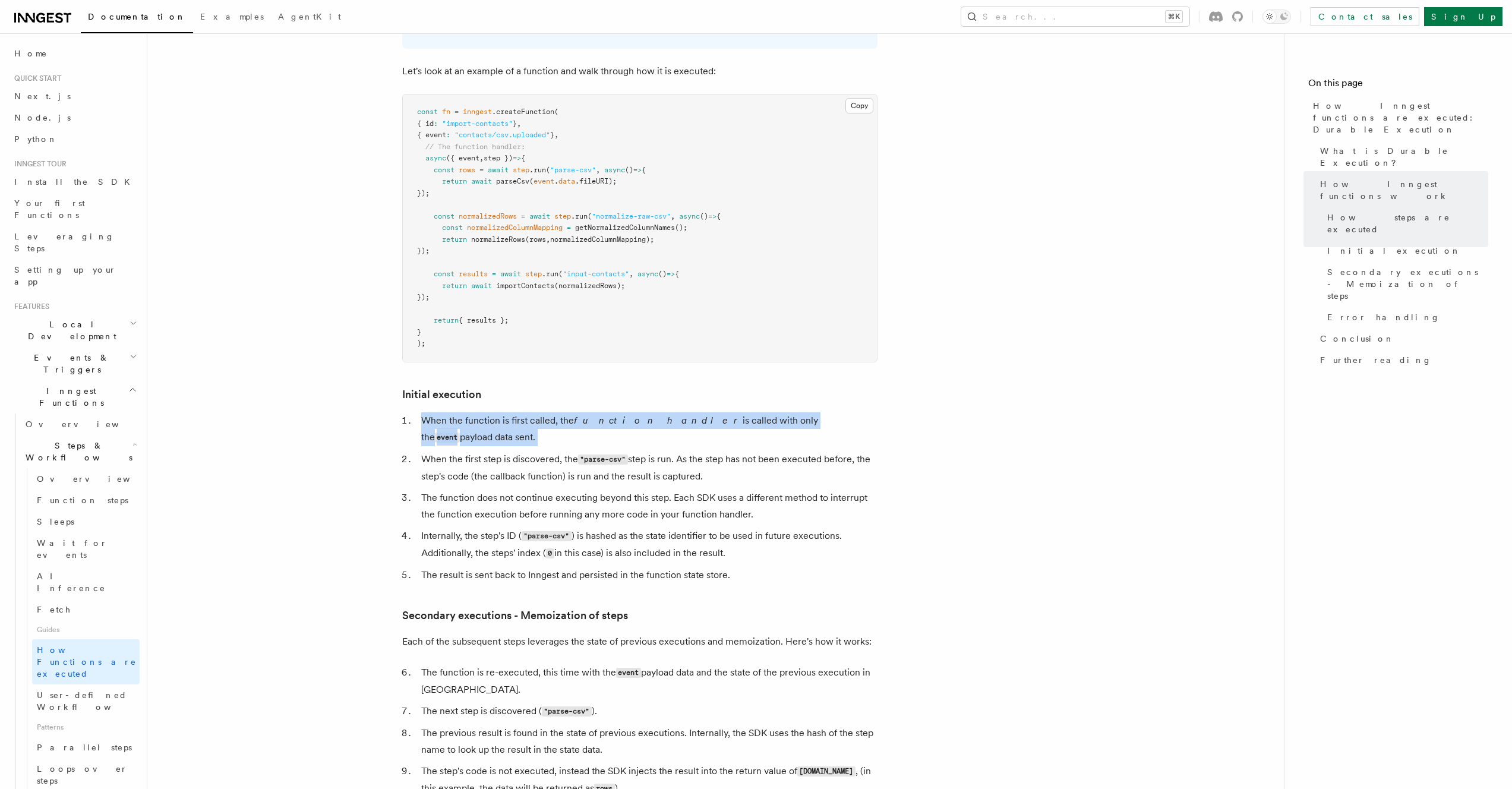
click at [790, 425] on ol "When the function is first called, the function handler is called with only the…" at bounding box center [640, 498] width 475 height 171
click at [787, 451] on li "When the first step is discovered, the "parse-csv" step is run. As the step has…" at bounding box center [647, 468] width 460 height 34
click at [752, 473] on ol "When the function is first called, the function handler is called with only the…" at bounding box center [640, 498] width 475 height 171
click at [752, 490] on li "The function does not continue executing beyond this step. Each SDK uses a diff…" at bounding box center [647, 506] width 460 height 33
click at [766, 429] on ol "When the function is first called, the function handler is called with only the…" at bounding box center [640, 498] width 475 height 171
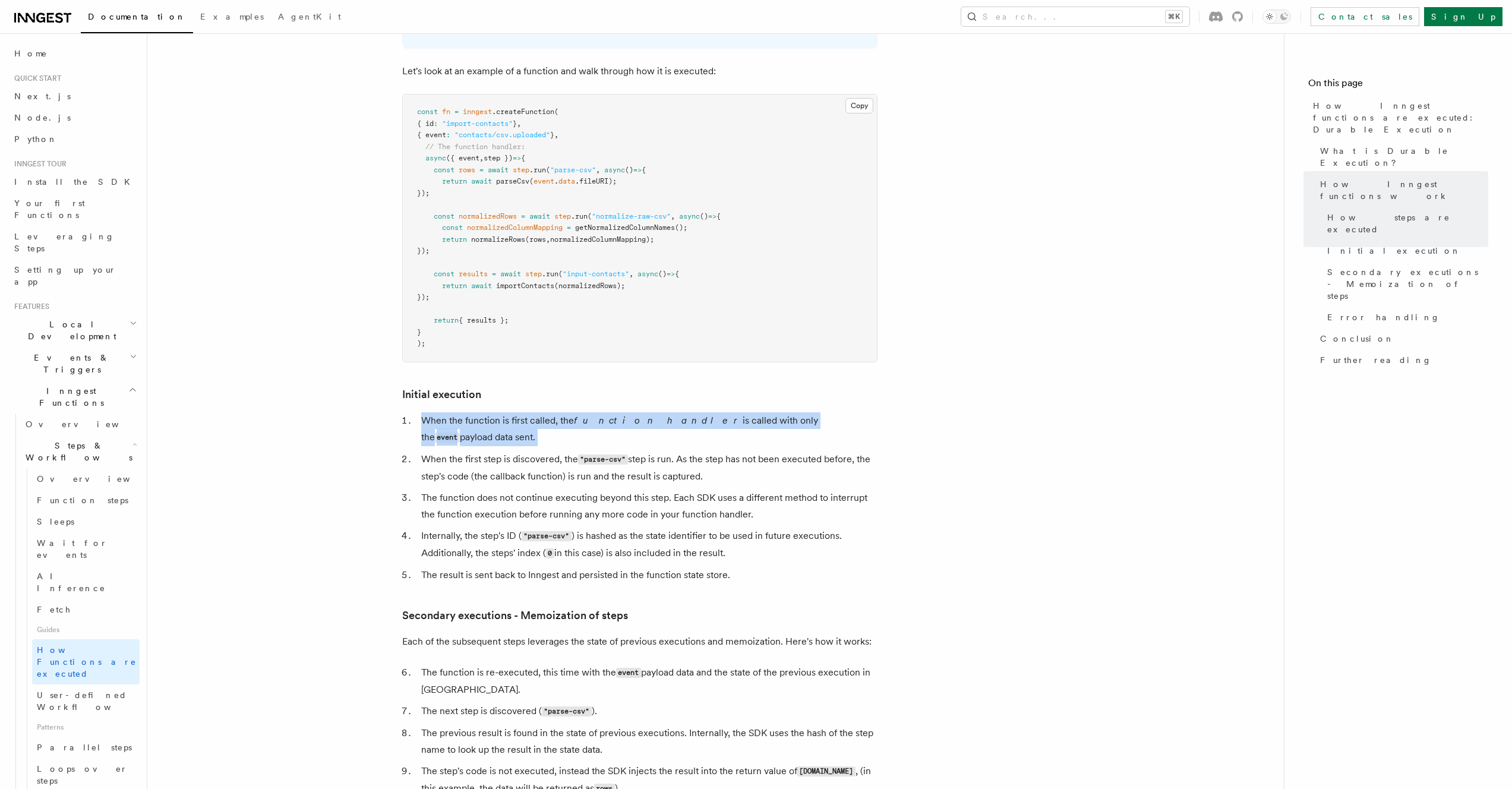
click at [766, 451] on li "When the first step is discovered, the "parse-csv" step is run. As the step has…" at bounding box center [647, 468] width 460 height 34
click at [763, 455] on ol "When the function is first called, the function handler is called with only the…" at bounding box center [640, 498] width 475 height 171
click at [763, 490] on li "The function does not continue executing beyond this step. Each SDK uses a diff…" at bounding box center [647, 506] width 460 height 33
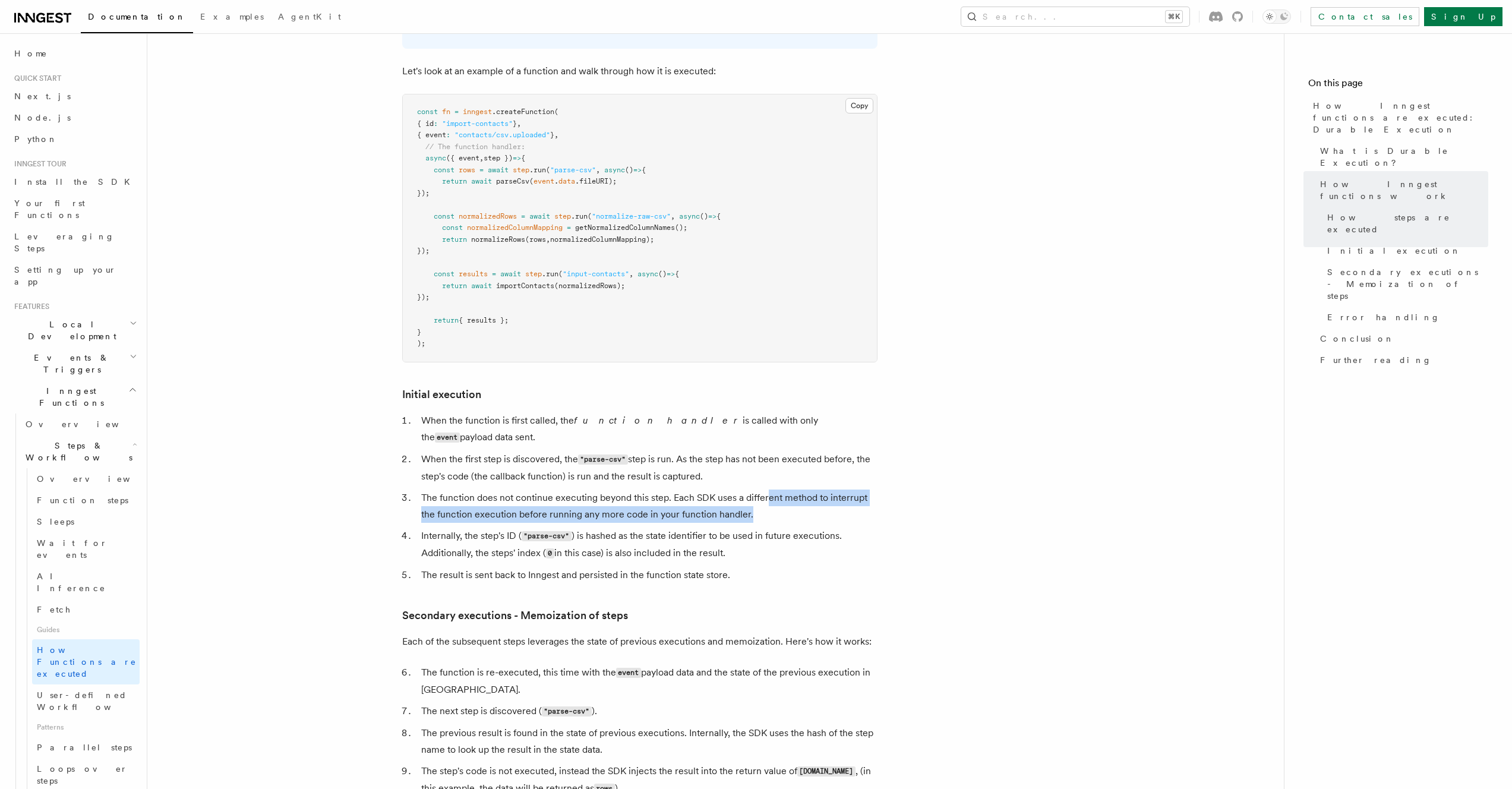
click at [769, 490] on li "The function does not continue executing beyond this step. Each SDK uses a diff…" at bounding box center [647, 506] width 460 height 33
click at [770, 456] on ol "When the function is first called, the function handler is called with only the…" at bounding box center [640, 498] width 475 height 171
click at [766, 428] on ol "When the function is first called, the function handler is called with only the…" at bounding box center [640, 498] width 475 height 171
click at [766, 451] on li "When the first step is discovered, the "parse-csv" step is run. As the step has…" at bounding box center [647, 468] width 460 height 34
click at [773, 467] on ol "When the function is first called, the function handler is called with only the…" at bounding box center [640, 498] width 475 height 171
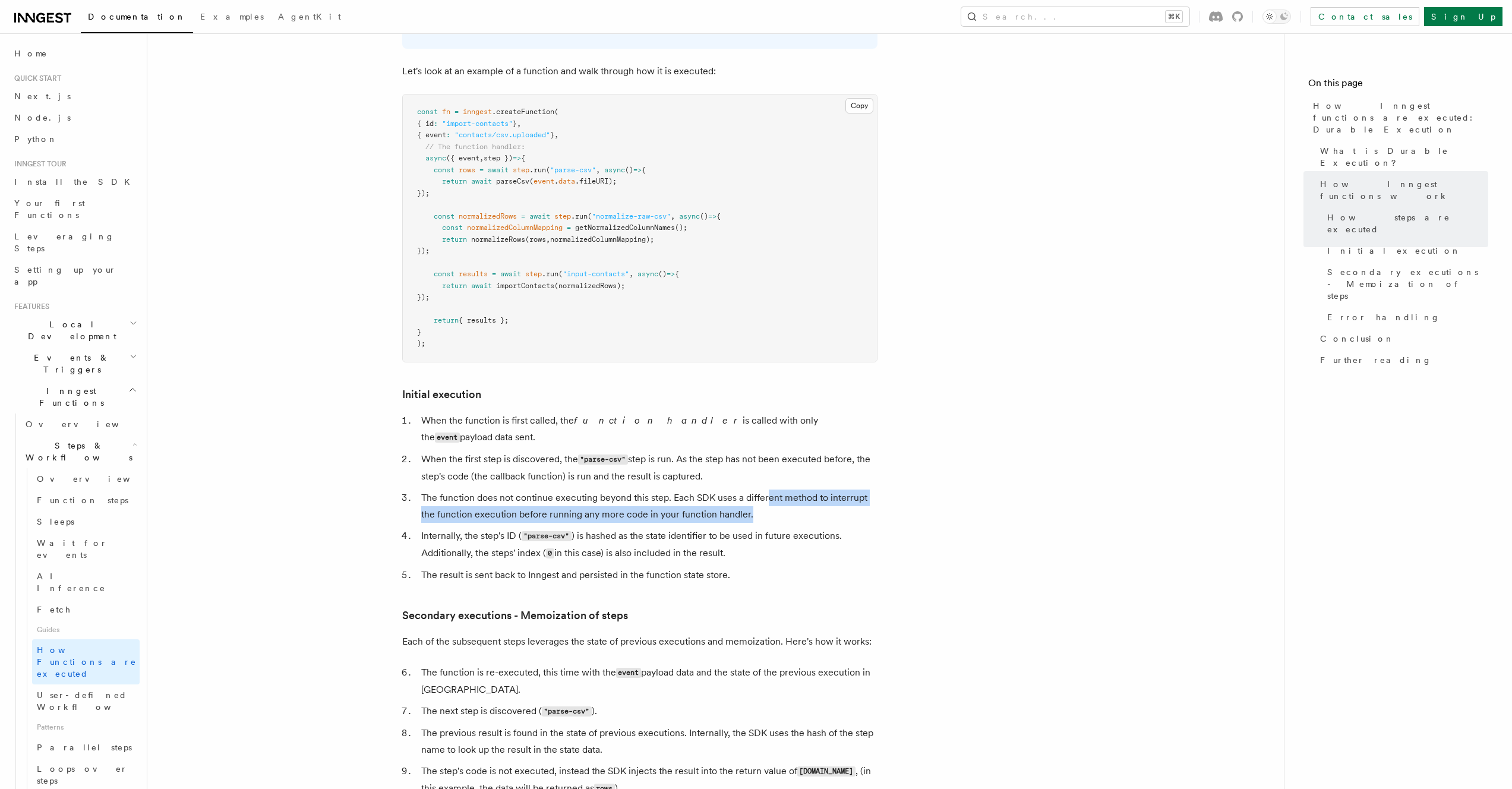
click at [773, 490] on li "The function does not continue executing beyond this step. Each SDK uses a diff…" at bounding box center [647, 506] width 460 height 33
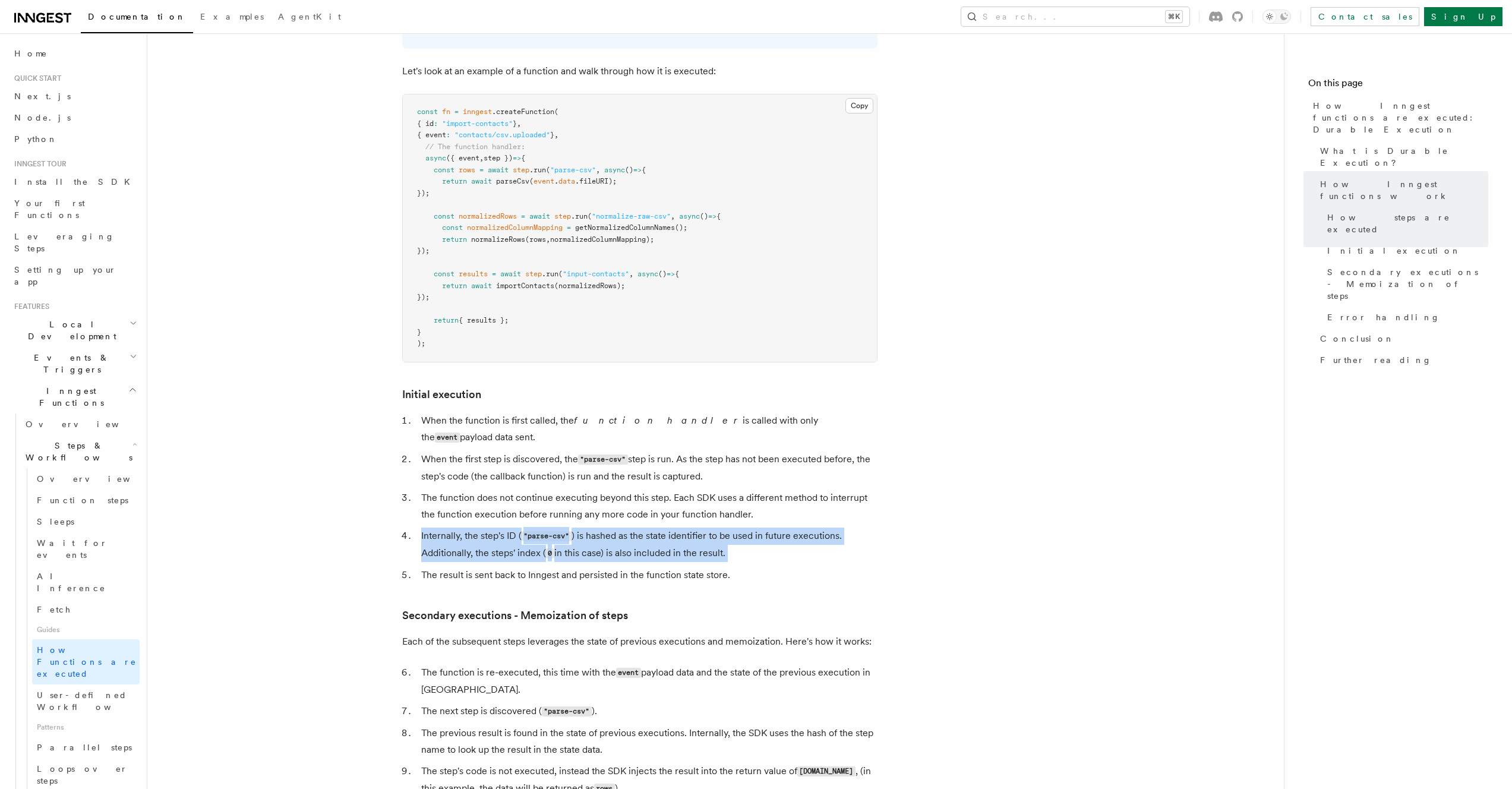
click at [784, 505] on ol "When the function is first called, the function handler is called with only the…" at bounding box center [640, 498] width 475 height 171
click at [784, 528] on li "Internally, the step's ID ( "parse-csv" ) is hashed as the state identifier to …" at bounding box center [647, 545] width 460 height 35
click at [792, 475] on ol "When the function is first called, the function handler is called with only the…" at bounding box center [640, 498] width 475 height 171
click at [792, 475] on ol "When the function is first called, the function handler is called with only the…" at bounding box center [640, 498] width 475 height 171
click at [783, 497] on ol "When the function is first called, the function handler is called with only the…" at bounding box center [640, 498] width 475 height 171
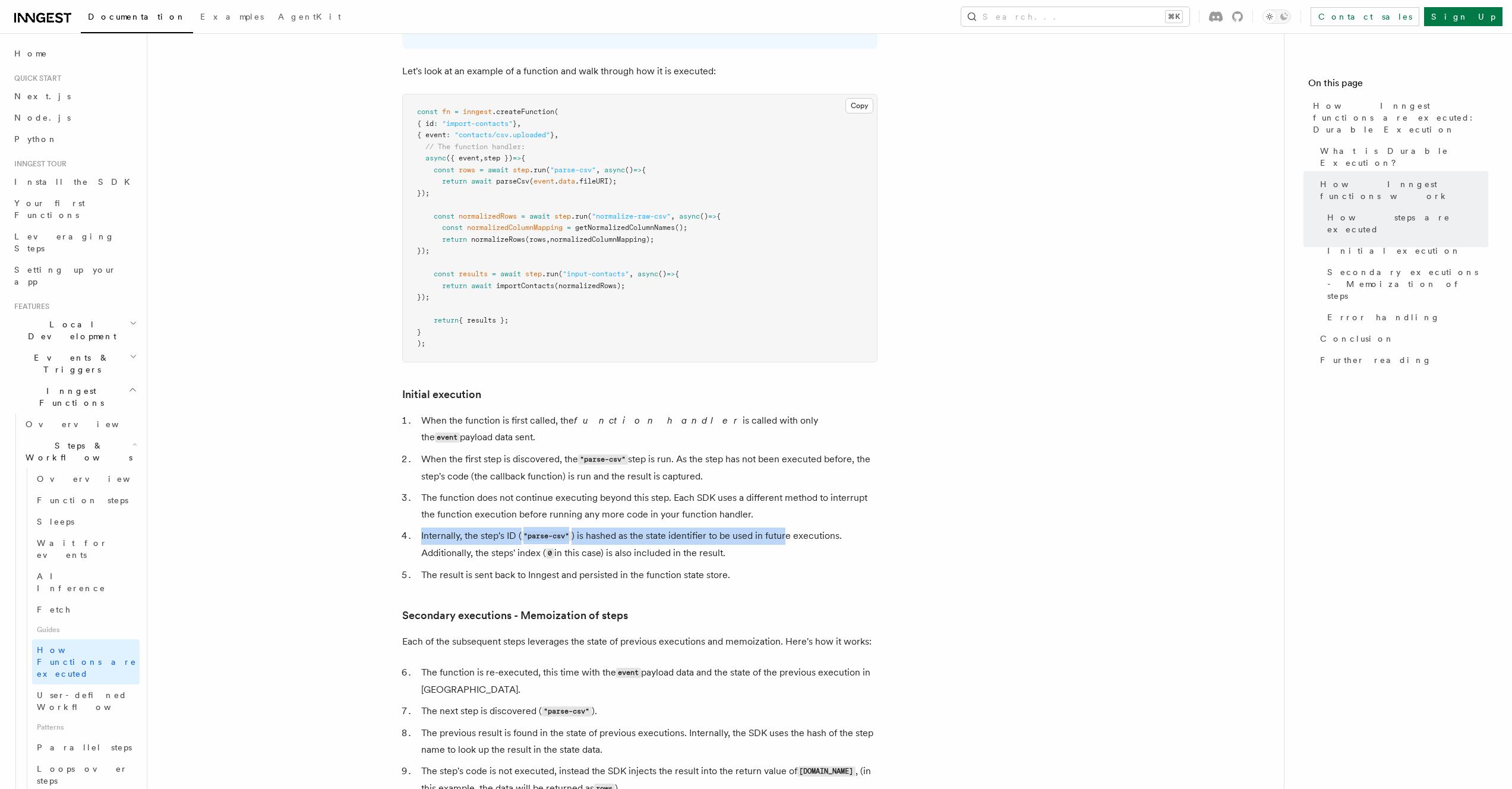
click at [782, 528] on li "Internally, the step's ID ( "parse-csv" ) is hashed as the state identifier to …" at bounding box center [647, 545] width 460 height 35
click at [800, 473] on ol "When the function is first called, the function handler is called with only the…" at bounding box center [640, 498] width 475 height 171
click at [800, 490] on li "The function does not continue executing beyond this step. Each SDK uses a diff…" at bounding box center [647, 506] width 460 height 33
click at [780, 511] on ol "When the function is first called, the function handler is called with only the…" at bounding box center [640, 498] width 475 height 171
click at [780, 528] on li "Internally, the step's ID ( "parse-csv" ) is hashed as the state identifier to …" at bounding box center [647, 545] width 460 height 35
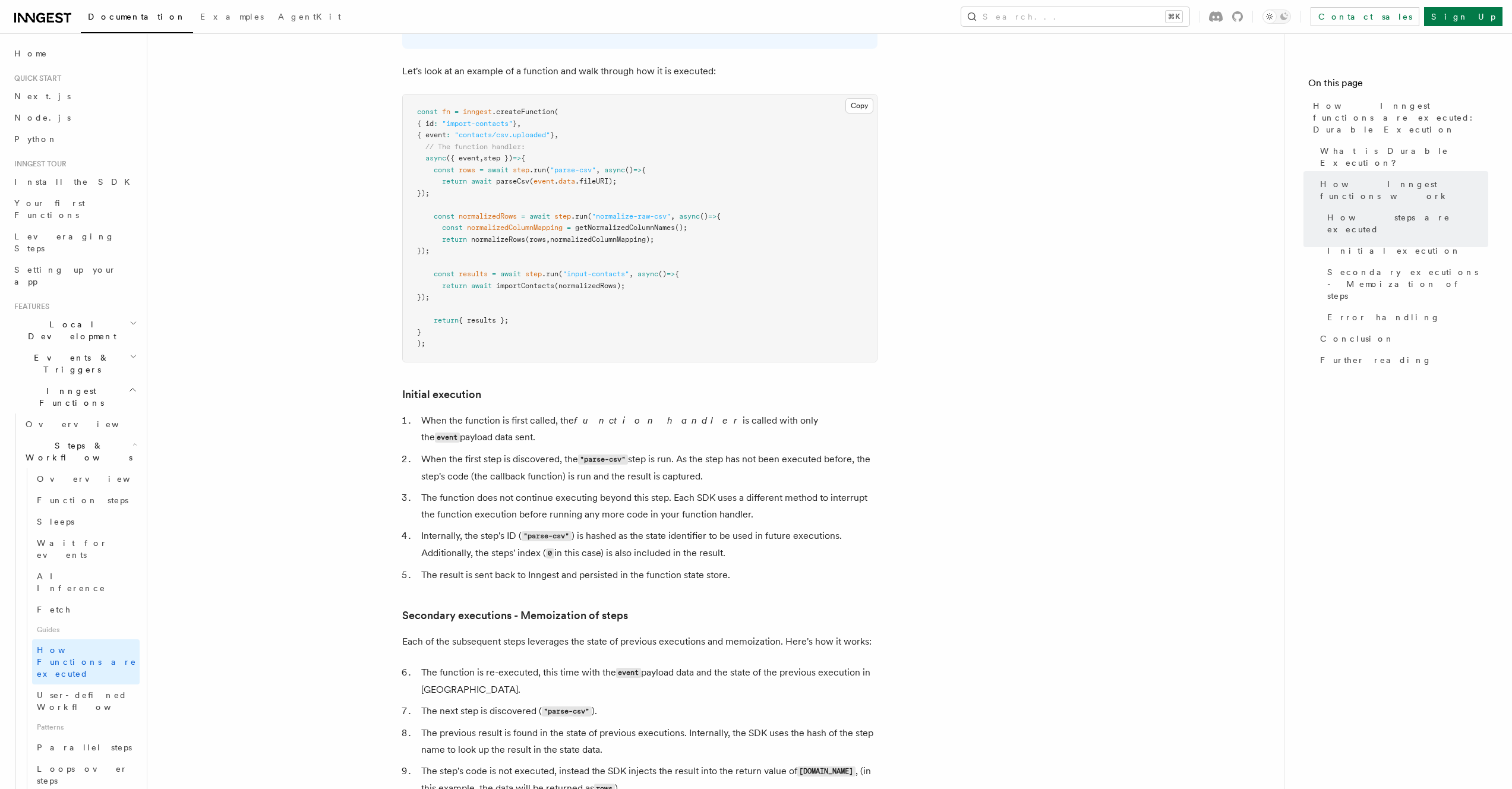
click at [771, 567] on li "The result is sent back to Inngest and persisted in the function state store." at bounding box center [647, 576] width 460 height 17
click at [770, 567] on li "The result is sent back to Inngest and persisted in the function state store." at bounding box center [647, 576] width 460 height 17
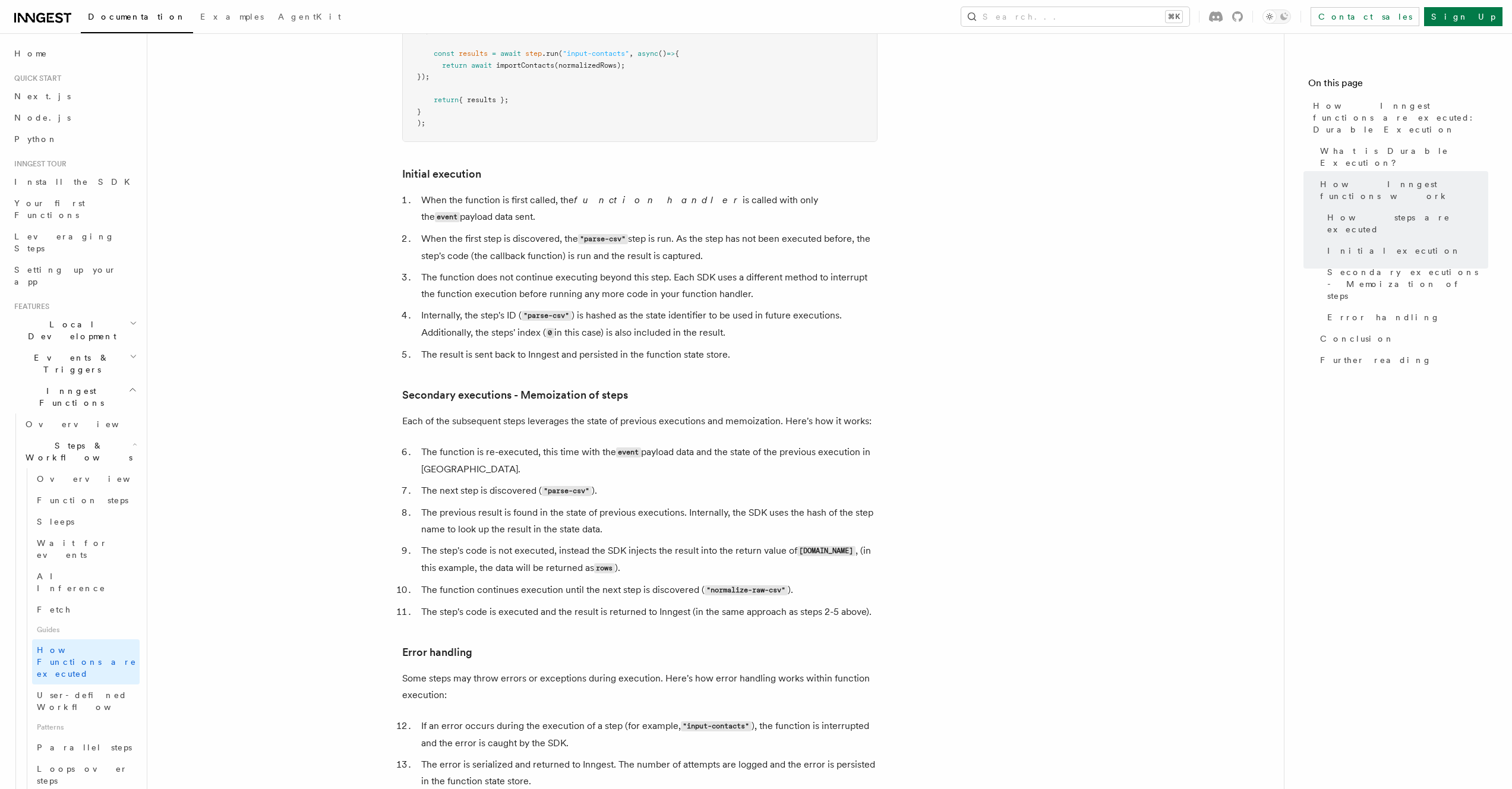
scroll to position [1374, 0]
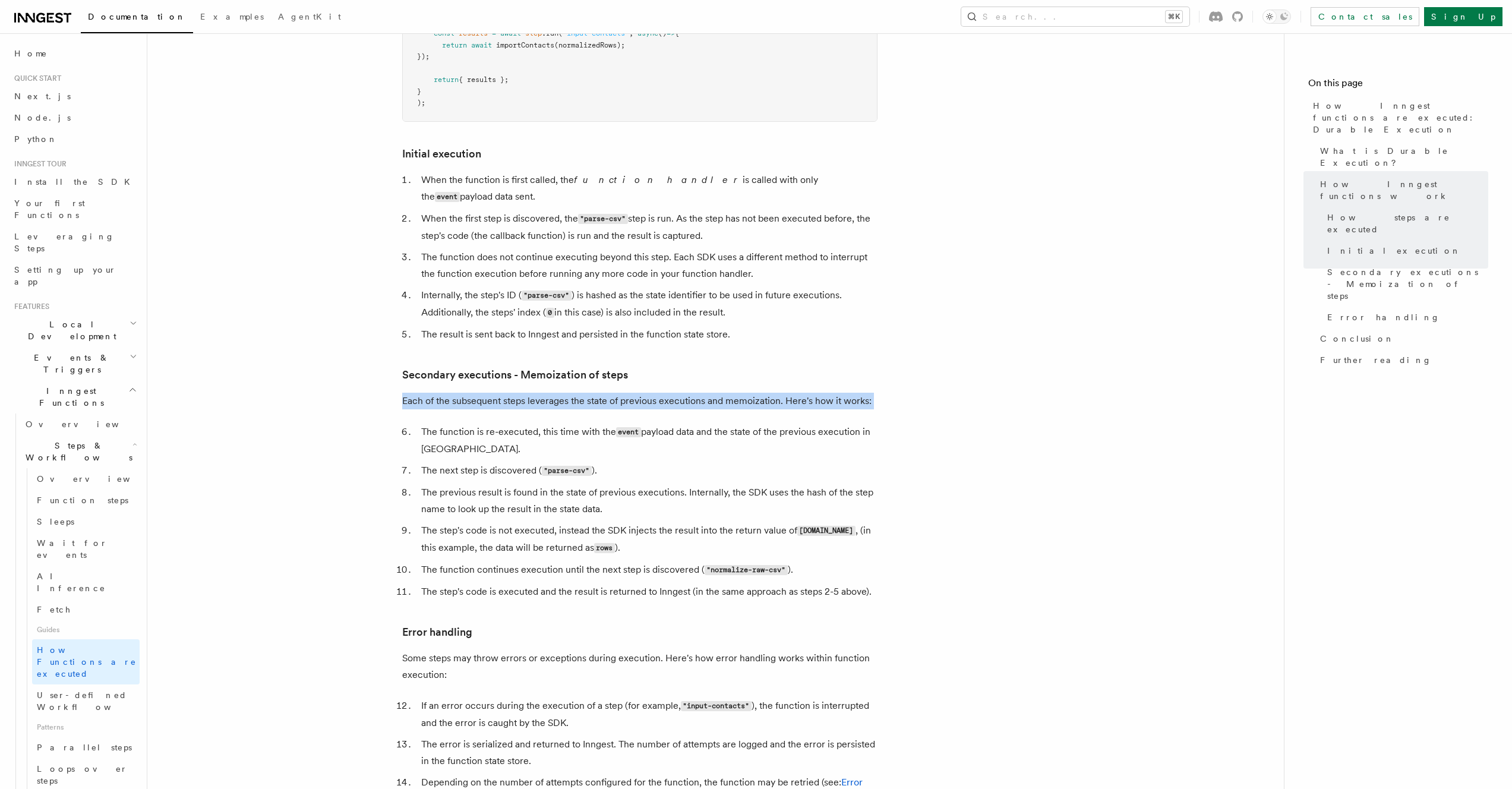
click at [799, 361] on article "Features Inngest Functions Steps & Workflows How Inngest functions are executed…" at bounding box center [716, 84] width 1099 height 2812
click at [777, 424] on li "The function is re-executed, this time with the event payload data and the stat…" at bounding box center [647, 441] width 460 height 34
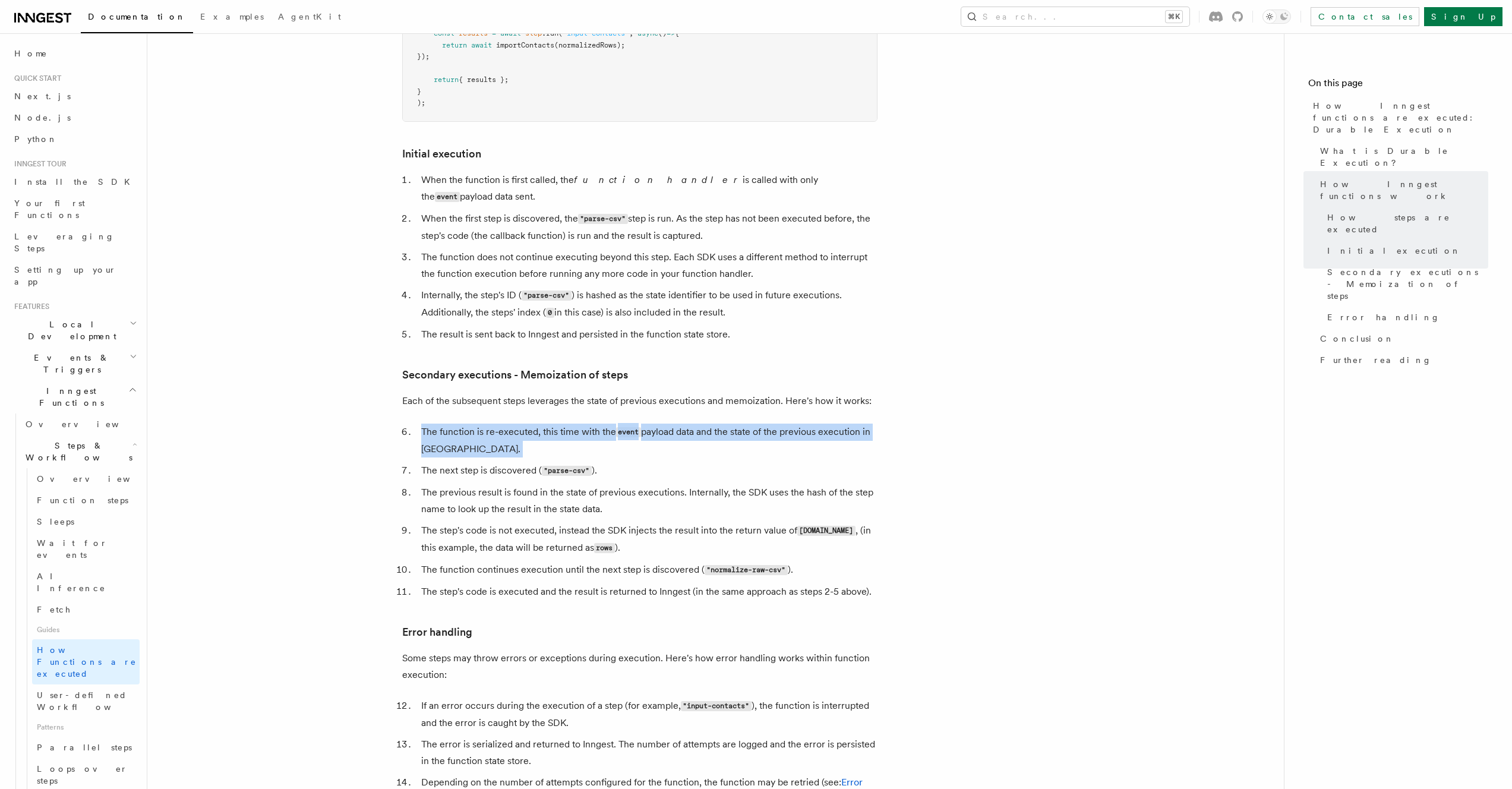
click at [725, 367] on article "Features Inngest Functions Steps & Workflows How Inngest functions are executed…" at bounding box center [716, 84] width 1099 height 2812
click at [723, 413] on article "Features Inngest Functions Steps & Workflows How Inngest functions are executed…" at bounding box center [716, 84] width 1099 height 2812
click at [723, 424] on ol "The function is re-executed, this time with the event payload data and the stat…" at bounding box center [640, 512] width 475 height 177
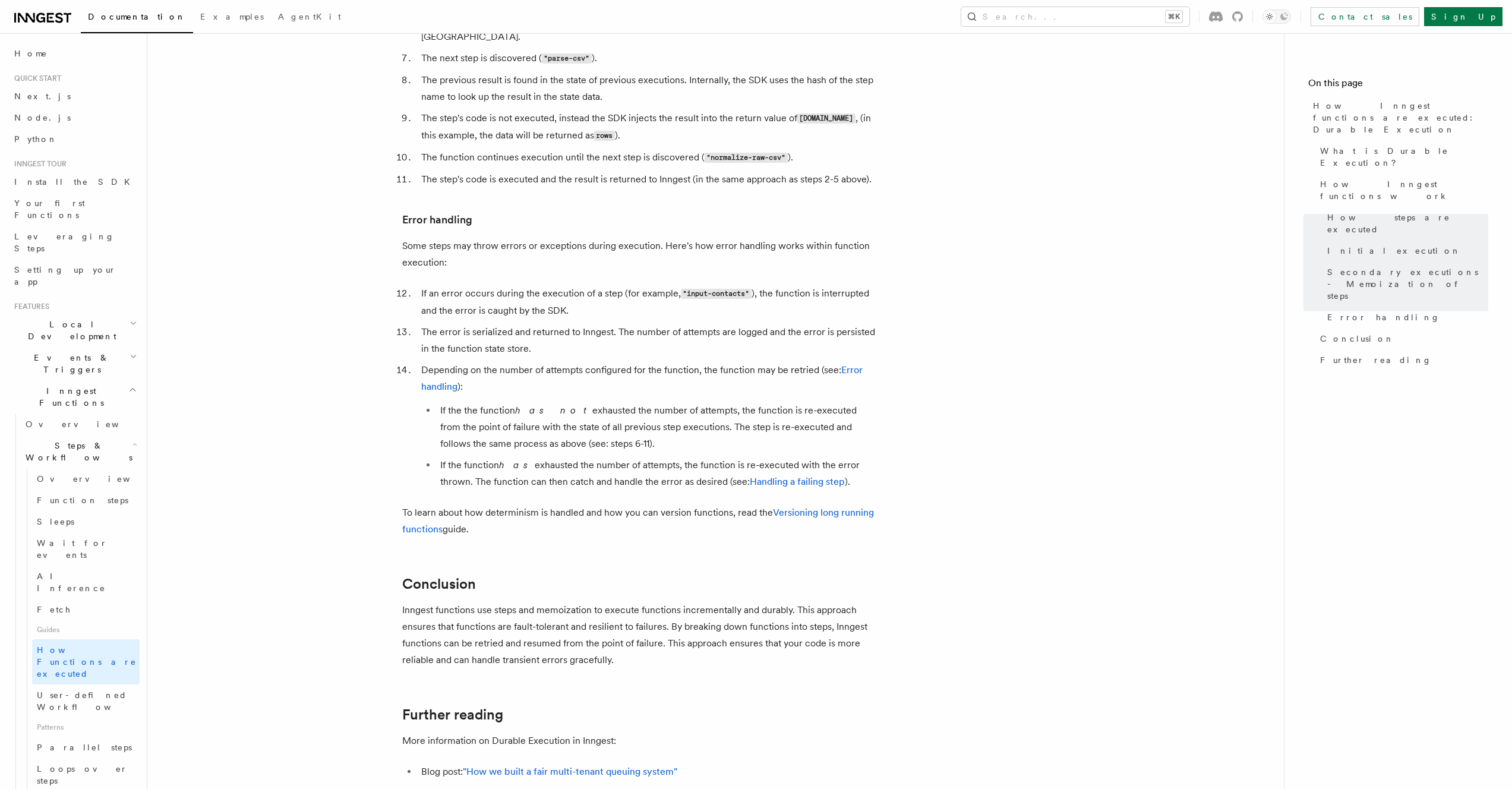
scroll to position [1815, 0]
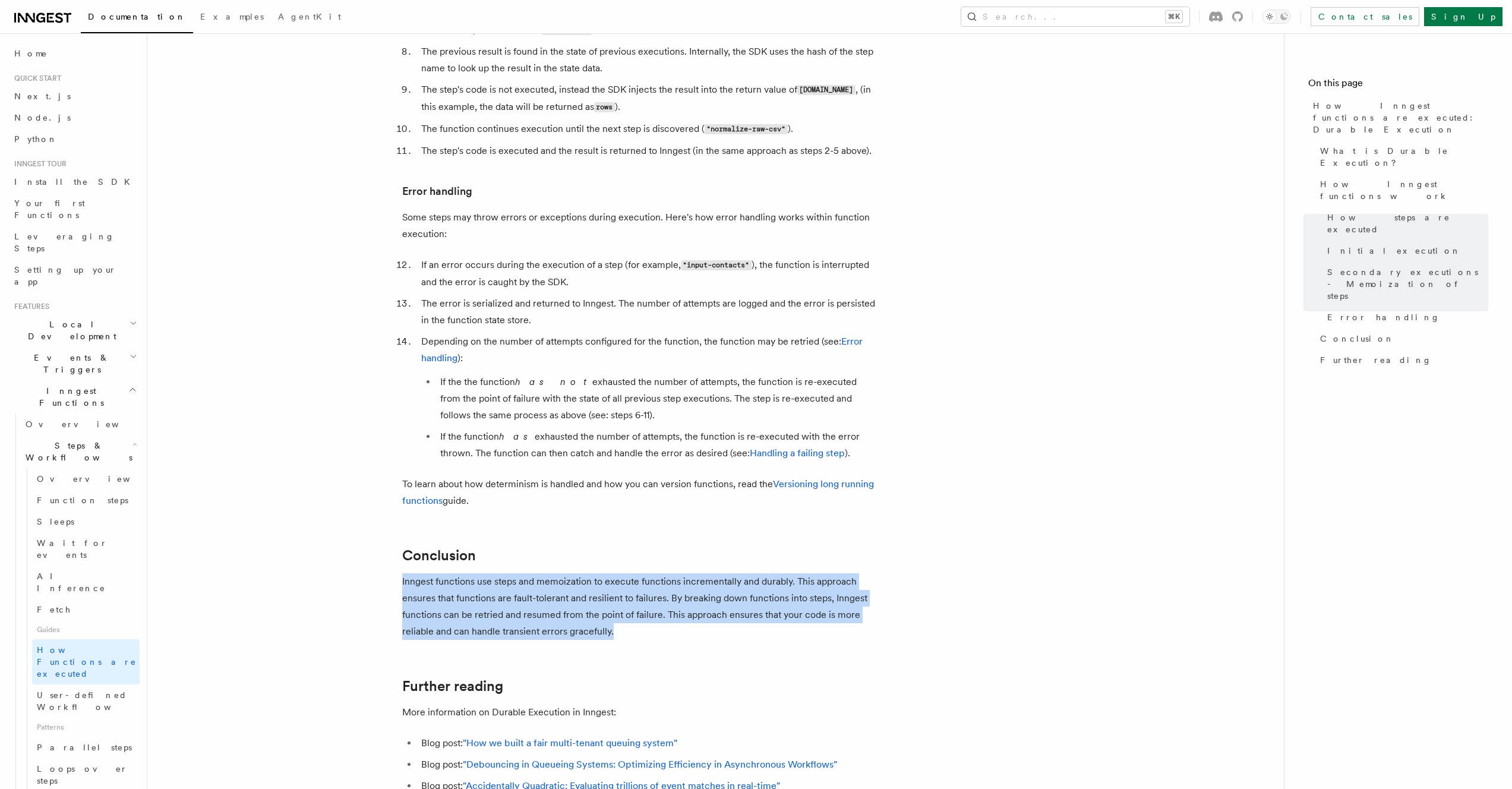
click at [654, 581] on p "Inngest functions use steps and memoization to execute functions incrementally …" at bounding box center [640, 607] width 475 height 66
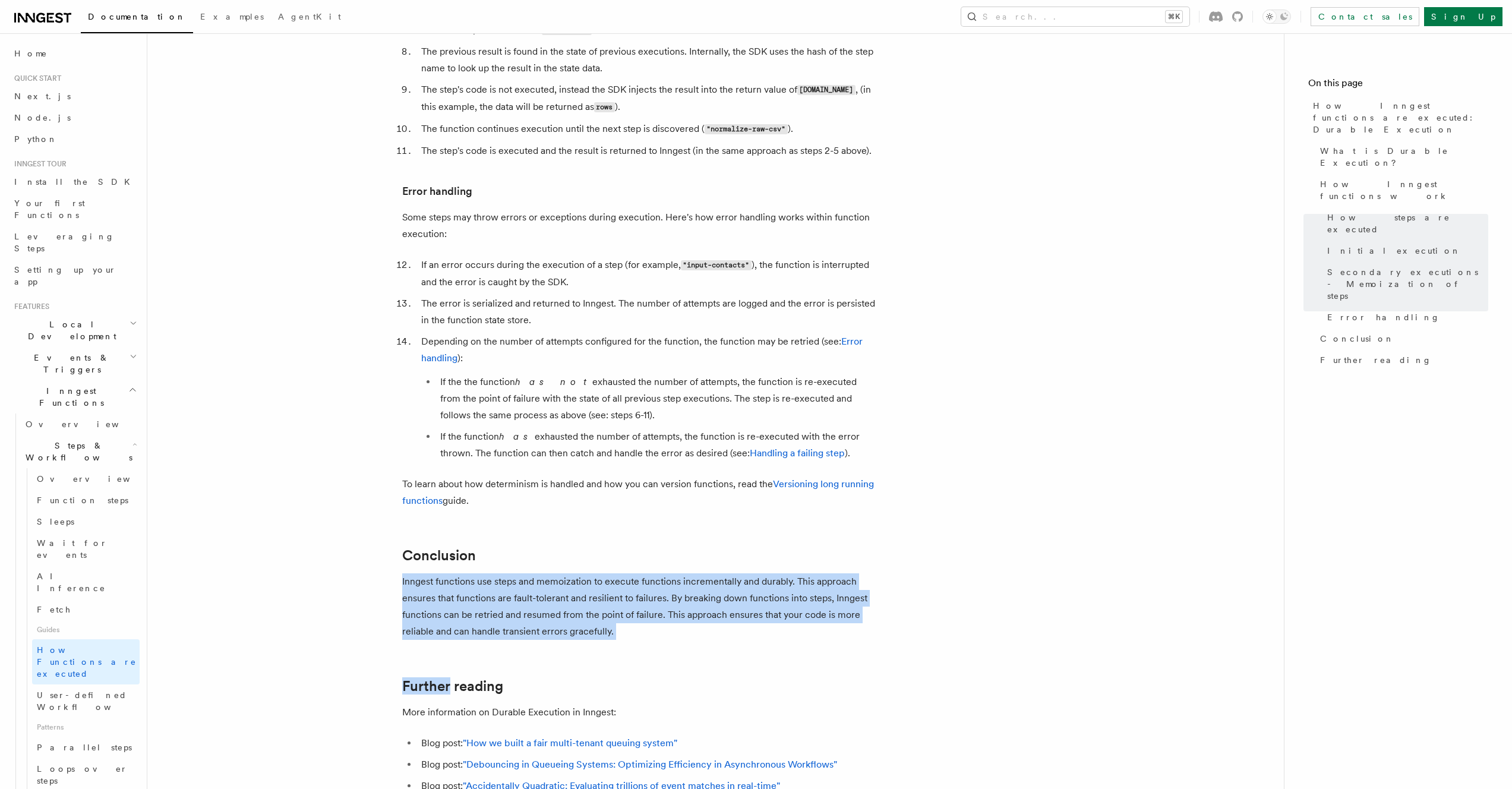
click at [661, 589] on p "Inngest functions use steps and memoization to execute functions incrementally …" at bounding box center [640, 607] width 475 height 66
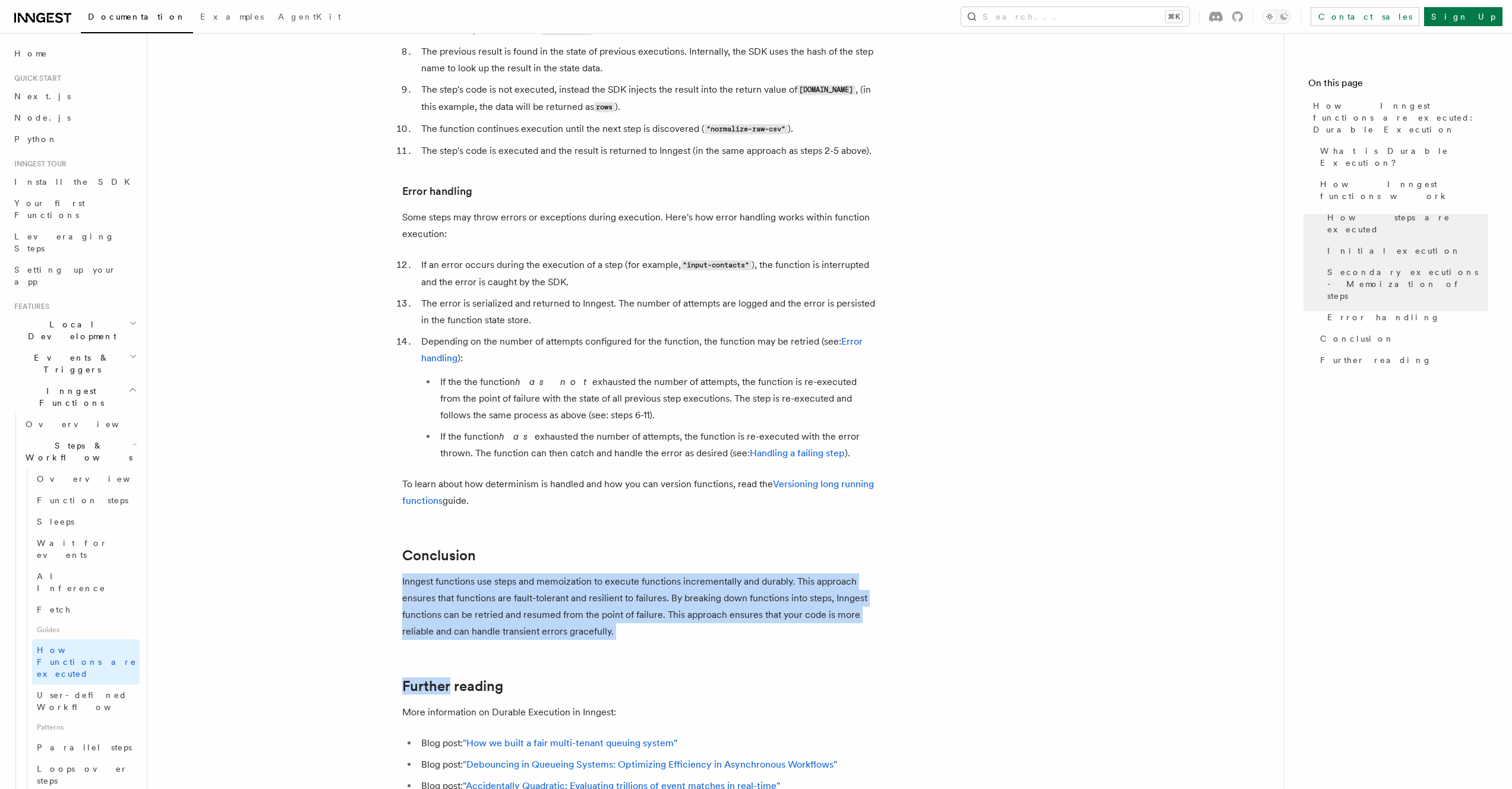
click at [673, 547] on h2 "Conclusion" at bounding box center [640, 556] width 475 height 17
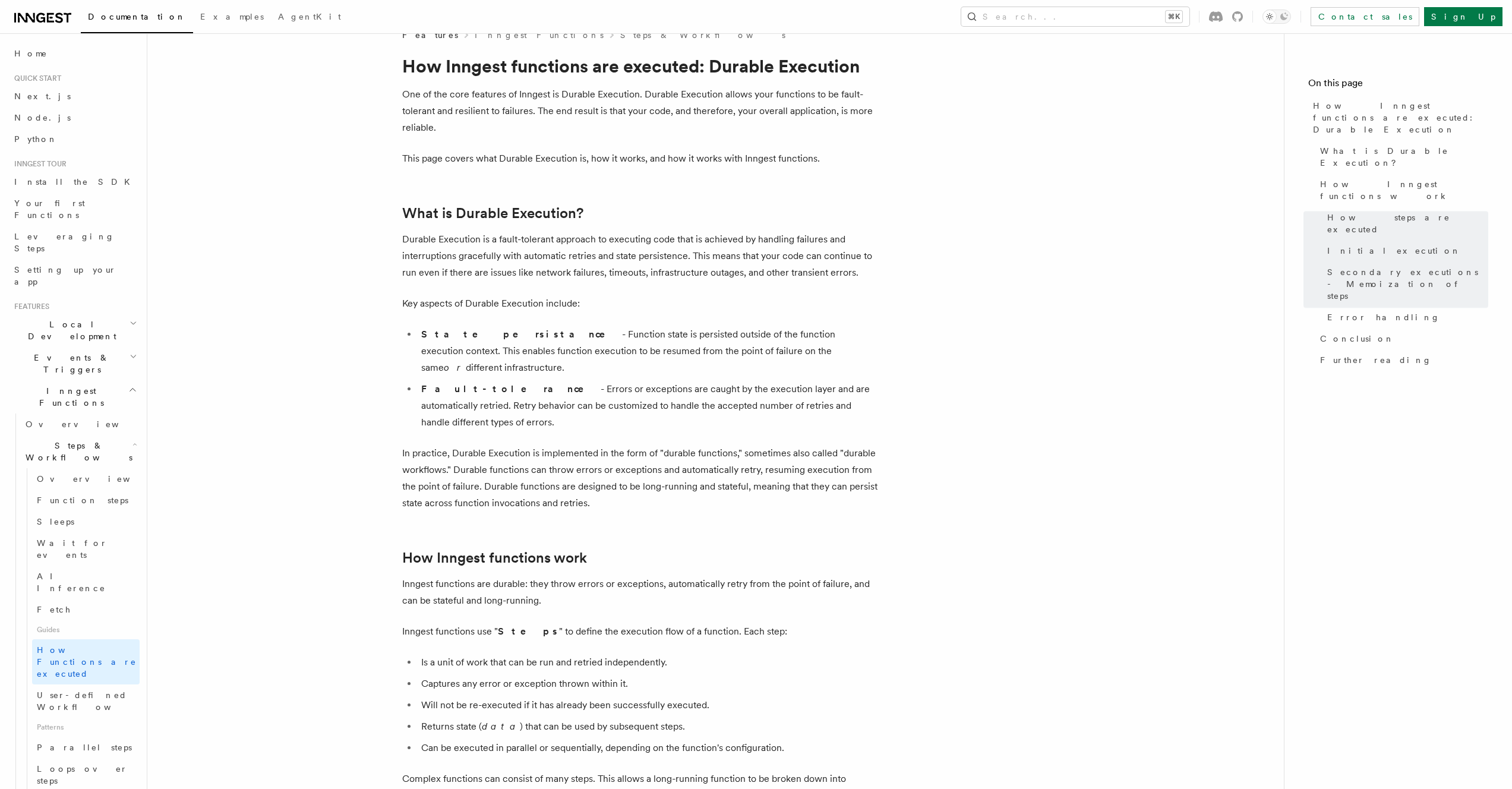
scroll to position [0, 0]
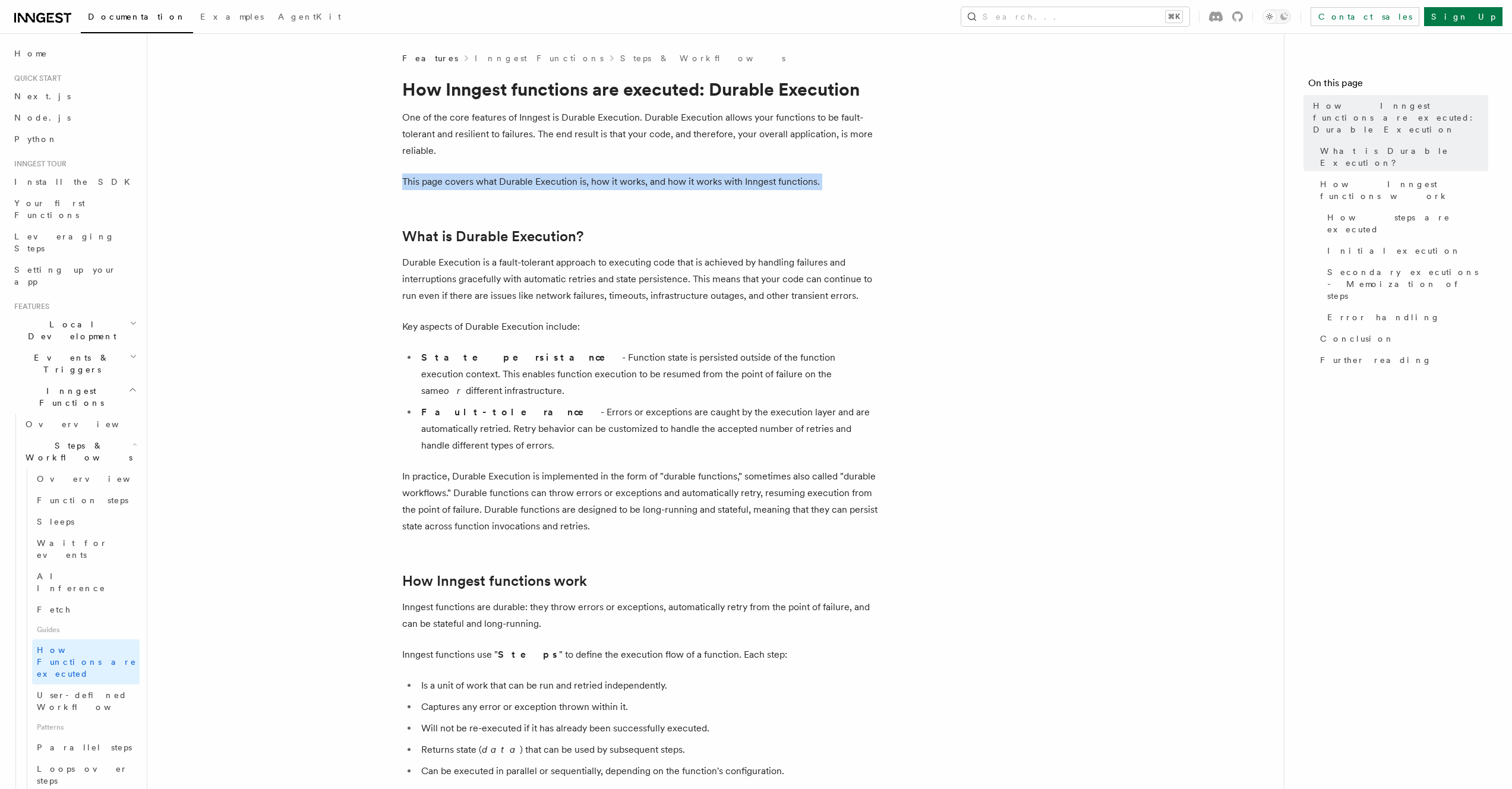
click at [662, 144] on p "One of the core features of Inngest is Durable Execution. Durable Execution all…" at bounding box center [640, 134] width 475 height 50
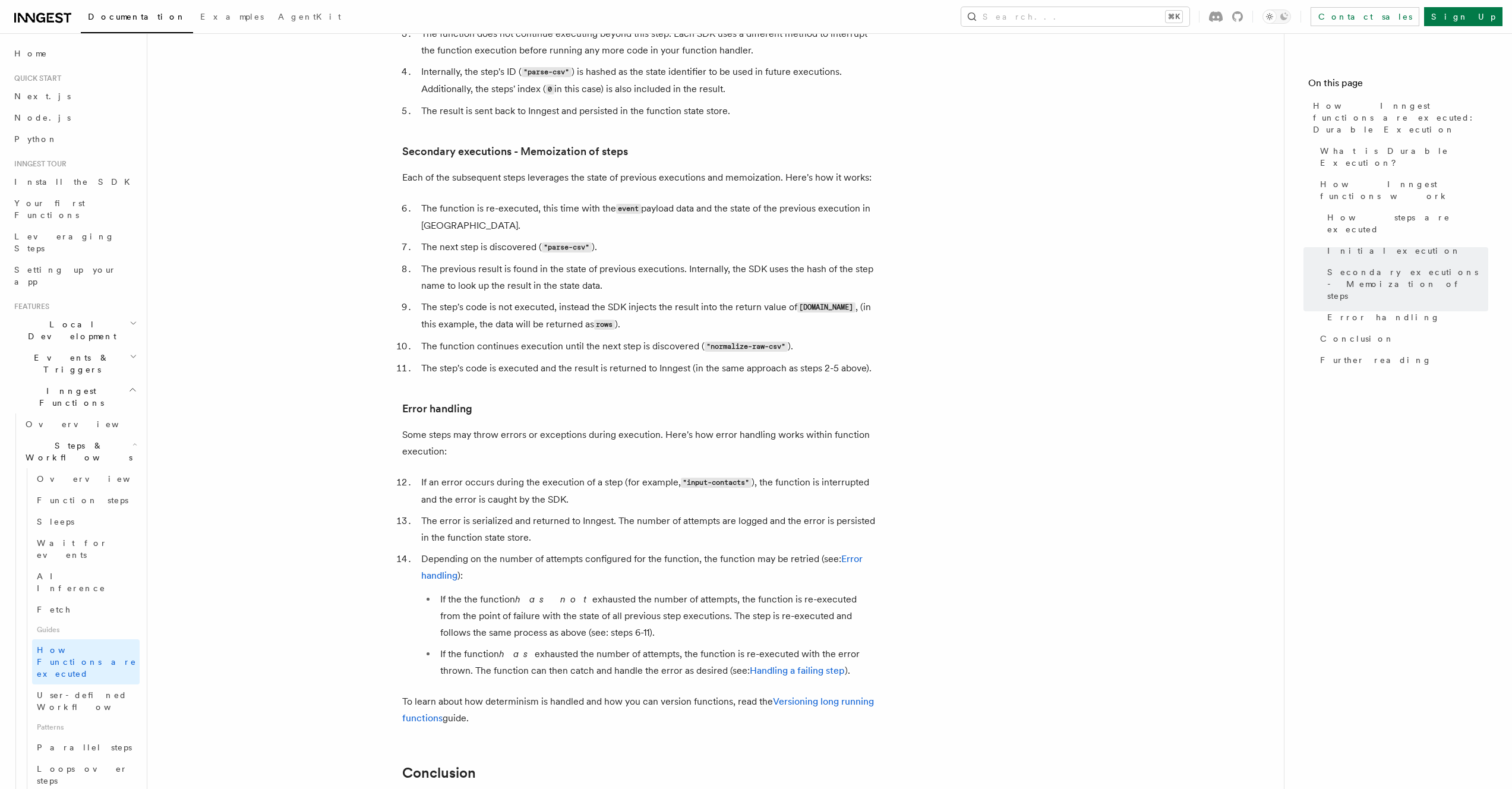
scroll to position [1236, 0]
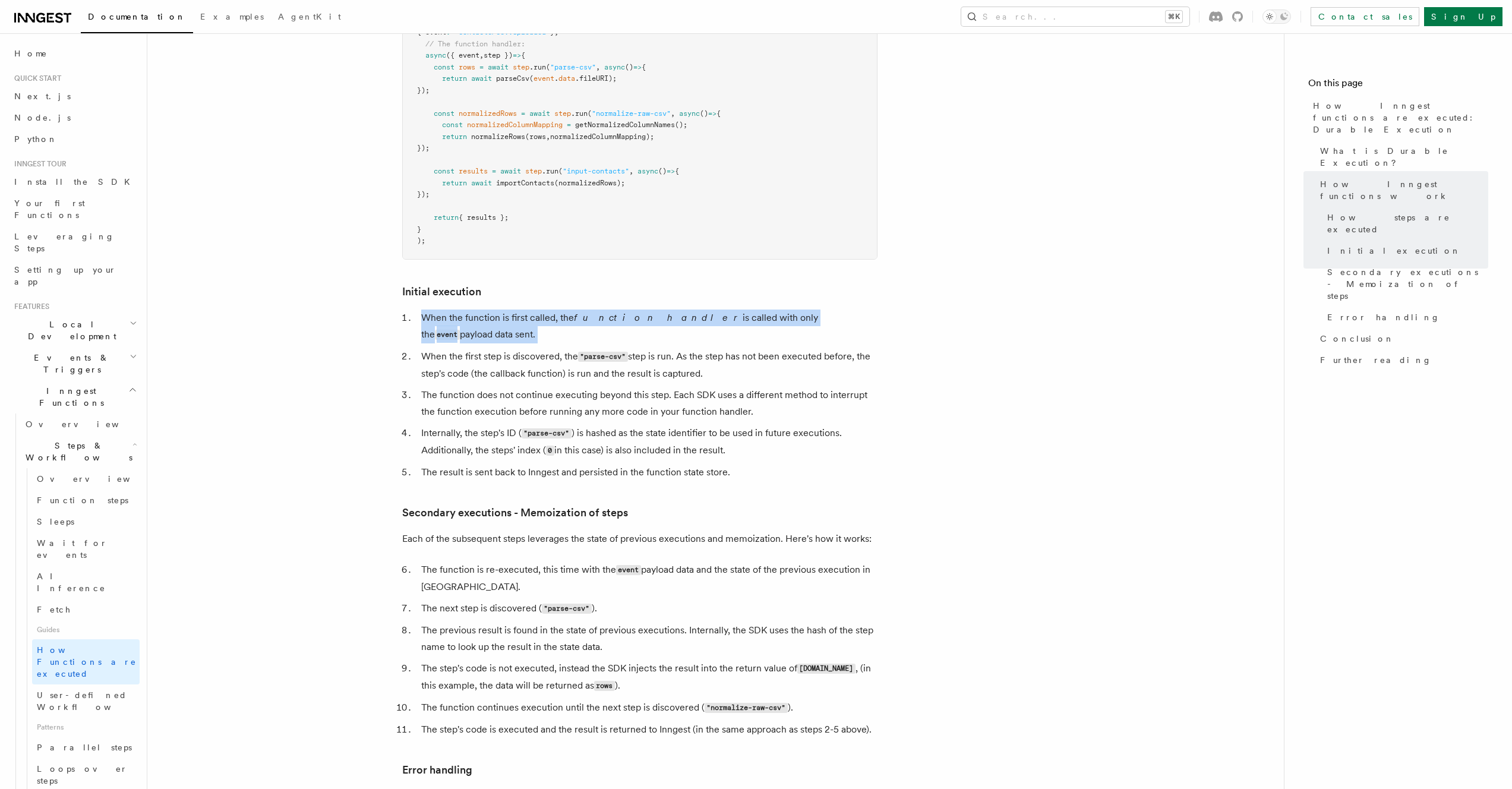
drag, startPoint x: 590, startPoint y: 271, endPoint x: 590, endPoint y: 295, distance: 24.0
click at [590, 295] on article "Features Inngest Functions Steps & Workflows How Inngest functions are executed…" at bounding box center [716, 222] width 1099 height 2812
click at [590, 309] on ol "When the function is first called, the function handler is called with only the…" at bounding box center [640, 395] width 475 height 171
drag, startPoint x: 573, startPoint y: 291, endPoint x: 560, endPoint y: 269, distance: 25.6
click at [561, 271] on article "Features Inngest Functions Steps & Workflows How Inngest functions are executed…" at bounding box center [716, 222] width 1099 height 2812
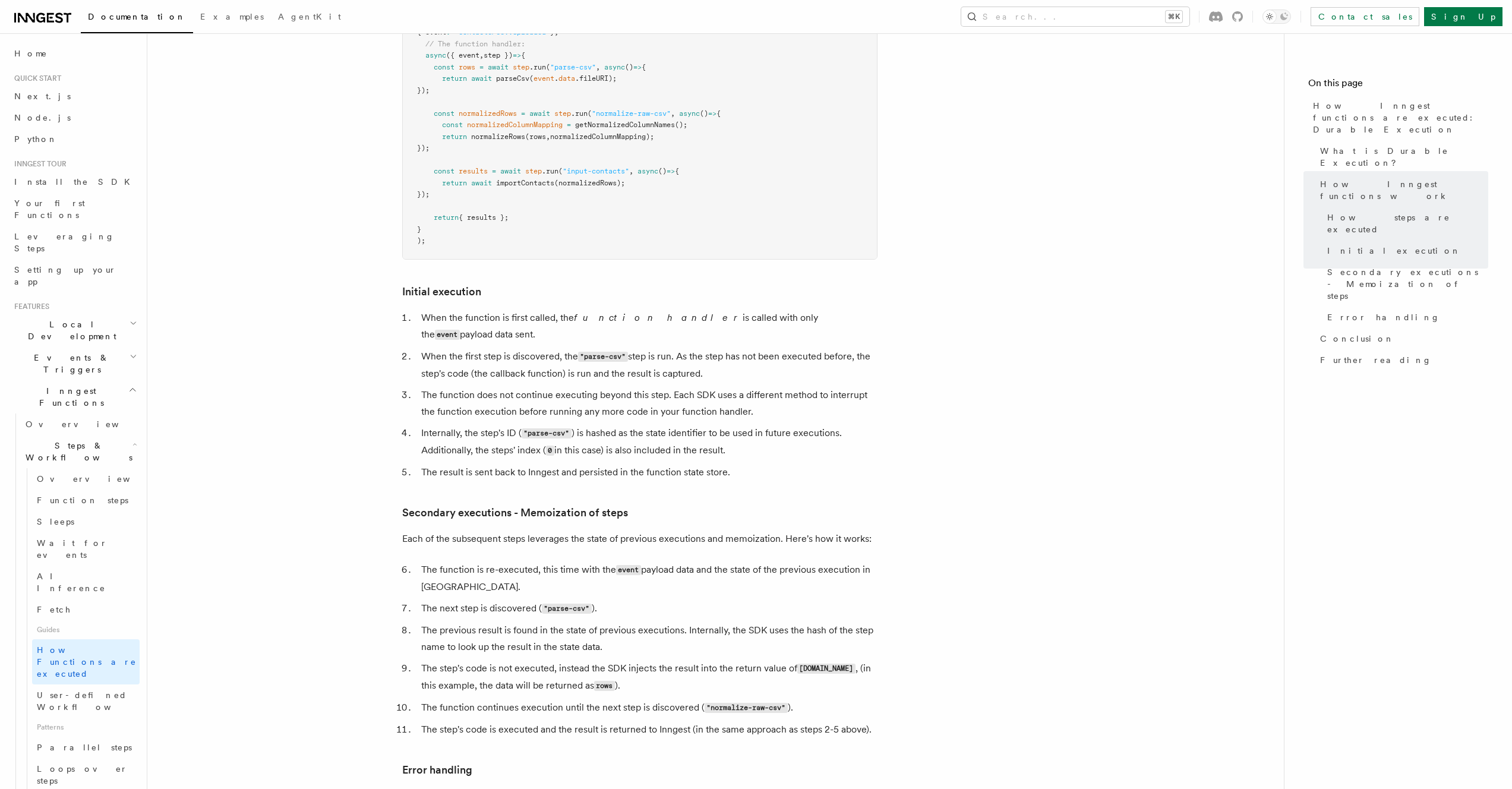
click at [560, 269] on article "Features Inngest Functions Steps & Workflows How Inngest functions are executed…" at bounding box center [716, 222] width 1099 height 2812
drag, startPoint x: 560, startPoint y: 269, endPoint x: 567, endPoint y: 291, distance: 23.1
click at [567, 291] on article "Features Inngest Functions Steps & Workflows How Inngest functions are executed…" at bounding box center [716, 222] width 1099 height 2812
click at [567, 309] on li "When the function is first called, the function handler is called with only the…" at bounding box center [647, 326] width 460 height 34
